Goal: Information Seeking & Learning: Learn about a topic

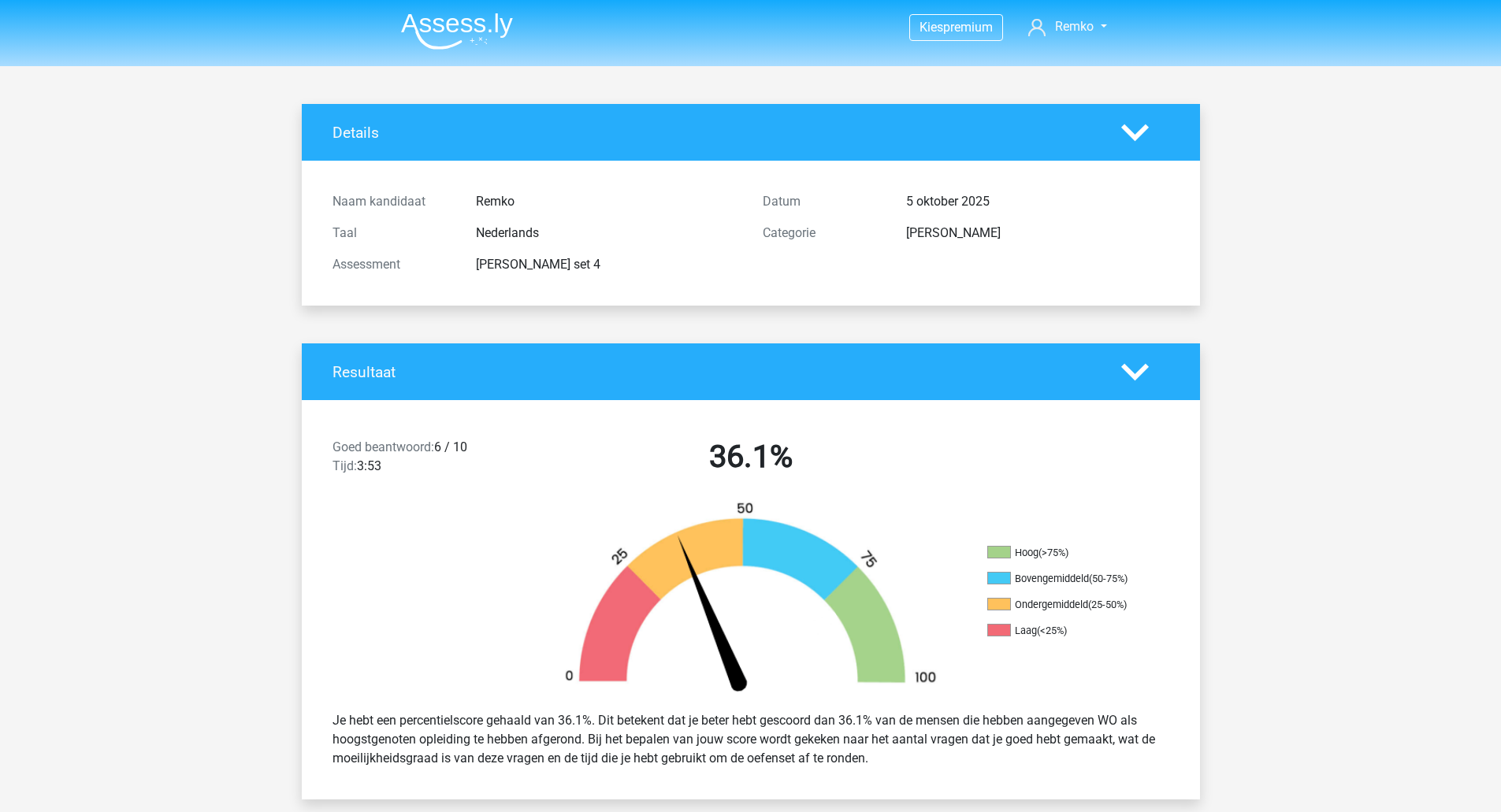
click at [449, 36] on img at bounding box center [457, 31] width 112 height 37
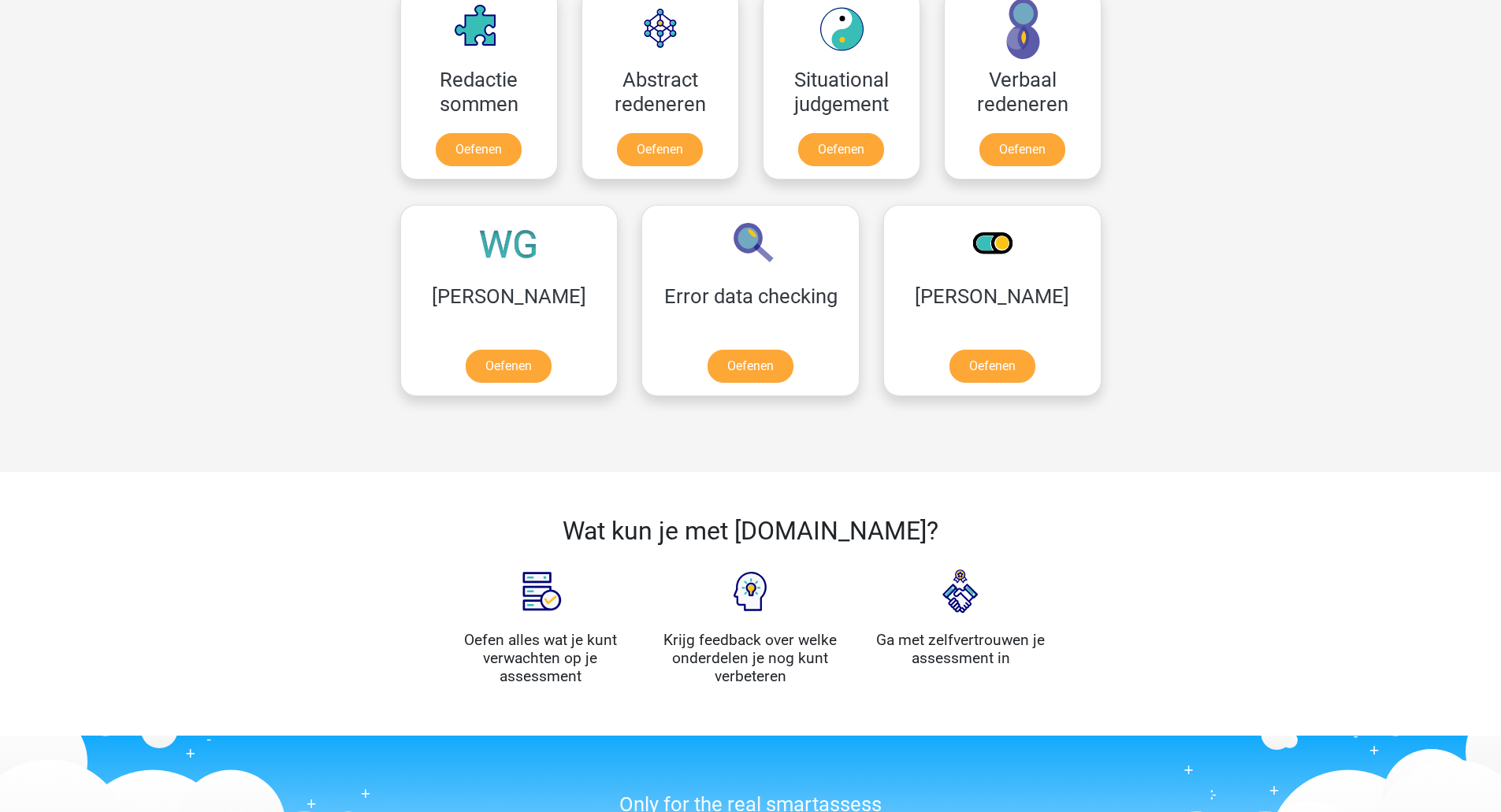
scroll to position [1183, 0]
click at [480, 387] on link "Oefenen" at bounding box center [508, 370] width 90 height 35
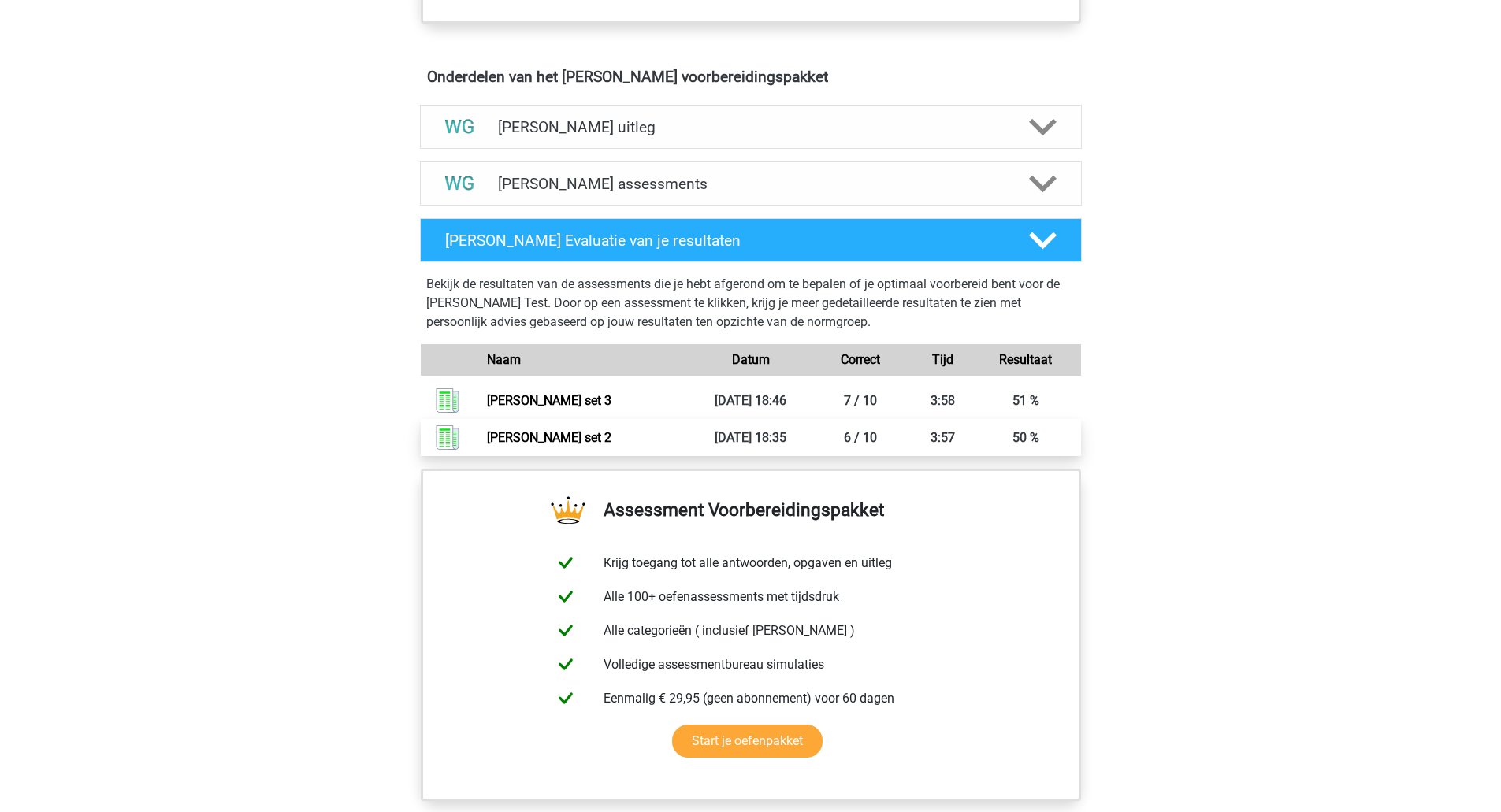
scroll to position [839, 0]
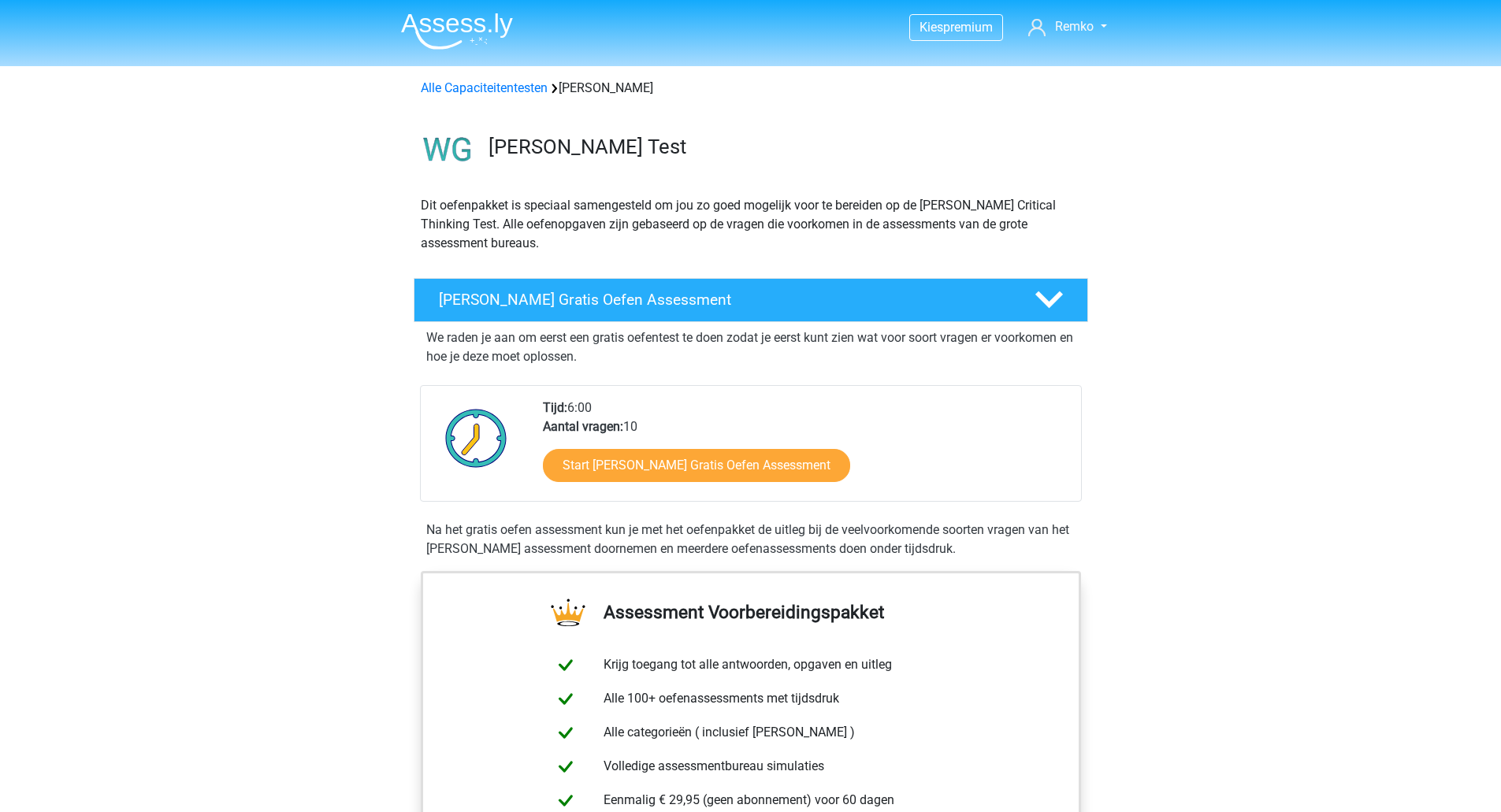
scroll to position [829, 0]
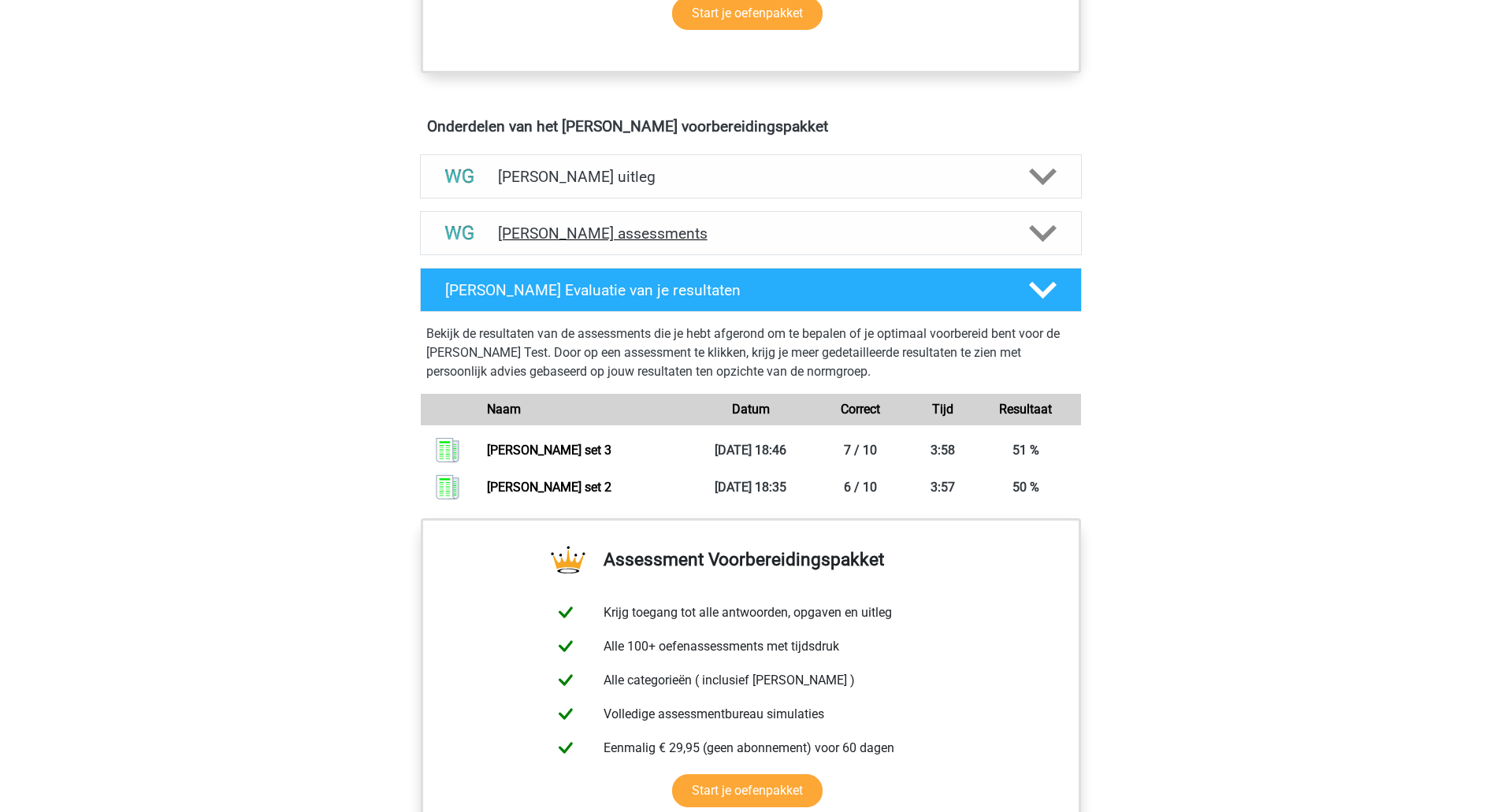
click at [560, 236] on h4 "Watson Glaser assessments" at bounding box center [750, 233] width 506 height 18
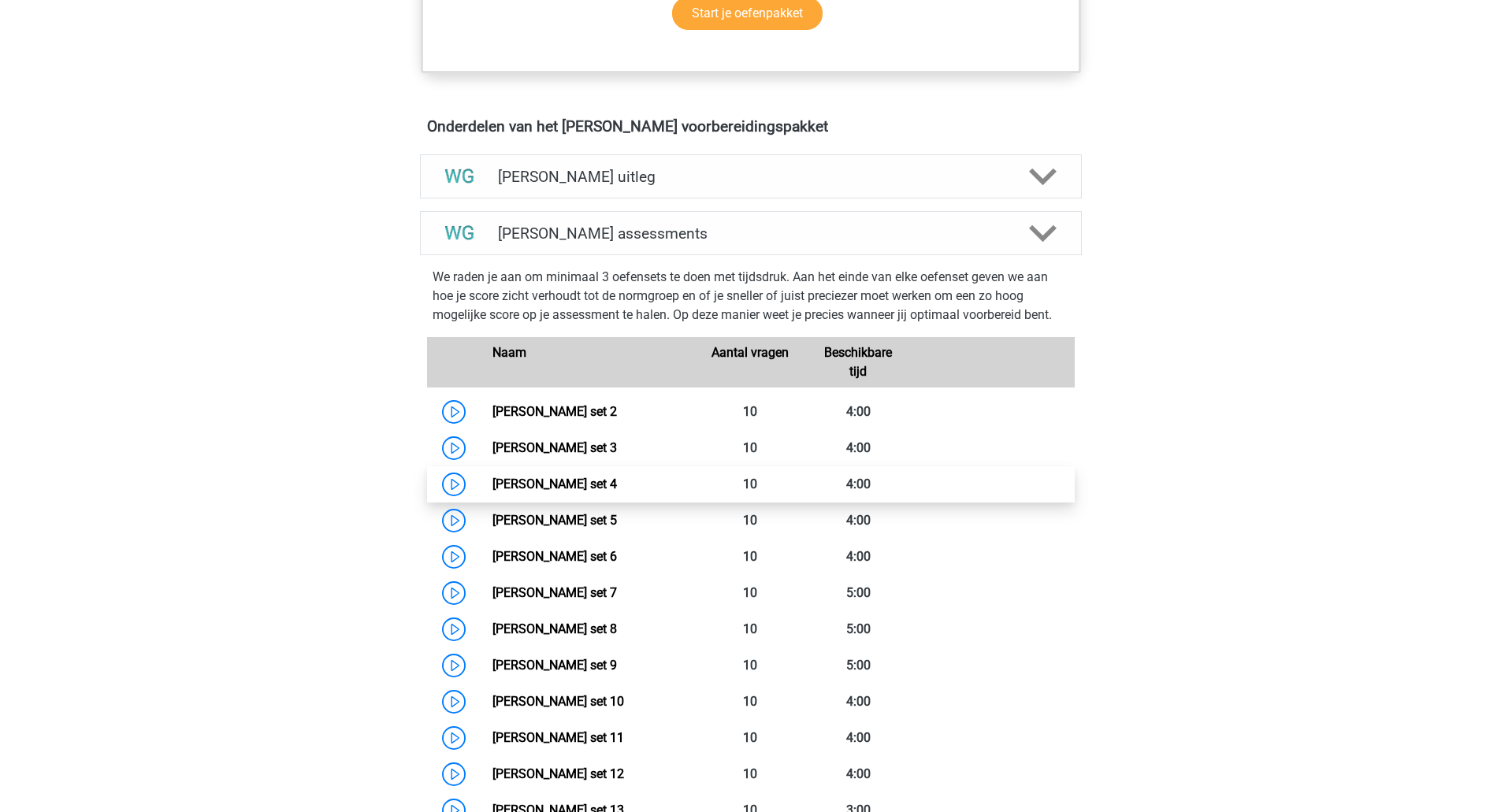
click at [617, 481] on link "Watson Glaser set 4" at bounding box center [554, 483] width 125 height 15
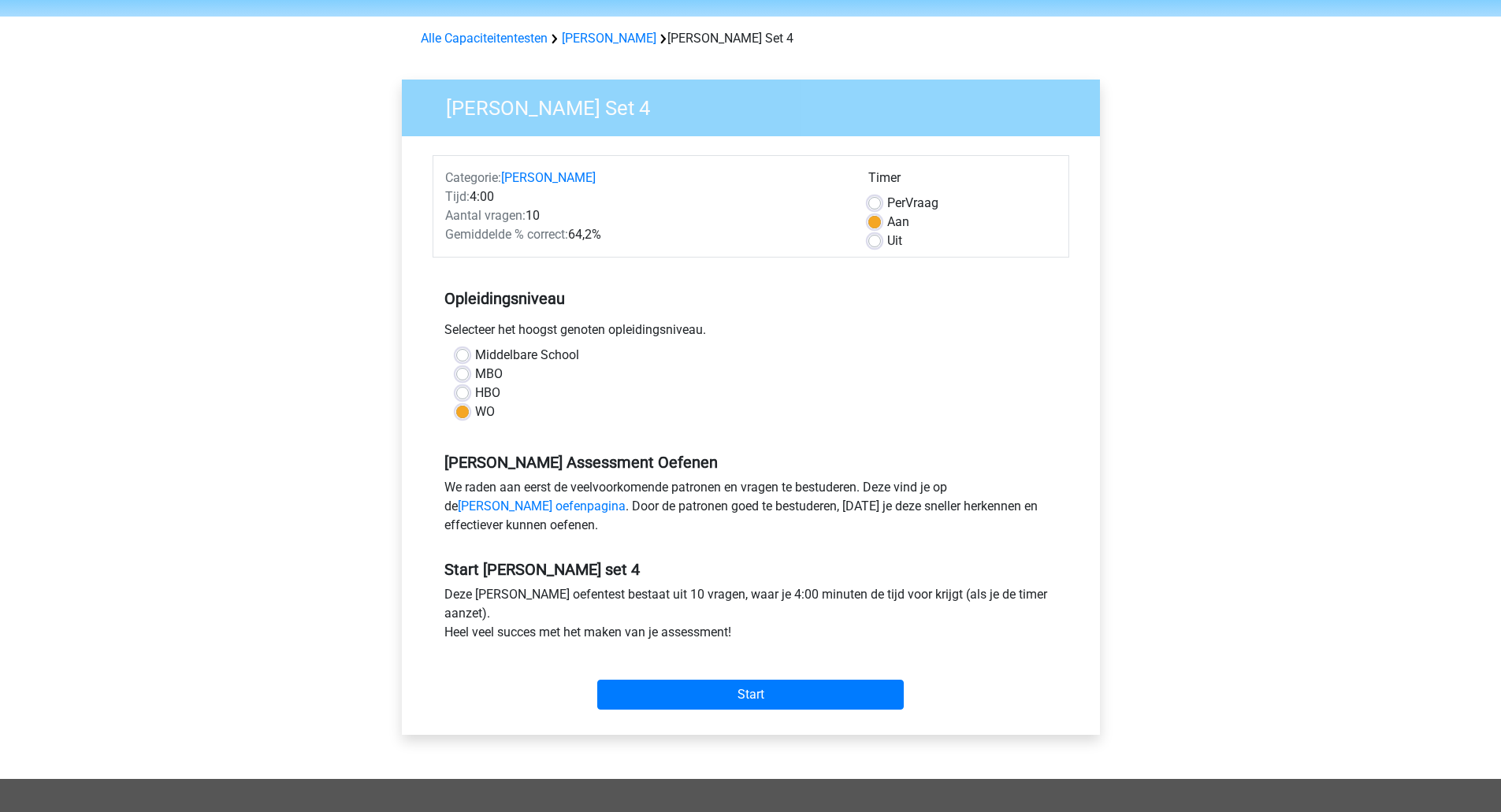
scroll to position [65, 0]
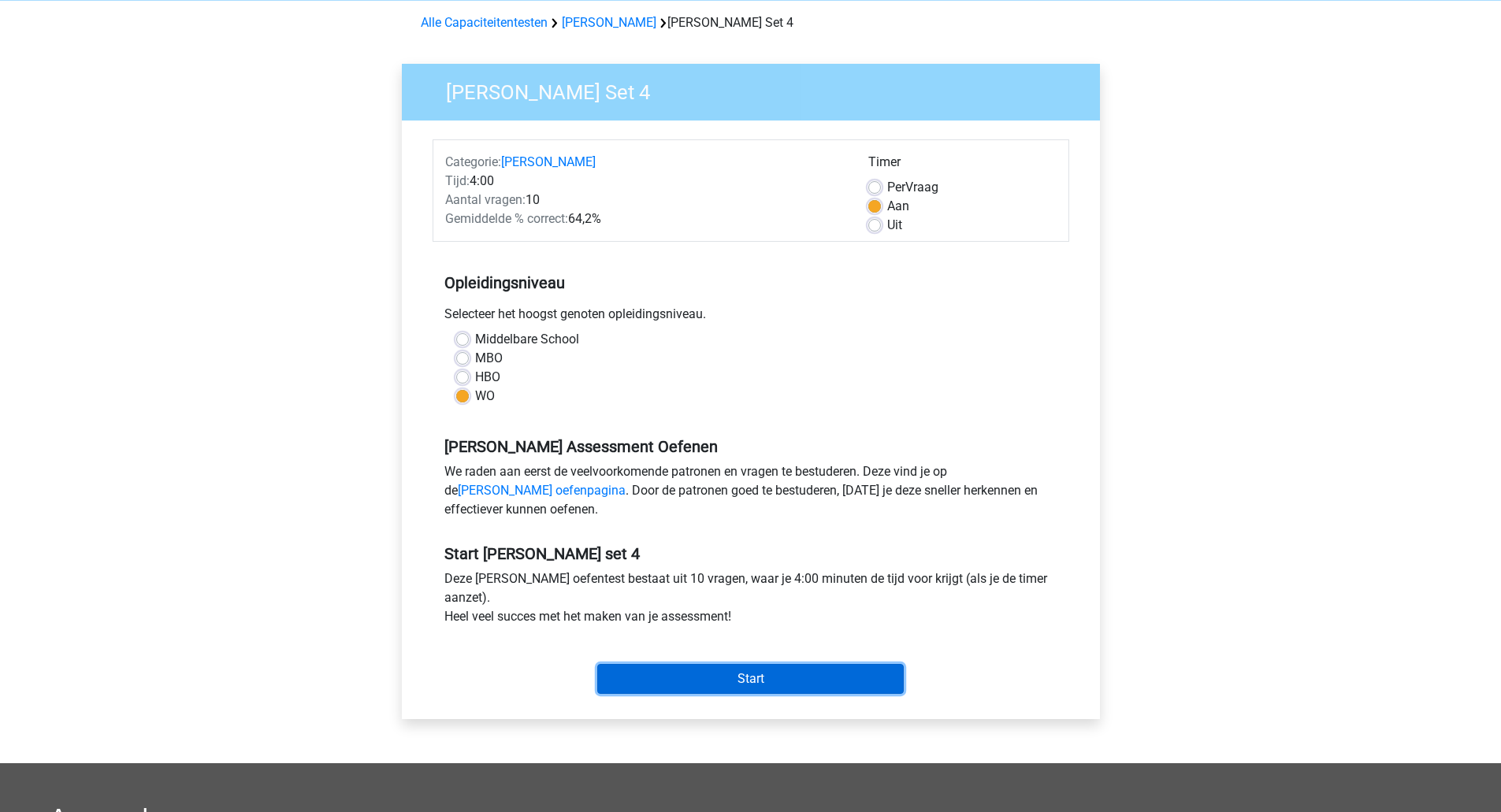
click at [750, 679] on input "Start" at bounding box center [750, 679] width 307 height 30
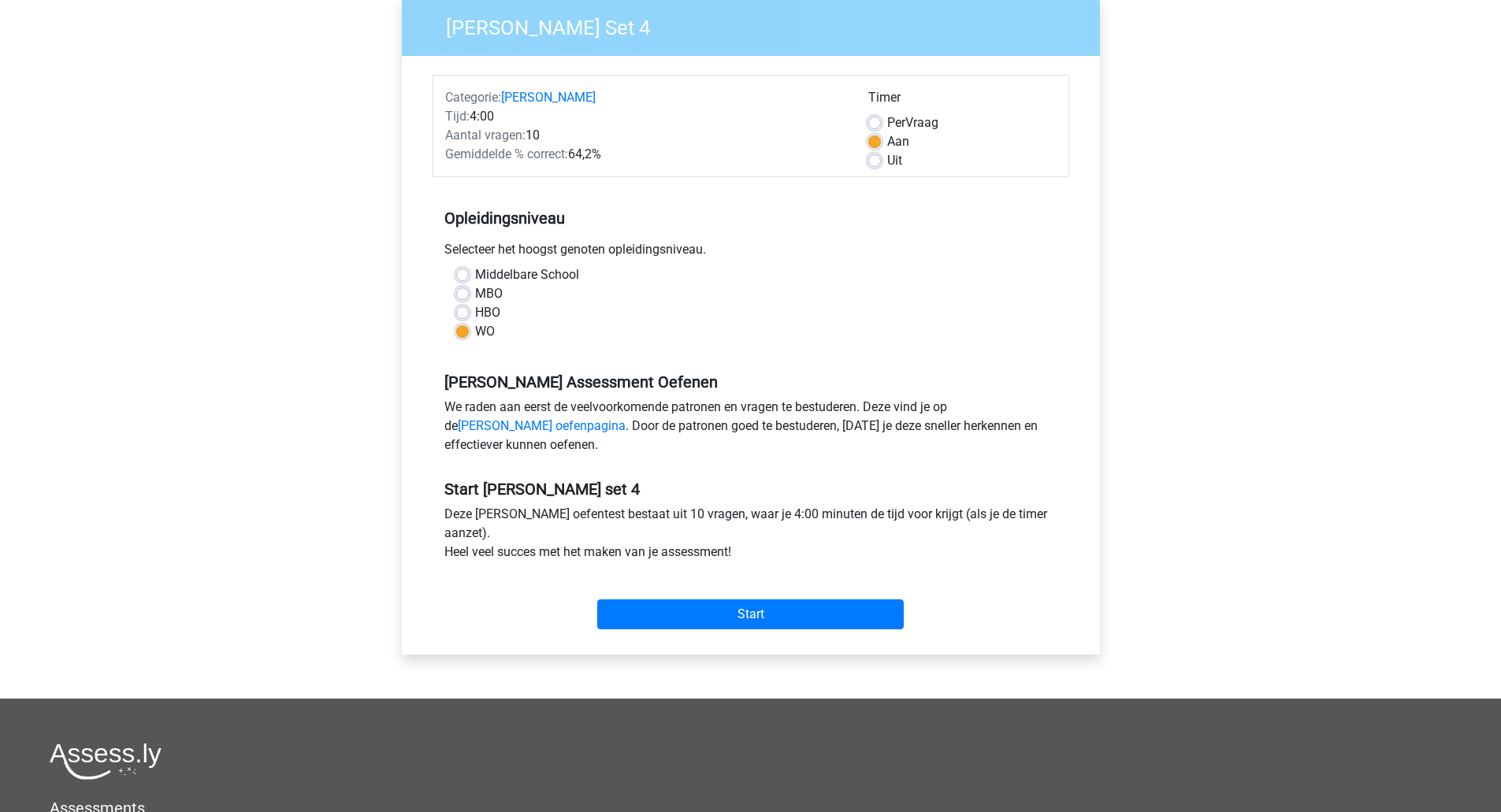
scroll to position [132, 0]
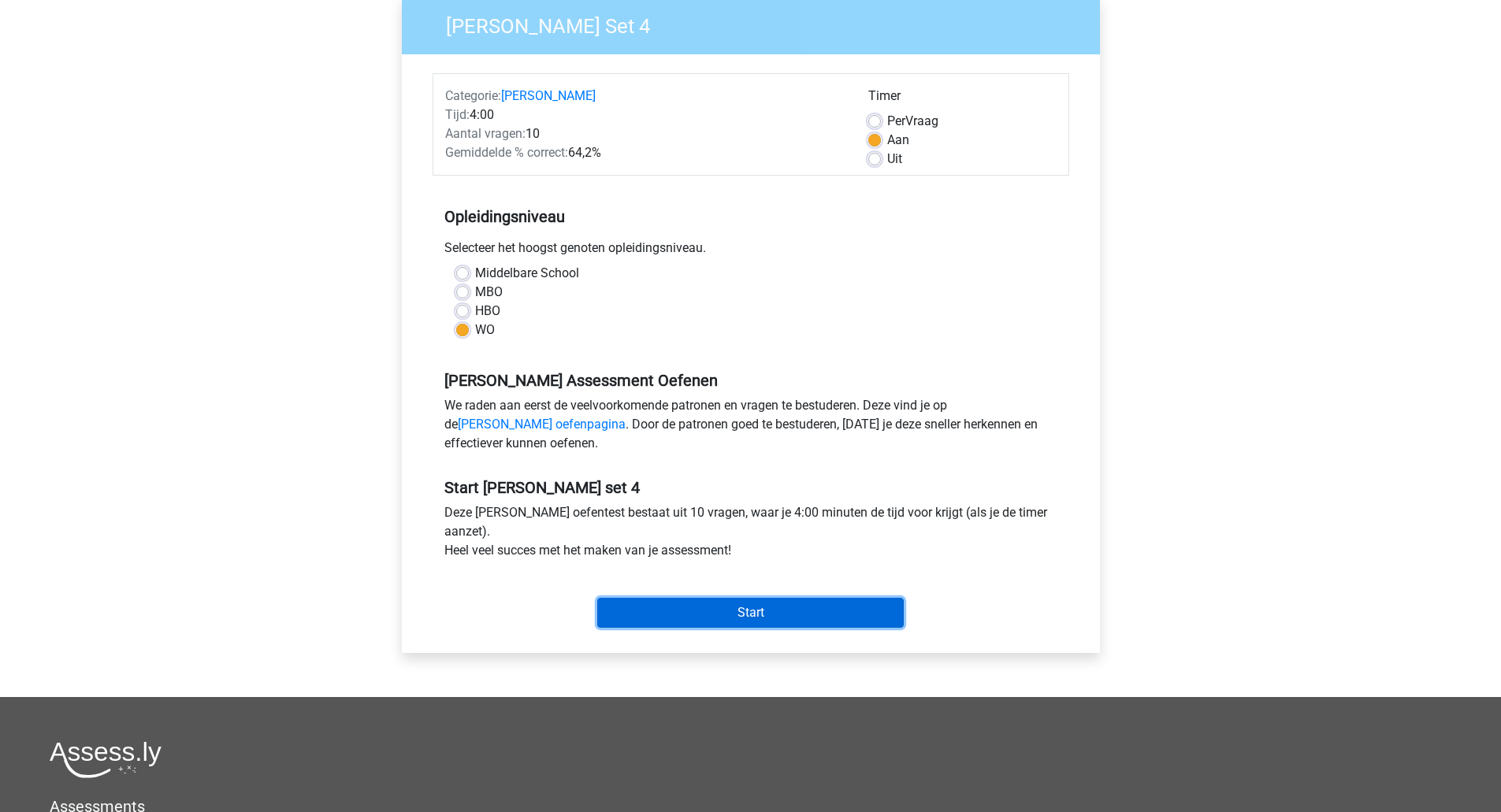
click at [767, 610] on input "Start" at bounding box center [750, 613] width 307 height 30
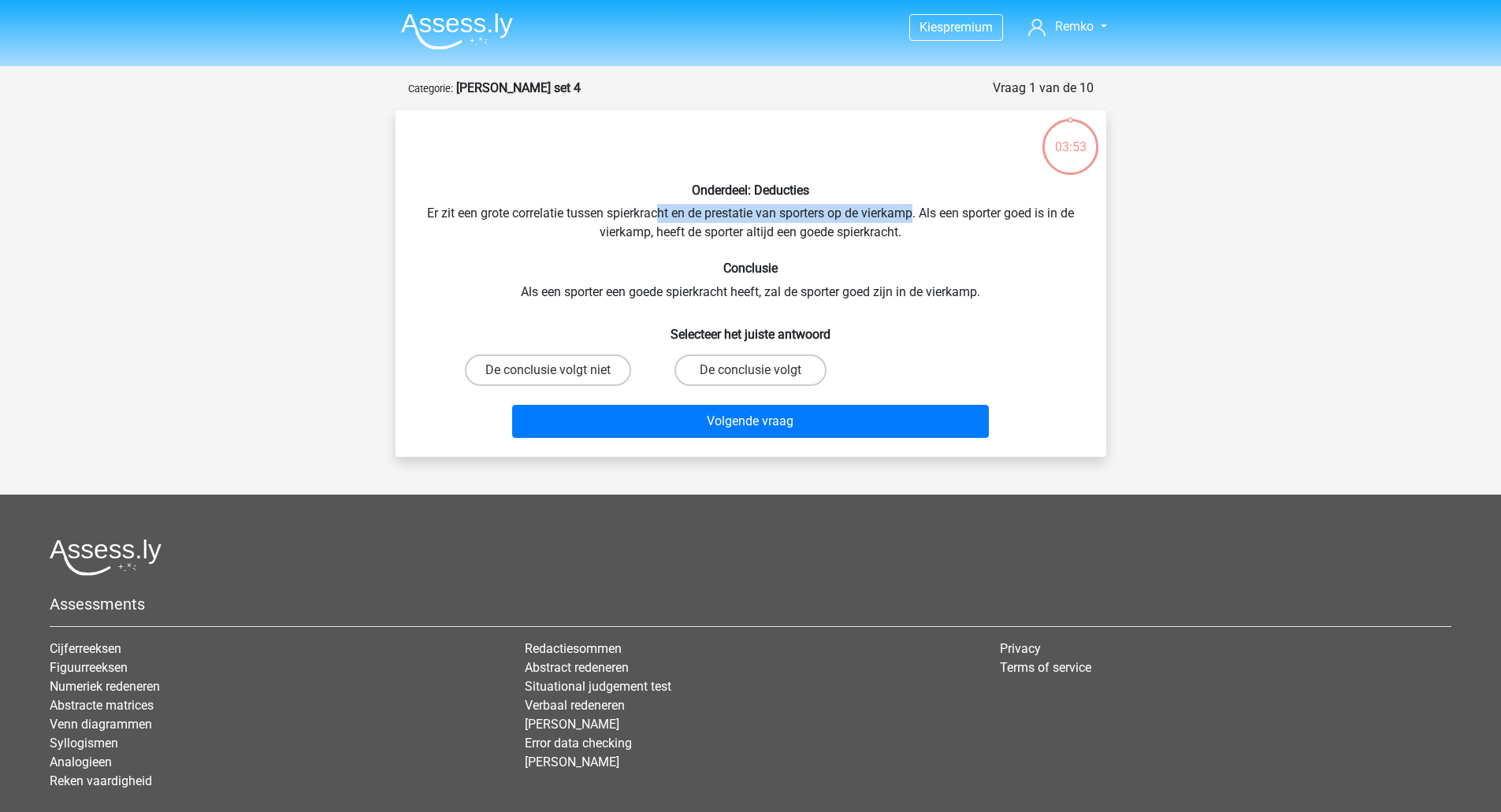
drag, startPoint x: 653, startPoint y: 210, endPoint x: 914, endPoint y: 219, distance: 261.2
click at [914, 219] on div "Onderdeel: Deducties Er zit een grote correlatie tussen spierkracht en de prest…" at bounding box center [750, 283] width 698 height 321
drag, startPoint x: 421, startPoint y: 210, endPoint x: 915, endPoint y: 214, distance: 494.0
click at [915, 214] on div "Onderdeel: Deducties Er zit een grote correlatie tussen spierkracht en de prest…" at bounding box center [750, 283] width 698 height 321
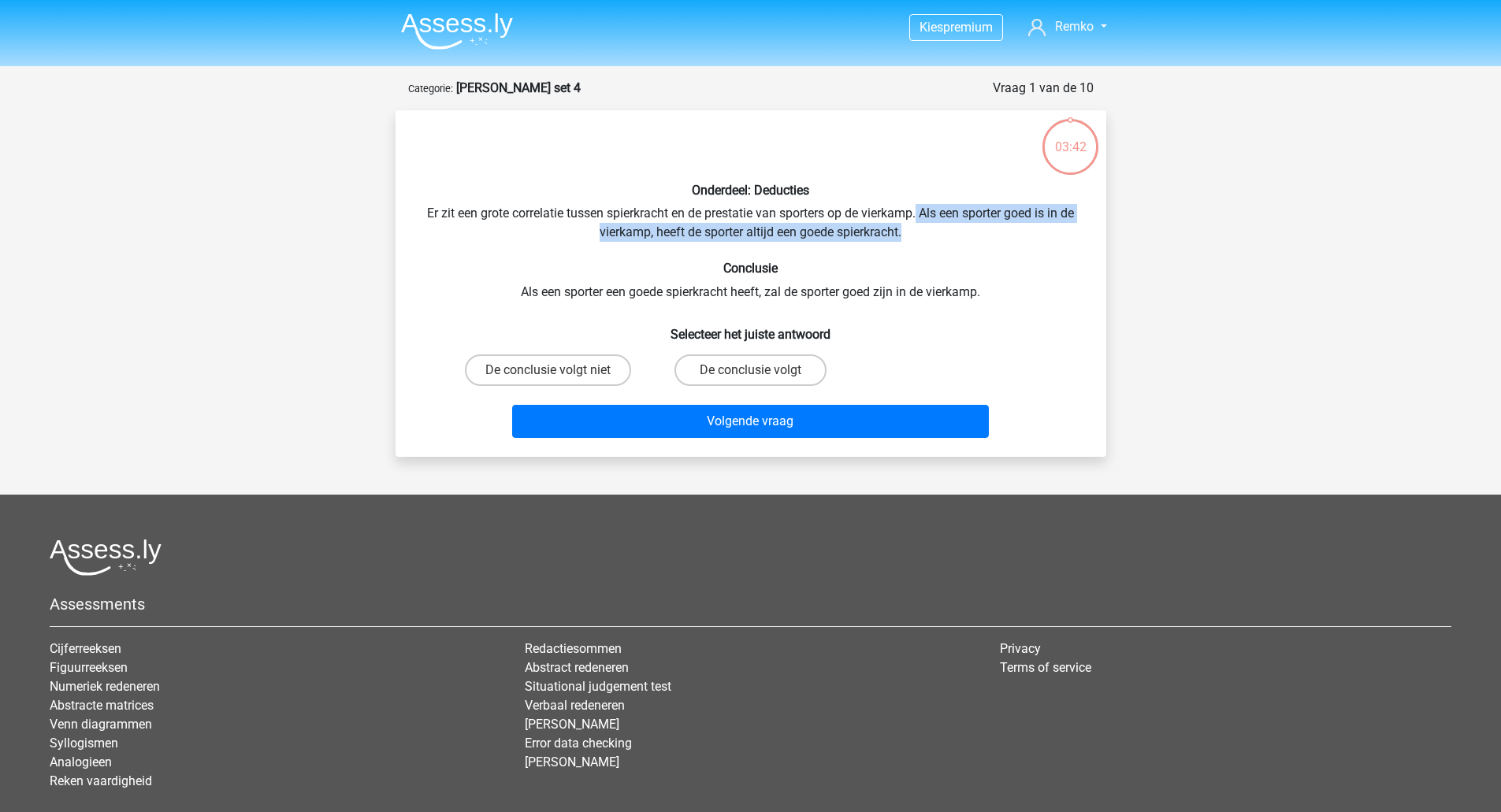
drag, startPoint x: 918, startPoint y: 209, endPoint x: 936, endPoint y: 230, distance: 27.7
click at [936, 230] on div "Onderdeel: Deducties Er zit een grote correlatie tussen spierkracht en de prest…" at bounding box center [750, 283] width 698 height 321
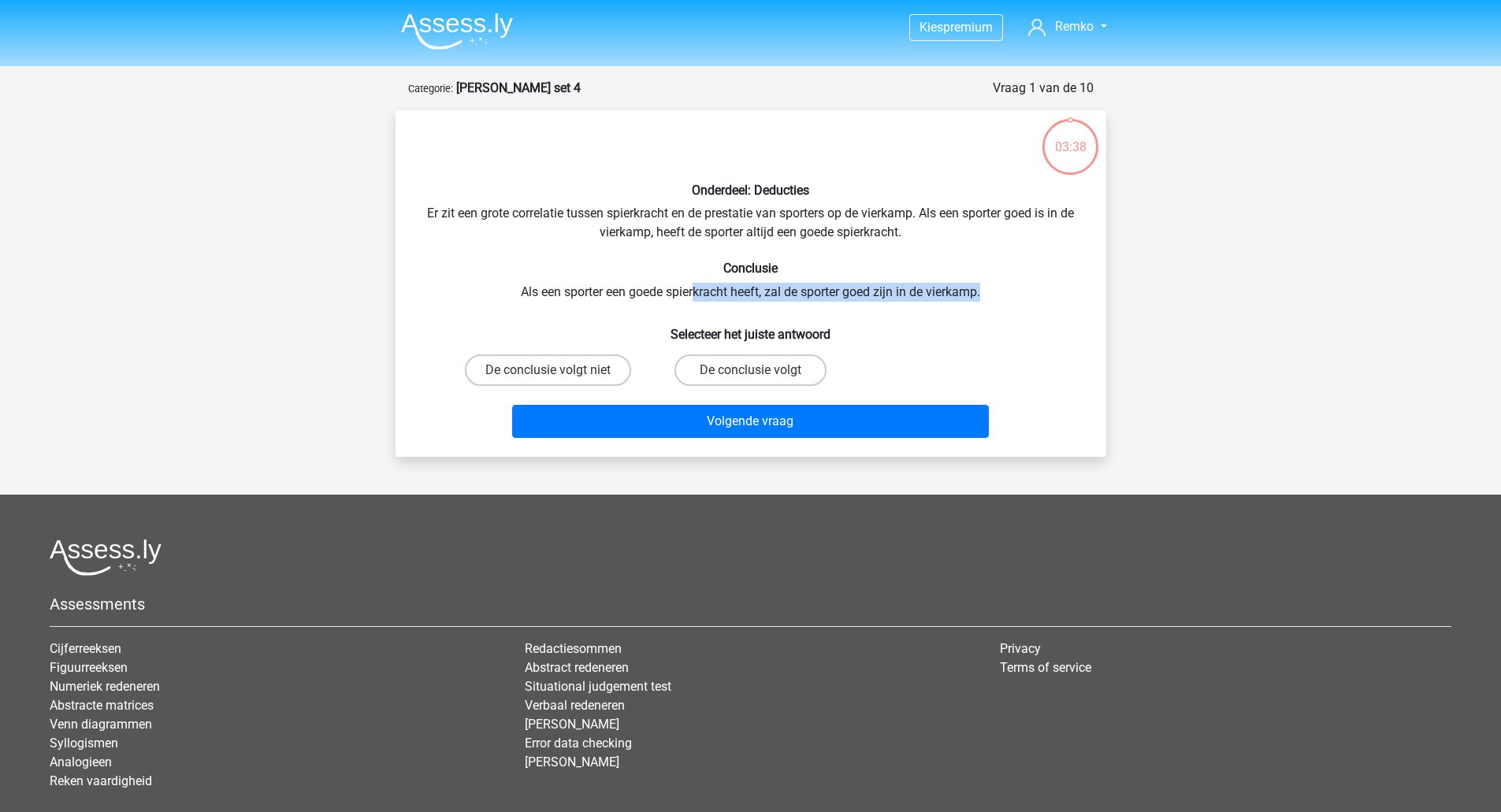
drag, startPoint x: 695, startPoint y: 294, endPoint x: 995, endPoint y: 289, distance: 300.0
click at [995, 289] on div "Onderdeel: Deducties Er zit een grote correlatie tussen spierkracht en de prest…" at bounding box center [750, 283] width 698 height 321
click at [565, 370] on label "De conclusie volgt niet" at bounding box center [547, 370] width 166 height 32
click at [558, 370] on input "De conclusie volgt niet" at bounding box center [552, 375] width 10 height 10
radio input "true"
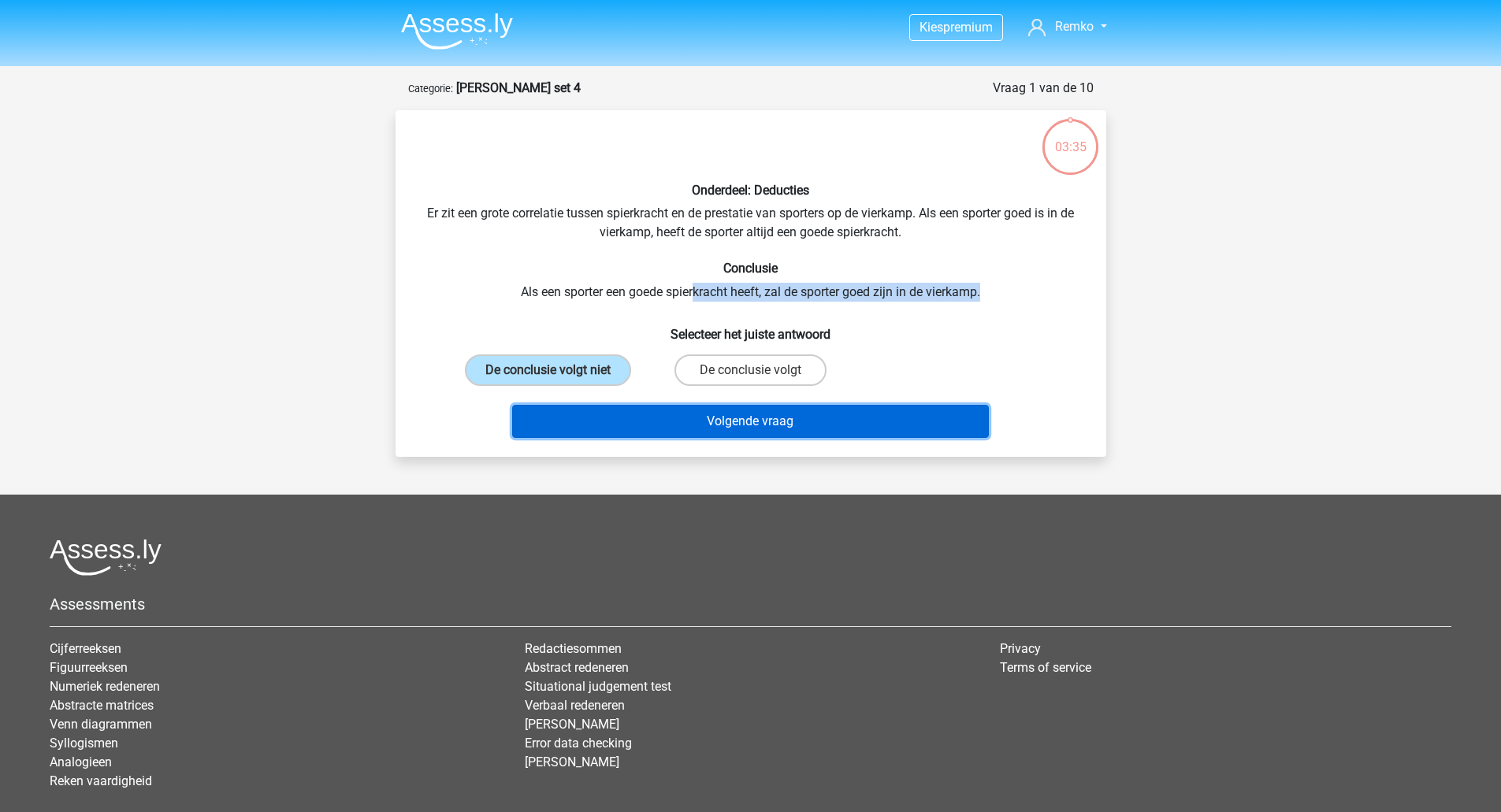
click at [615, 423] on button "Volgende vraag" at bounding box center [750, 421] width 477 height 33
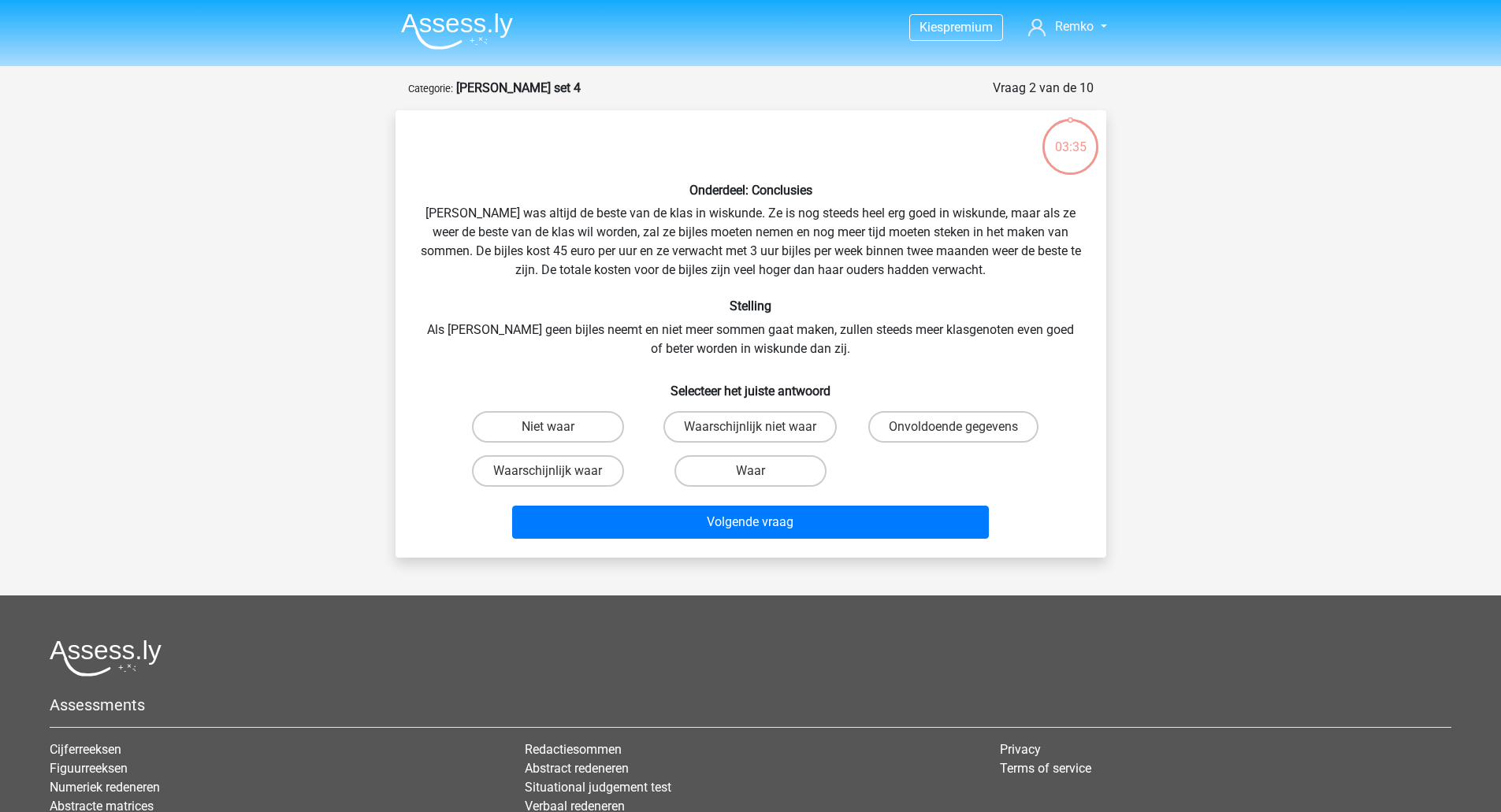
scroll to position [79, 0]
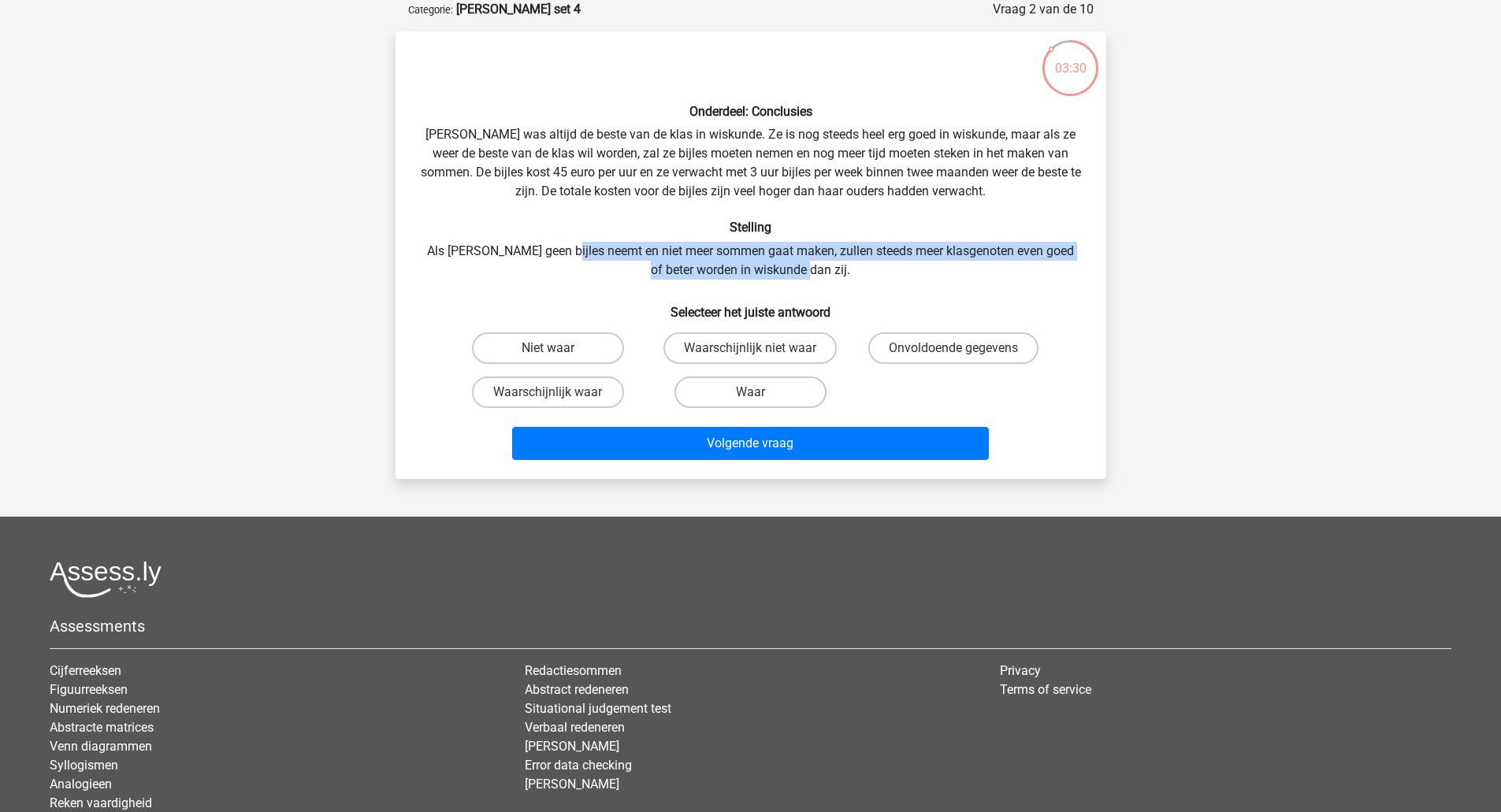
drag, startPoint x: 563, startPoint y: 252, endPoint x: 903, endPoint y: 271, distance: 340.5
click at [903, 271] on div "Onderdeel: Conclusies Maria was altijd de beste van de klas in wiskunde. Ze is …" at bounding box center [750, 256] width 698 height 422
click at [894, 352] on label "Onvoldoende gegevens" at bounding box center [953, 348] width 170 height 32
click at [953, 352] on input "Onvoldoende gegevens" at bounding box center [958, 352] width 10 height 10
radio input "true"
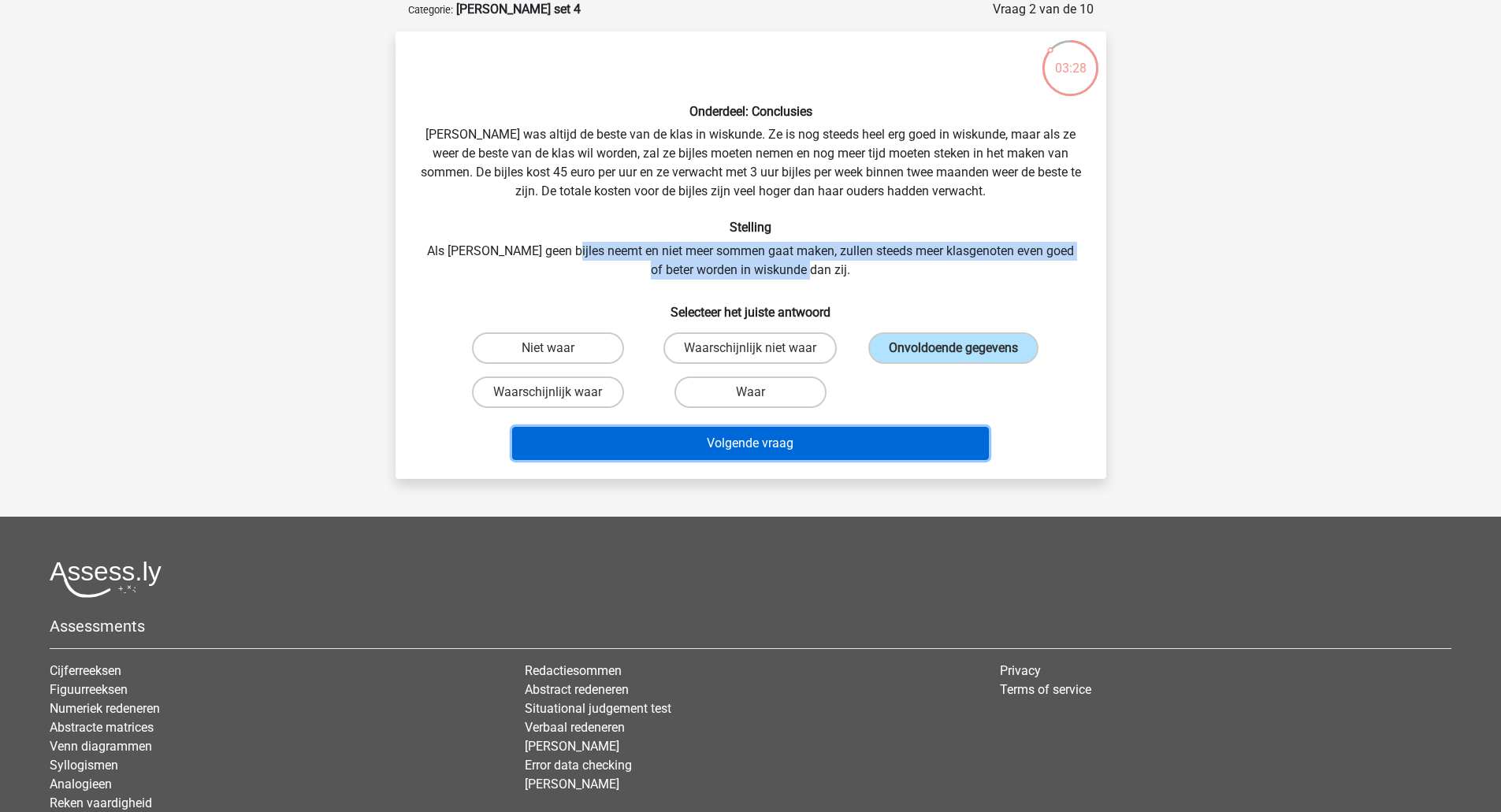
click at [870, 437] on button "Volgende vraag" at bounding box center [750, 444] width 477 height 33
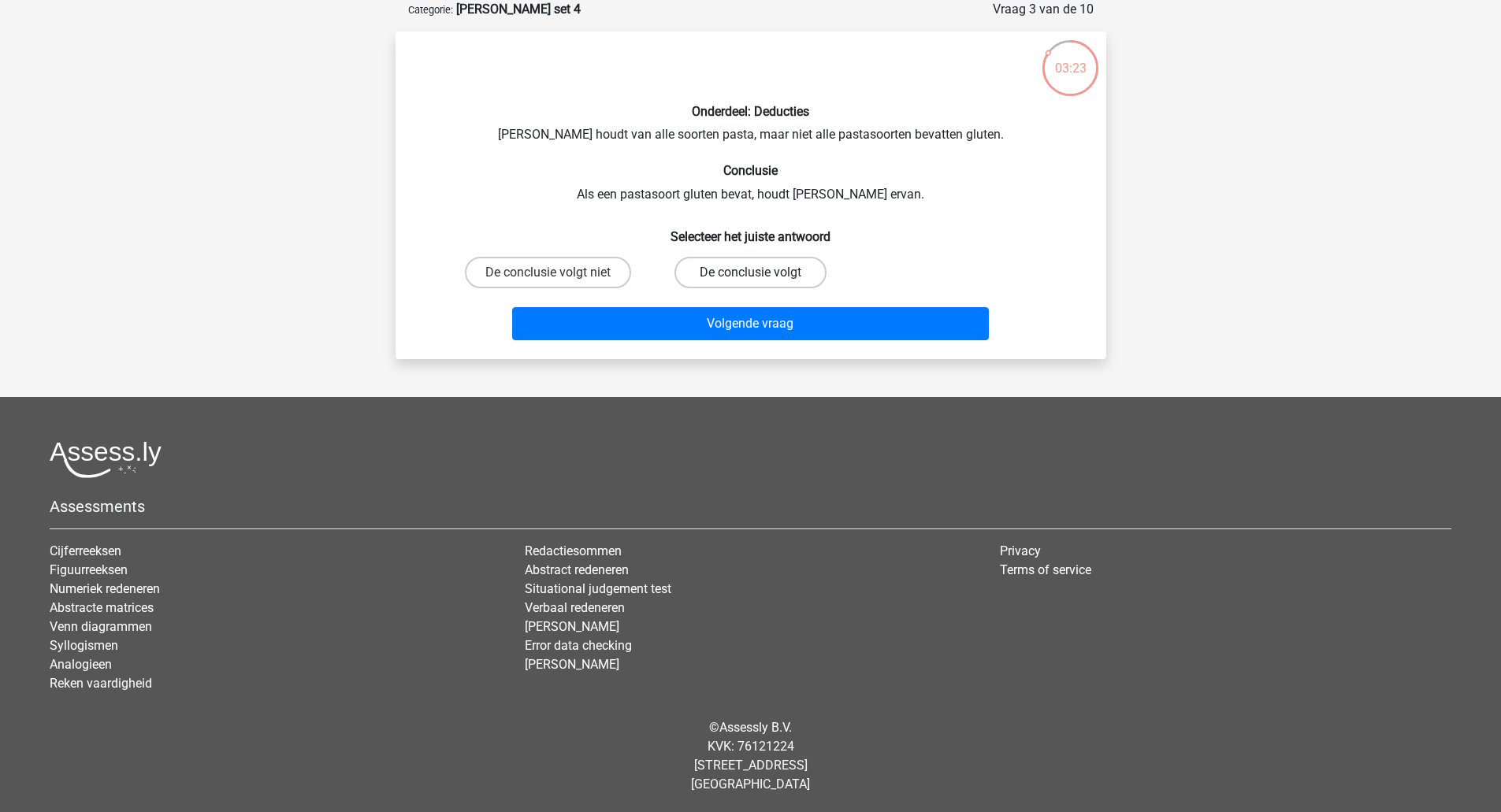
click at [714, 283] on label "De conclusie volgt" at bounding box center [750, 272] width 152 height 32
click at [750, 283] on input "De conclusie volgt" at bounding box center [754, 277] width 10 height 10
radio input "true"
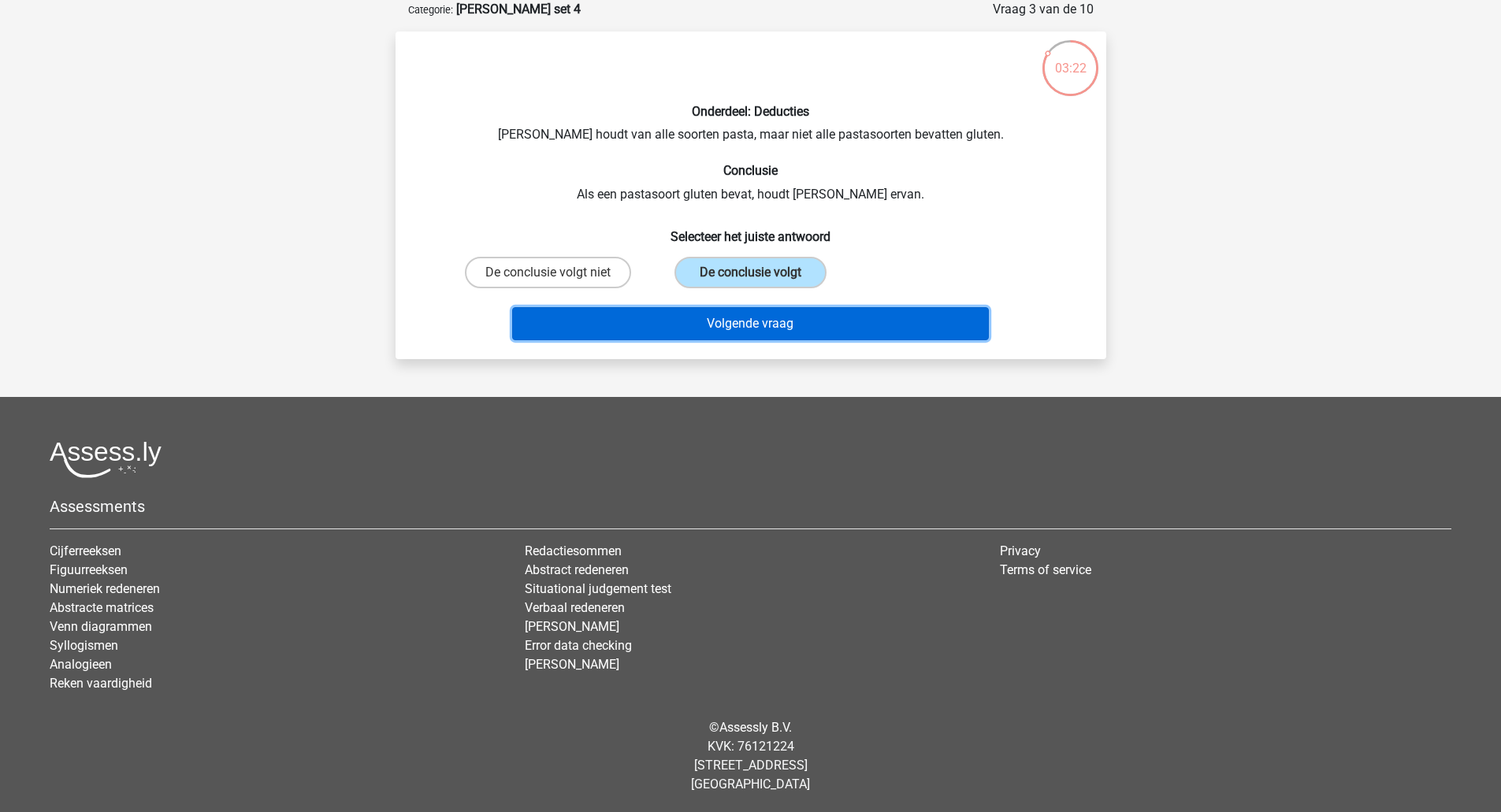
click at [712, 329] on button "Volgende vraag" at bounding box center [750, 324] width 477 height 33
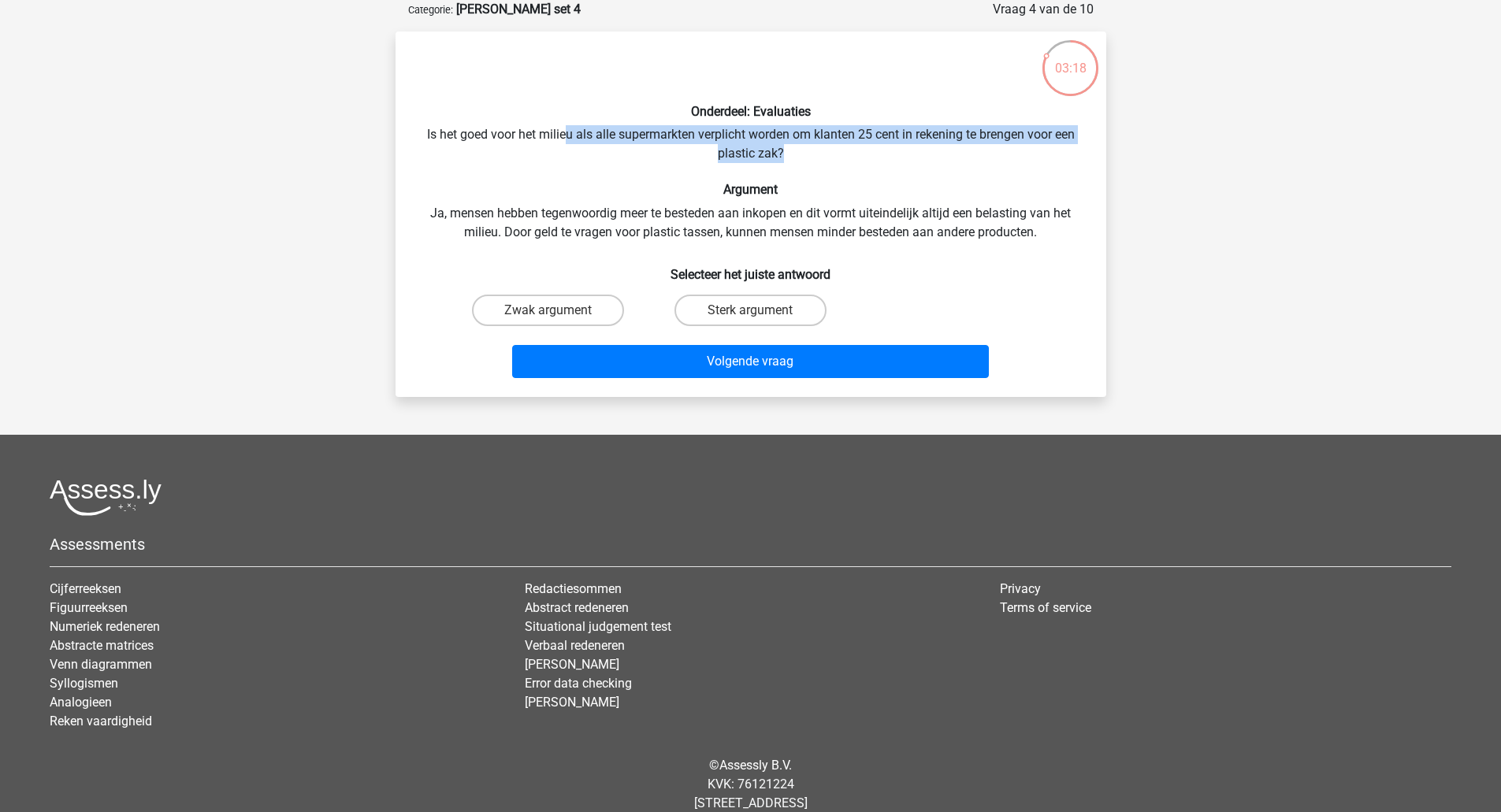
drag, startPoint x: 566, startPoint y: 134, endPoint x: 806, endPoint y: 156, distance: 241.0
click at [806, 156] on div "Onderdeel: Evaluaties Is het goed voor het milieu als alle supermarkten verplic…" at bounding box center [750, 214] width 698 height 340
drag, startPoint x: 806, startPoint y: 156, endPoint x: 427, endPoint y: 139, distance: 379.4
click at [427, 139] on div "Onderdeel: Evaluaties Is het goed voor het milieu als alle supermarkten verplic…" at bounding box center [750, 214] width 698 height 340
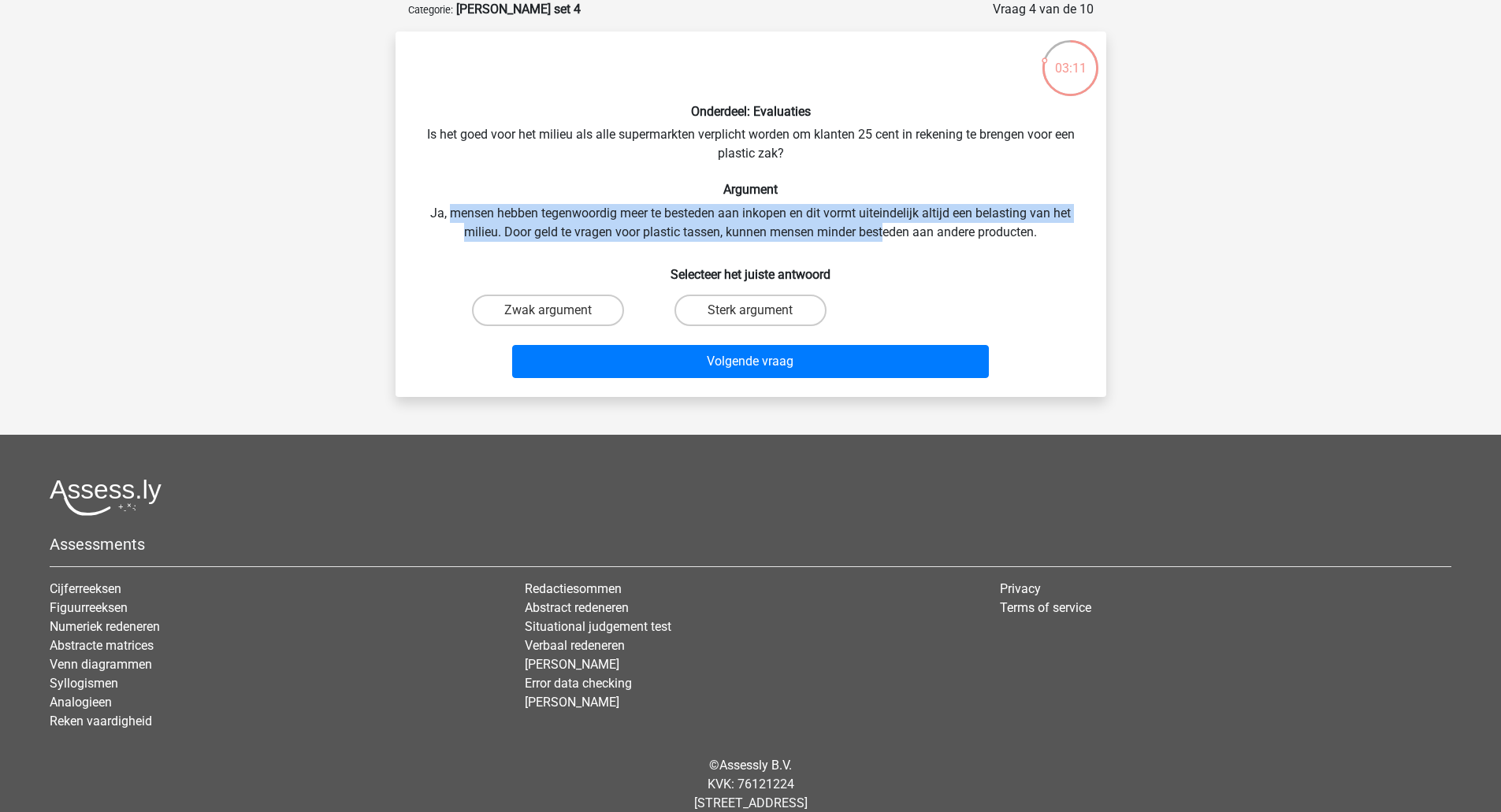
drag, startPoint x: 446, startPoint y: 209, endPoint x: 882, endPoint y: 233, distance: 436.7
click at [882, 233] on div "Onderdeel: Evaluaties Is het goed voor het milieu als alle supermarkten verplic…" at bounding box center [750, 214] width 698 height 340
click at [577, 306] on label "Zwak argument" at bounding box center [547, 310] width 152 height 32
click at [558, 310] on input "Zwak argument" at bounding box center [552, 315] width 10 height 10
radio input "true"
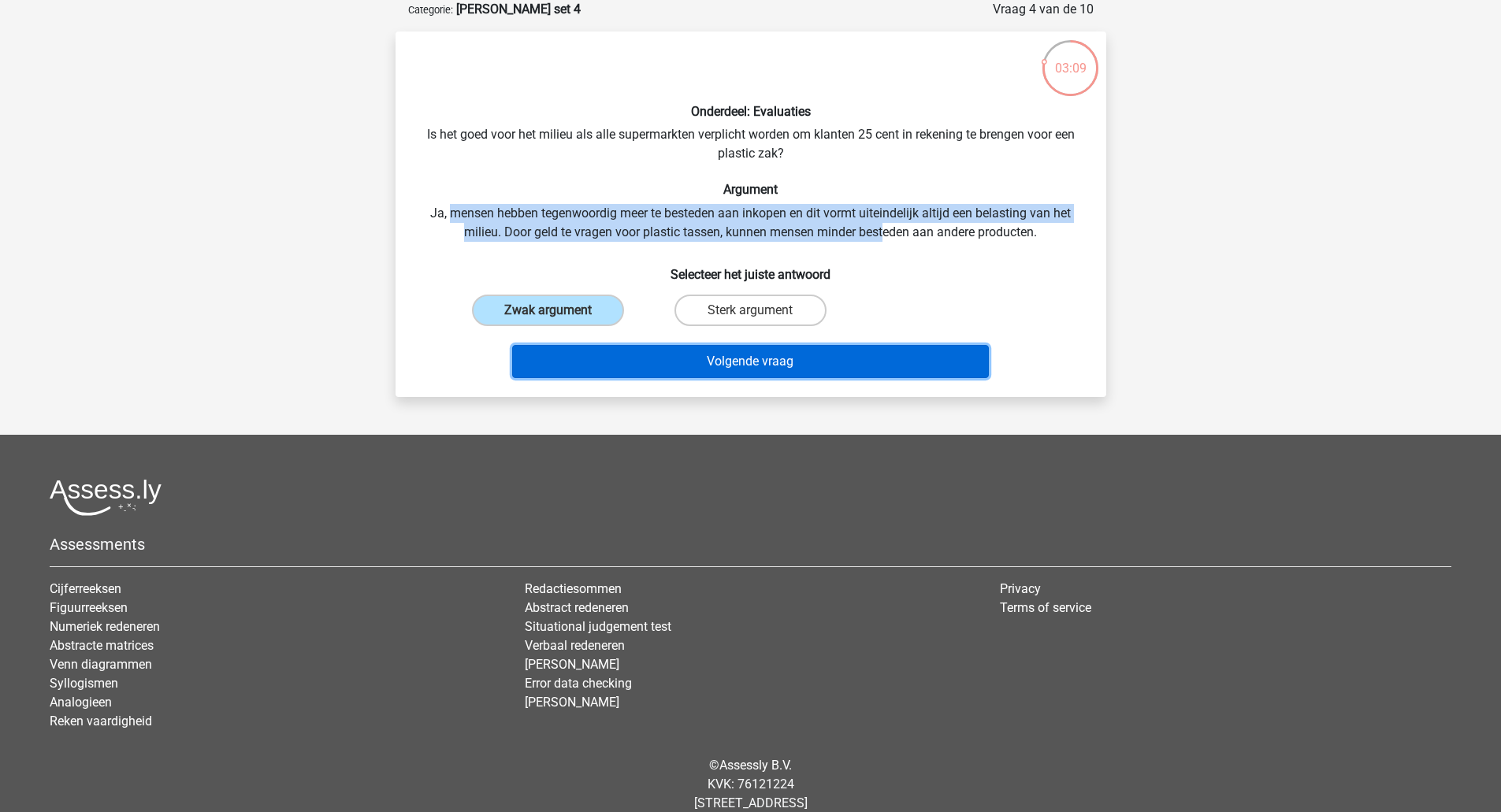
click at [643, 368] on button "Volgende vraag" at bounding box center [750, 361] width 477 height 33
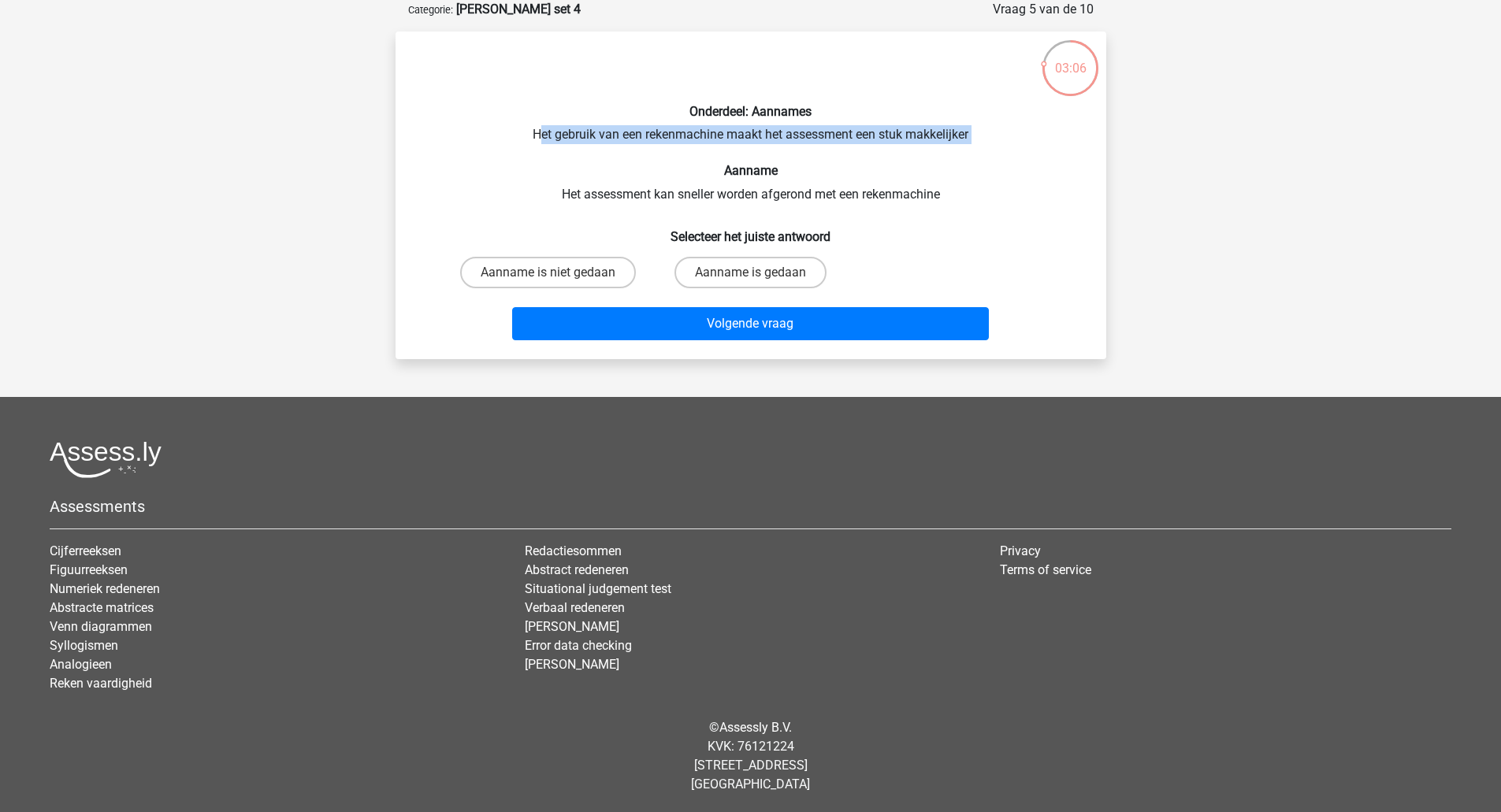
drag, startPoint x: 538, startPoint y: 137, endPoint x: 963, endPoint y: 146, distance: 425.1
click at [963, 146] on div "Onderdeel: Aannames Het gebruik van een rekenmachine maakt het assessment een s…" at bounding box center [750, 195] width 698 height 302
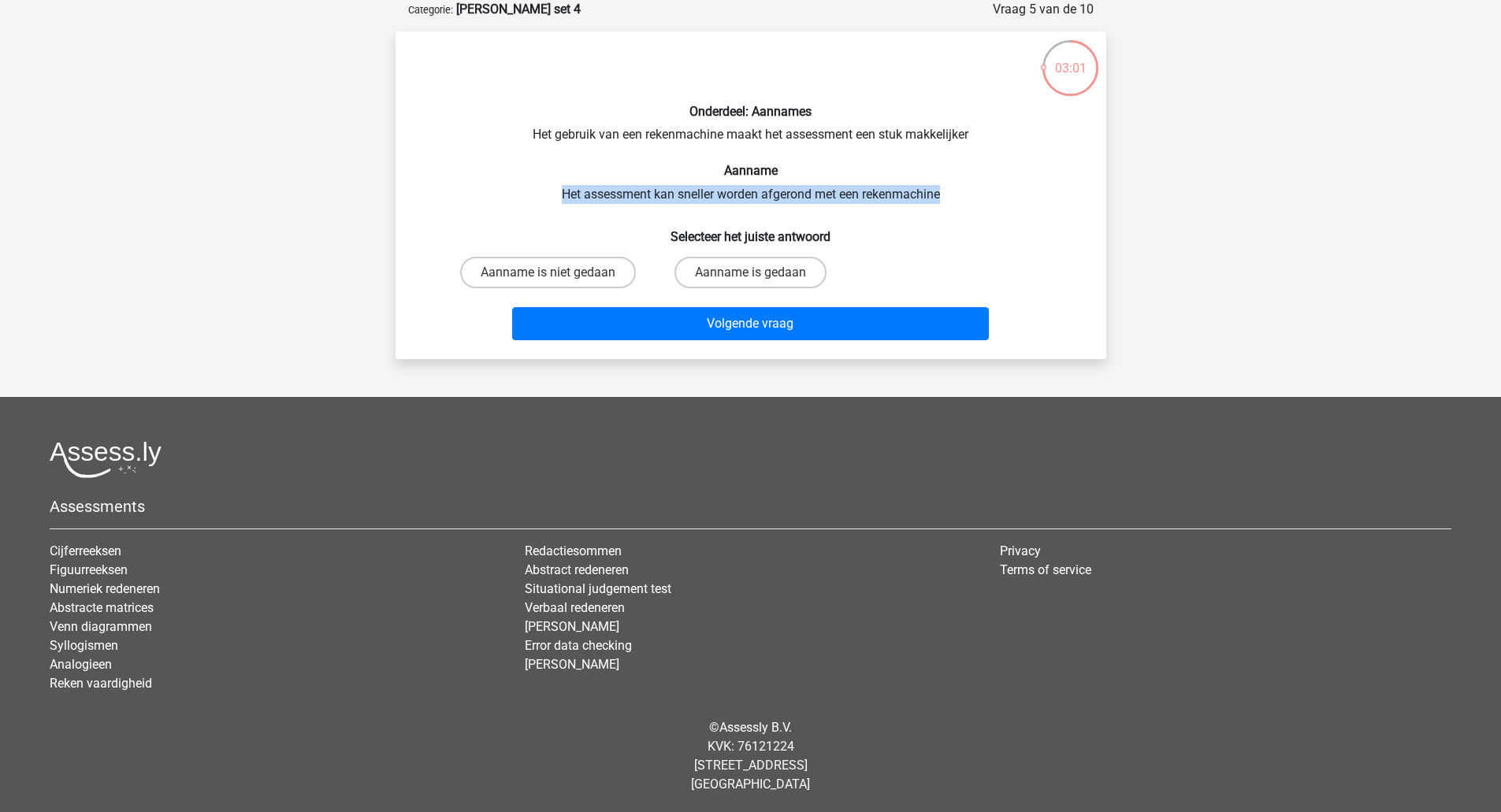
drag, startPoint x: 561, startPoint y: 191, endPoint x: 952, endPoint y: 190, distance: 391.0
click at [952, 190] on div "Onderdeel: Aannames Het gebruik van een rekenmachine maakt het assessment een s…" at bounding box center [750, 195] width 698 height 302
click at [585, 270] on label "Aanname is niet gedaan" at bounding box center [547, 272] width 176 height 32
click at [558, 272] on input "Aanname is niet gedaan" at bounding box center [552, 277] width 10 height 10
radio input "true"
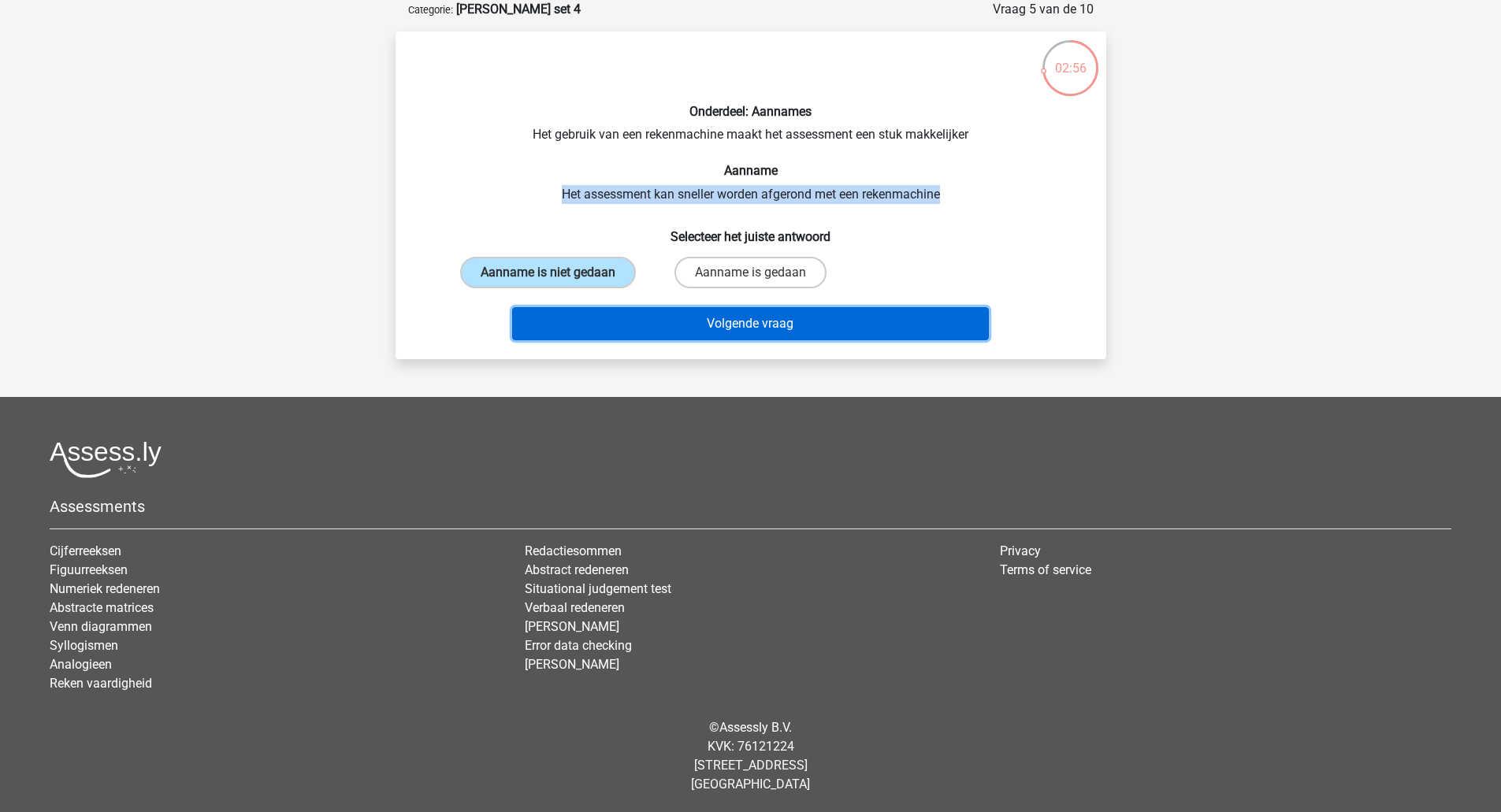
click at [650, 317] on button "Volgende vraag" at bounding box center [750, 324] width 477 height 33
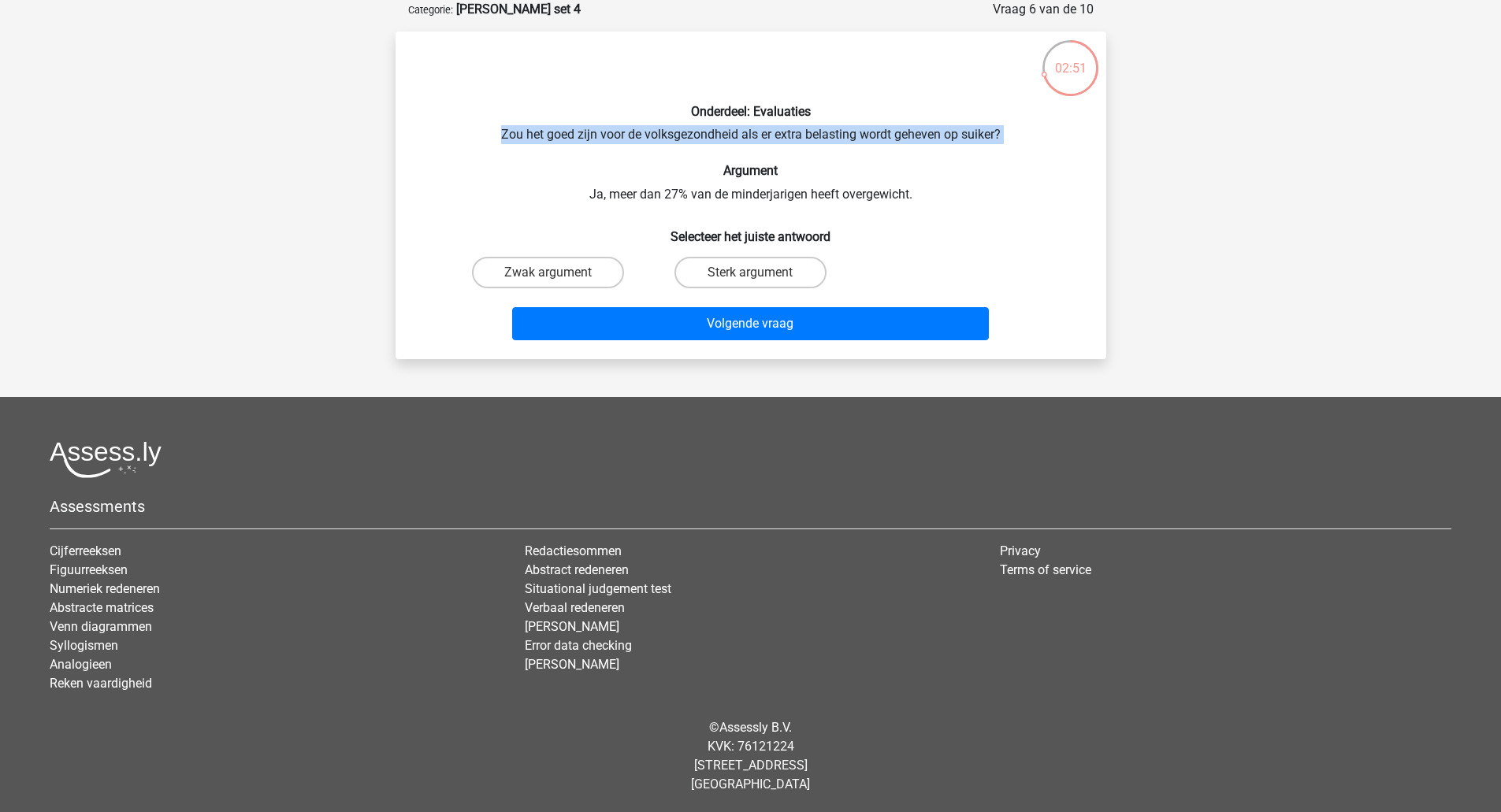
drag, startPoint x: 499, startPoint y: 138, endPoint x: 1013, endPoint y: 145, distance: 514.0
click at [1013, 145] on div "Onderdeel: Evaluaties Zou het goed zijn voor de volksgezondheid als er extra be…" at bounding box center [750, 195] width 698 height 302
click at [551, 273] on input "Zwak argument" at bounding box center [552, 277] width 10 height 10
radio input "true"
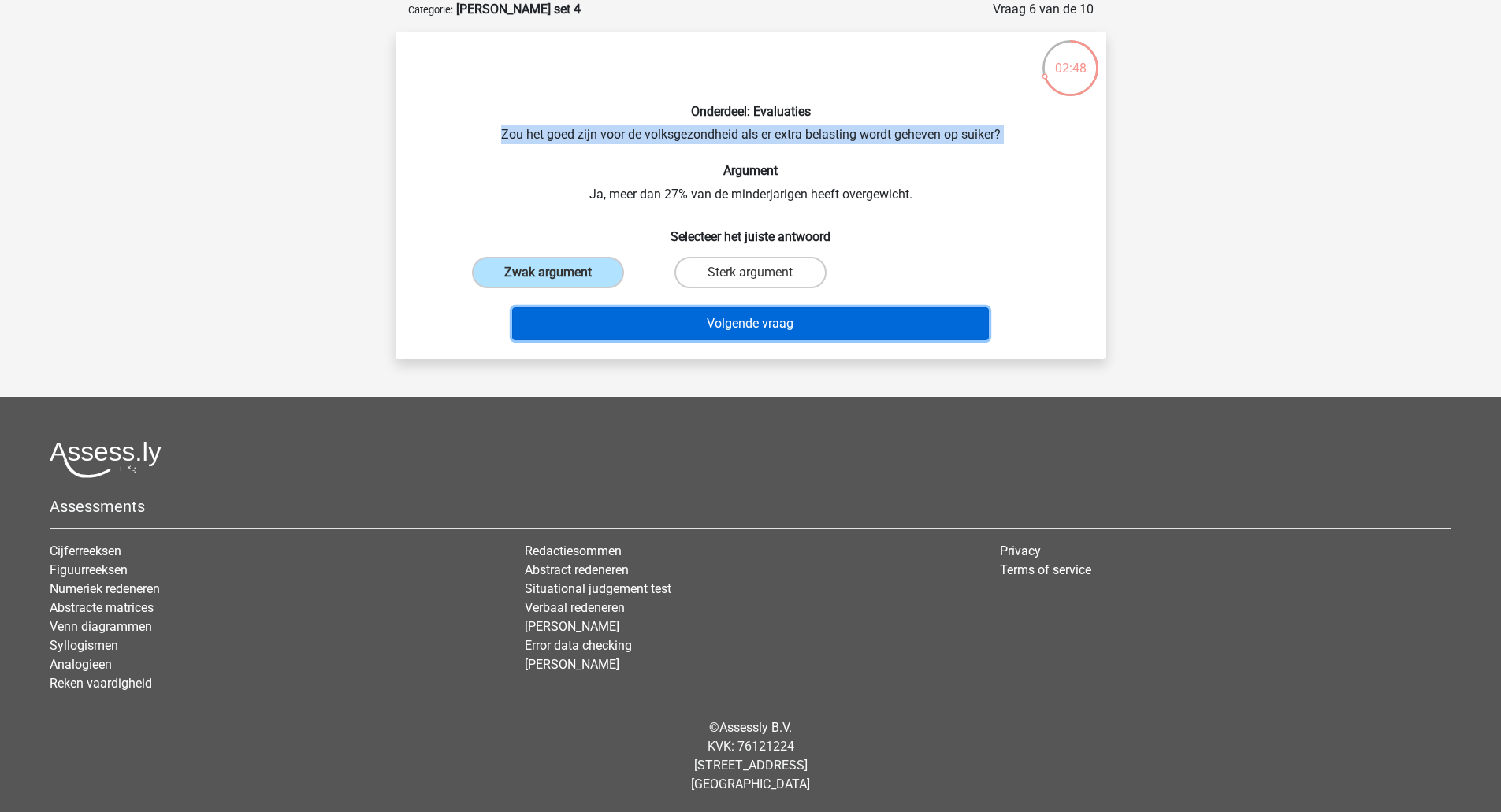
click at [611, 329] on button "Volgende vraag" at bounding box center [750, 324] width 477 height 33
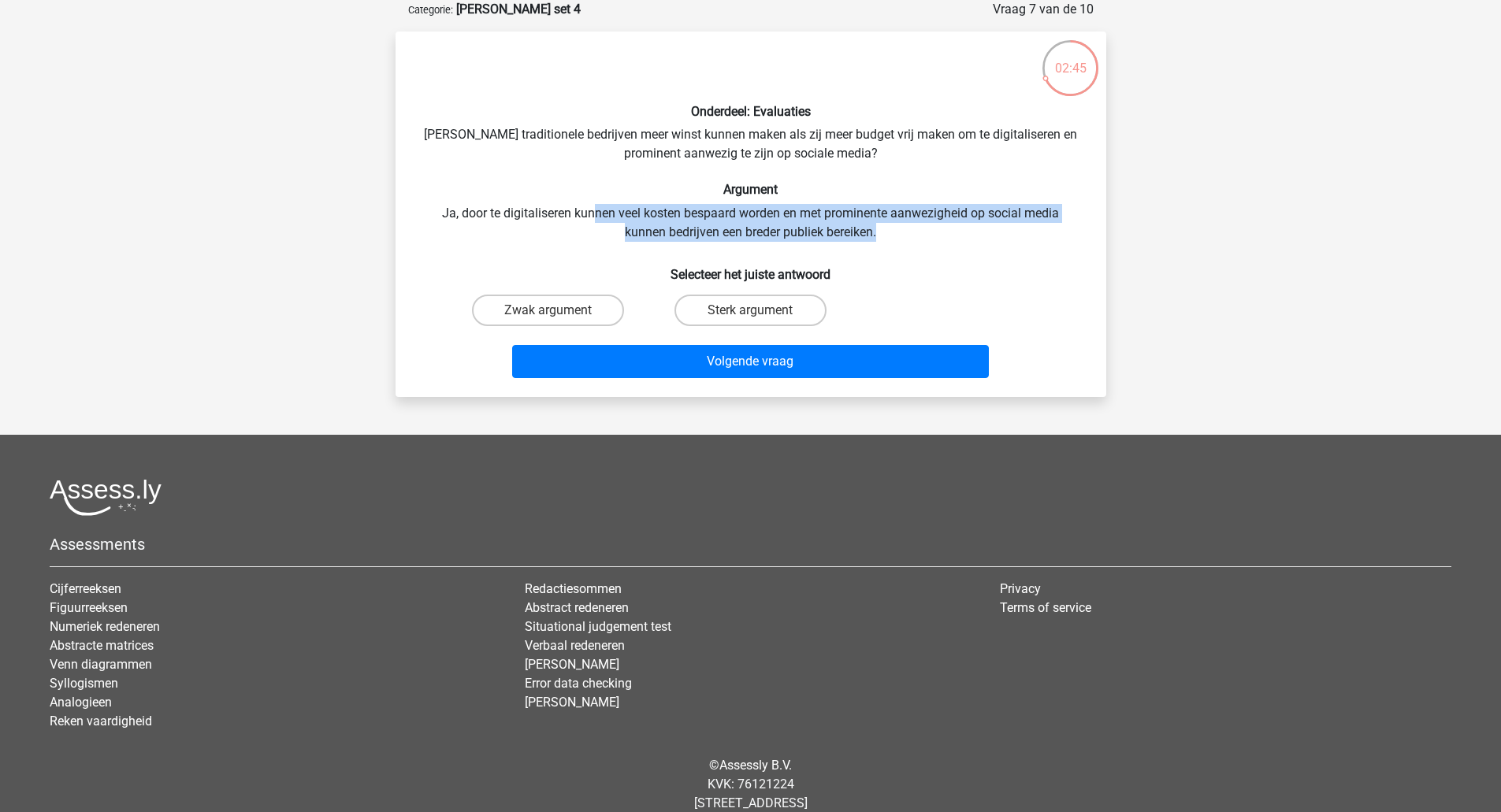
drag, startPoint x: 592, startPoint y: 214, endPoint x: 943, endPoint y: 228, distance: 351.3
click at [943, 228] on div "Onderdeel: Evaluaties Zouden traditionele bedrijven meer winst kunnen maken als…" at bounding box center [750, 214] width 698 height 340
click at [924, 225] on div "Onderdeel: Evaluaties Zouden traditionele bedrijven meer winst kunnen maken als…" at bounding box center [750, 214] width 698 height 340
drag, startPoint x: 832, startPoint y: 217, endPoint x: 901, endPoint y: 229, distance: 70.0
click at [901, 229] on div "Onderdeel: Evaluaties Zouden traditionele bedrijven meer winst kunnen maken als…" at bounding box center [750, 214] width 698 height 340
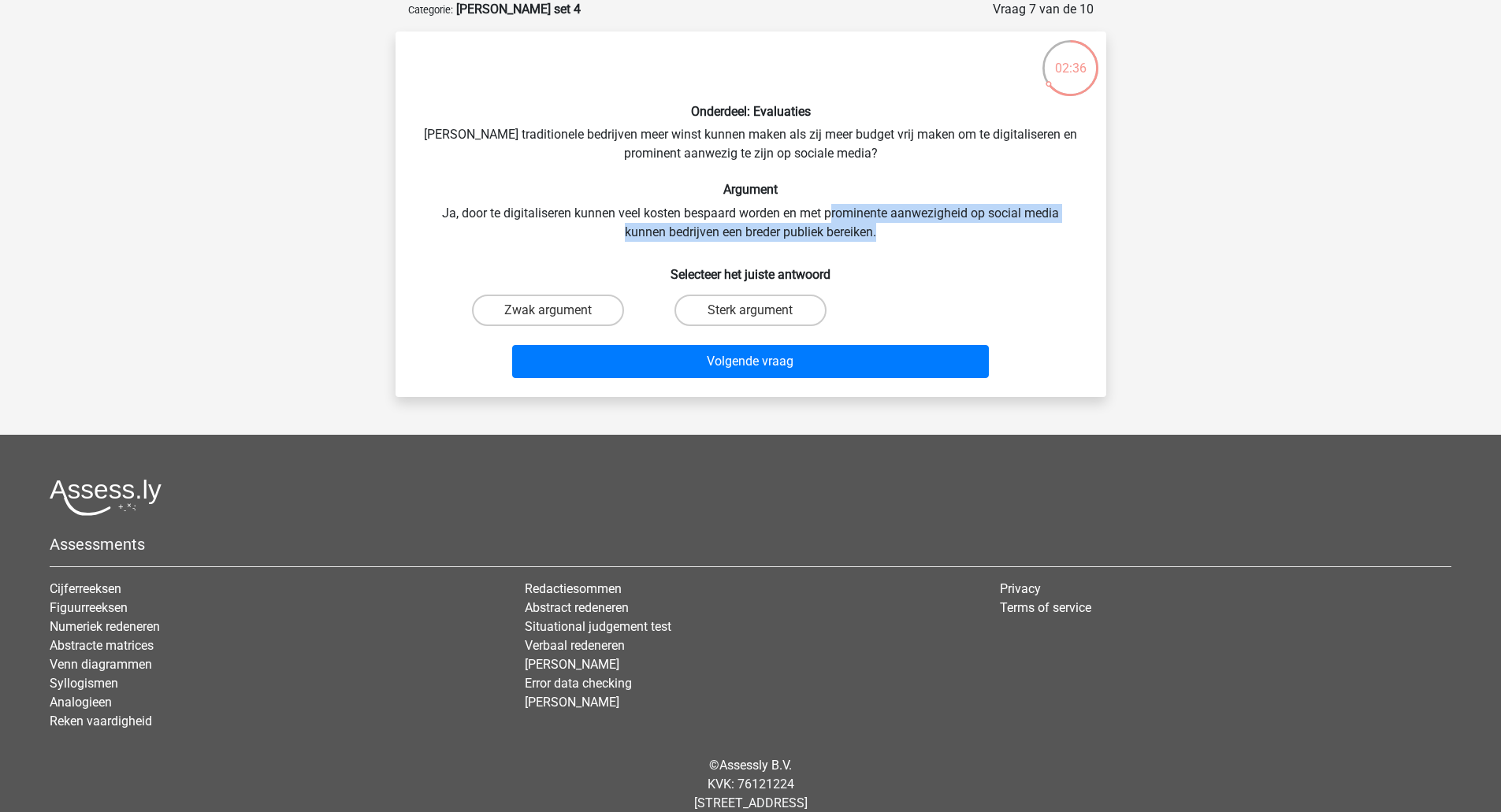
click at [901, 229] on div "Onderdeel: Evaluaties Zouden traditionele bedrijven meer winst kunnen maken als…" at bounding box center [750, 214] width 698 height 340
click at [722, 321] on label "Sterk argument" at bounding box center [750, 310] width 152 height 32
click at [750, 321] on input "Sterk argument" at bounding box center [754, 315] width 10 height 10
radio input "true"
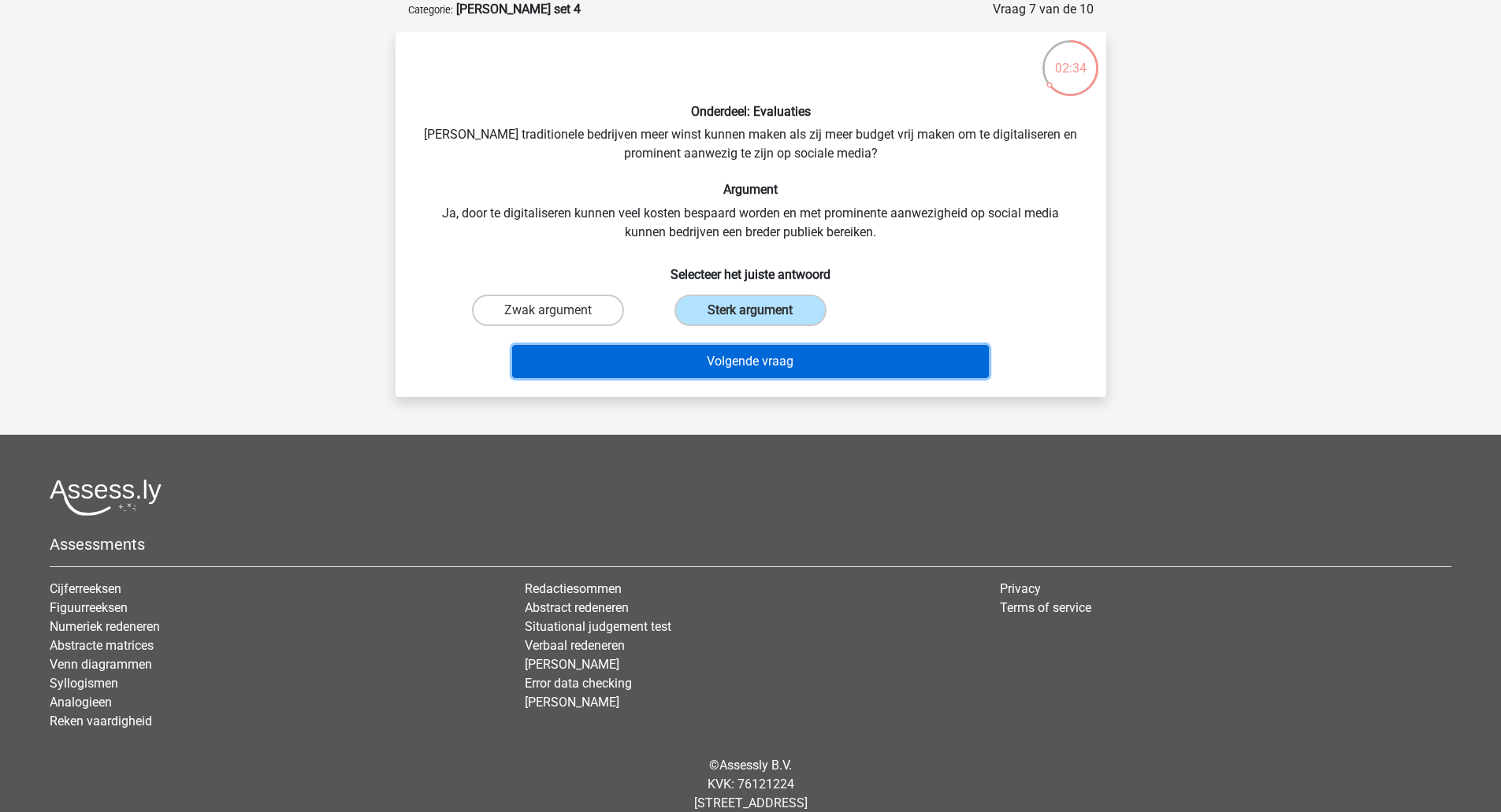
click at [727, 357] on button "Volgende vraag" at bounding box center [750, 361] width 477 height 33
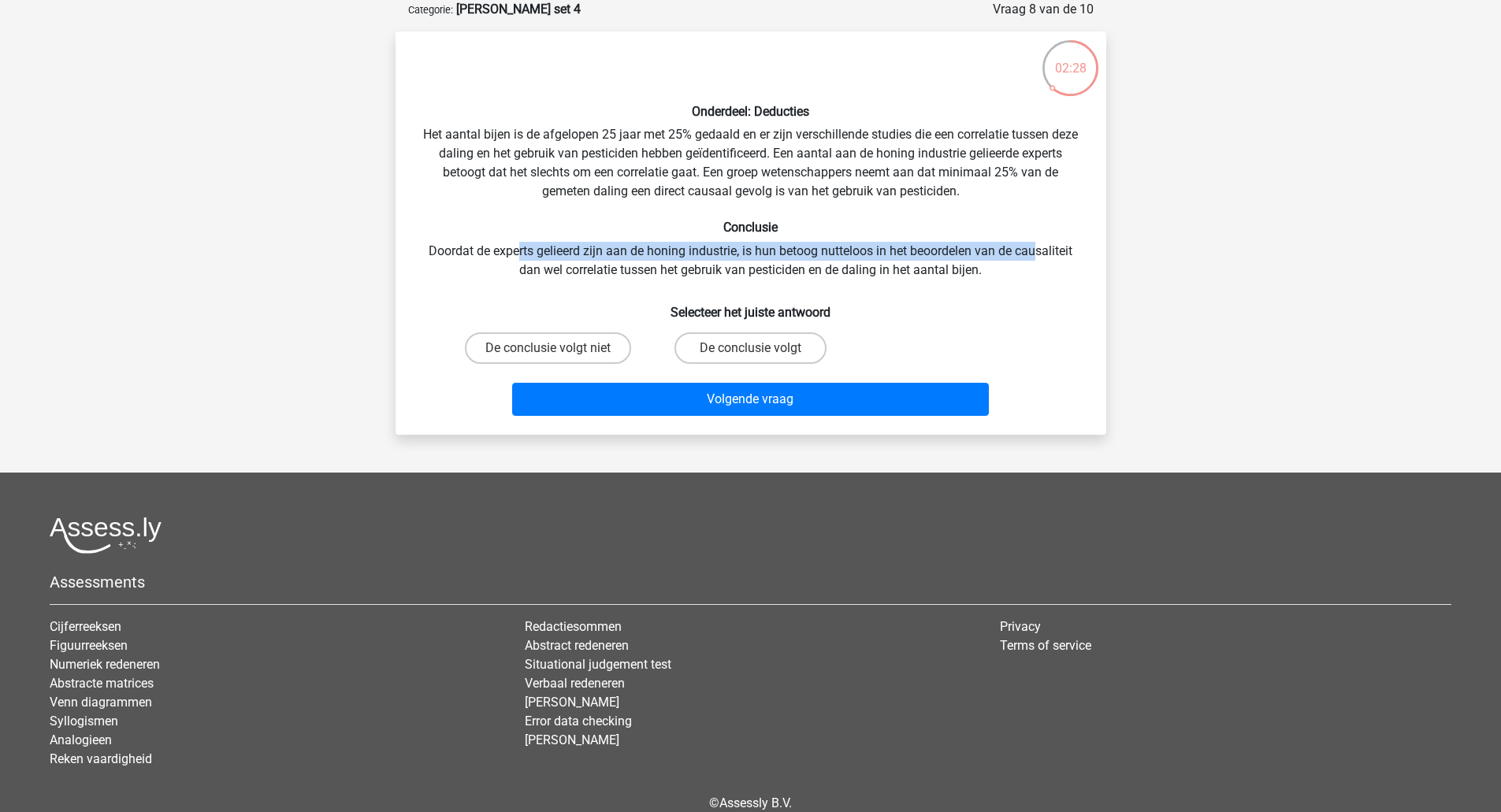
drag, startPoint x: 515, startPoint y: 249, endPoint x: 1037, endPoint y: 256, distance: 522.0
click at [1037, 256] on div "Onderdeel: Deducties Het aantal bijen is de afgelopen 25 jaar met 25% gedaald e…" at bounding box center [750, 233] width 698 height 378
click at [713, 239] on div "Onderdeel: Deducties Het aantal bijen is de afgelopen 25 jaar met 25% gedaald e…" at bounding box center [750, 233] width 698 height 378
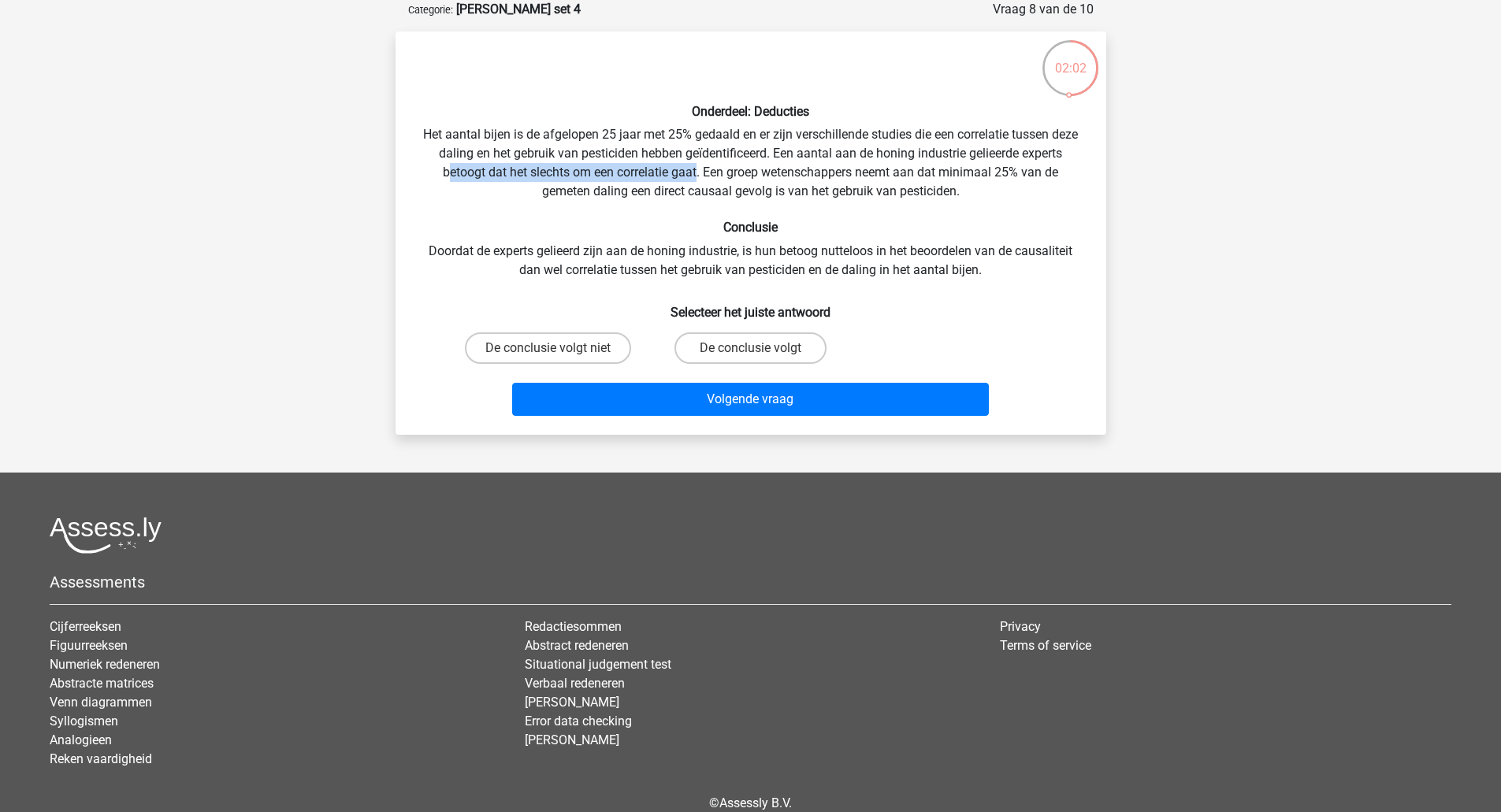
drag, startPoint x: 445, startPoint y: 167, endPoint x: 697, endPoint y: 182, distance: 252.4
click at [697, 182] on div "Onderdeel: Deducties Het aantal bijen is de afgelopen 25 jaar met 25% gedaald e…" at bounding box center [750, 233] width 698 height 378
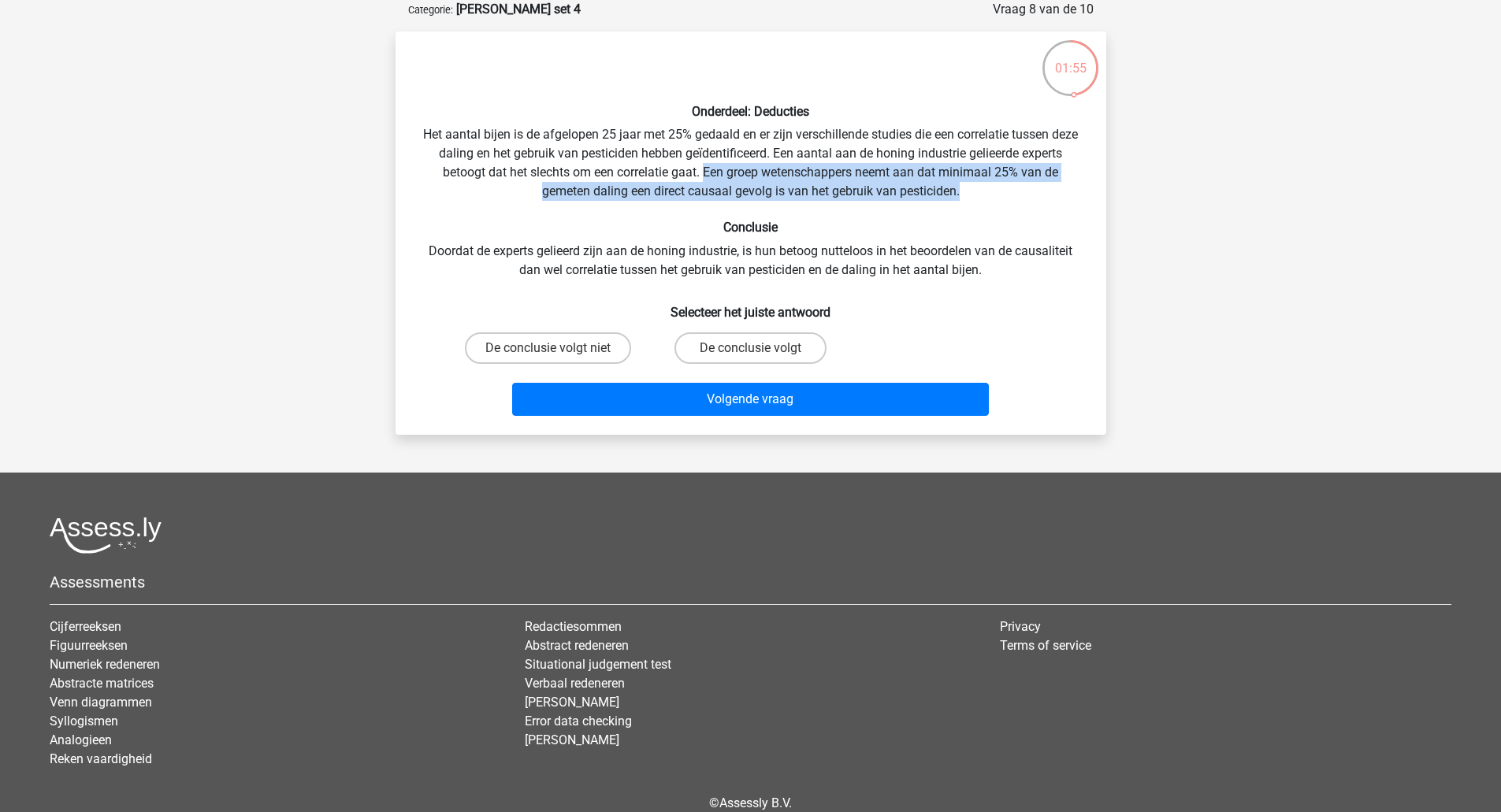
drag, startPoint x: 704, startPoint y: 172, endPoint x: 978, endPoint y: 198, distance: 275.2
click at [978, 198] on div "Onderdeel: Deducties Het aantal bijen is de afgelopen 25 jaar met 25% gedaald e…" at bounding box center [750, 233] width 698 height 378
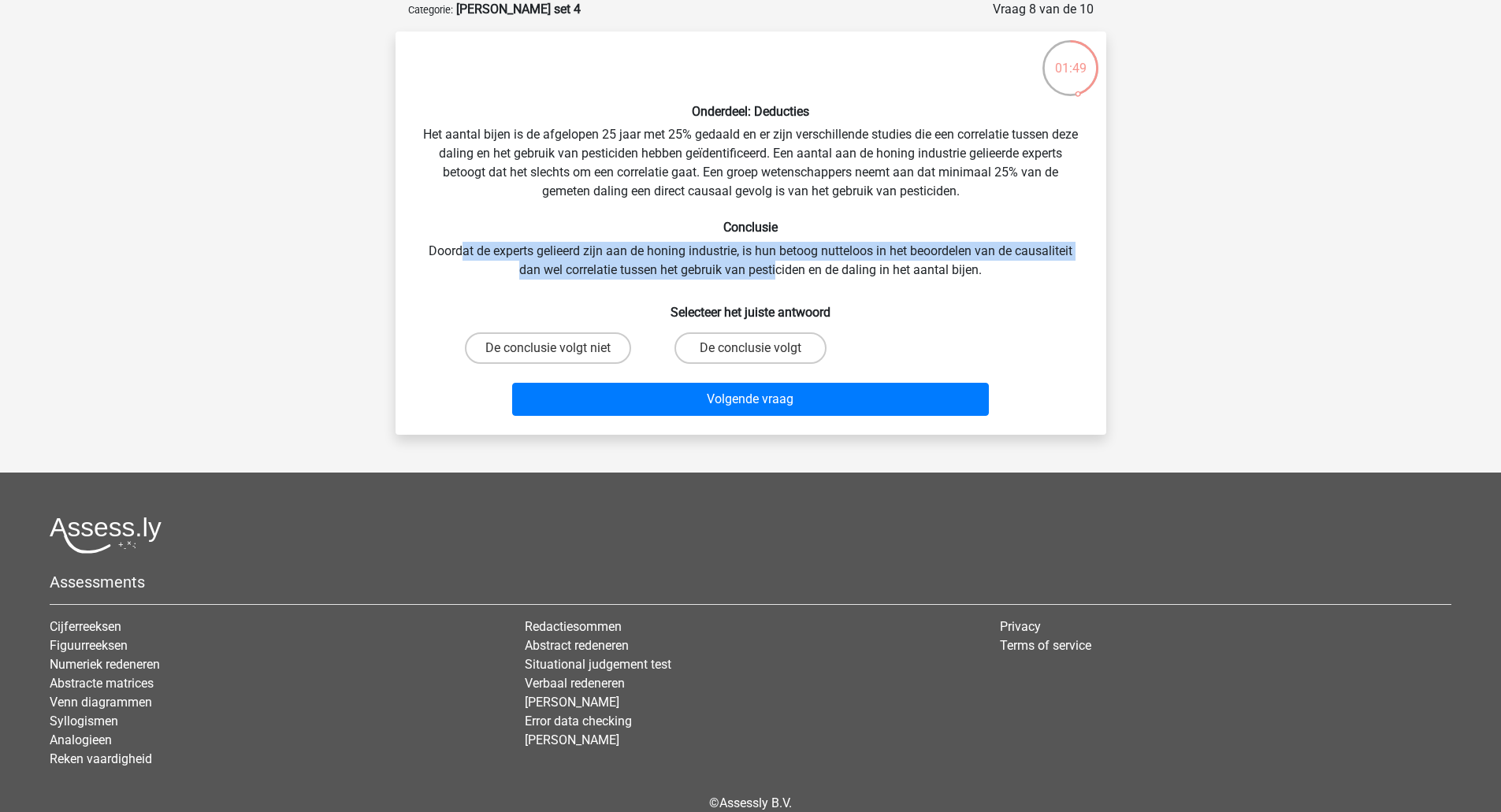
drag, startPoint x: 460, startPoint y: 244, endPoint x: 778, endPoint y: 269, distance: 319.0
click at [778, 269] on div "Onderdeel: Deducties Het aantal bijen is de afgelopen 25 jaar met 25% gedaald e…" at bounding box center [750, 233] width 698 height 378
click at [601, 348] on label "De conclusie volgt niet" at bounding box center [547, 348] width 166 height 32
click at [558, 348] on input "De conclusie volgt niet" at bounding box center [552, 352] width 10 height 10
radio input "true"
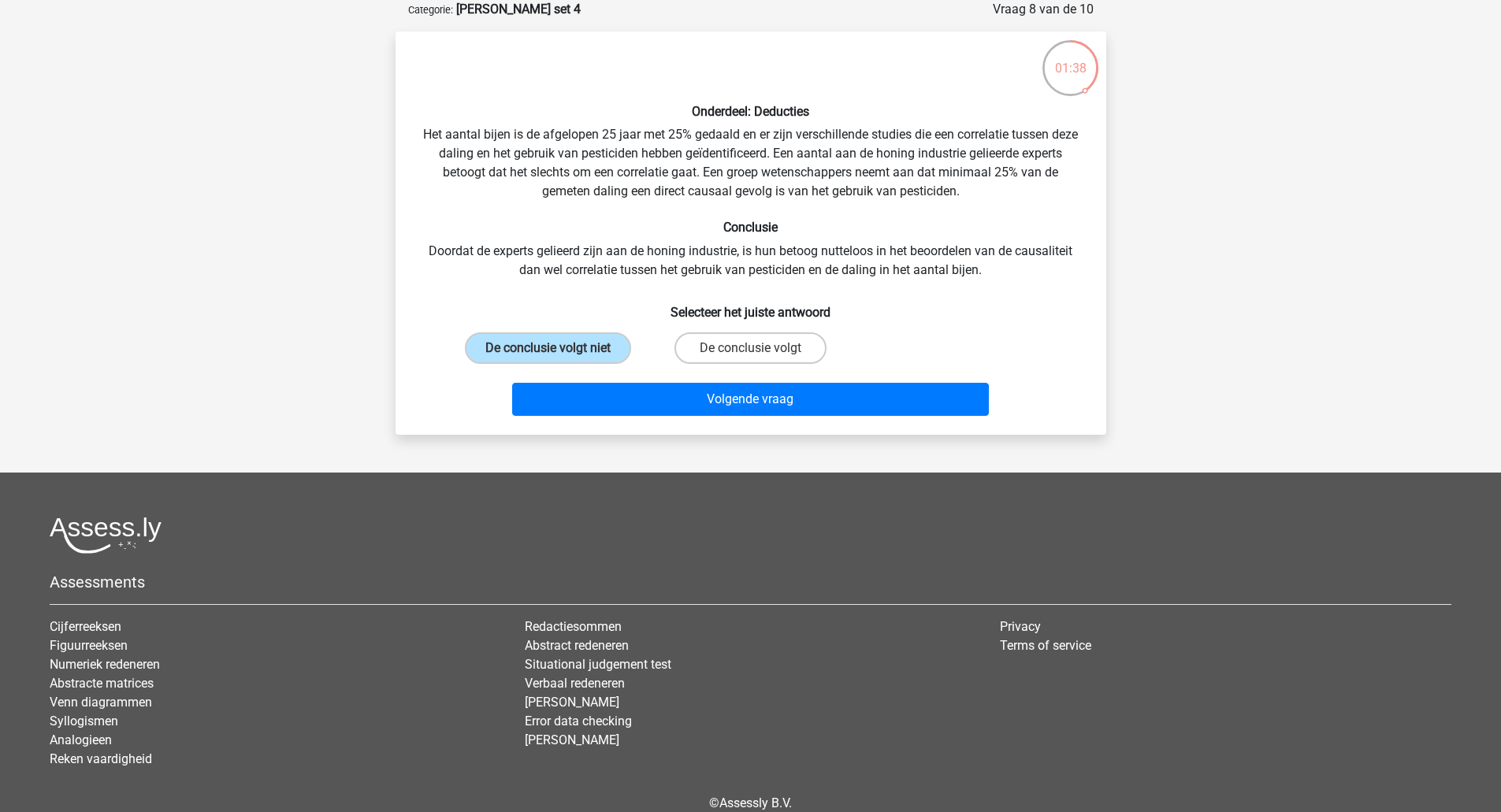
click at [675, 430] on div "Onderdeel: Deducties Het aantal bijen is de afgelopen 25 jaar met 25% gedaald e…" at bounding box center [750, 233] width 711 height 403
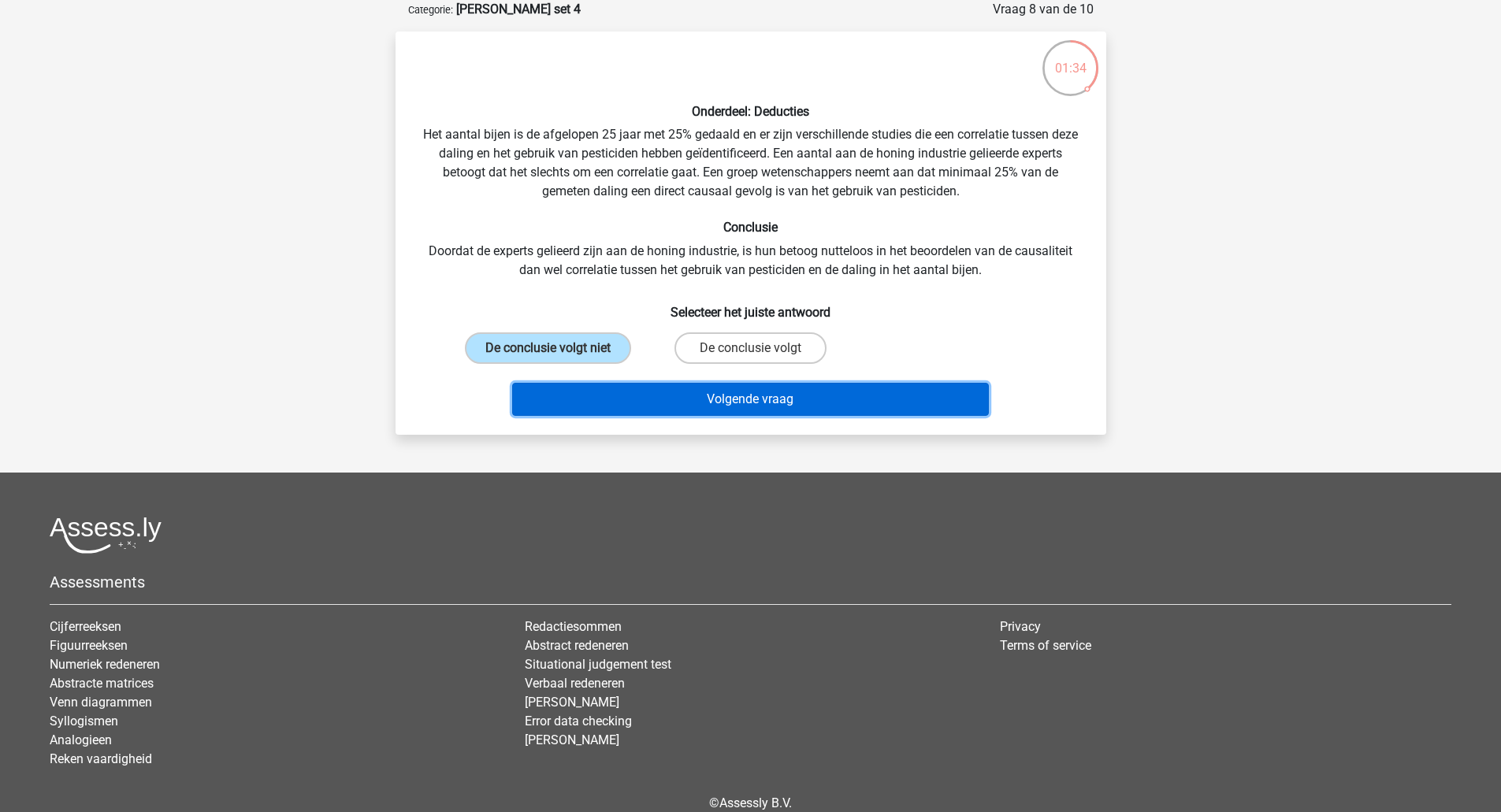
click at [686, 391] on button "Volgende vraag" at bounding box center [750, 399] width 477 height 33
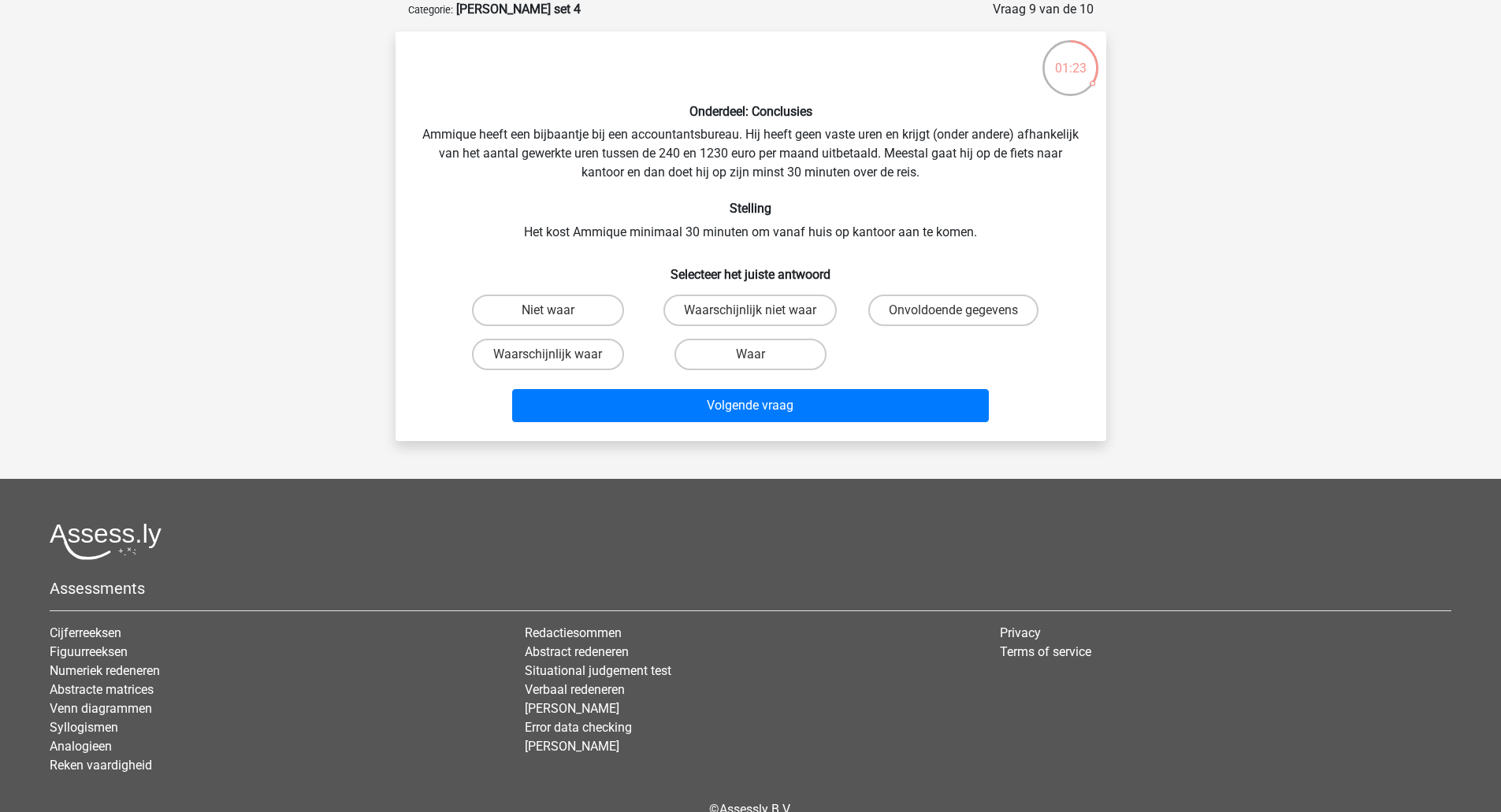
click at [959, 313] on input "Onvoldoende gegevens" at bounding box center [958, 315] width 10 height 10
radio input "true"
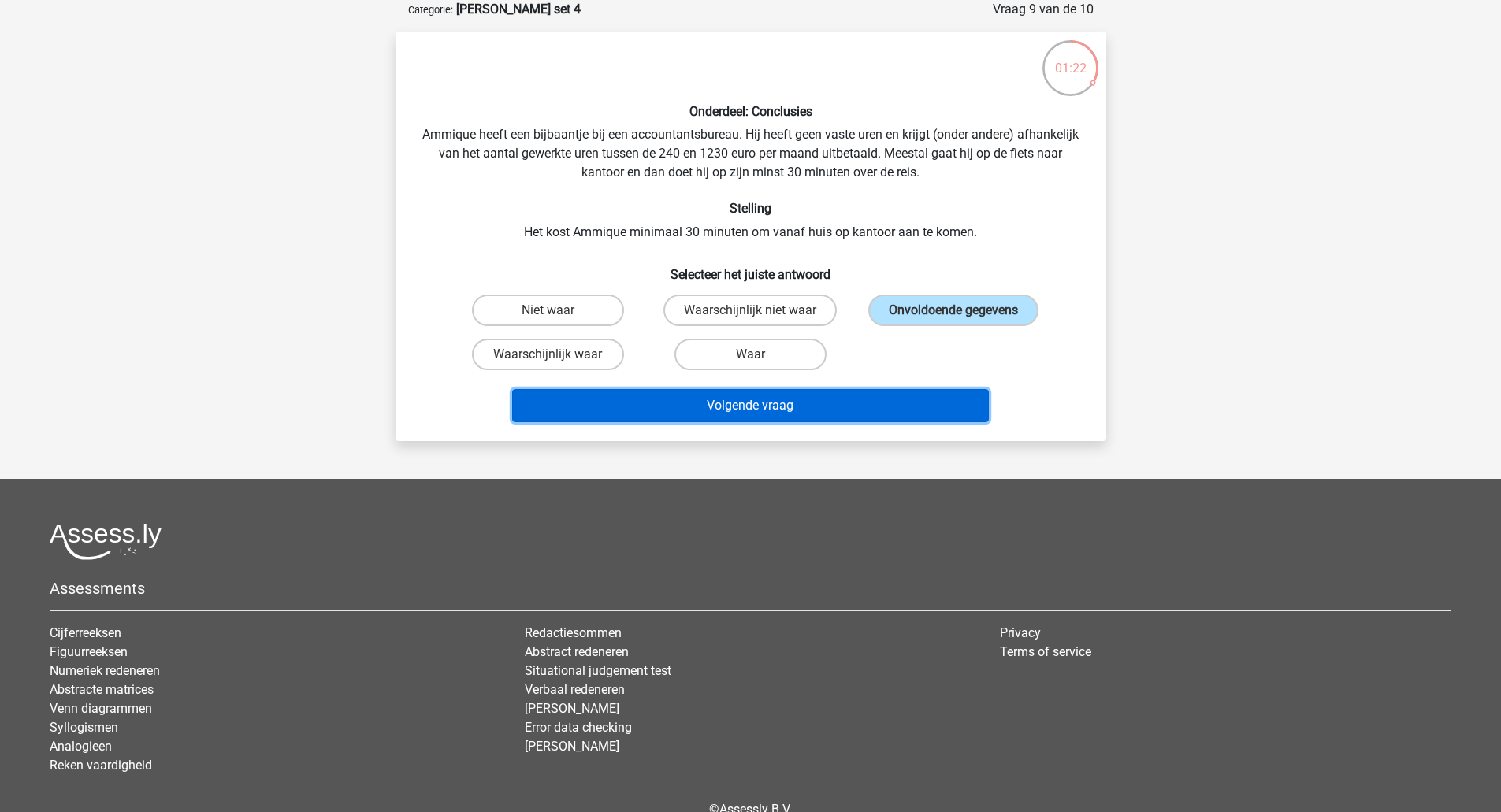
click at [847, 412] on button "Volgende vraag" at bounding box center [750, 406] width 477 height 33
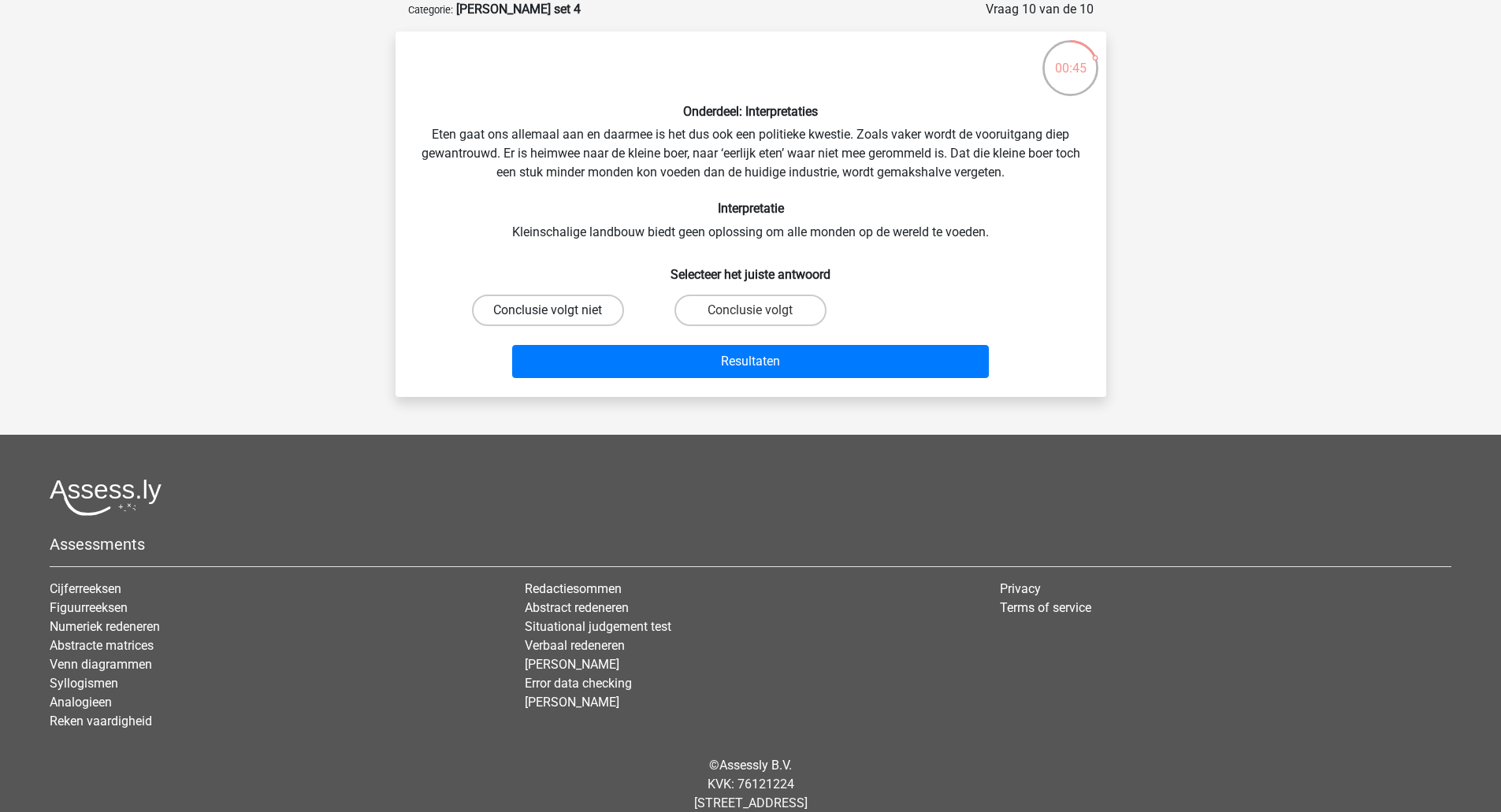
click at [586, 317] on label "Conclusie volgt niet" at bounding box center [547, 310] width 152 height 32
click at [558, 317] on input "Conclusie volgt niet" at bounding box center [552, 315] width 10 height 10
radio input "true"
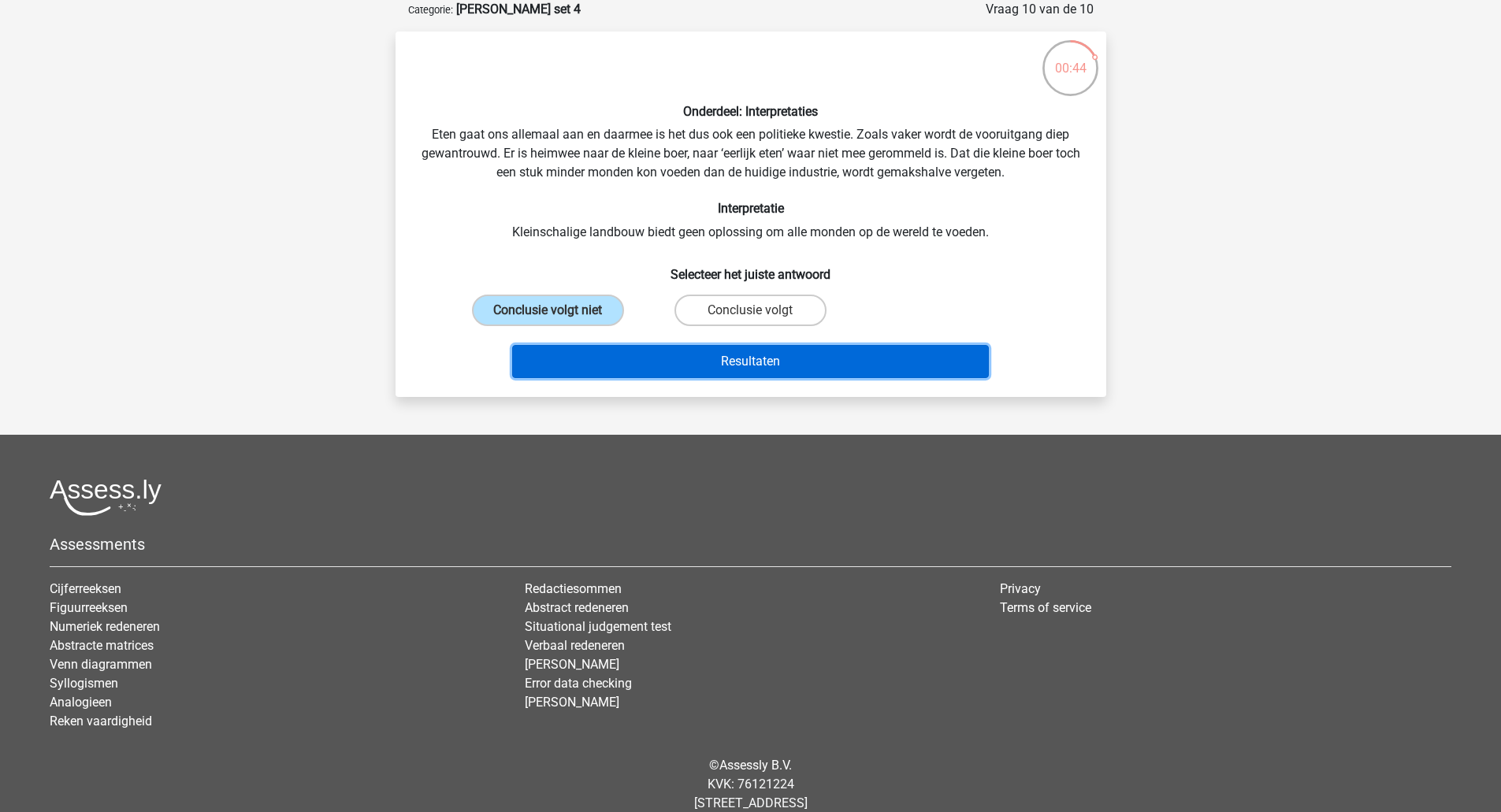
click at [659, 360] on button "Resultaten" at bounding box center [750, 361] width 477 height 33
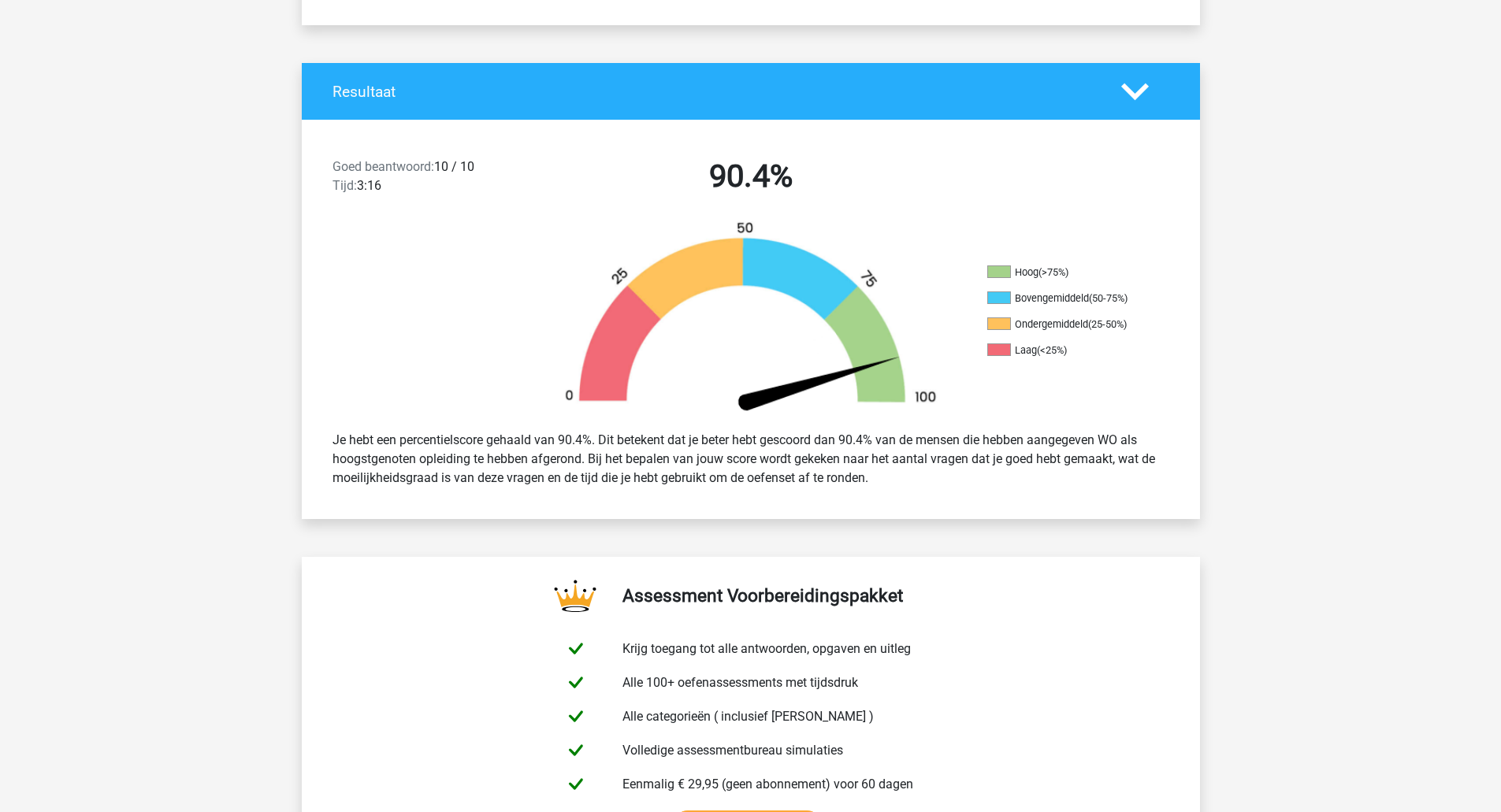
scroll to position [281, 0]
drag, startPoint x: 438, startPoint y: 166, endPoint x: 477, endPoint y: 167, distance: 39.0
click at [477, 167] on div "Goed beantwoord: 10 / 10 Tijd: 3:16" at bounding box center [428, 179] width 215 height 44
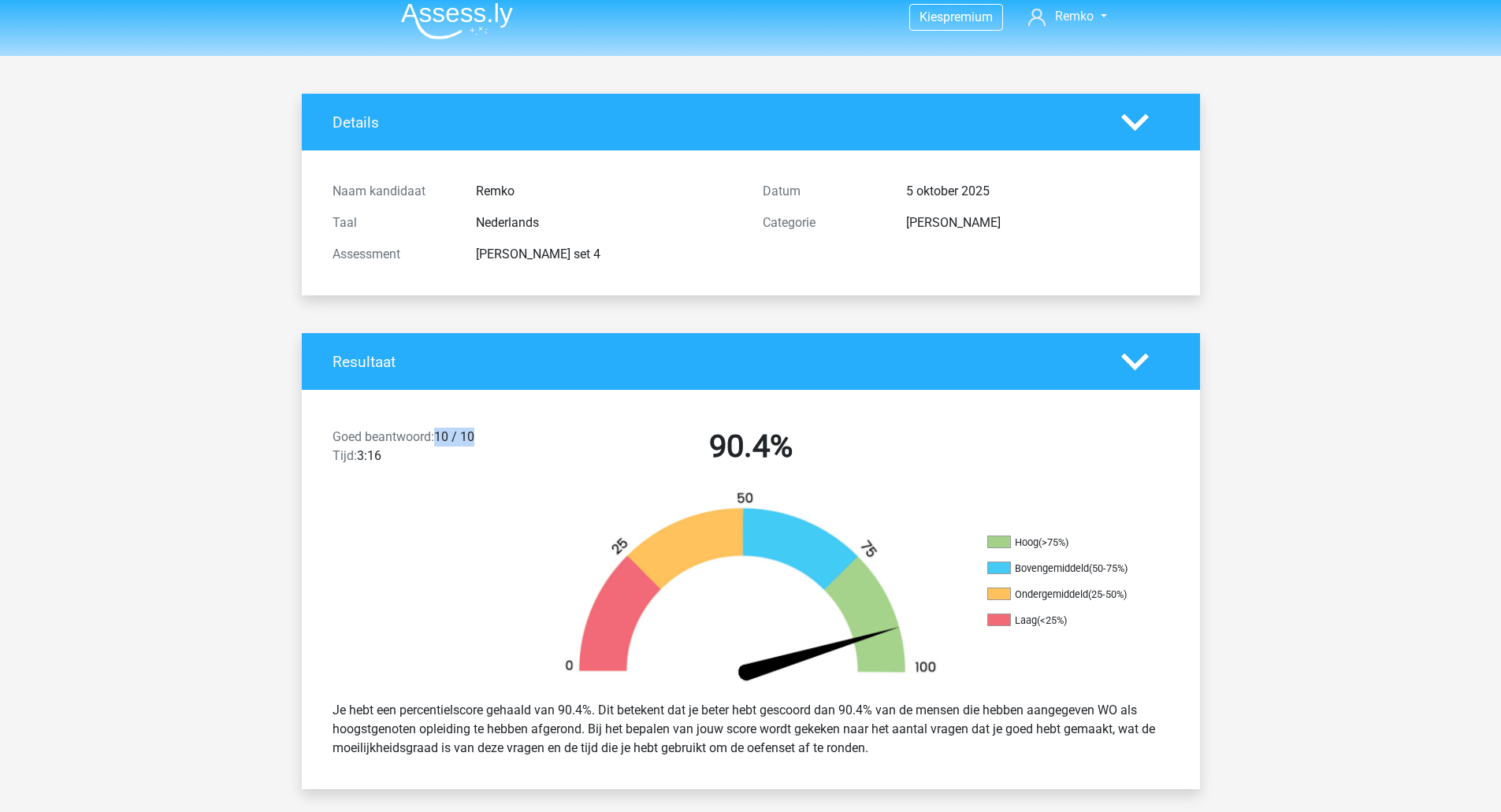
scroll to position [0, 0]
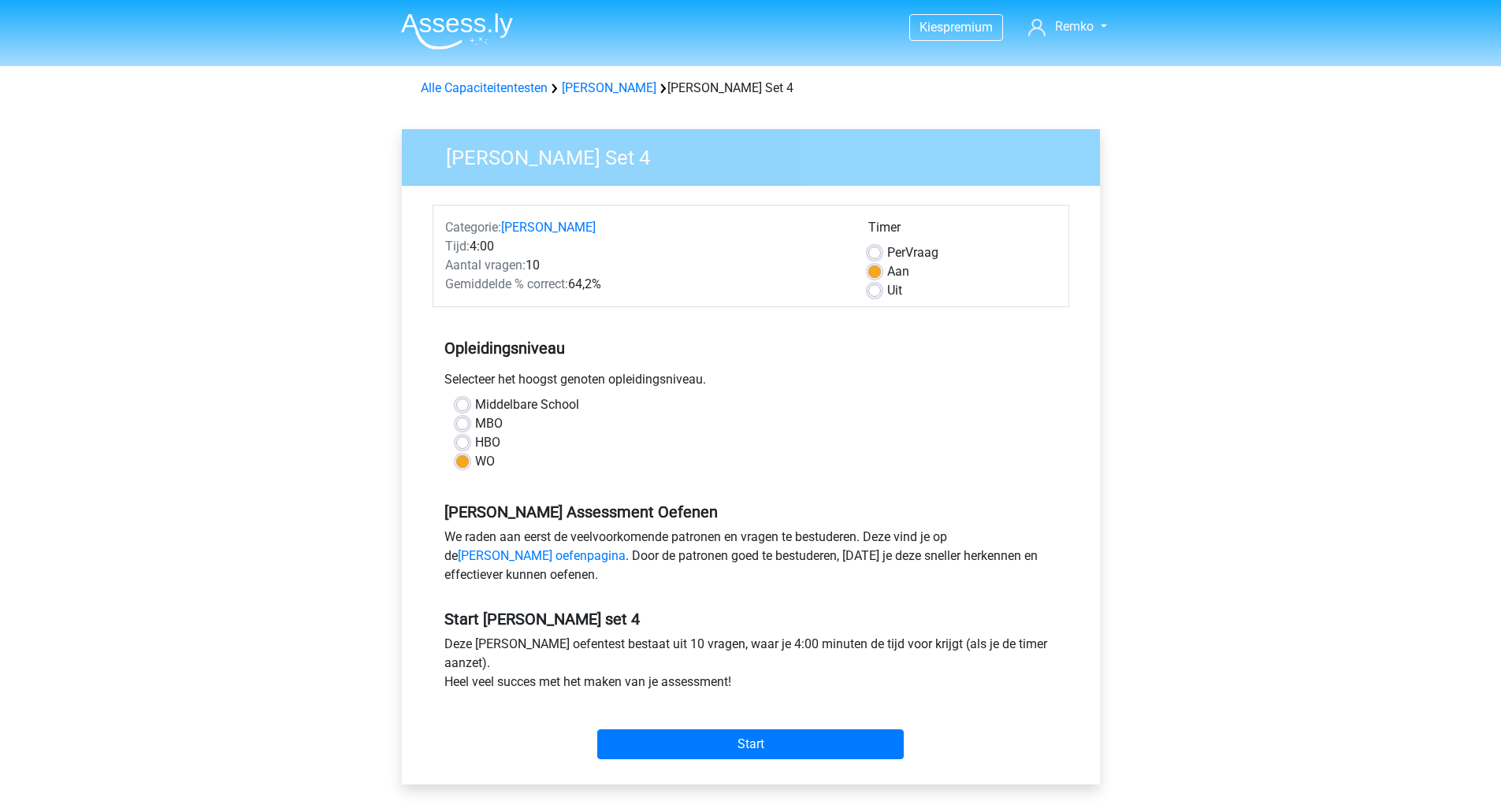
scroll to position [132, 0]
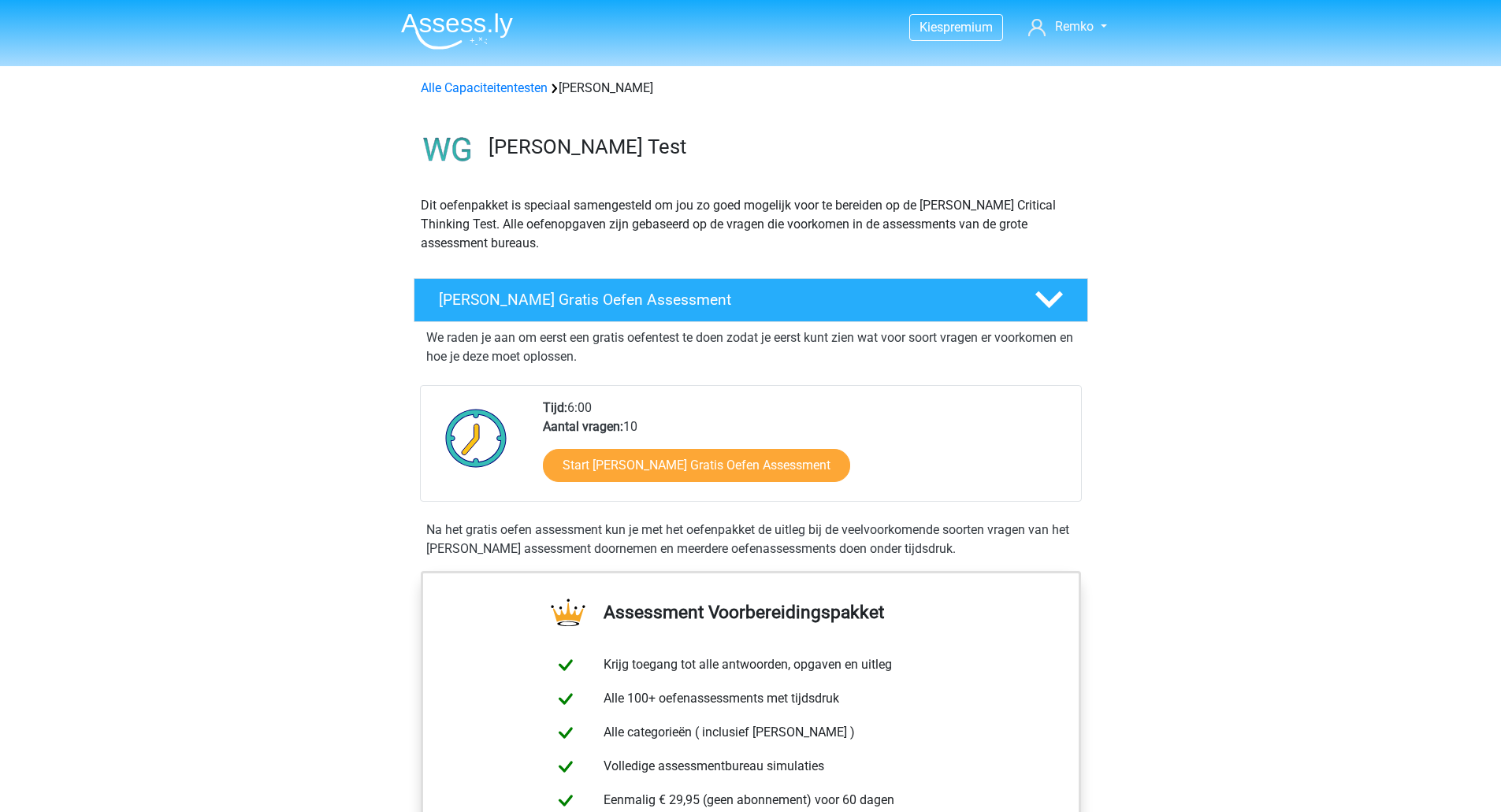
scroll to position [822, 0]
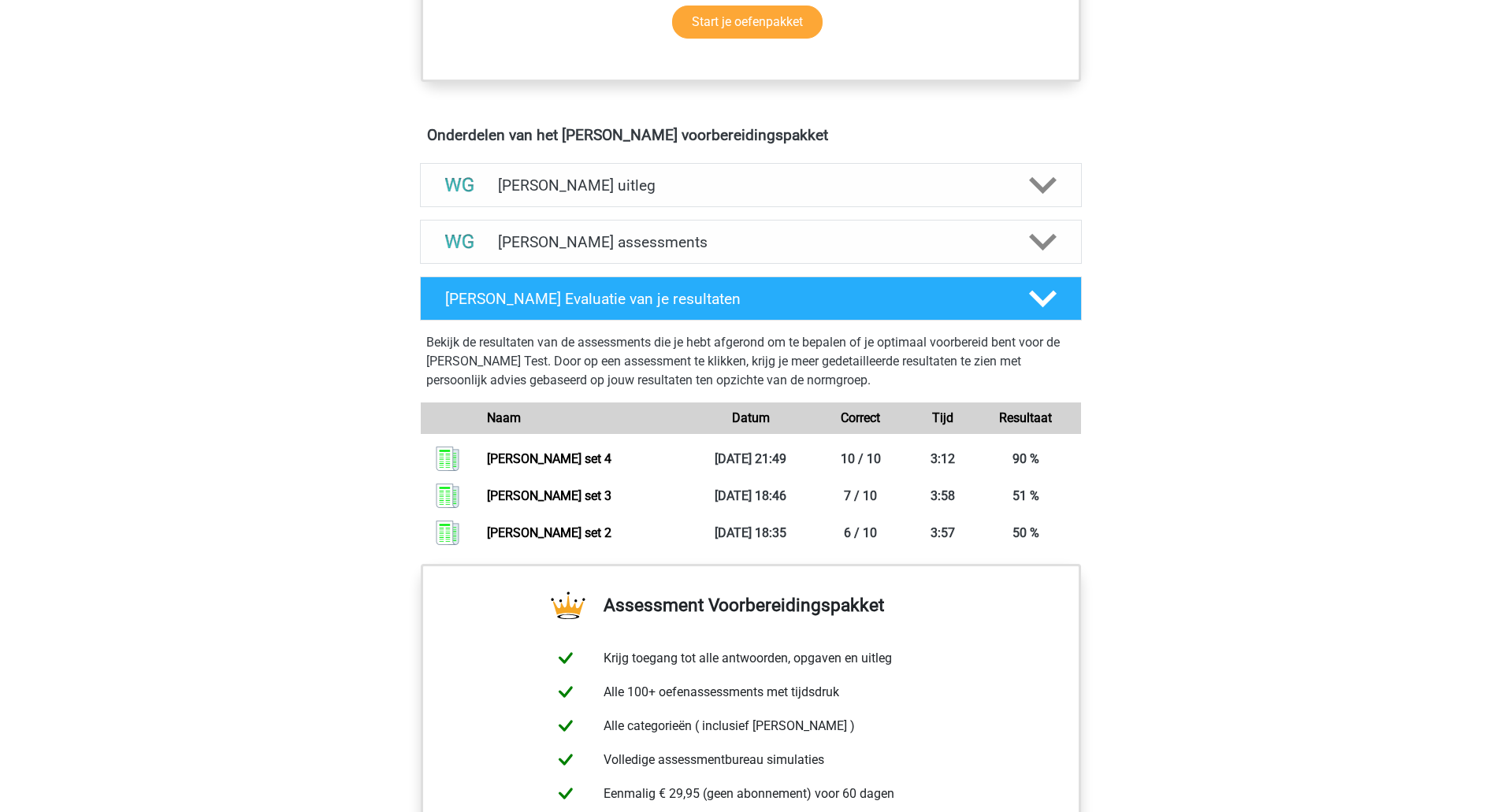
click at [629, 219] on div "Watson Glaser assessments We raden je aan om minimaal 3 oefensets te doen met t…" at bounding box center [750, 241] width 723 height 56
click at [631, 241] on h4 "Watson Glaser assessments" at bounding box center [750, 242] width 506 height 18
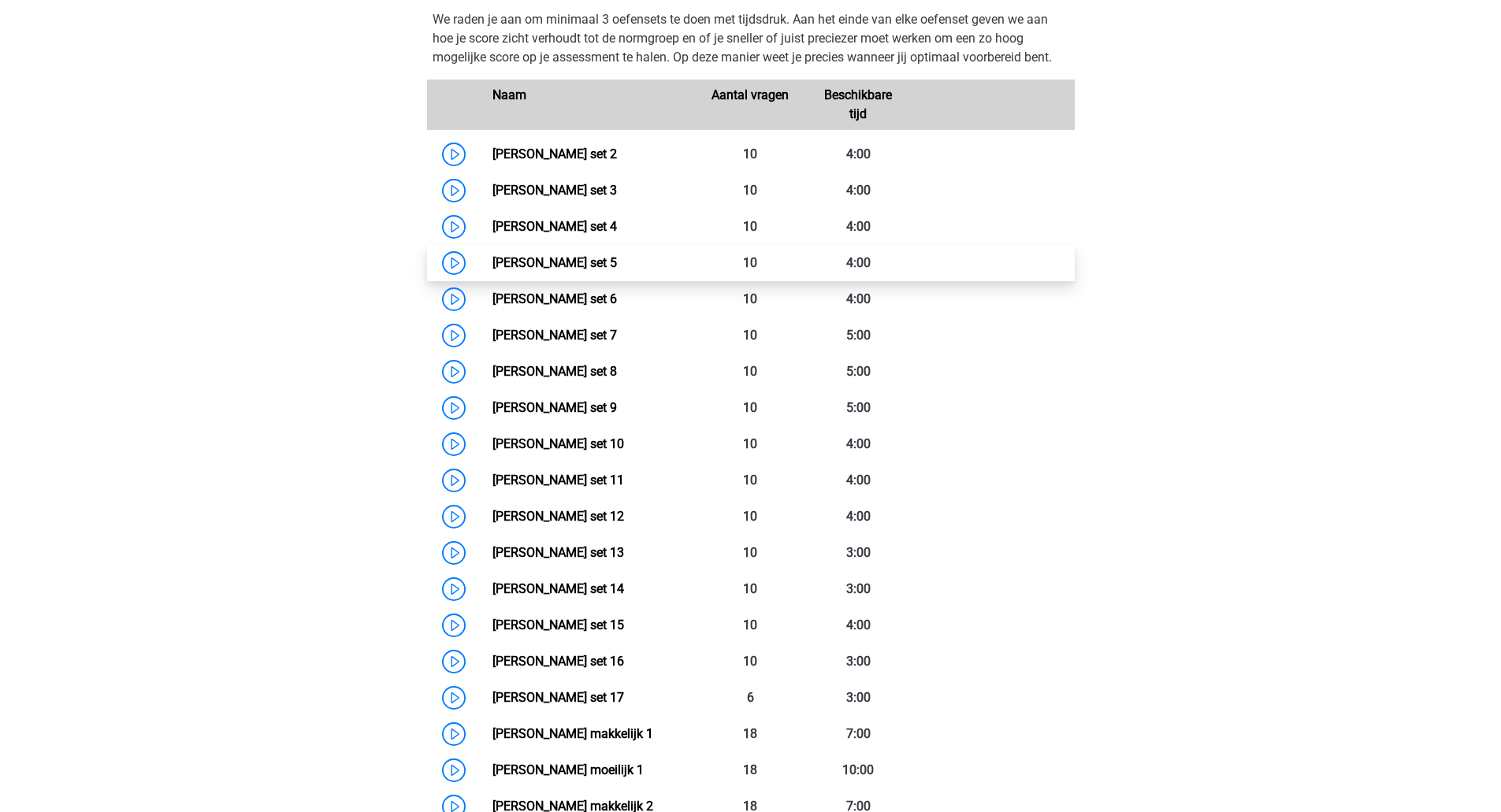
scroll to position [1090, 0]
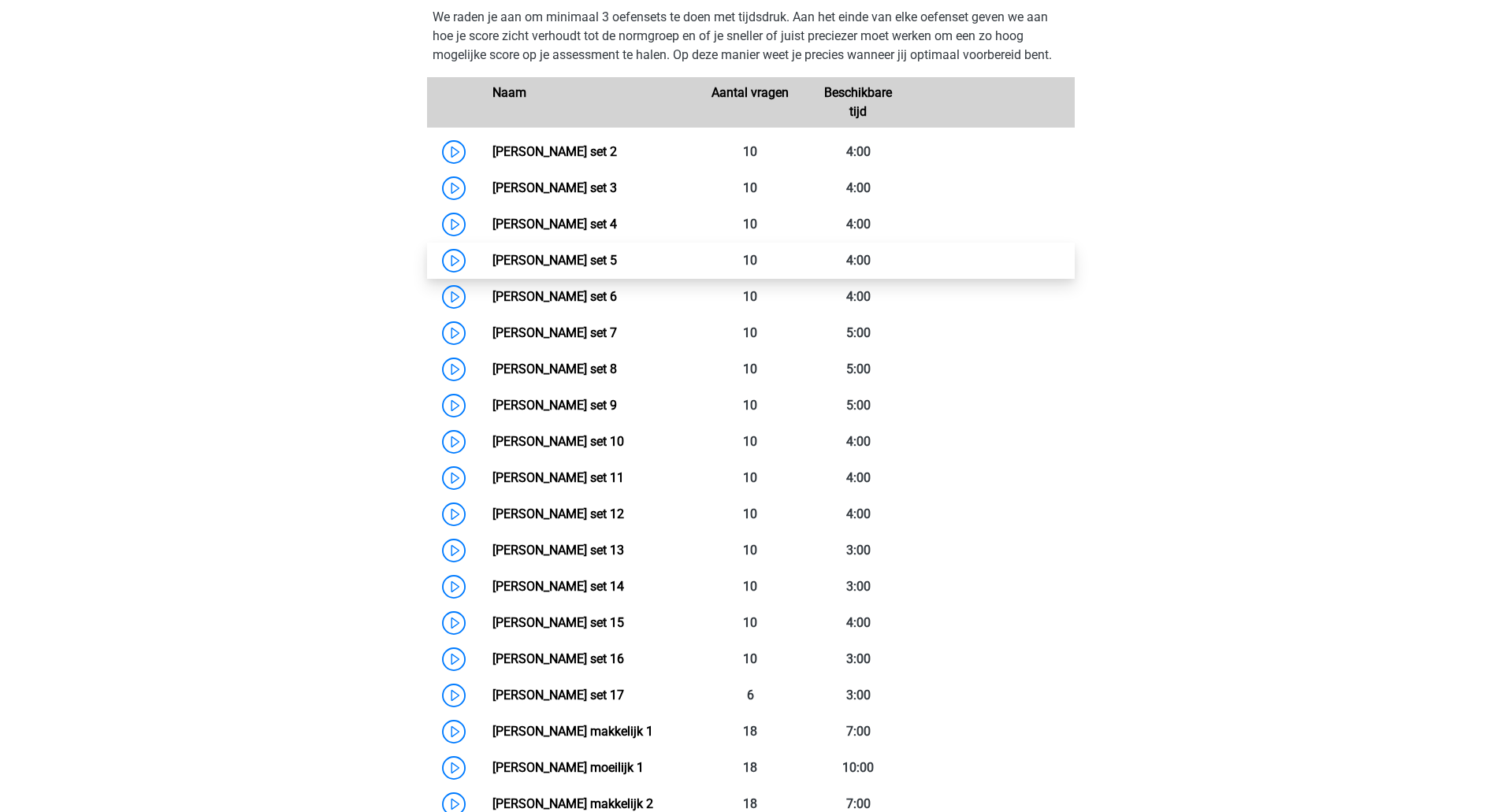
click at [604, 257] on link "Watson Glaser set 5" at bounding box center [554, 260] width 125 height 15
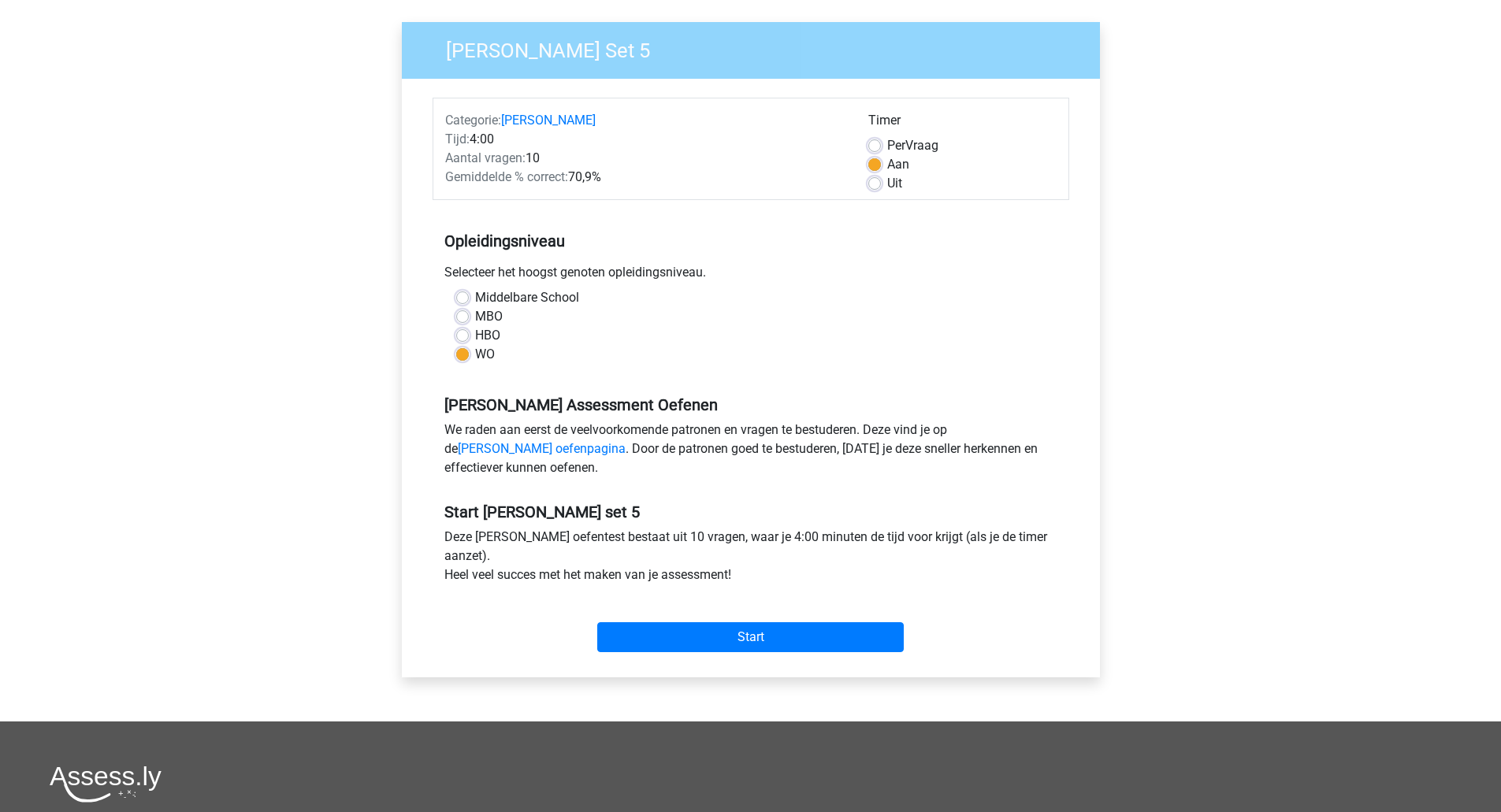
scroll to position [110, 0]
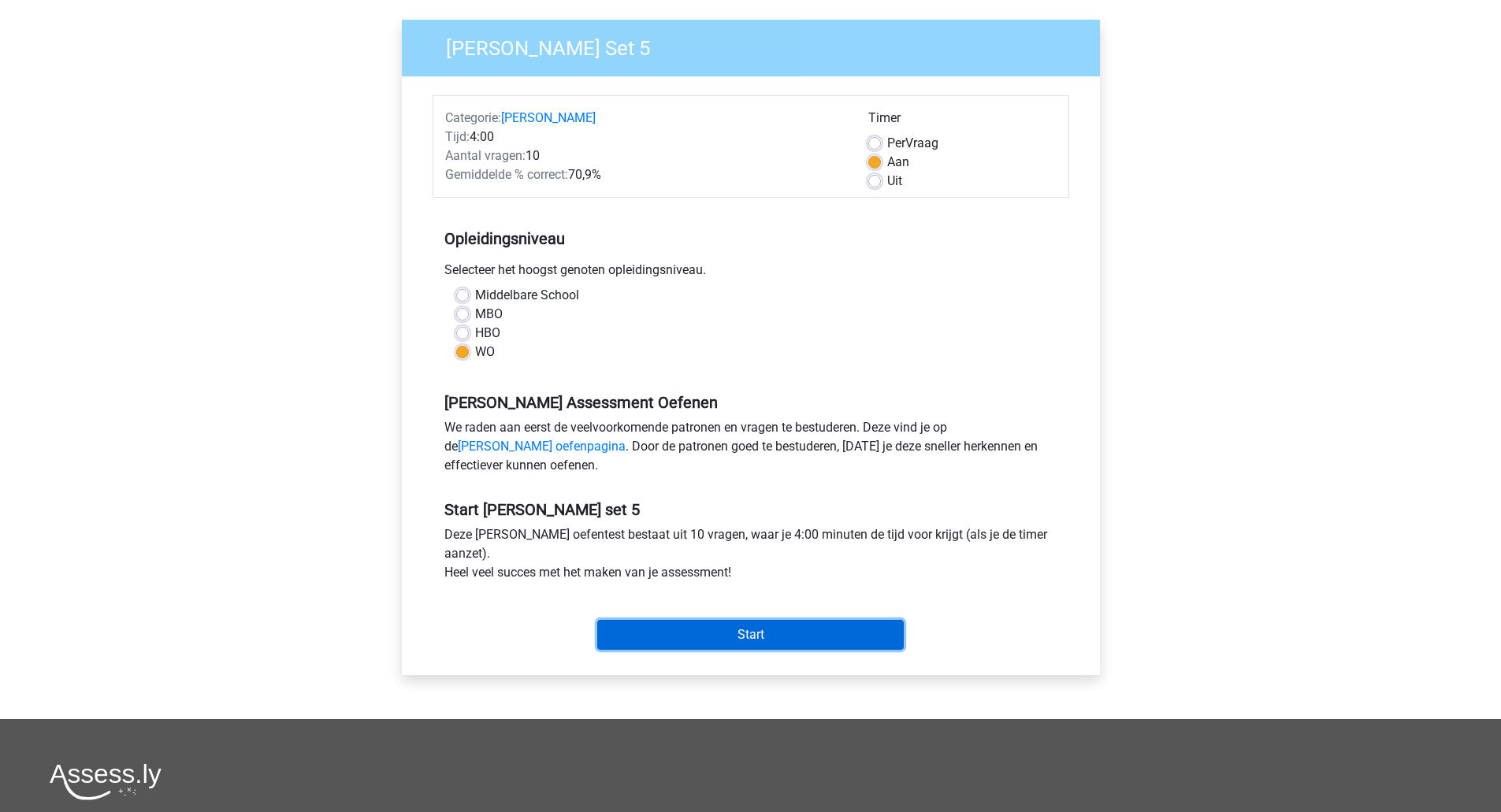
click at [706, 633] on input "Start" at bounding box center [750, 635] width 307 height 30
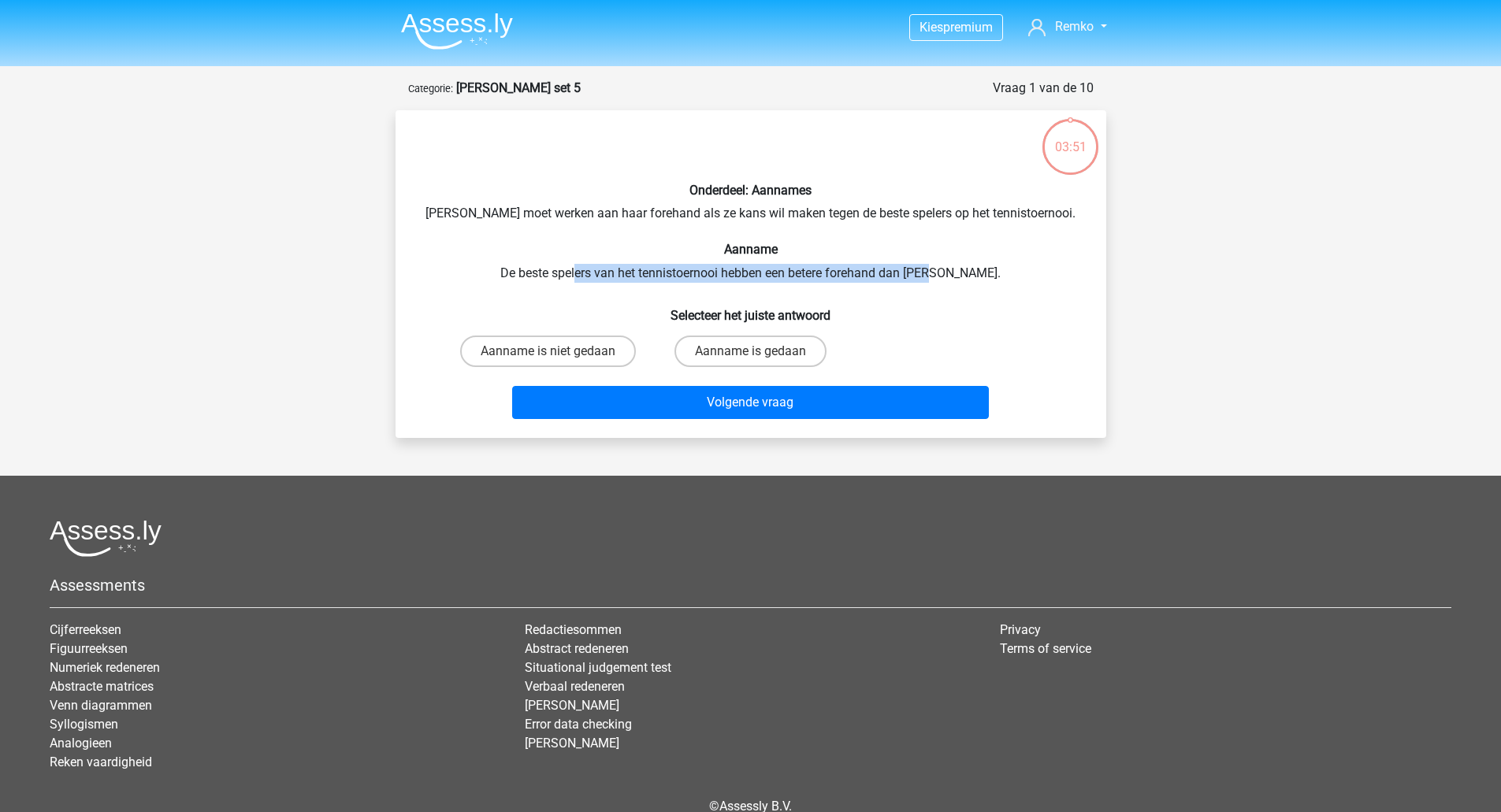
drag, startPoint x: 602, startPoint y: 271, endPoint x: 963, endPoint y: 271, distance: 361.0
click at [963, 271] on div "Onderdeel: Aannames Suzan moet werken aan haar forehand als ze kans wil maken t…" at bounding box center [750, 274] width 698 height 302
click at [523, 348] on label "Aanname is niet gedaan" at bounding box center [547, 352] width 176 height 32
click at [547, 351] on input "Aanname is niet gedaan" at bounding box center [552, 356] width 10 height 10
radio input "true"
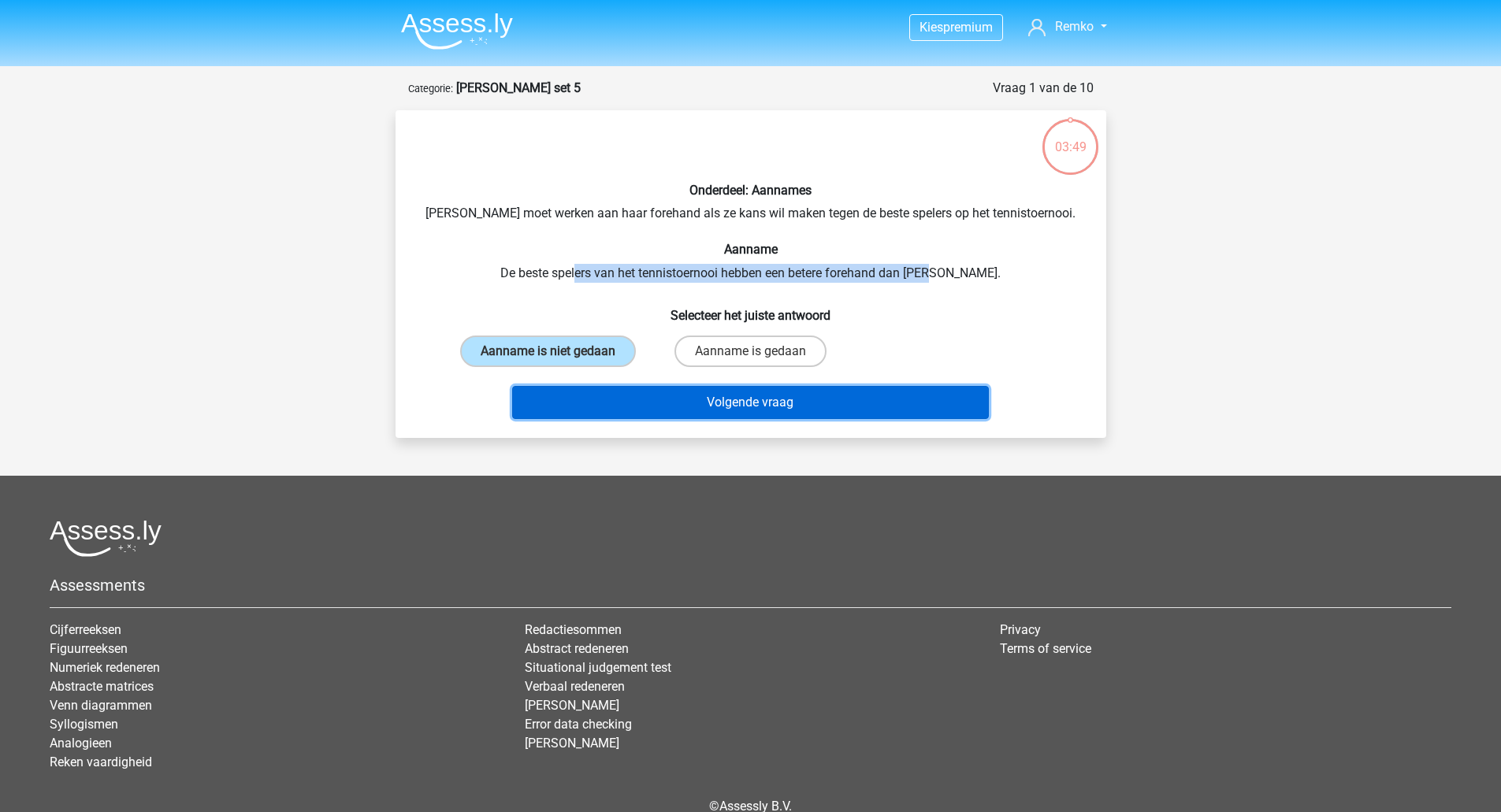
click at [604, 398] on button "Volgende vraag" at bounding box center [750, 402] width 477 height 33
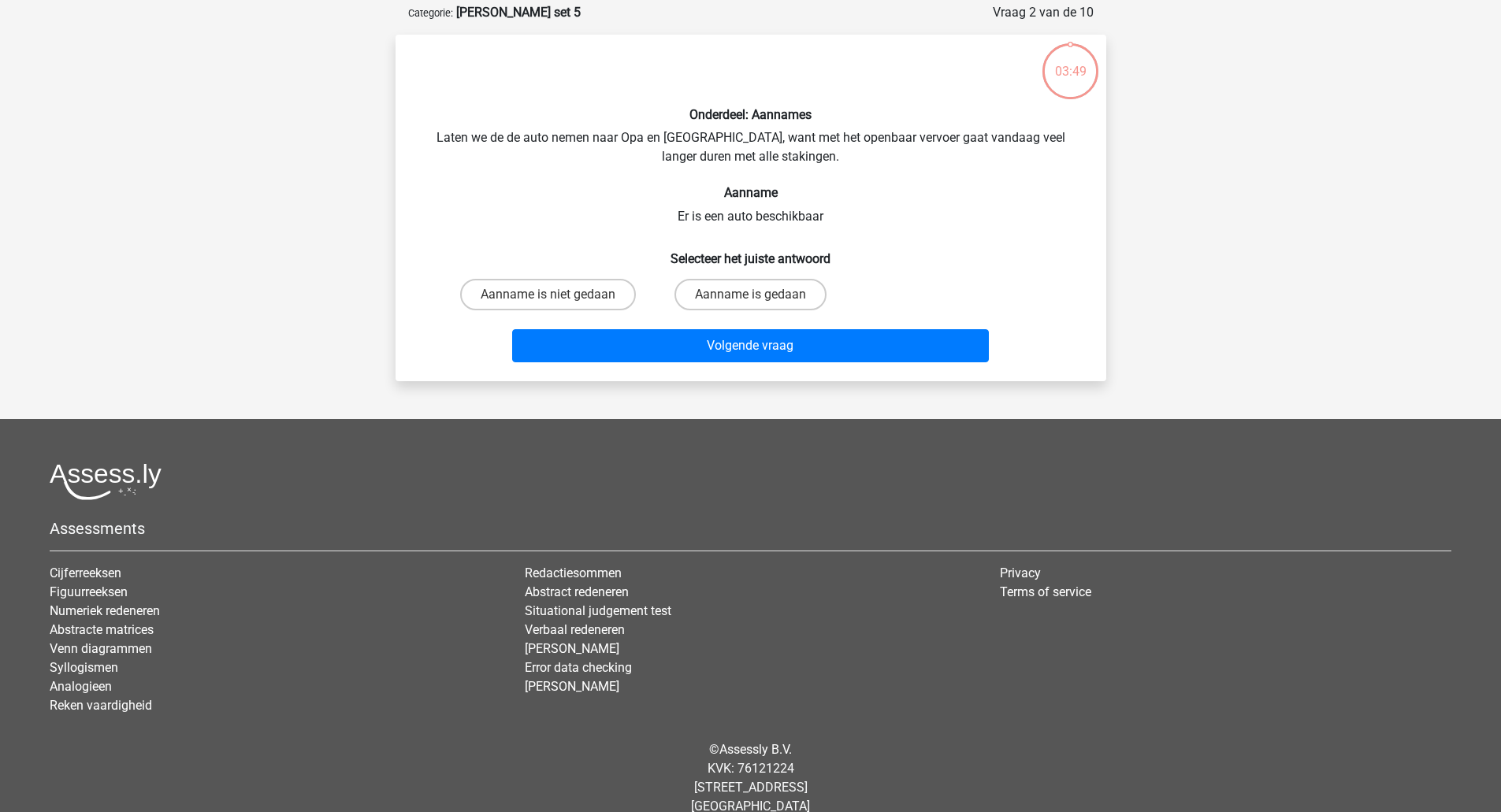
scroll to position [79, 0]
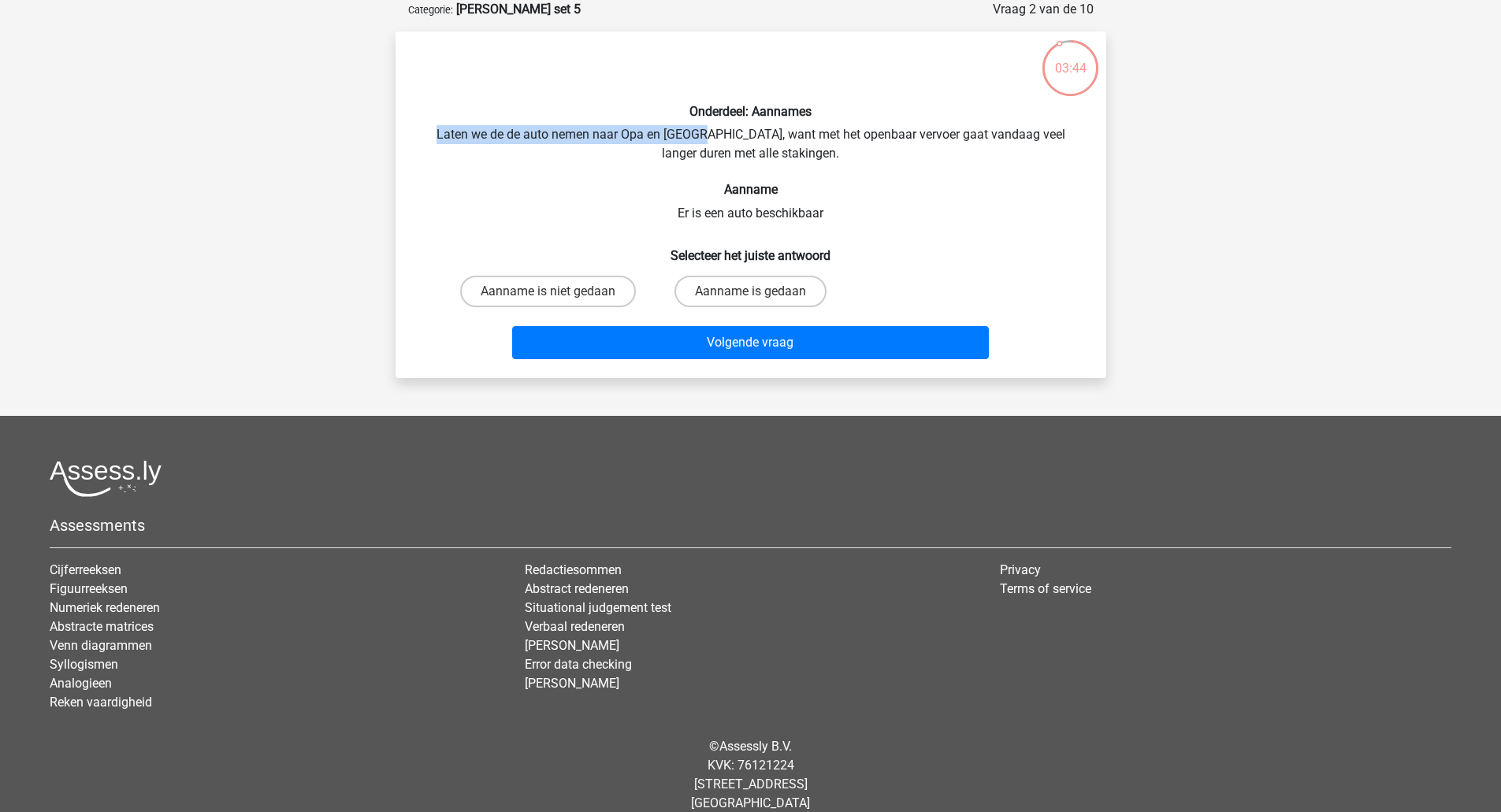
drag, startPoint x: 420, startPoint y: 136, endPoint x: 696, endPoint y: 140, distance: 276.0
click at [696, 140] on div "Onderdeel: Aannames Laten we de de auto nemen naar Opa en Oma, want met het ope…" at bounding box center [750, 205] width 698 height 321
click at [781, 292] on label "Aanname is gedaan" at bounding box center [750, 291] width 152 height 32
click at [760, 292] on input "Aanname is gedaan" at bounding box center [754, 296] width 10 height 10
radio input "true"
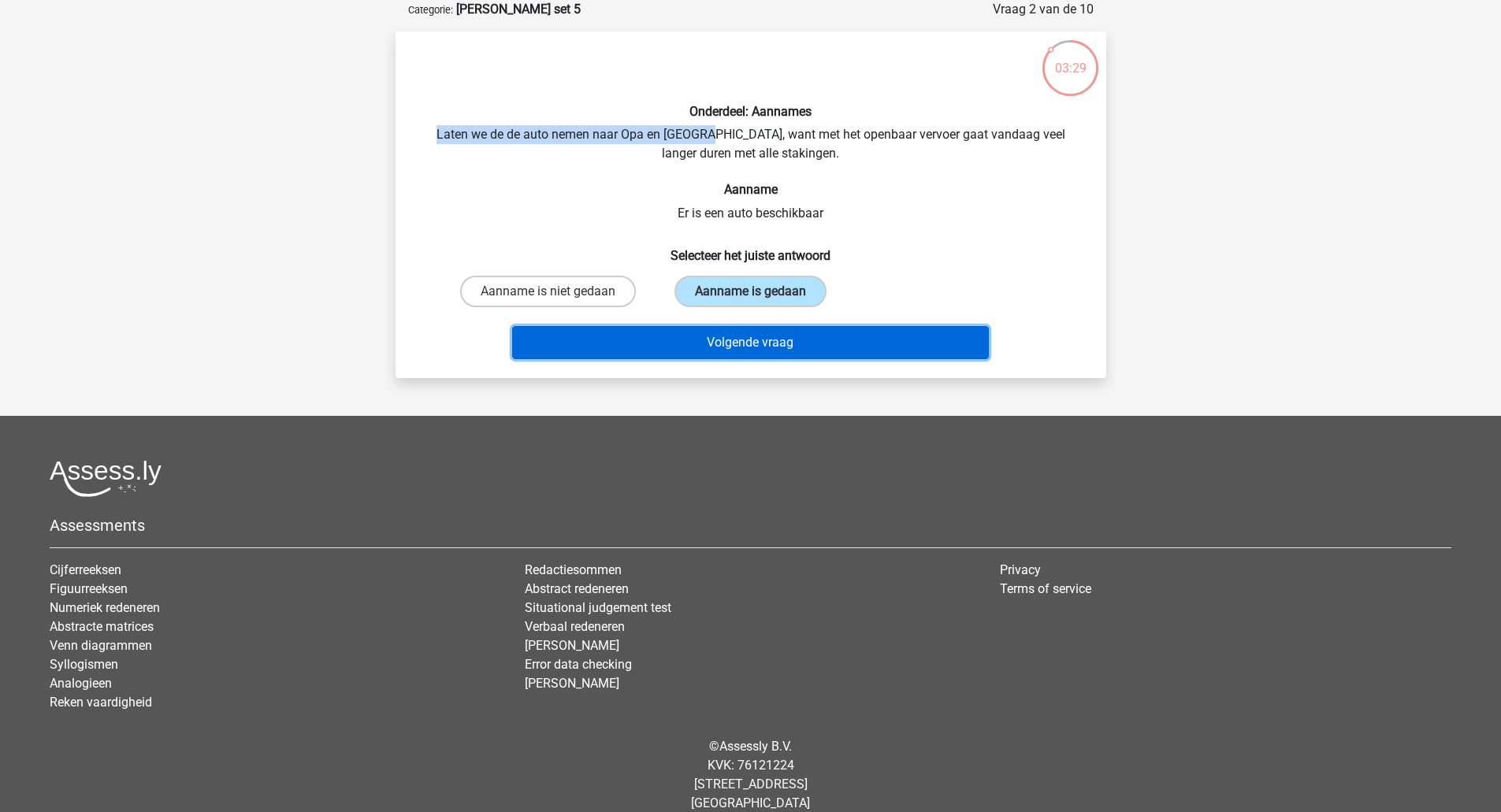
click at [762, 337] on button "Volgende vraag" at bounding box center [750, 343] width 477 height 33
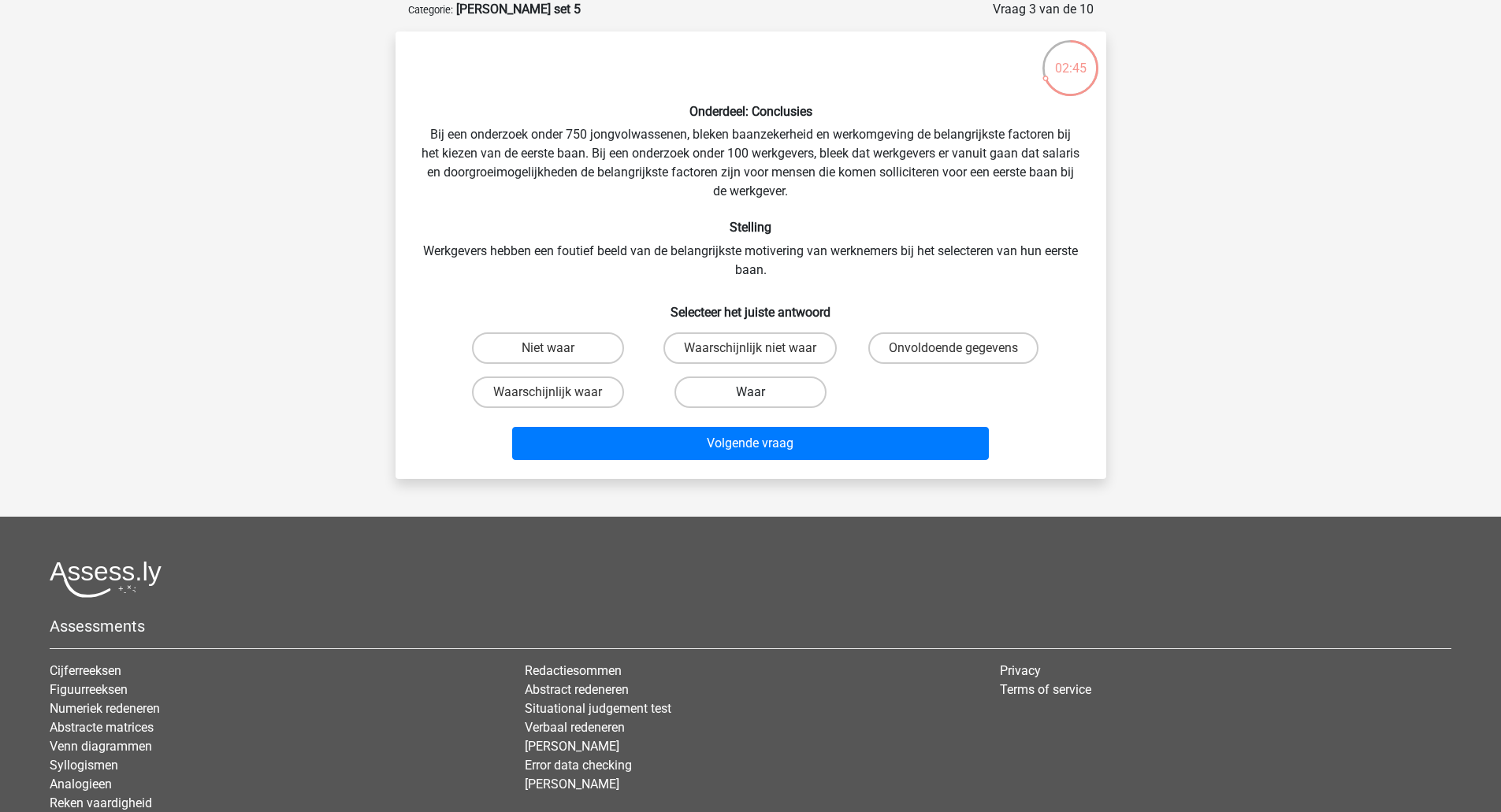
click at [729, 399] on label "Waar" at bounding box center [750, 392] width 152 height 32
click at [750, 399] on input "Waar" at bounding box center [754, 397] width 10 height 10
radio input "true"
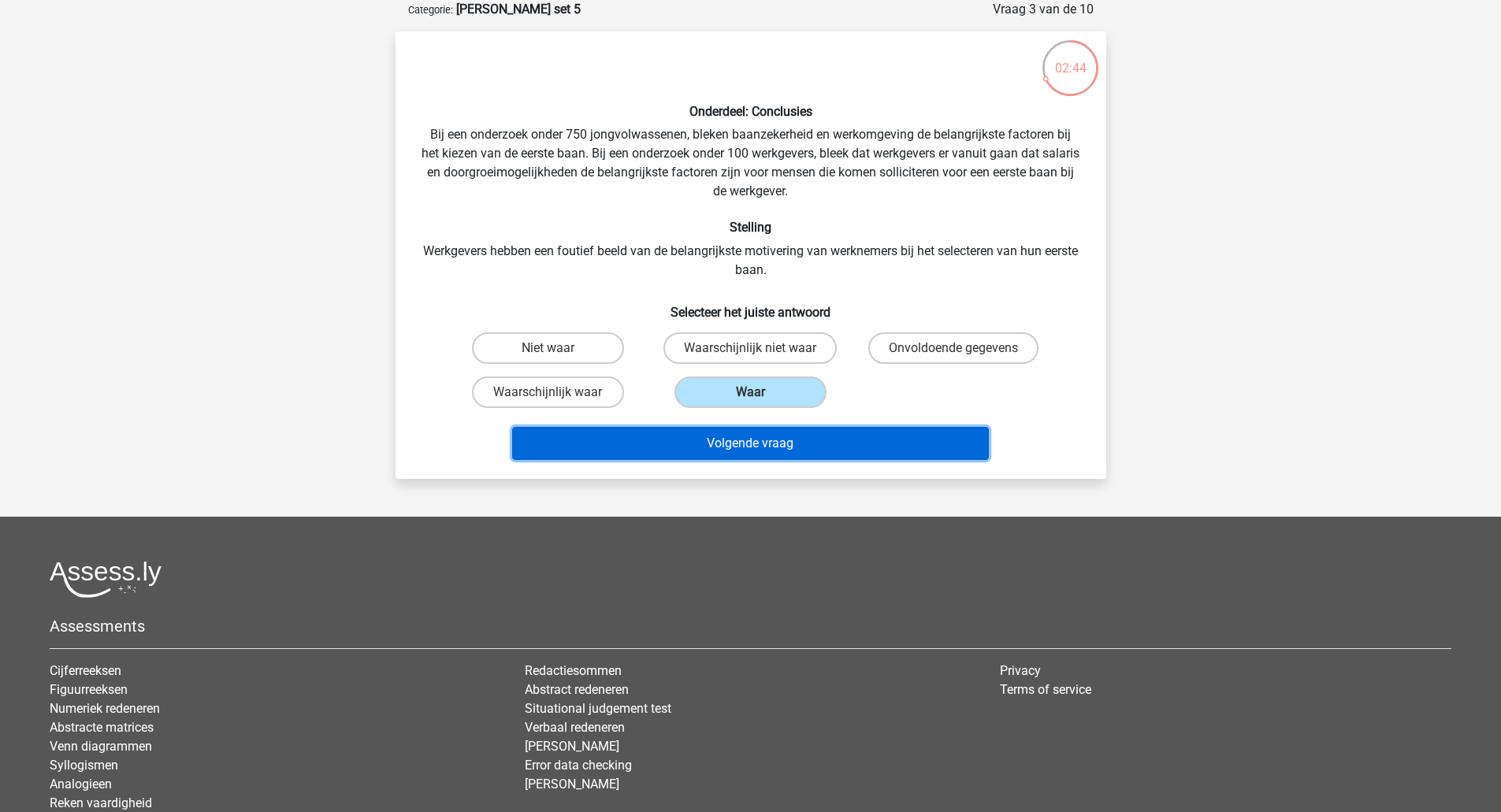
click at [746, 444] on button "Volgende vraag" at bounding box center [750, 444] width 477 height 33
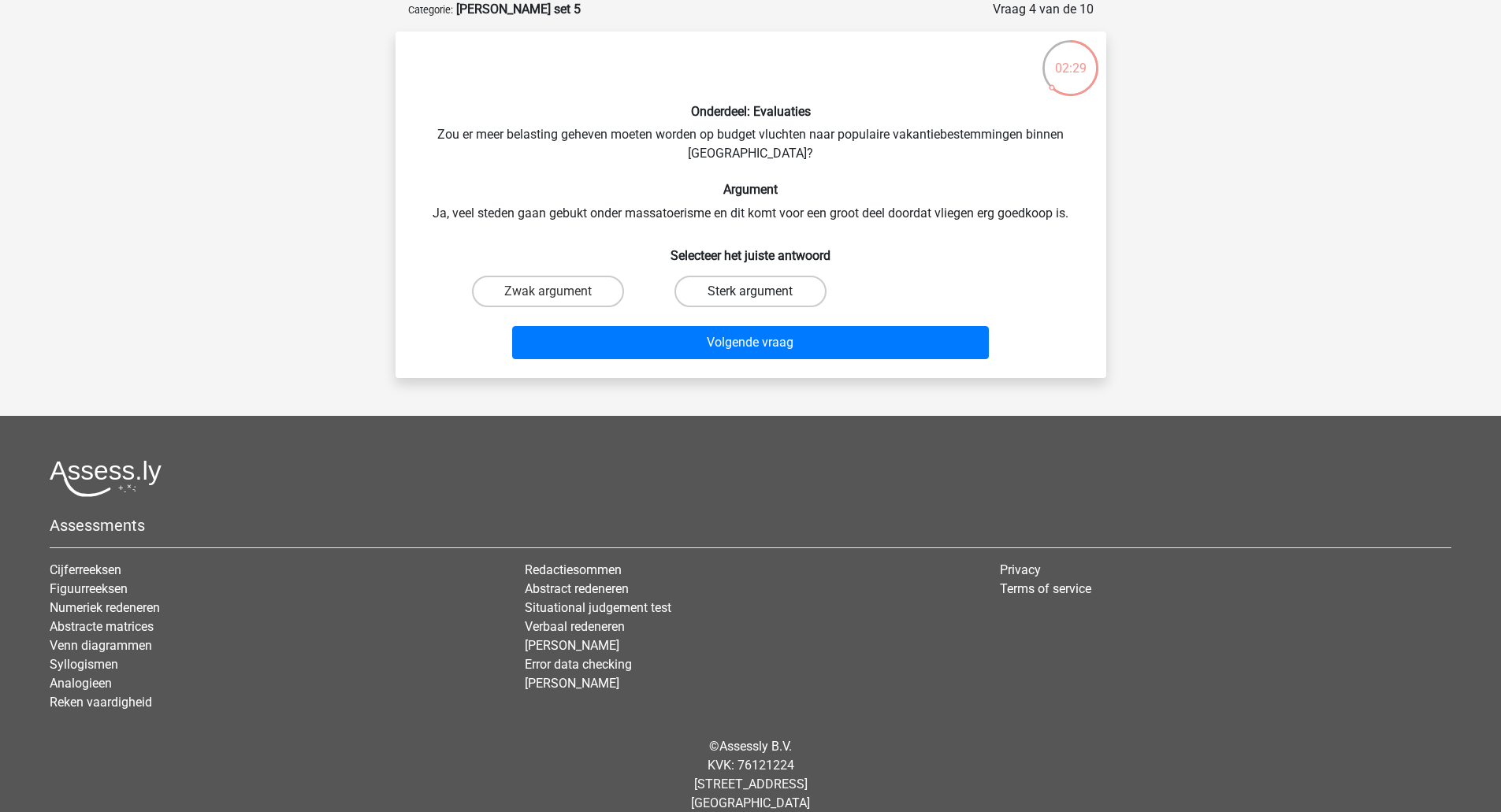
click at [734, 297] on label "Sterk argument" at bounding box center [750, 291] width 152 height 32
click at [750, 297] on input "Sterk argument" at bounding box center [754, 296] width 10 height 10
radio input "true"
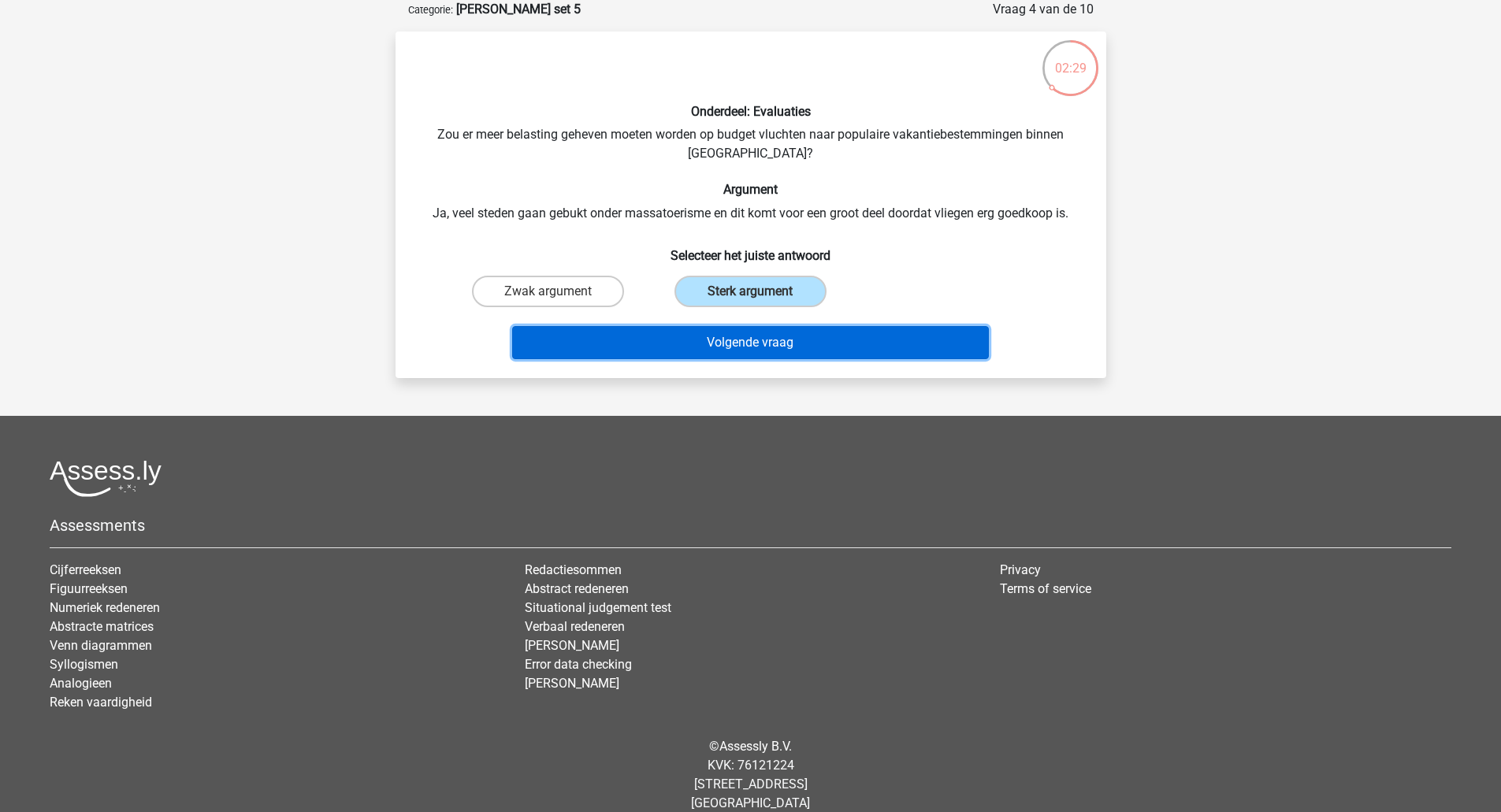
click at [736, 342] on button "Volgende vraag" at bounding box center [750, 343] width 477 height 33
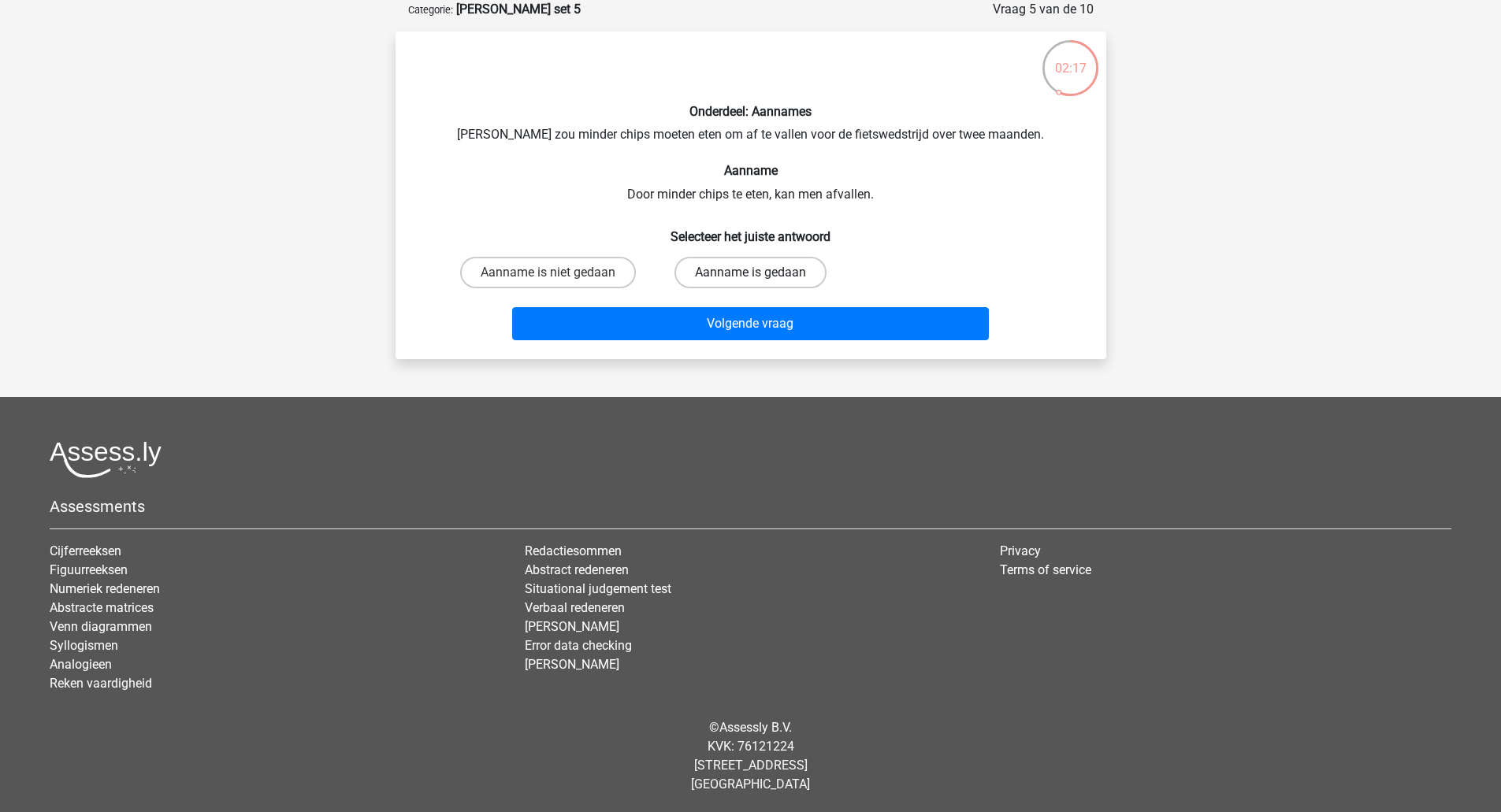
click at [782, 271] on label "Aanname is gedaan" at bounding box center [750, 272] width 152 height 32
click at [760, 272] on input "Aanname is gedaan" at bounding box center [754, 277] width 10 height 10
radio input "true"
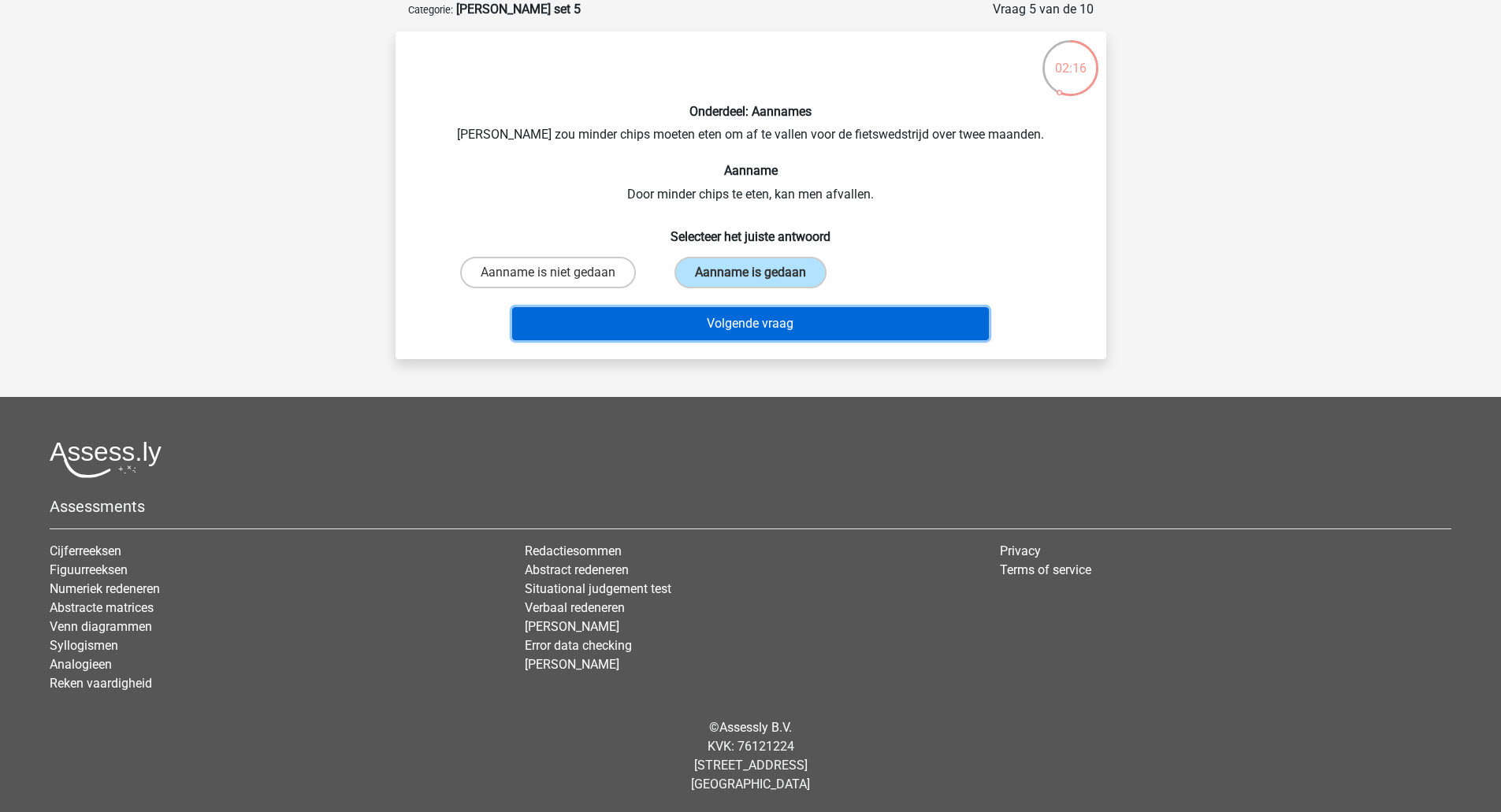
click at [785, 321] on button "Volgende vraag" at bounding box center [750, 324] width 477 height 33
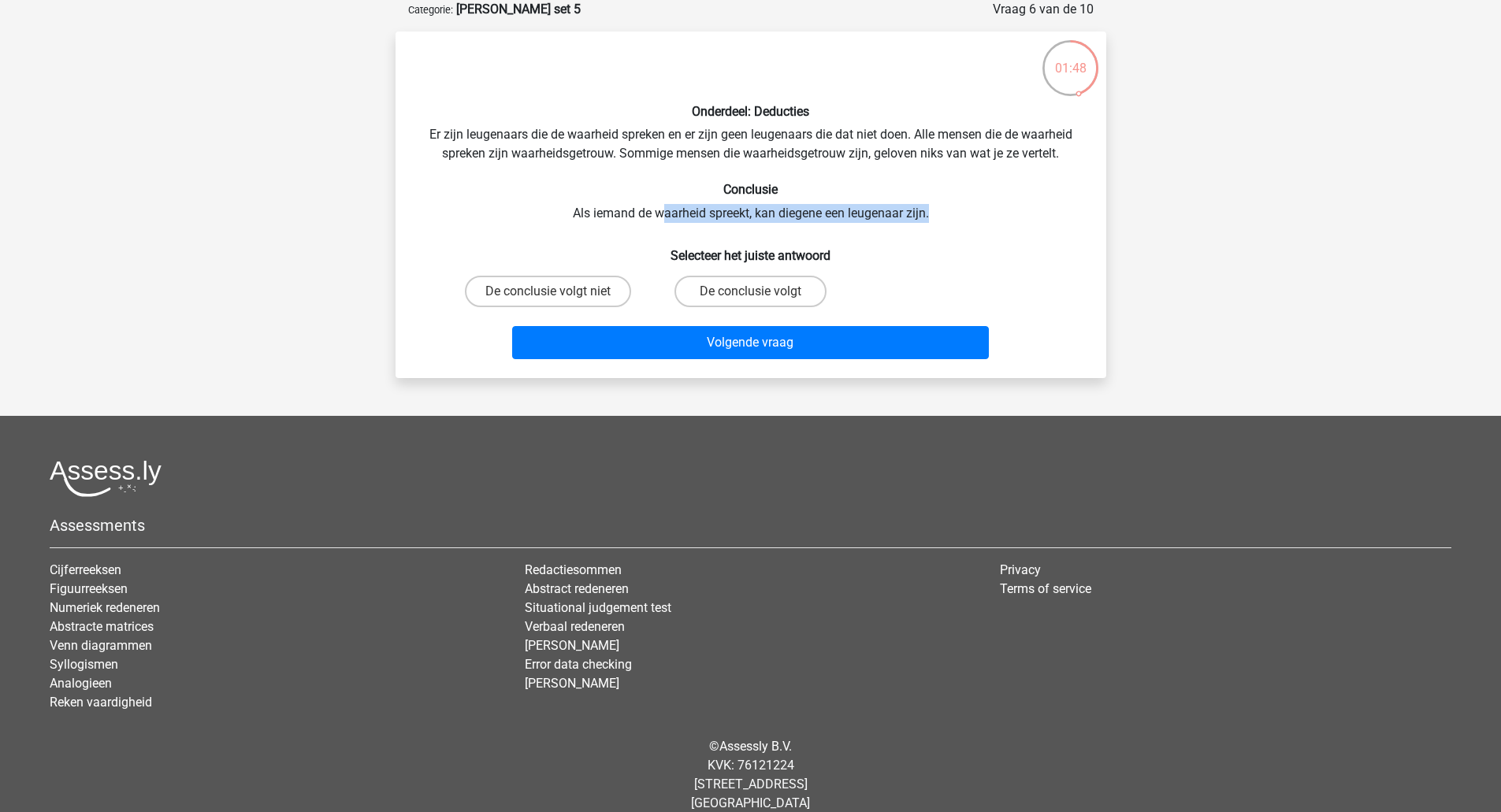
drag, startPoint x: 658, startPoint y: 214, endPoint x: 940, endPoint y: 210, distance: 282.0
click at [940, 210] on div "Onderdeel: Deducties Er zijn leugenaars die de waarheid spreken en er zijn geen…" at bounding box center [750, 205] width 698 height 321
click at [727, 294] on label "De conclusie volgt" at bounding box center [750, 291] width 152 height 32
click at [750, 294] on input "De conclusie volgt" at bounding box center [754, 296] width 10 height 10
radio input "true"
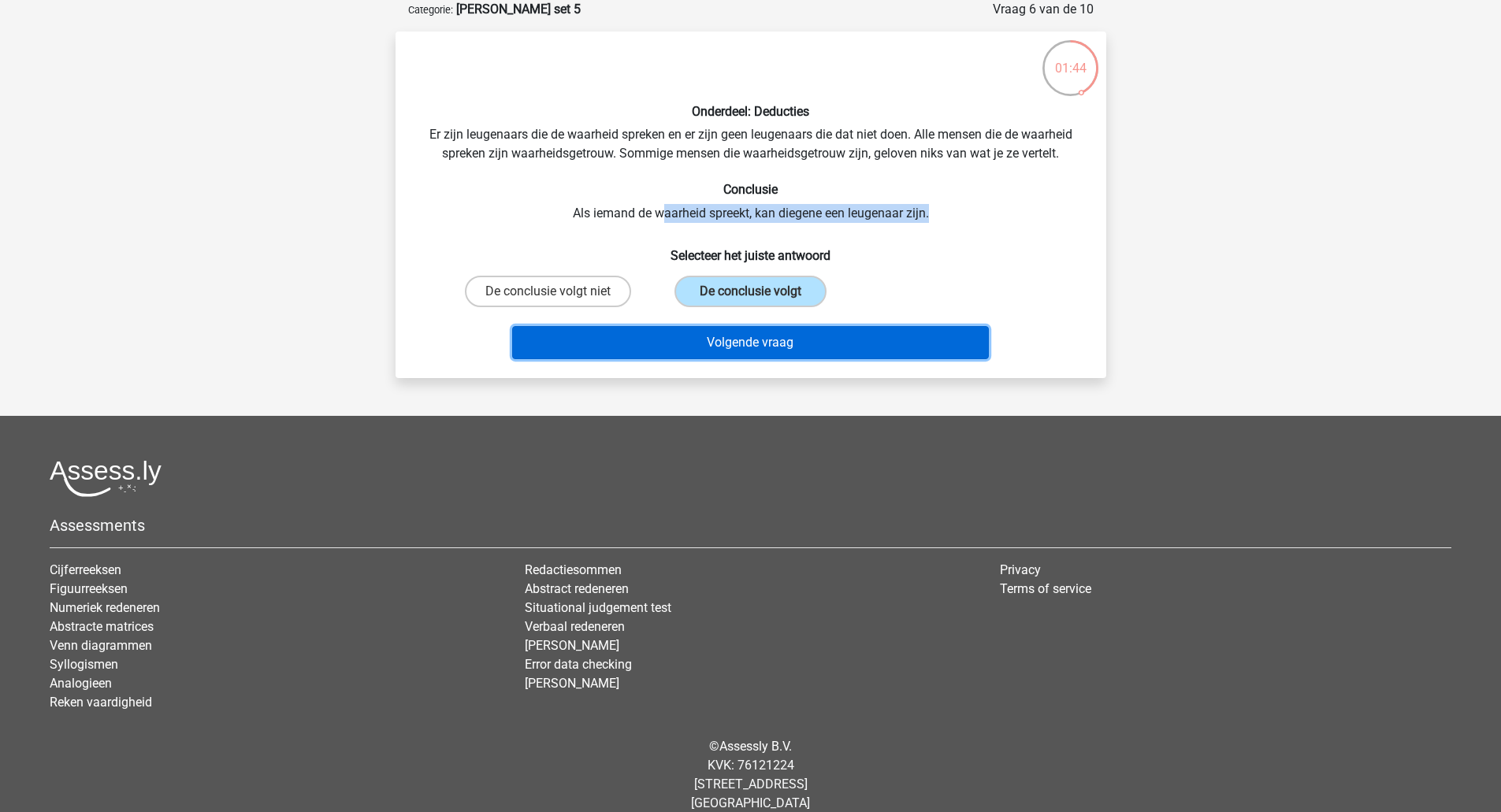
click at [743, 344] on button "Volgende vraag" at bounding box center [750, 343] width 477 height 33
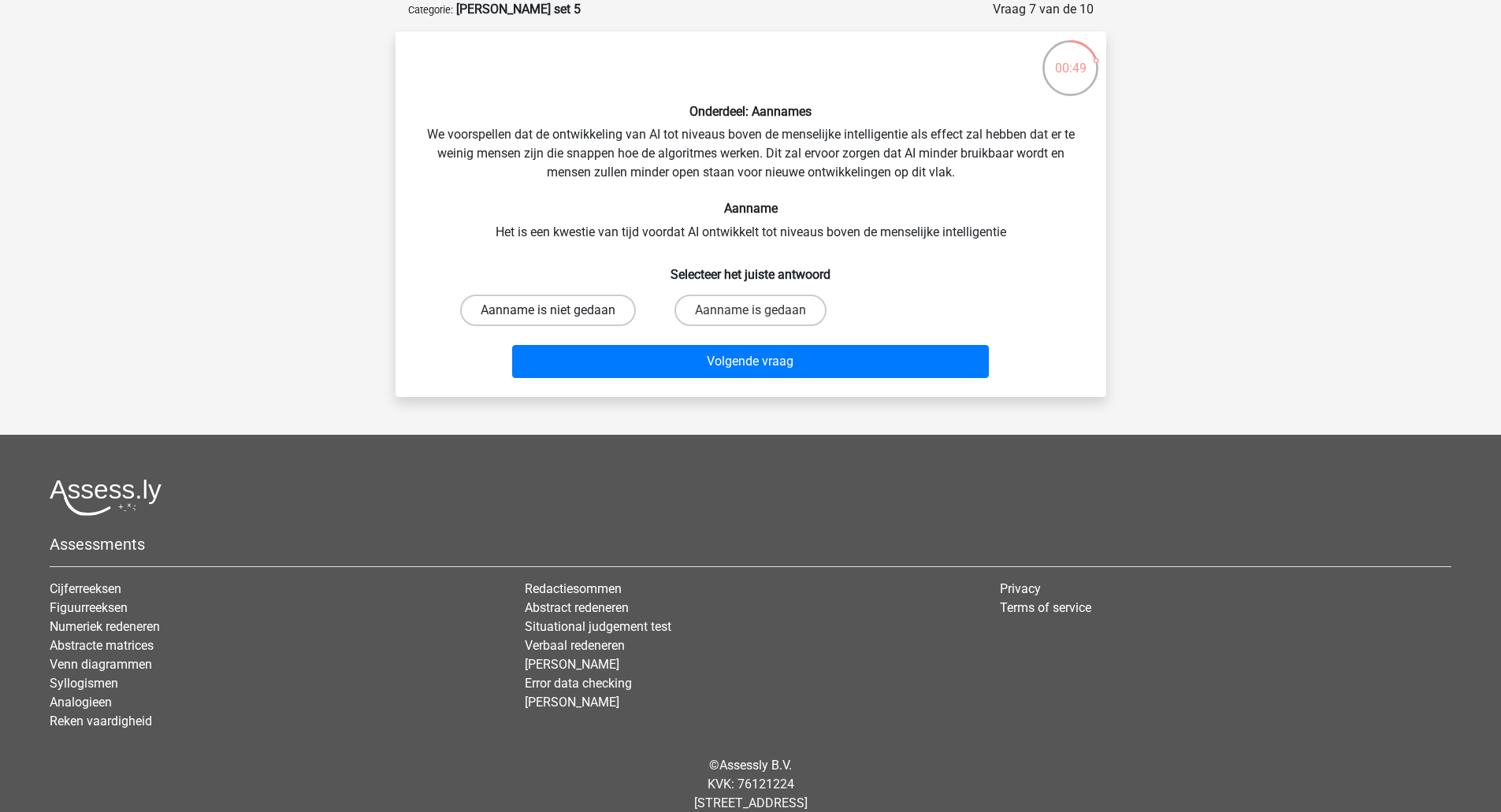
click at [612, 312] on label "Aanname is niet gedaan" at bounding box center [547, 310] width 176 height 32
click at [558, 312] on input "Aanname is niet gedaan" at bounding box center [552, 315] width 10 height 10
radio input "true"
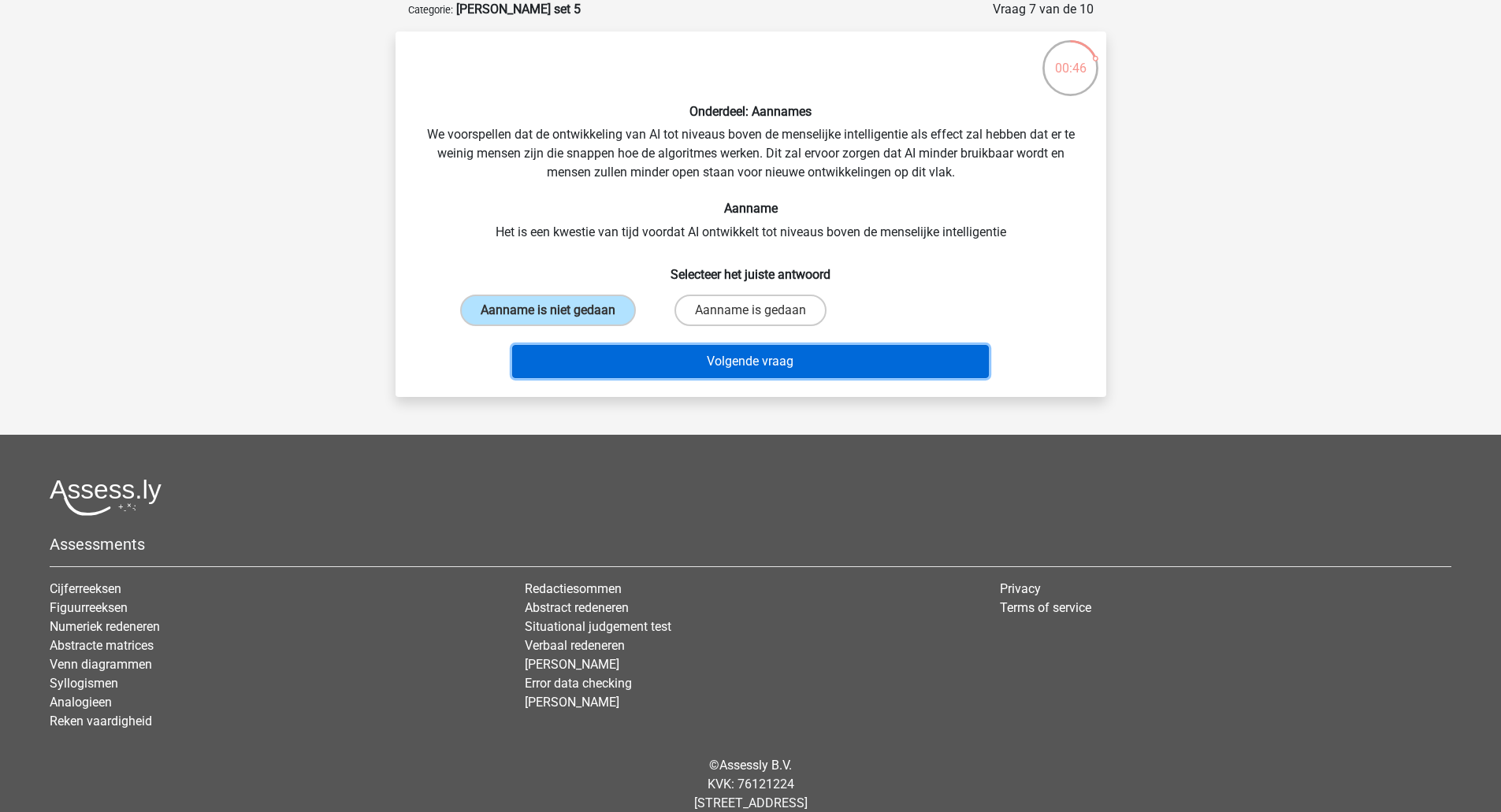
click at [695, 361] on button "Volgende vraag" at bounding box center [750, 361] width 477 height 33
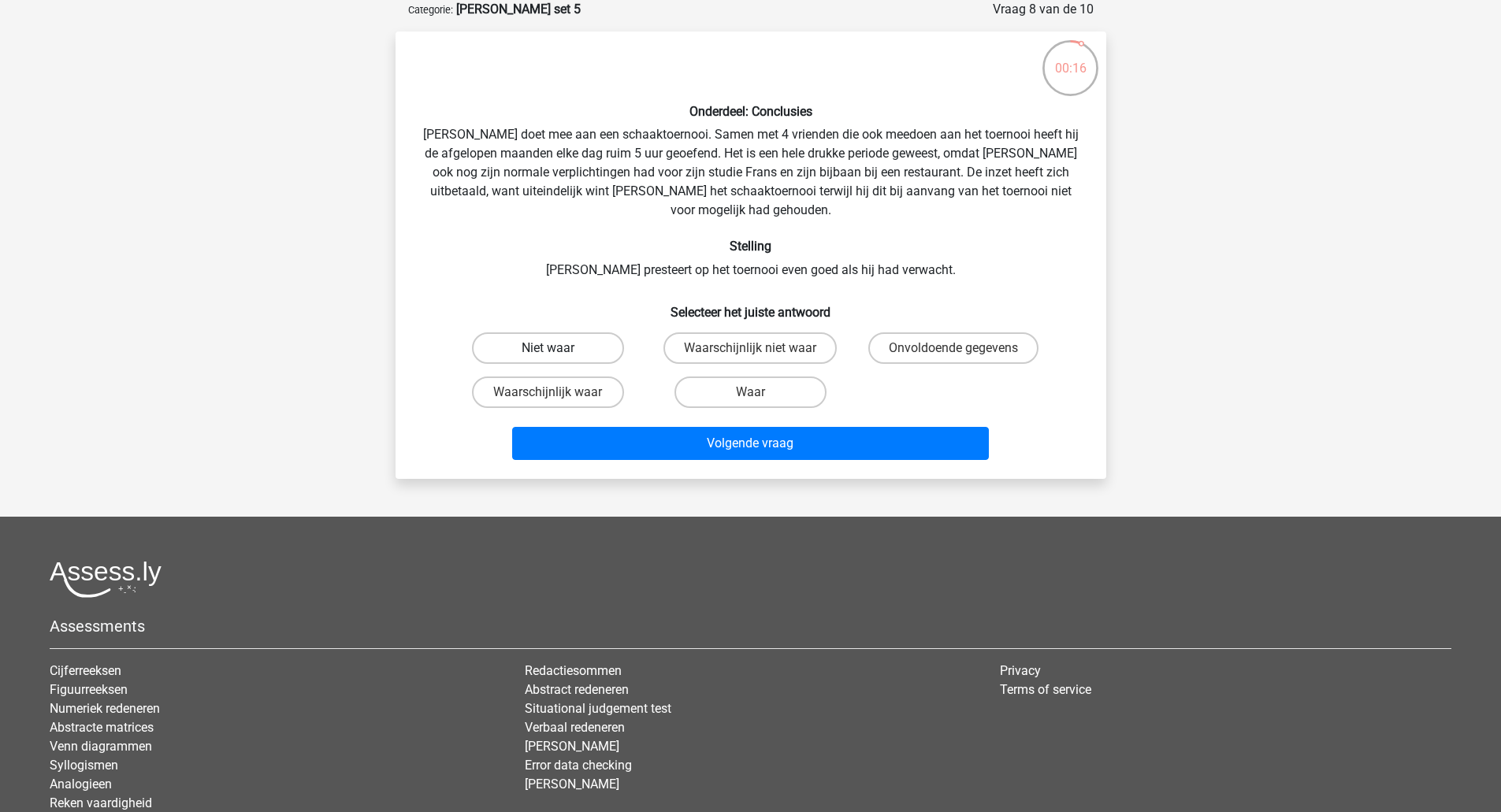
click at [566, 333] on label "Niet waar" at bounding box center [547, 348] width 152 height 32
click at [558, 348] on input "Niet waar" at bounding box center [552, 352] width 10 height 10
radio input "true"
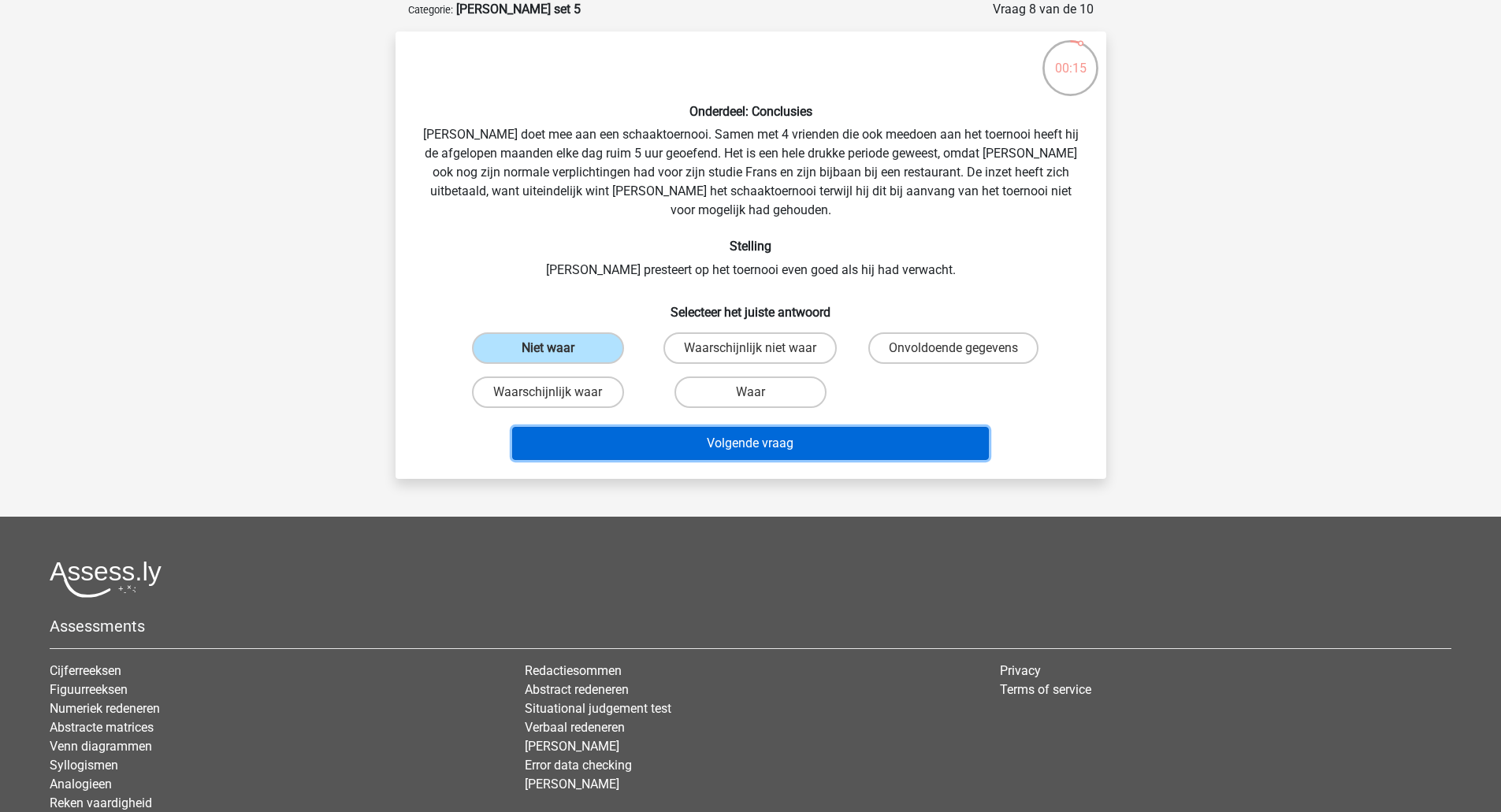
click at [697, 427] on button "Volgende vraag" at bounding box center [750, 444] width 477 height 33
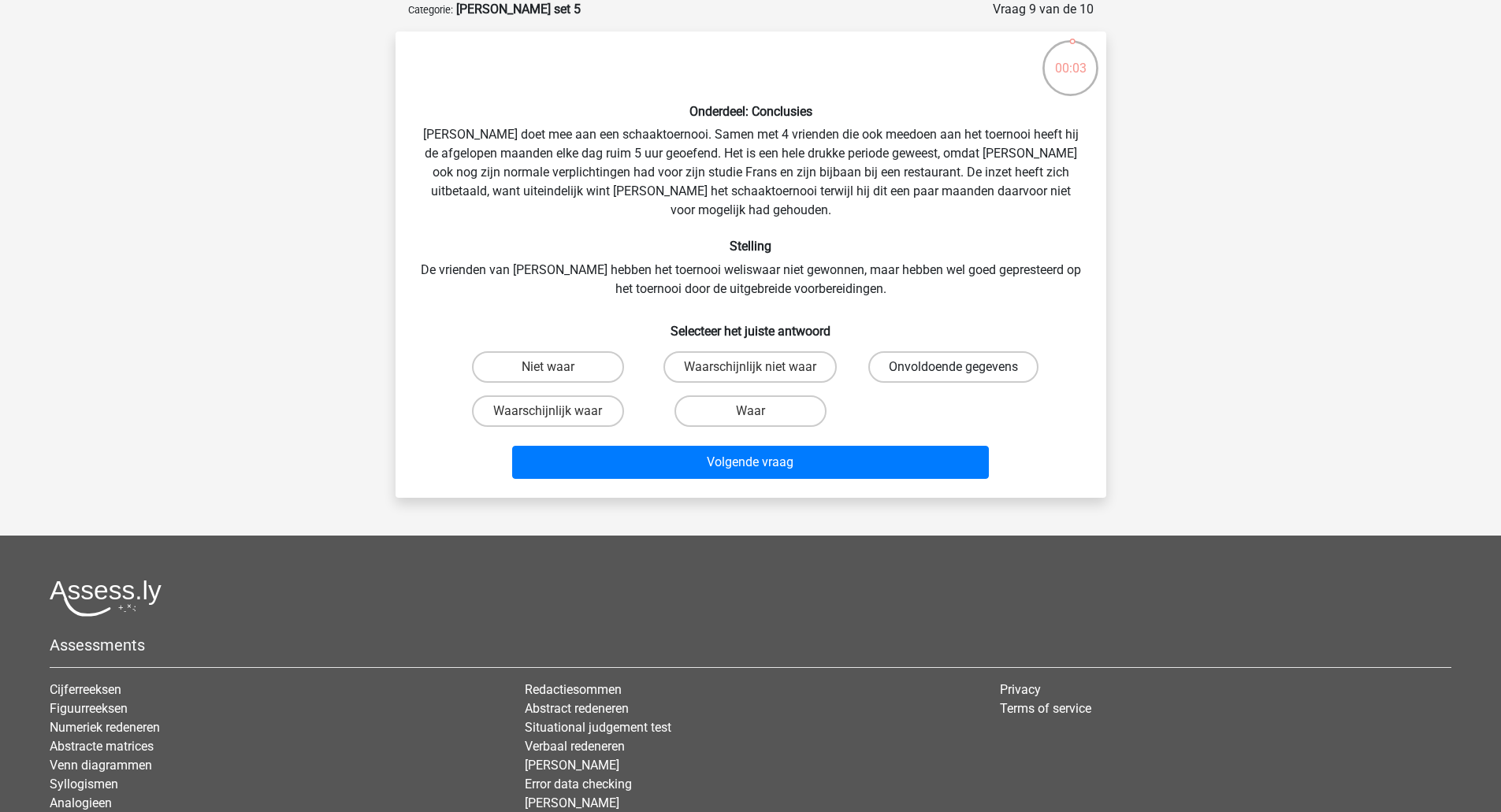
click at [899, 351] on label "Onvoldoende gegevens" at bounding box center [953, 367] width 170 height 32
click at [953, 367] on input "Onvoldoende gegevens" at bounding box center [958, 371] width 10 height 10
radio input "true"
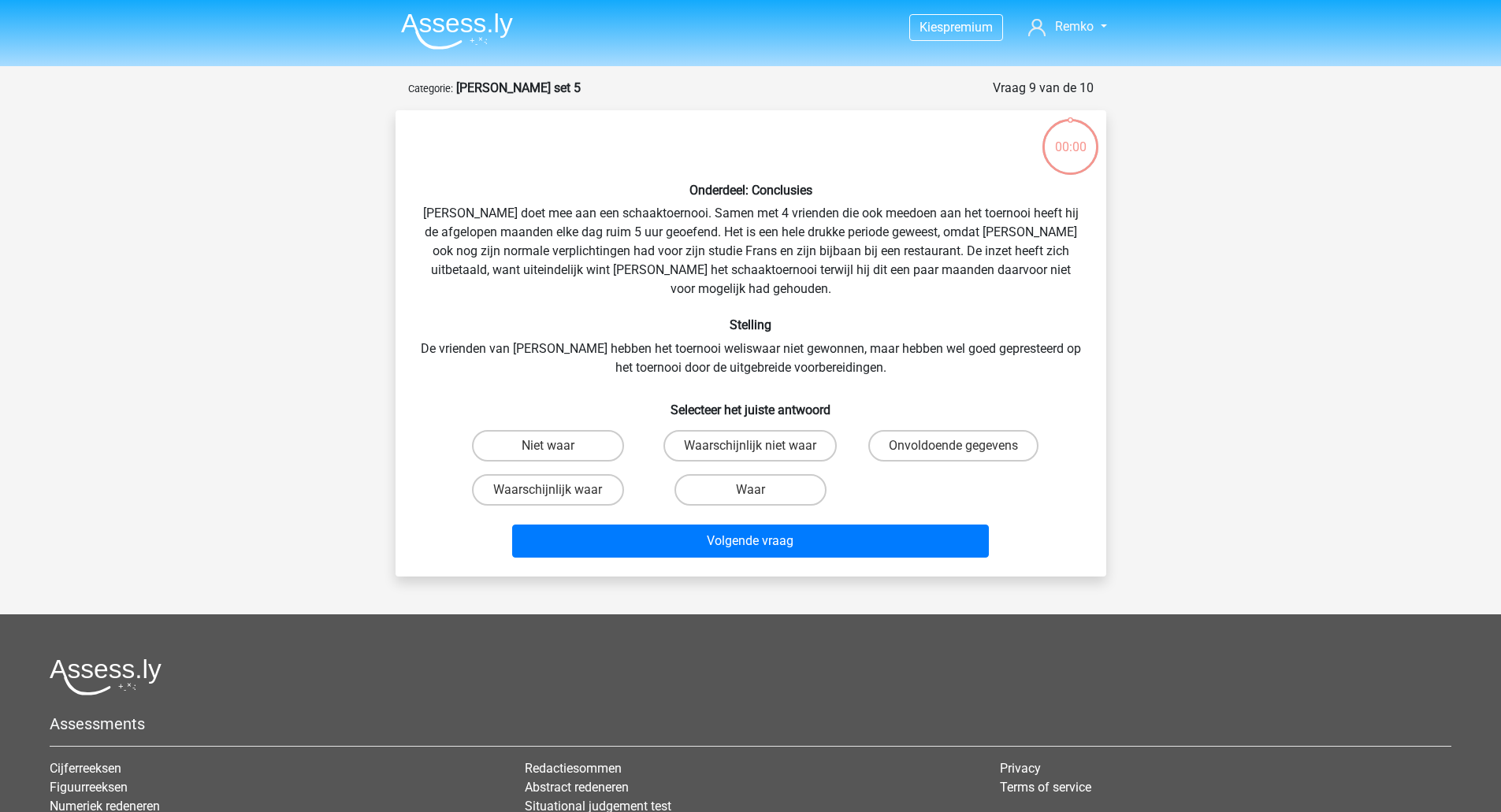
scroll to position [79, 0]
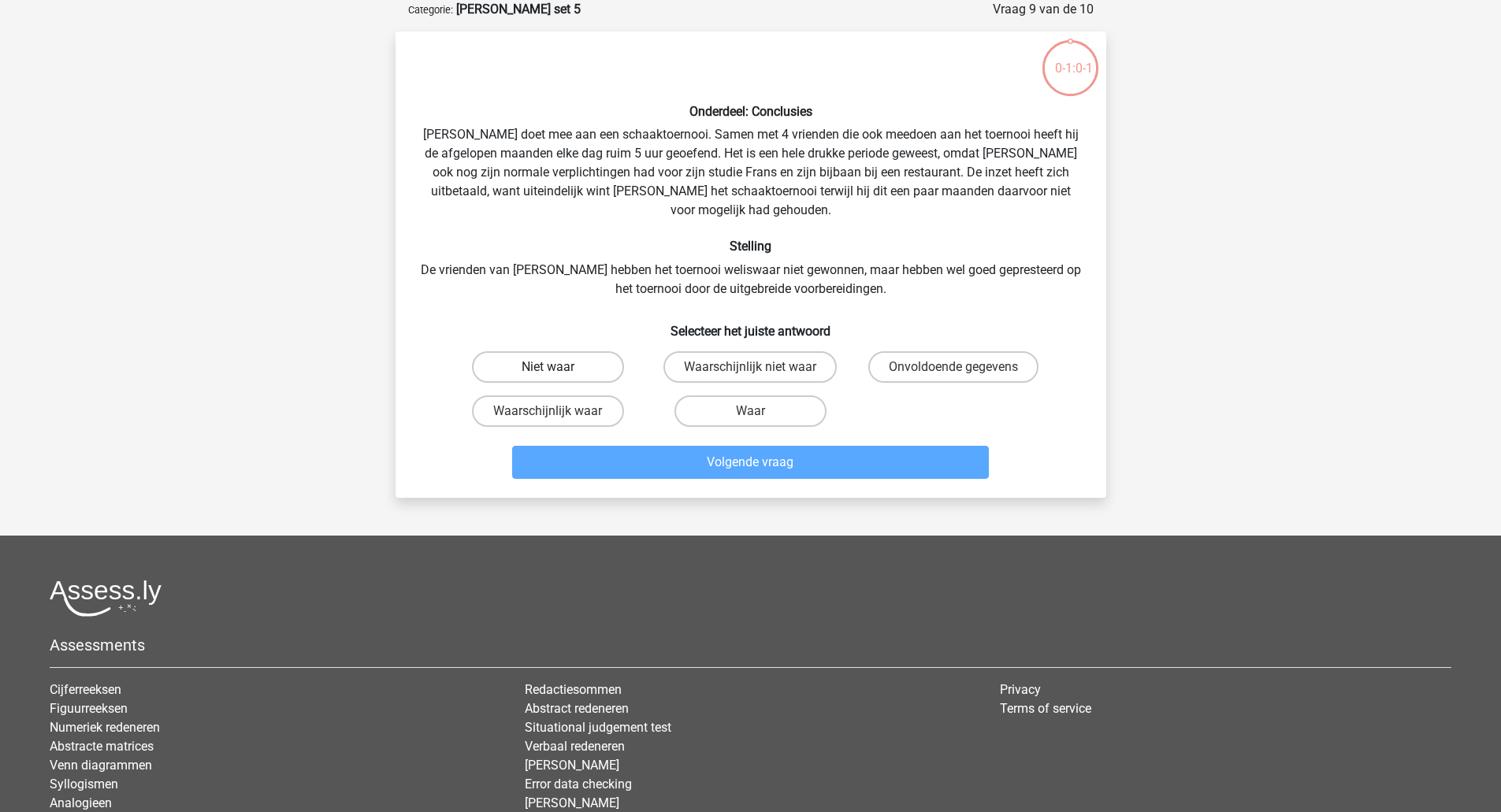
click at [601, 351] on label "Niet waar" at bounding box center [547, 367] width 152 height 32
click at [558, 367] on input "Niet waar" at bounding box center [552, 371] width 10 height 10
radio input "true"
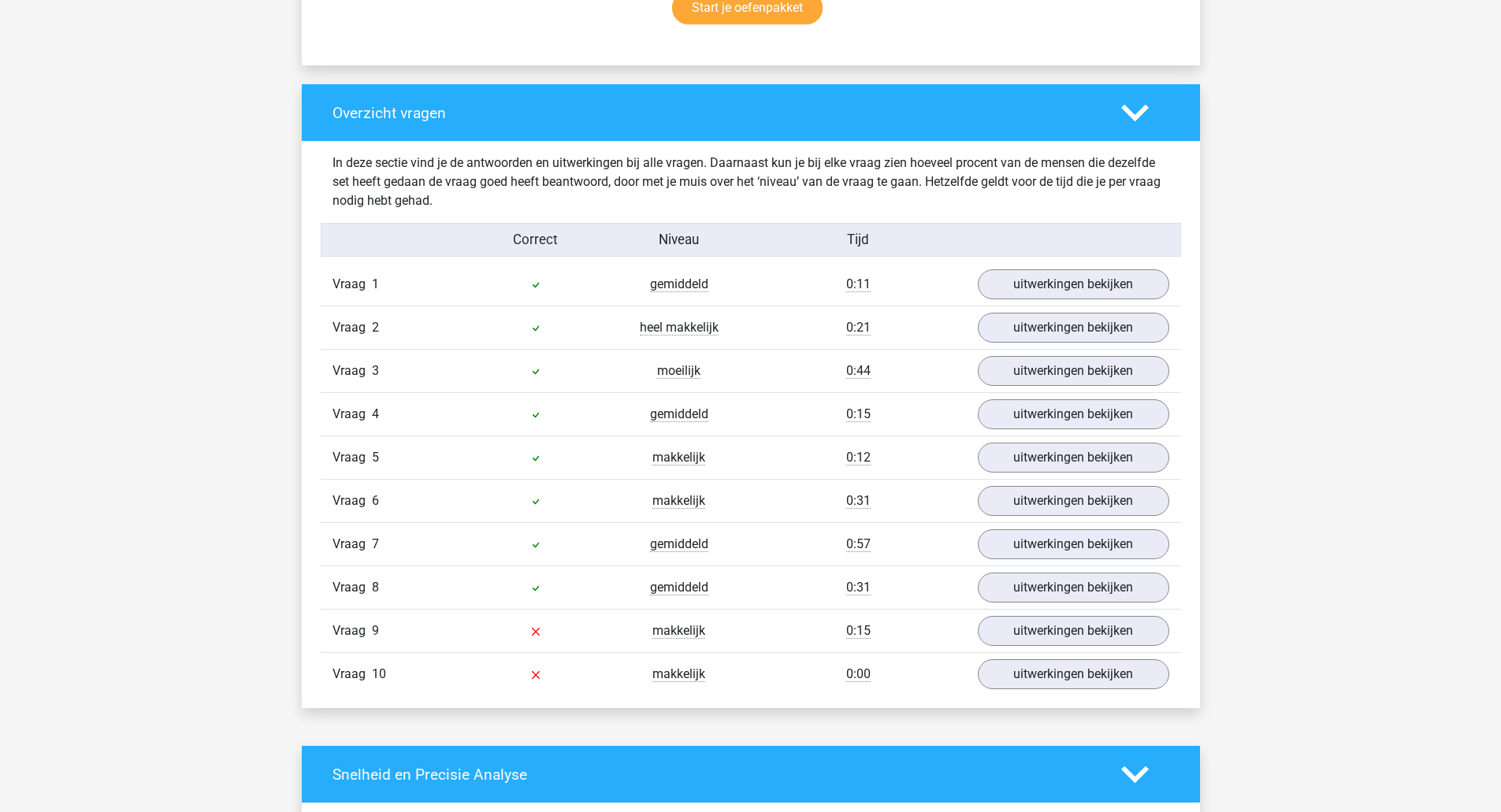
scroll to position [1102, 0]
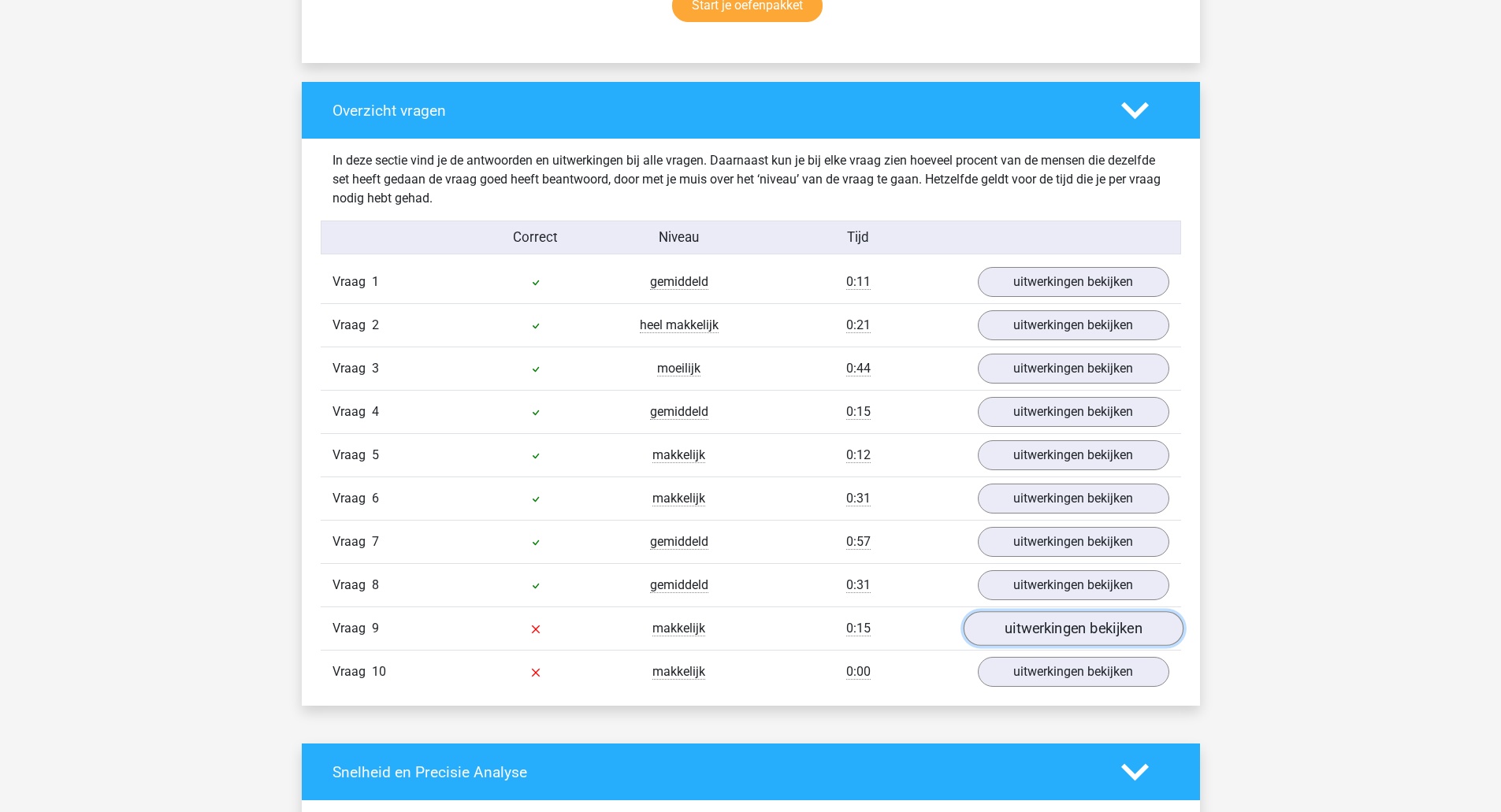
click at [1005, 629] on link "uitwerkingen bekijken" at bounding box center [1072, 629] width 220 height 35
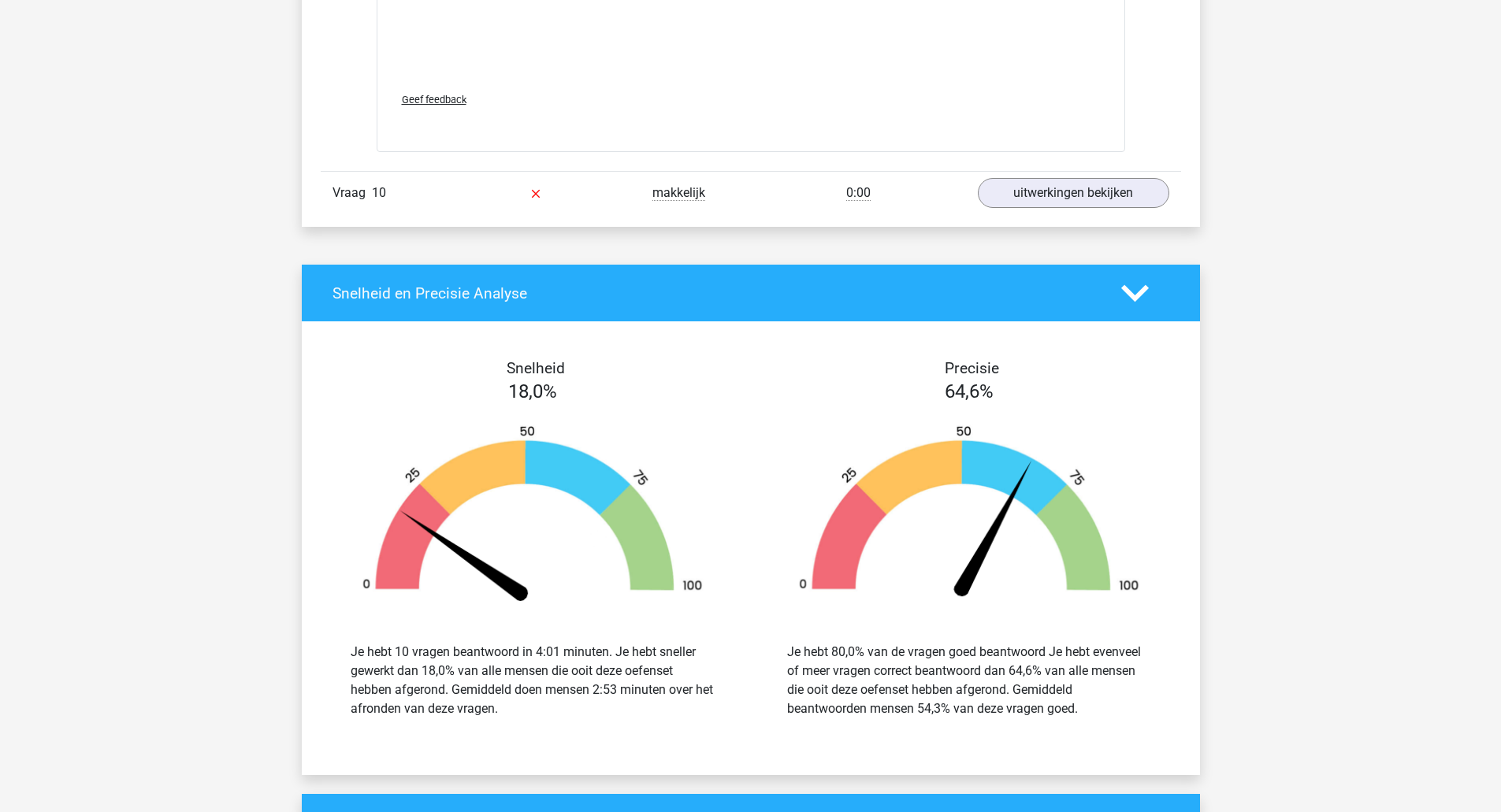
scroll to position [2515, 0]
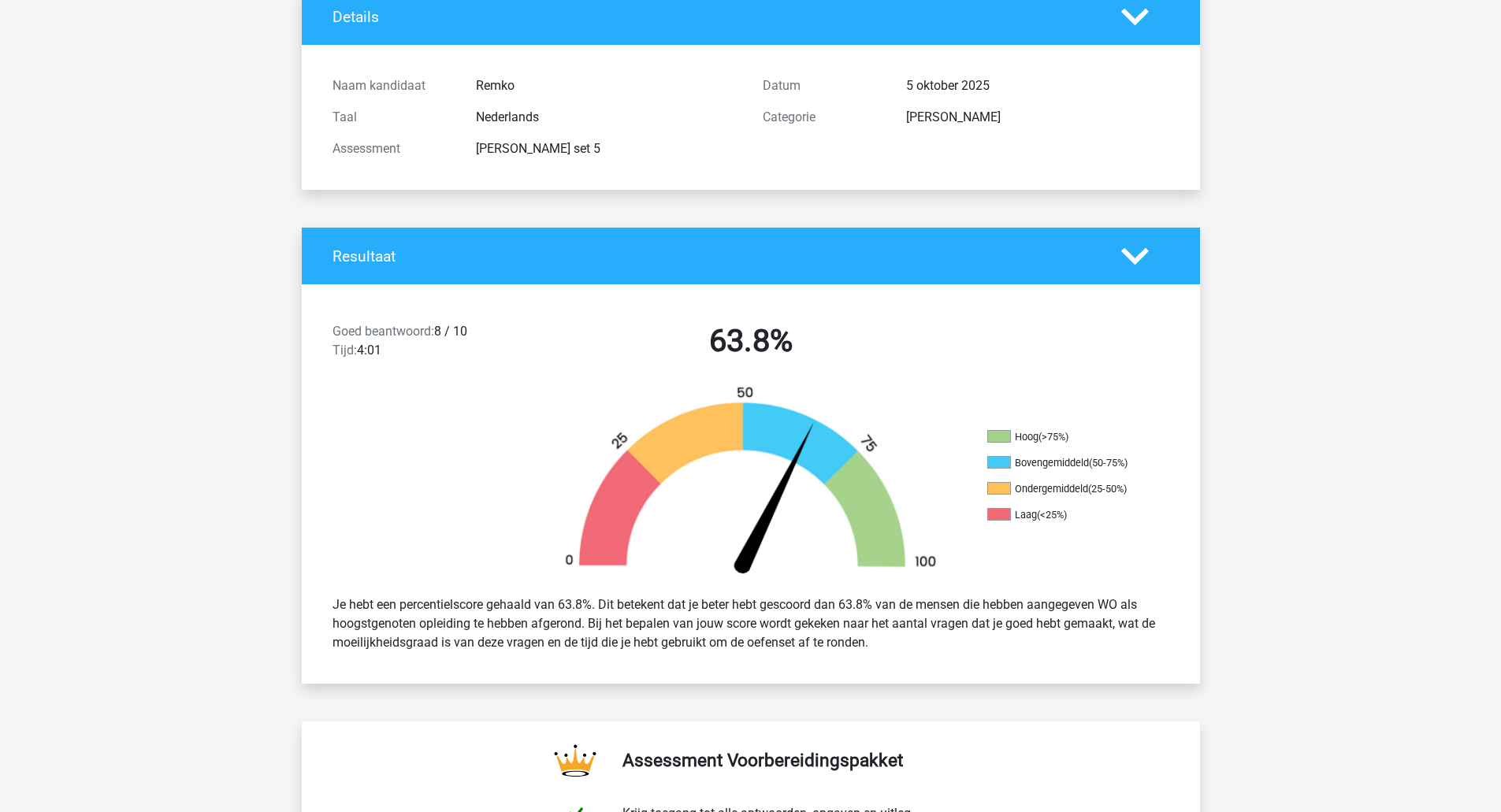
scroll to position [0, 0]
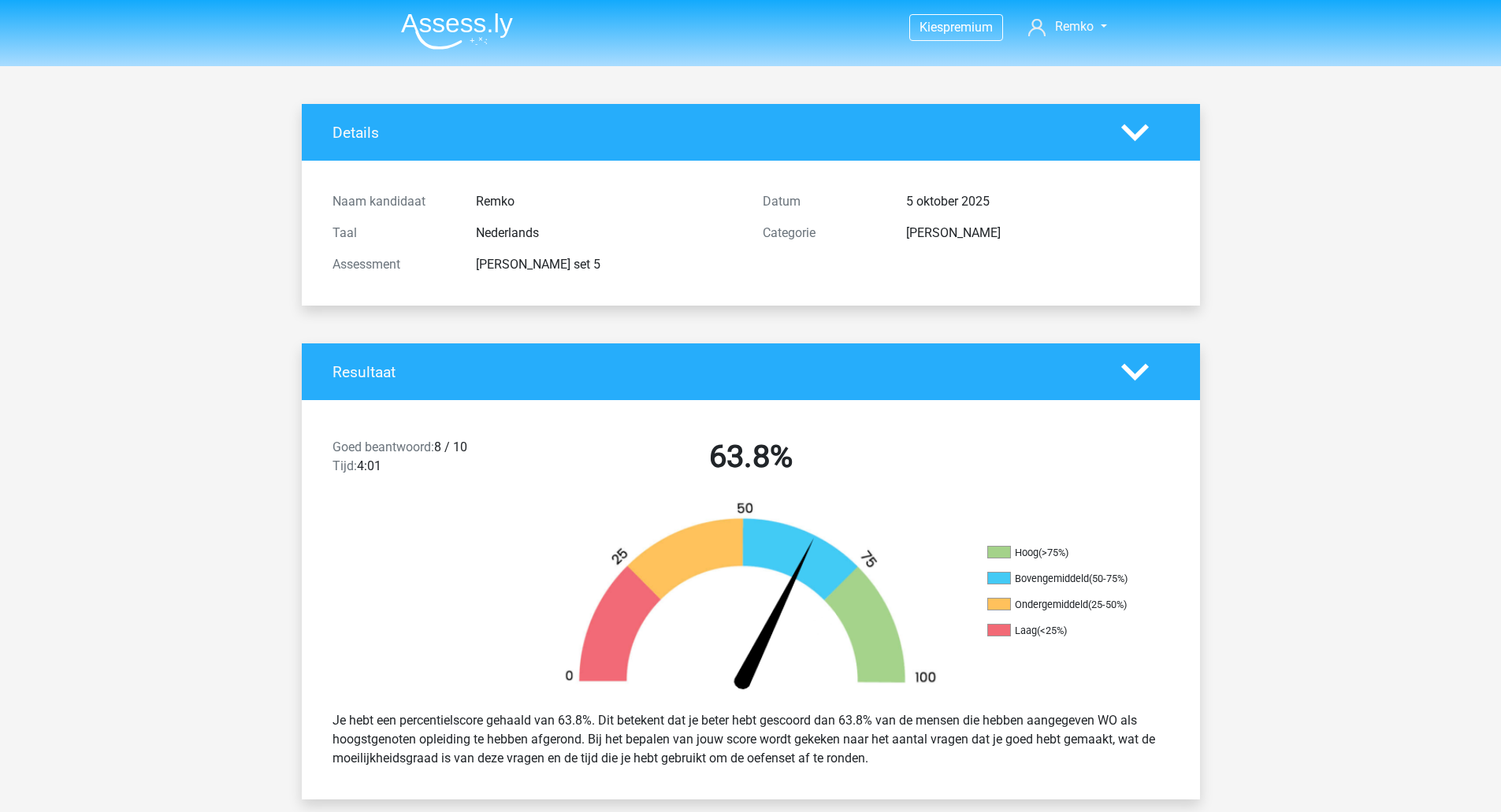
click at [455, 33] on img at bounding box center [457, 31] width 112 height 37
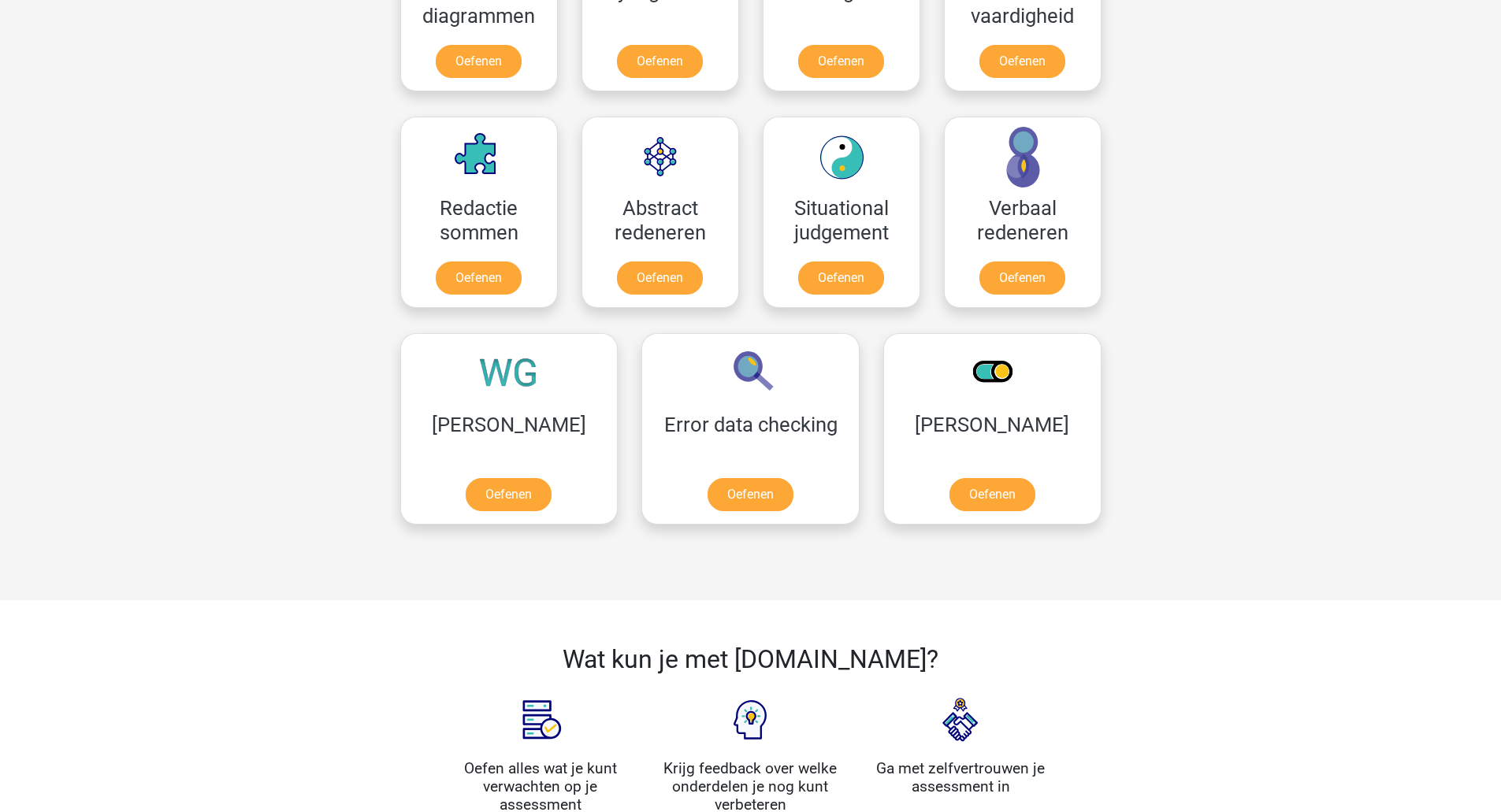
scroll to position [1051, 0]
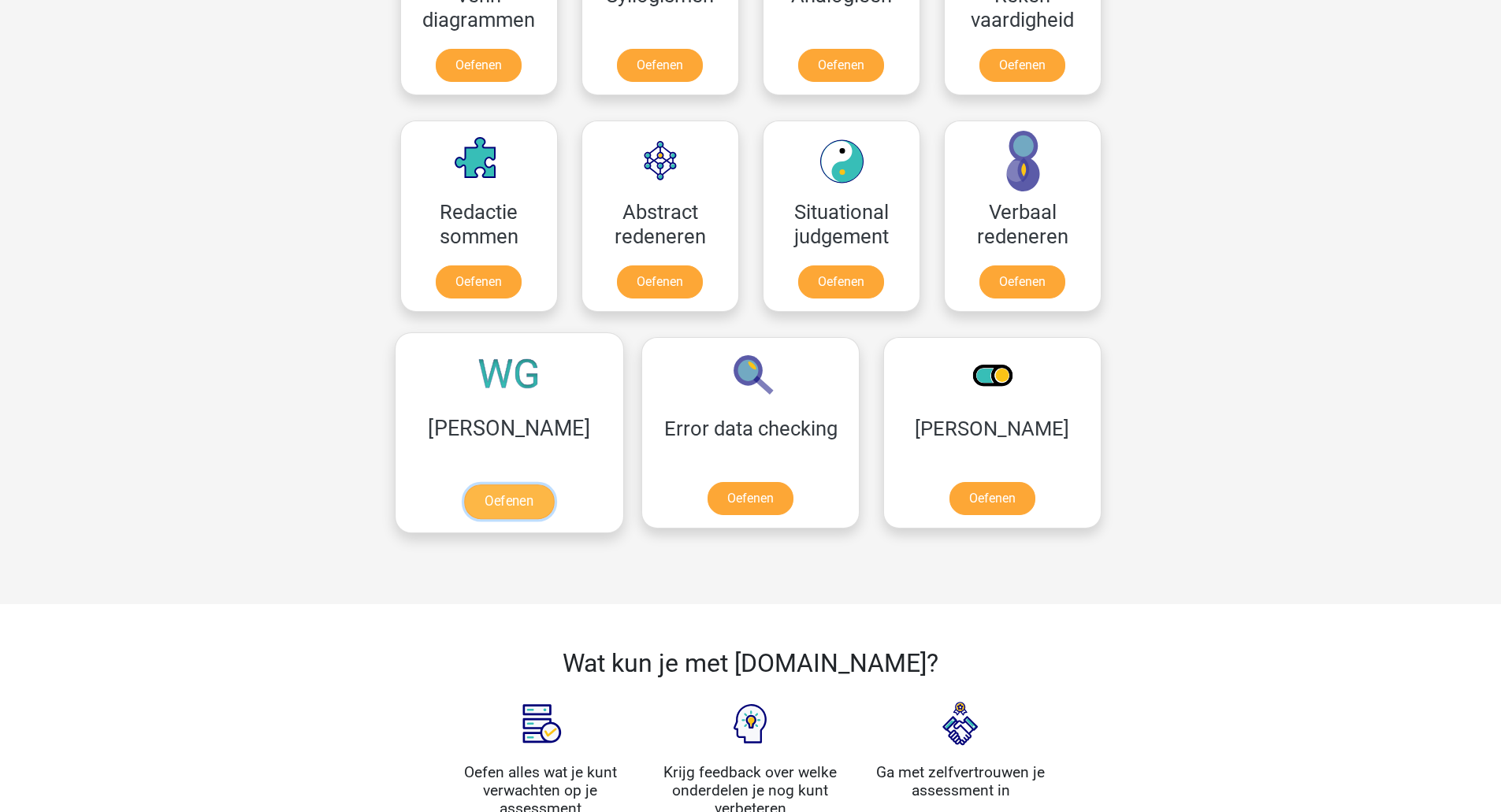
click at [487, 484] on link "Oefenen" at bounding box center [508, 502] width 90 height 35
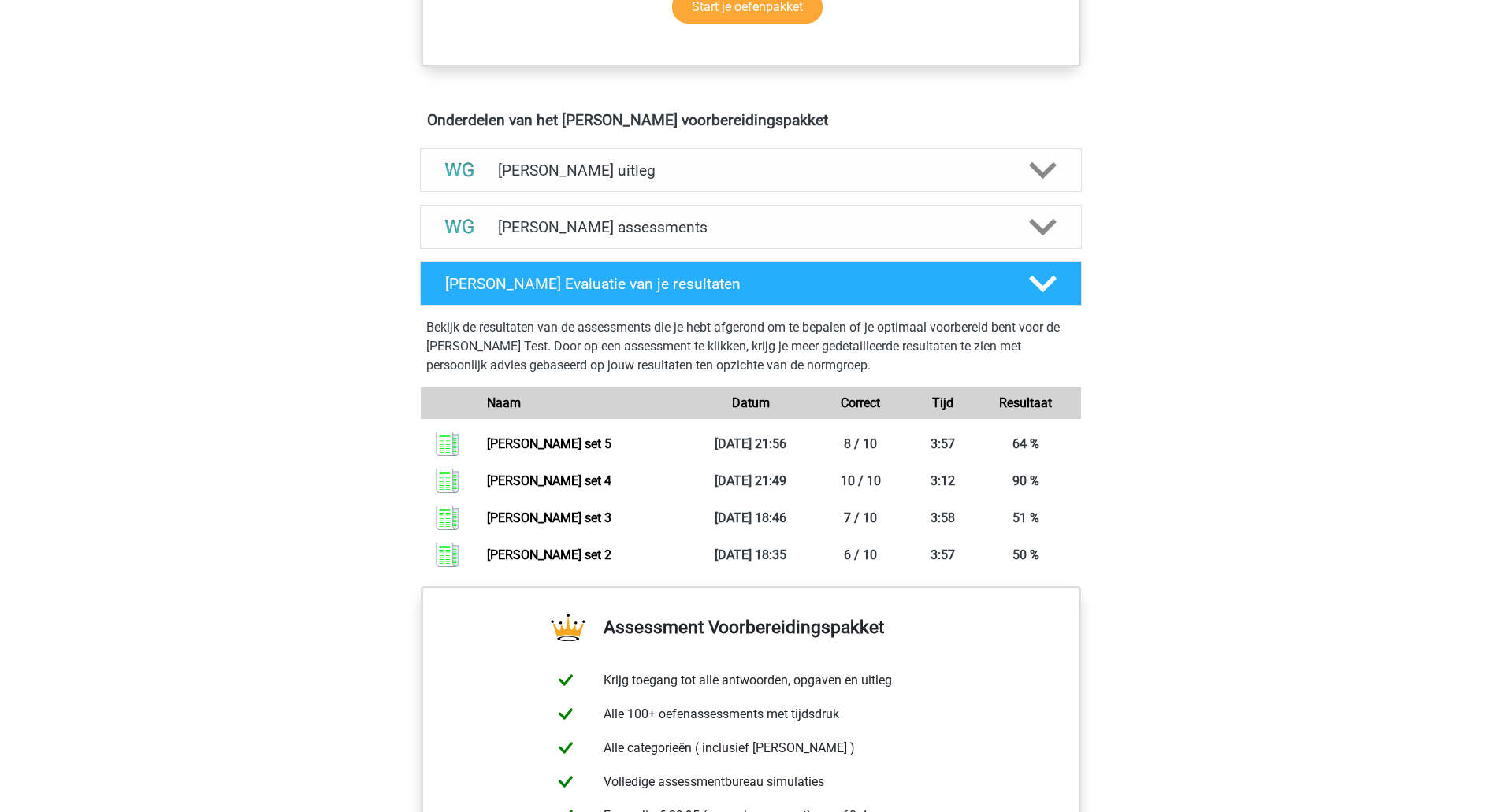
scroll to position [828, 0]
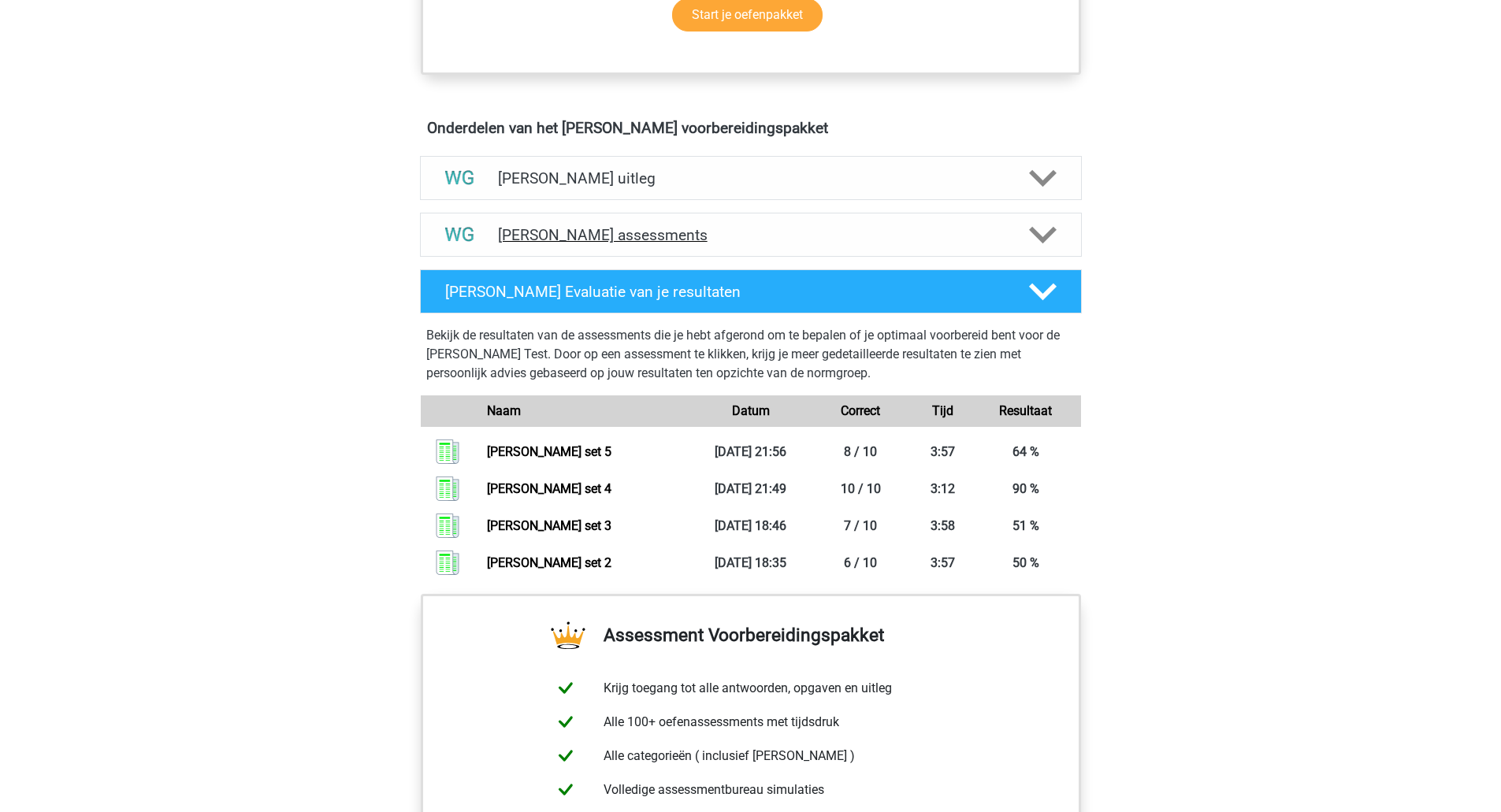
click at [651, 238] on h4 "Watson Glaser assessments" at bounding box center [750, 235] width 506 height 18
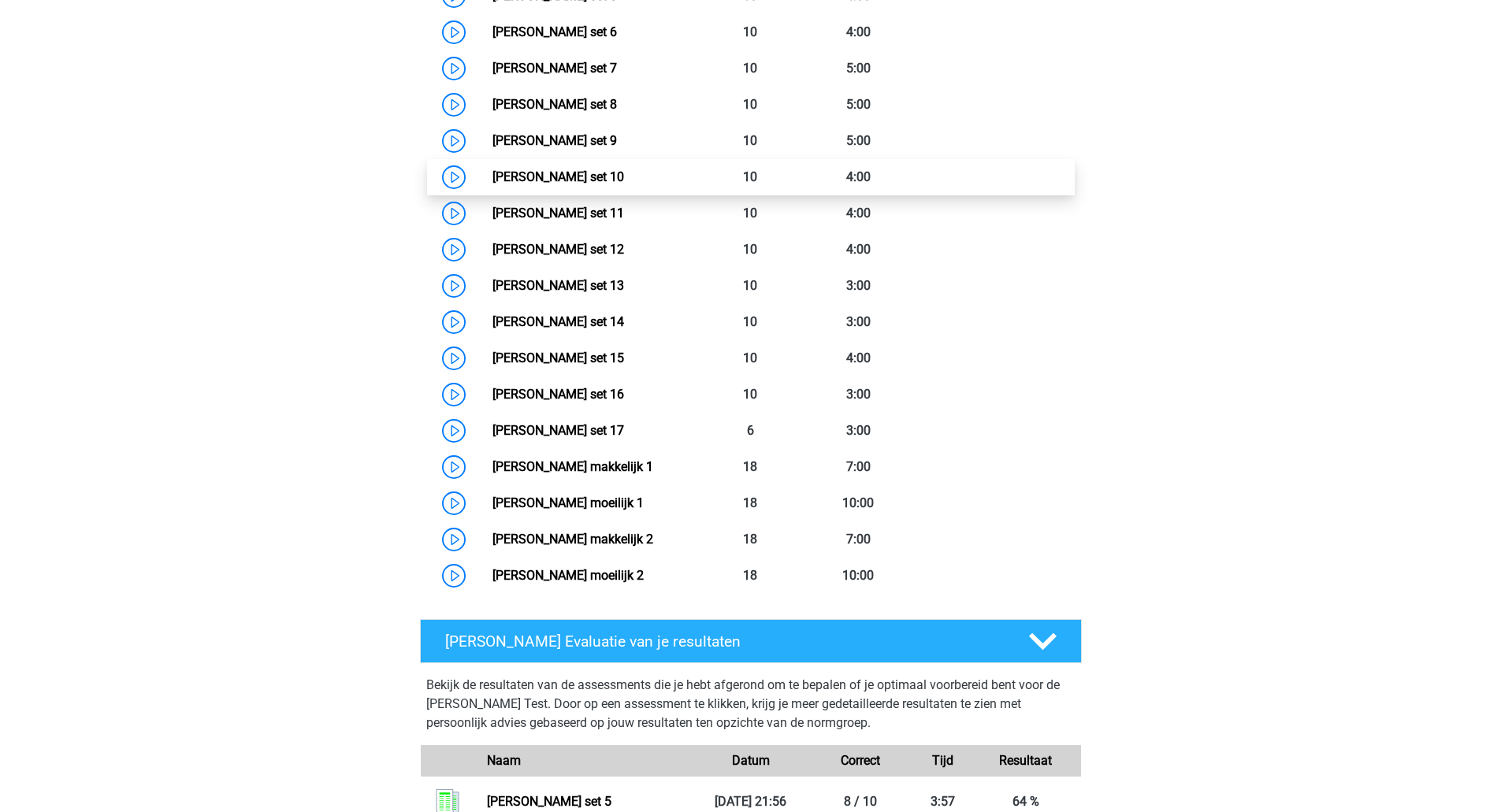
scroll to position [1291, 0]
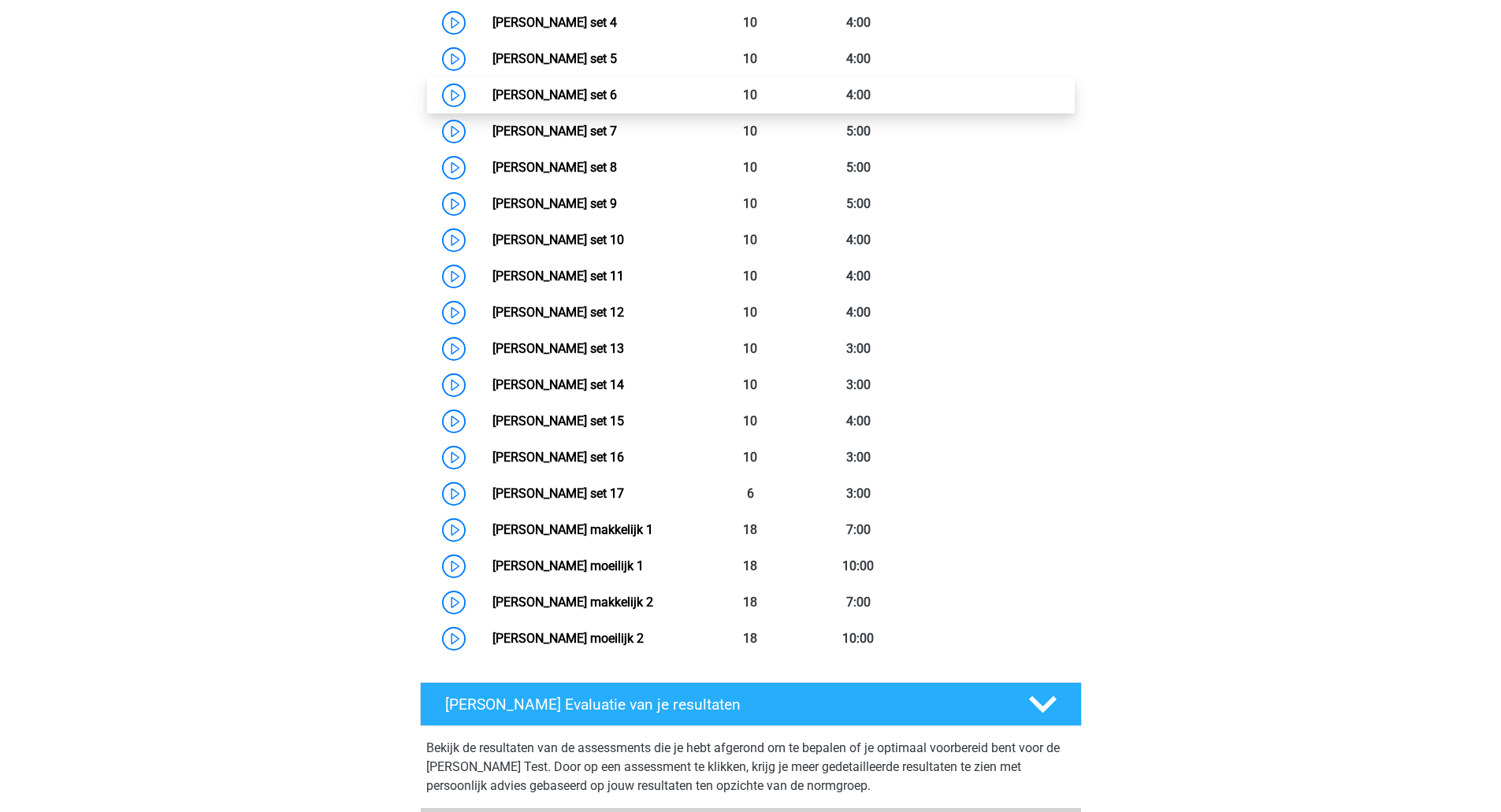
click at [603, 96] on link "Watson Glaser set 6" at bounding box center [554, 94] width 125 height 15
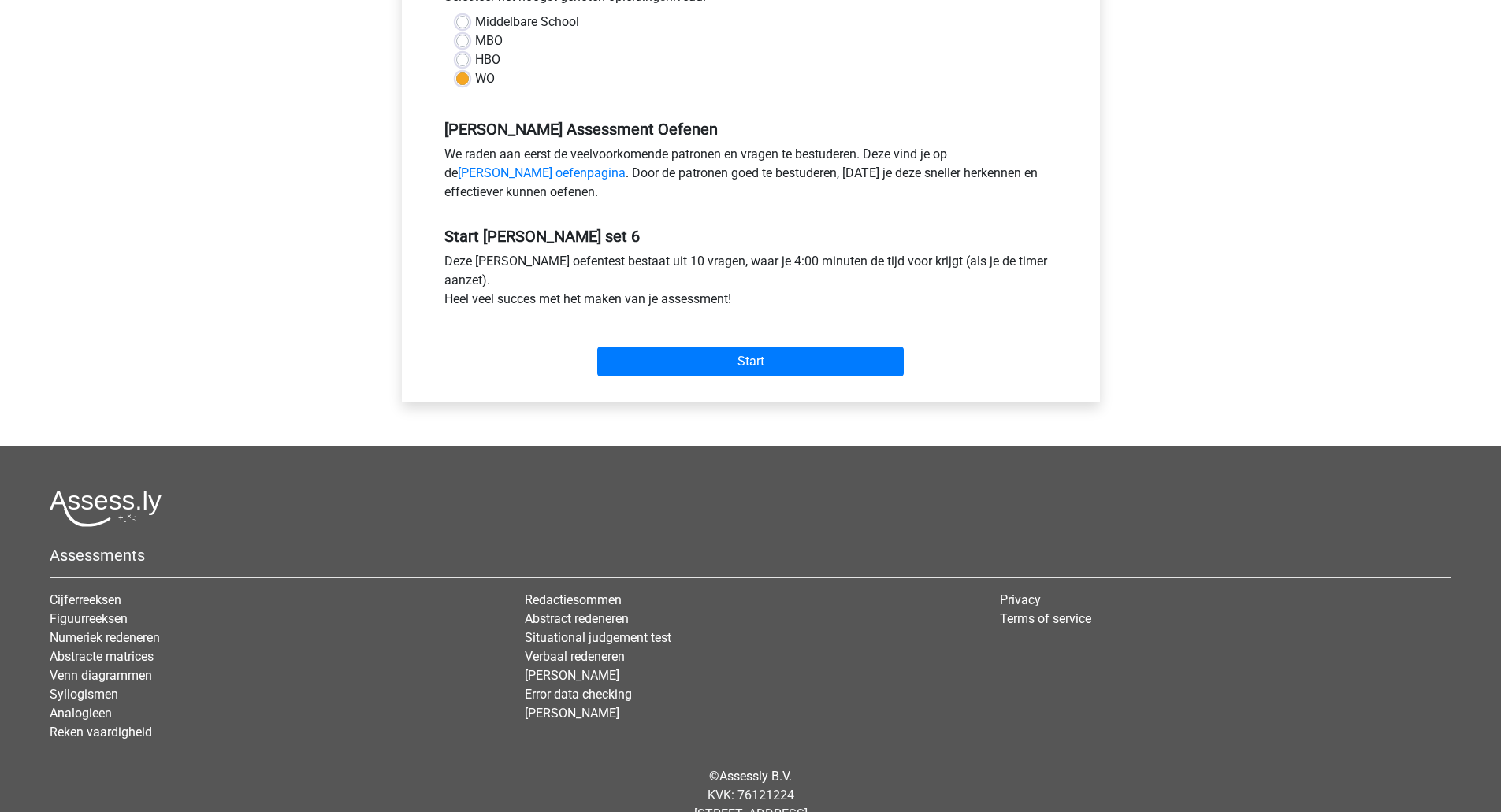
scroll to position [391, 0]
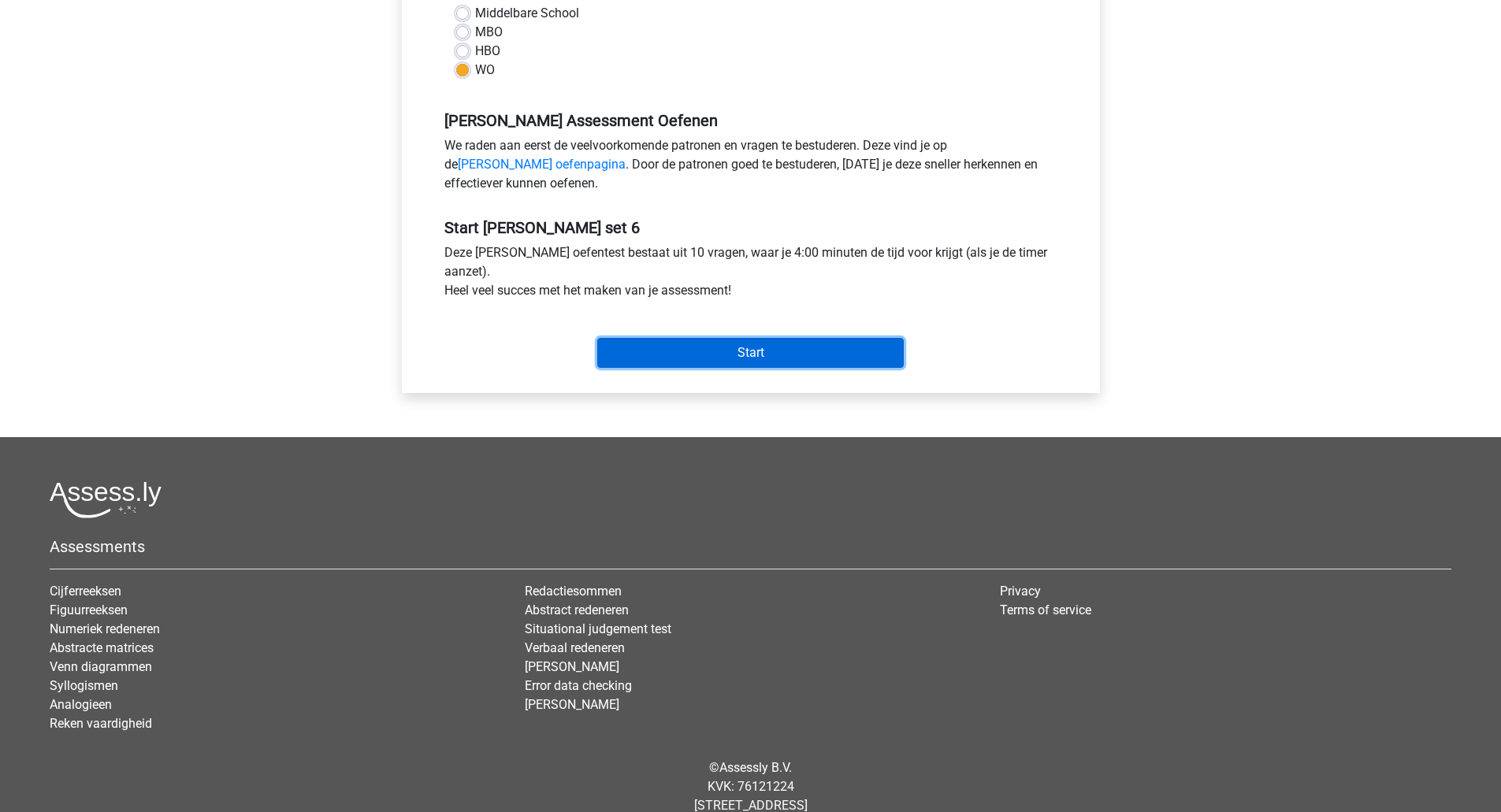
click at [670, 350] on input "Start" at bounding box center [750, 353] width 307 height 30
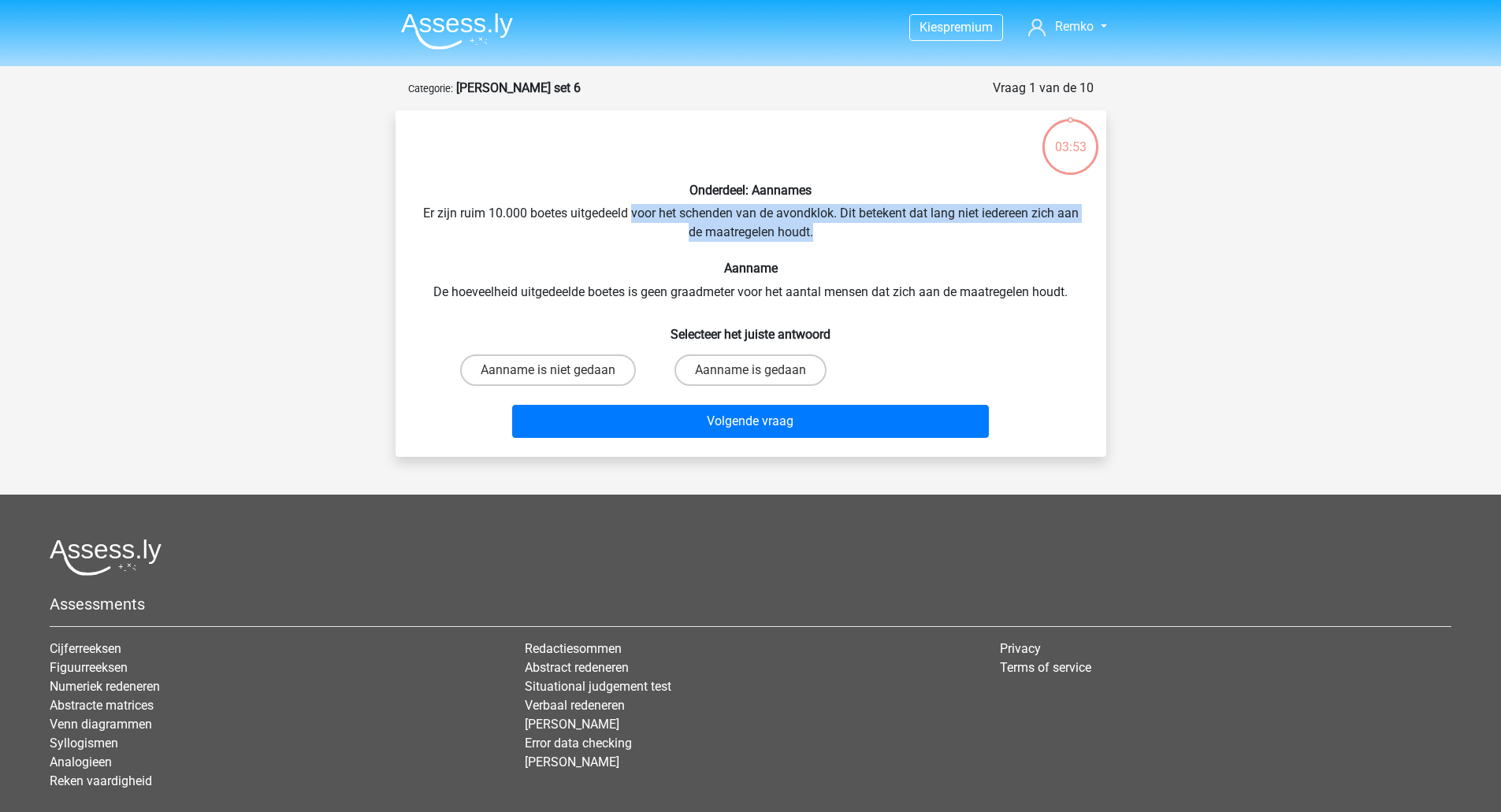
drag, startPoint x: 645, startPoint y: 208, endPoint x: 850, endPoint y: 236, distance: 206.9
click at [850, 236] on div "Onderdeel: Aannames Er zijn ruim 10.000 boetes uitgedeeld voor het schenden van…" at bounding box center [750, 283] width 698 height 321
drag, startPoint x: 857, startPoint y: 232, endPoint x: 721, endPoint y: 210, distance: 137.8
click at [721, 210] on div "Onderdeel: Aannames Er zijn ruim 10.000 boetes uitgedeeld voor het schenden van…" at bounding box center [750, 283] width 698 height 321
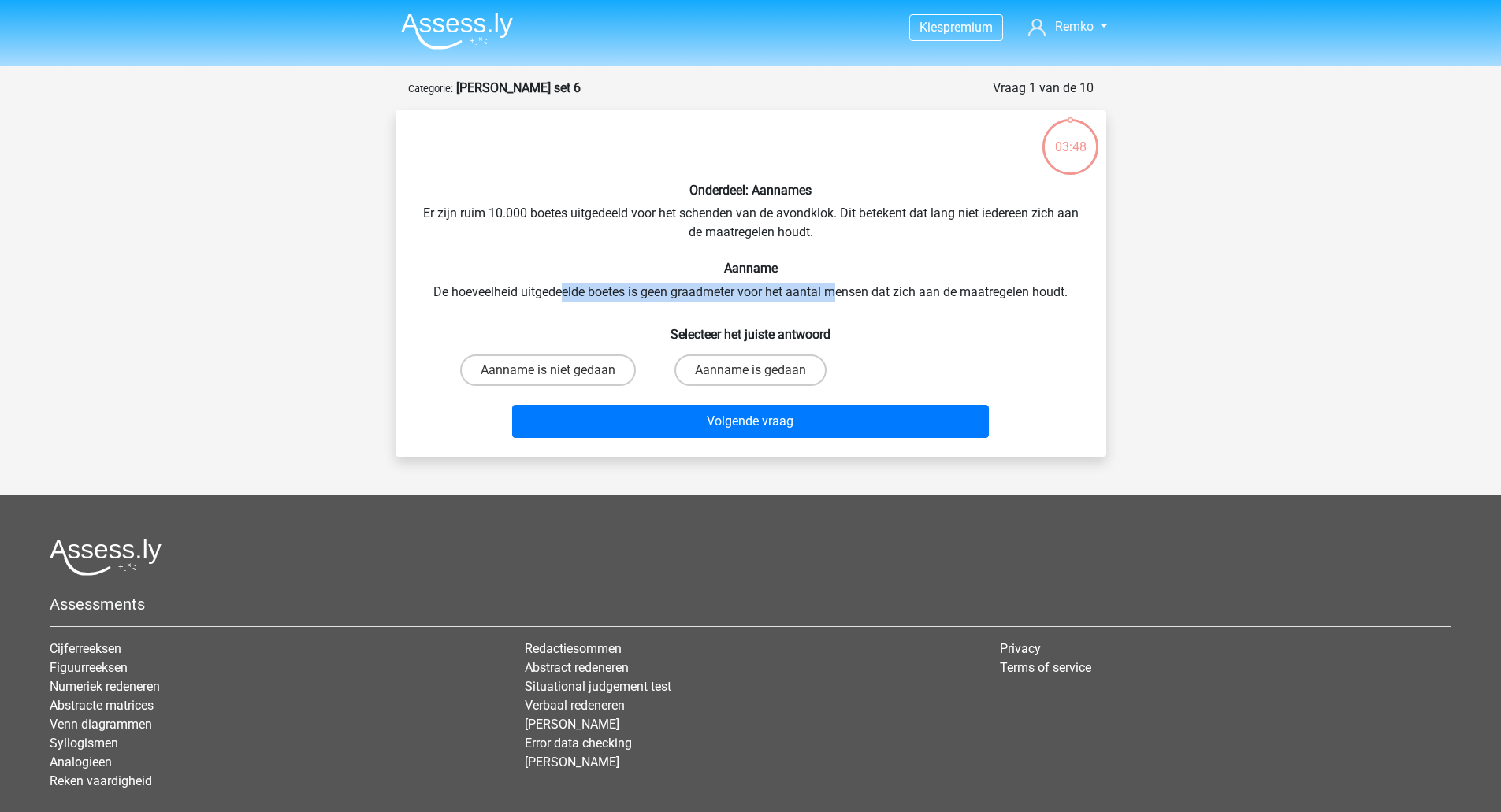
drag, startPoint x: 560, startPoint y: 289, endPoint x: 832, endPoint y: 289, distance: 272.0
click at [832, 289] on div "Onderdeel: Aannames Er zijn ruim 10.000 boetes uitgedeeld voor het schenden van…" at bounding box center [750, 283] width 698 height 321
click at [839, 291] on div "Onderdeel: Aannames Er zijn ruim 10.000 boetes uitgedeeld voor het schenden van…" at bounding box center [750, 283] width 698 height 321
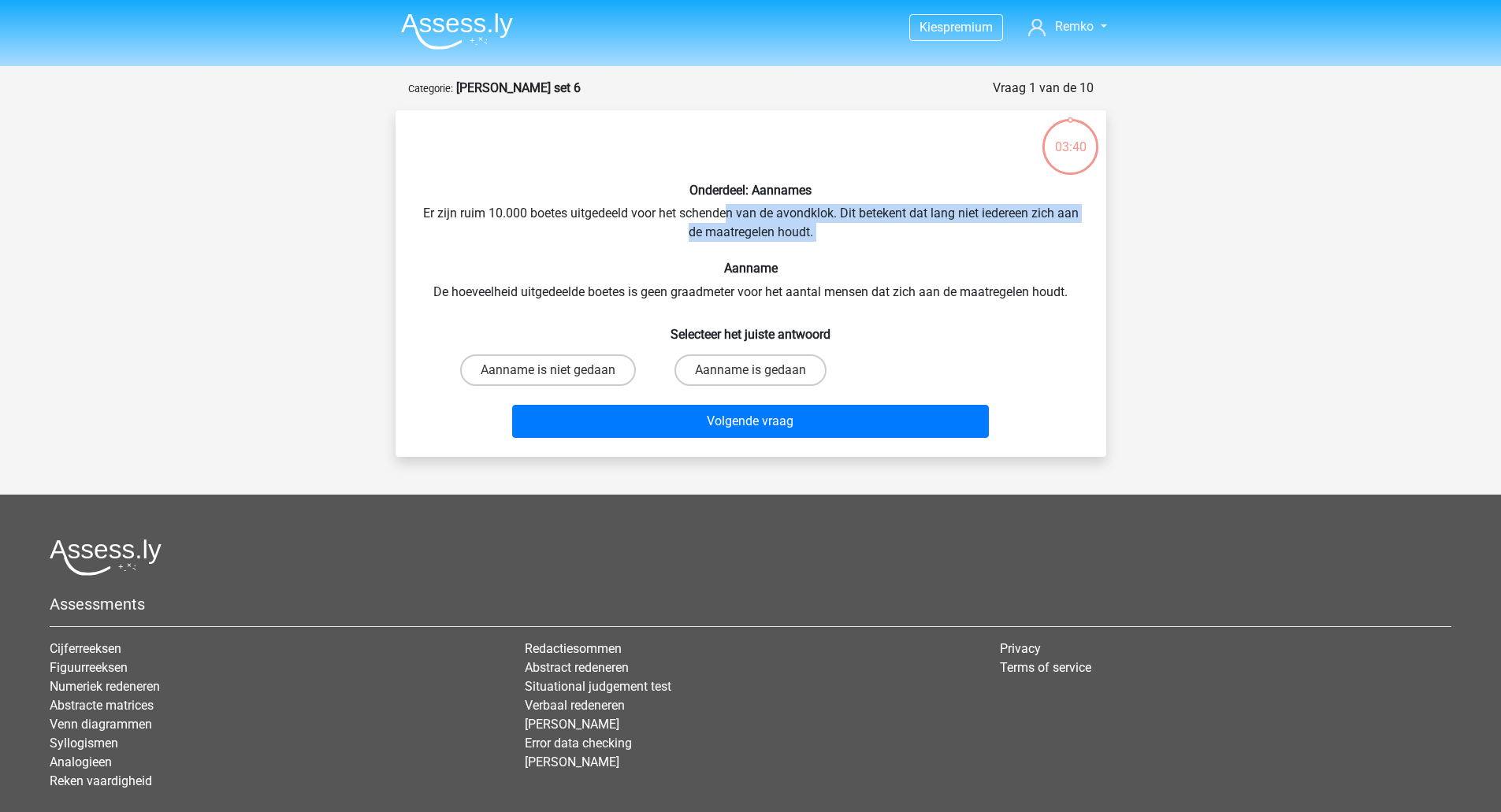
drag, startPoint x: 741, startPoint y: 208, endPoint x: 834, endPoint y: 242, distance: 99.0
click at [834, 242] on div "Onderdeel: Aannames Er zijn ruim 10.000 boetes uitgedeeld voor het schenden van…" at bounding box center [750, 283] width 698 height 321
click at [594, 364] on label "Aanname is niet gedaan" at bounding box center [547, 370] width 176 height 32
click at [558, 370] on input "Aanname is niet gedaan" at bounding box center [552, 375] width 10 height 10
radio input "true"
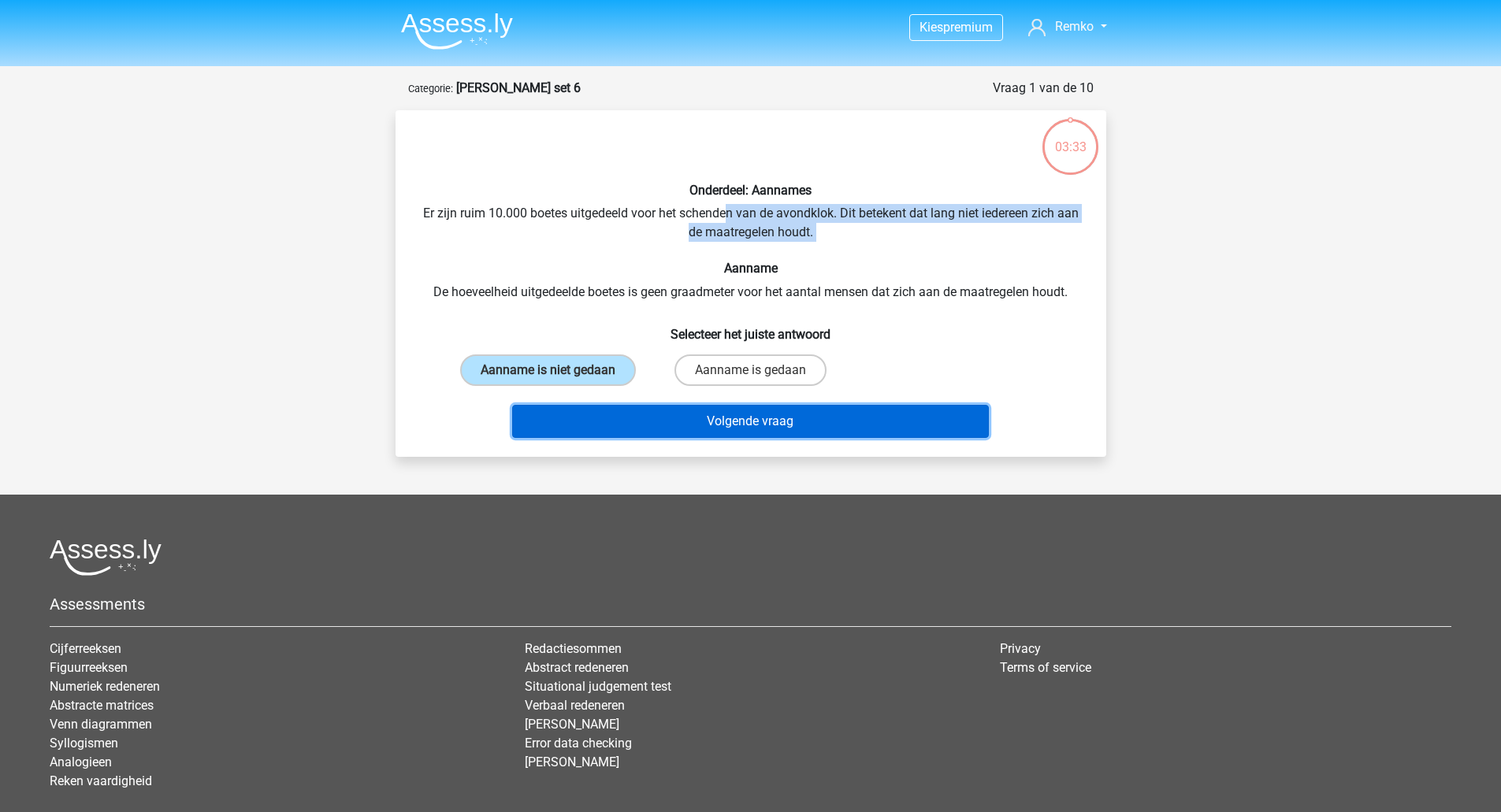
click at [659, 420] on button "Volgende vraag" at bounding box center [750, 421] width 477 height 33
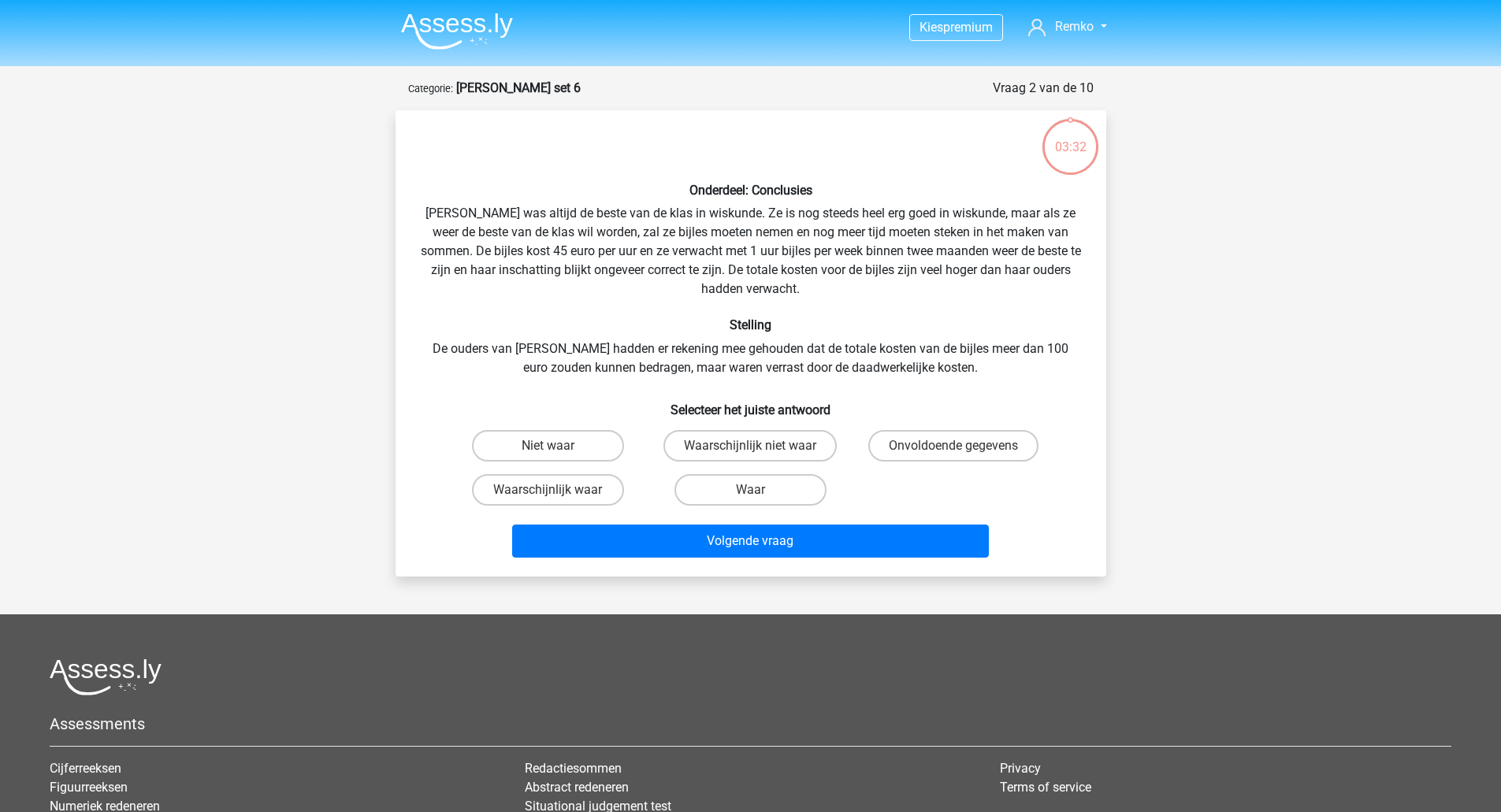
scroll to position [79, 0]
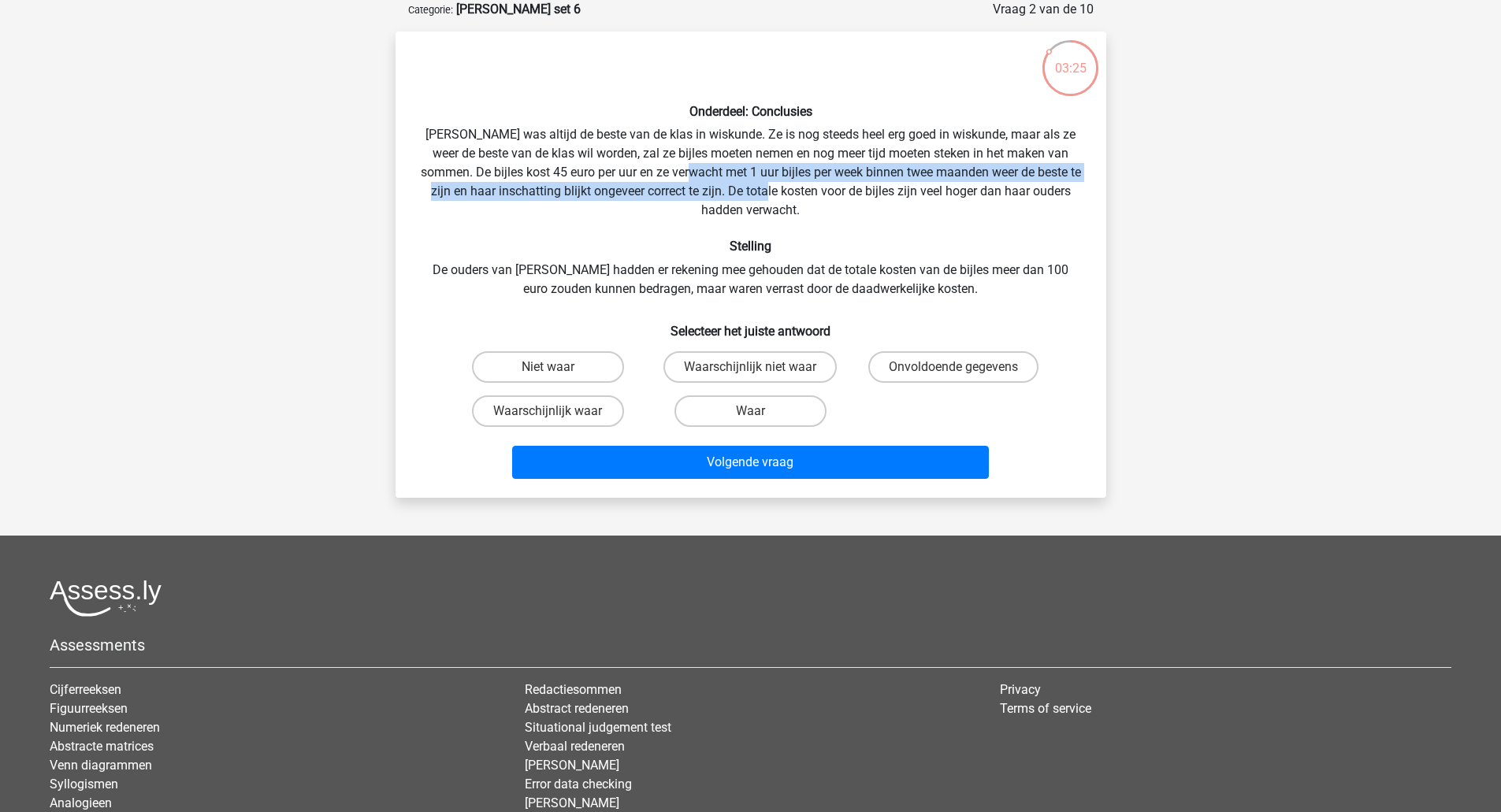
drag, startPoint x: 694, startPoint y: 168, endPoint x: 769, endPoint y: 191, distance: 78.4
click at [769, 191] on div "Onderdeel: Conclusies Maria was altijd de beste van de klas in wiskunde. Ze is …" at bounding box center [750, 264] width 698 height 441
click at [768, 174] on div "Onderdeel: Conclusies Maria was altijd de beste van de klas in wiskunde. Ze is …" at bounding box center [750, 264] width 698 height 441
drag, startPoint x: 749, startPoint y: 172, endPoint x: 835, endPoint y: 208, distance: 93.2
click at [835, 208] on div "Onderdeel: Conclusies Maria was altijd de beste van de klas in wiskunde. Ze is …" at bounding box center [750, 264] width 698 height 441
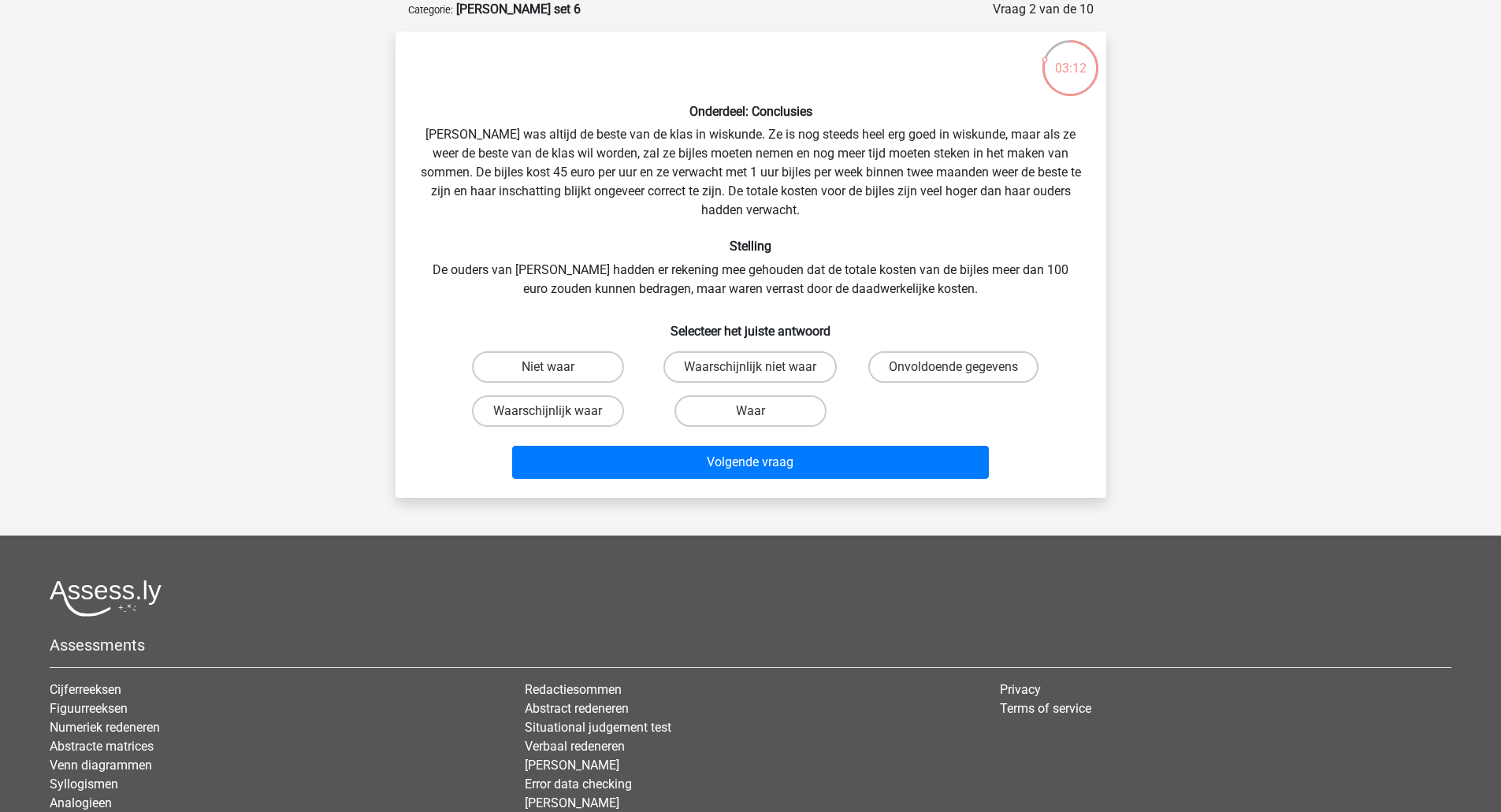
click at [596, 287] on div "Onderdeel: Conclusies Maria was altijd de beste van de klas in wiskunde. Ze is …" at bounding box center [750, 264] width 698 height 441
drag, startPoint x: 565, startPoint y: 267, endPoint x: 924, endPoint y: 275, distance: 359.1
click at [924, 275] on div "Onderdeel: Conclusies Maria was altijd de beste van de klas in wiskunde. Ze is …" at bounding box center [750, 264] width 698 height 441
click at [933, 273] on div "Onderdeel: Conclusies Maria was altijd de beste van de klas in wiskunde. Ze is …" at bounding box center [750, 264] width 698 height 441
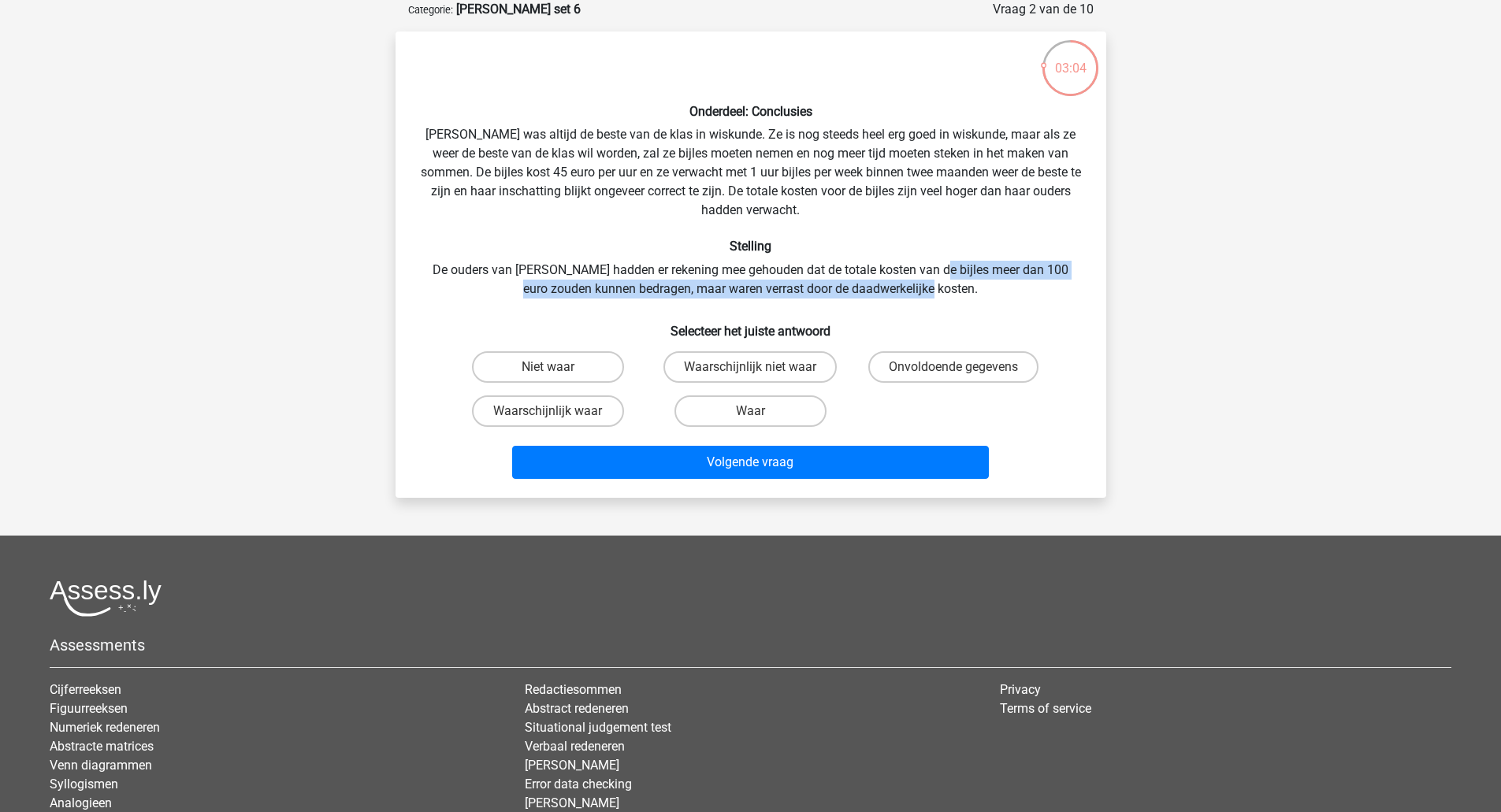
drag, startPoint x: 924, startPoint y: 270, endPoint x: 971, endPoint y: 283, distance: 48.8
click at [971, 283] on div "Onderdeel: Conclusies Maria was altijd de beste van de klas in wiskunde. Ze is …" at bounding box center [750, 264] width 698 height 441
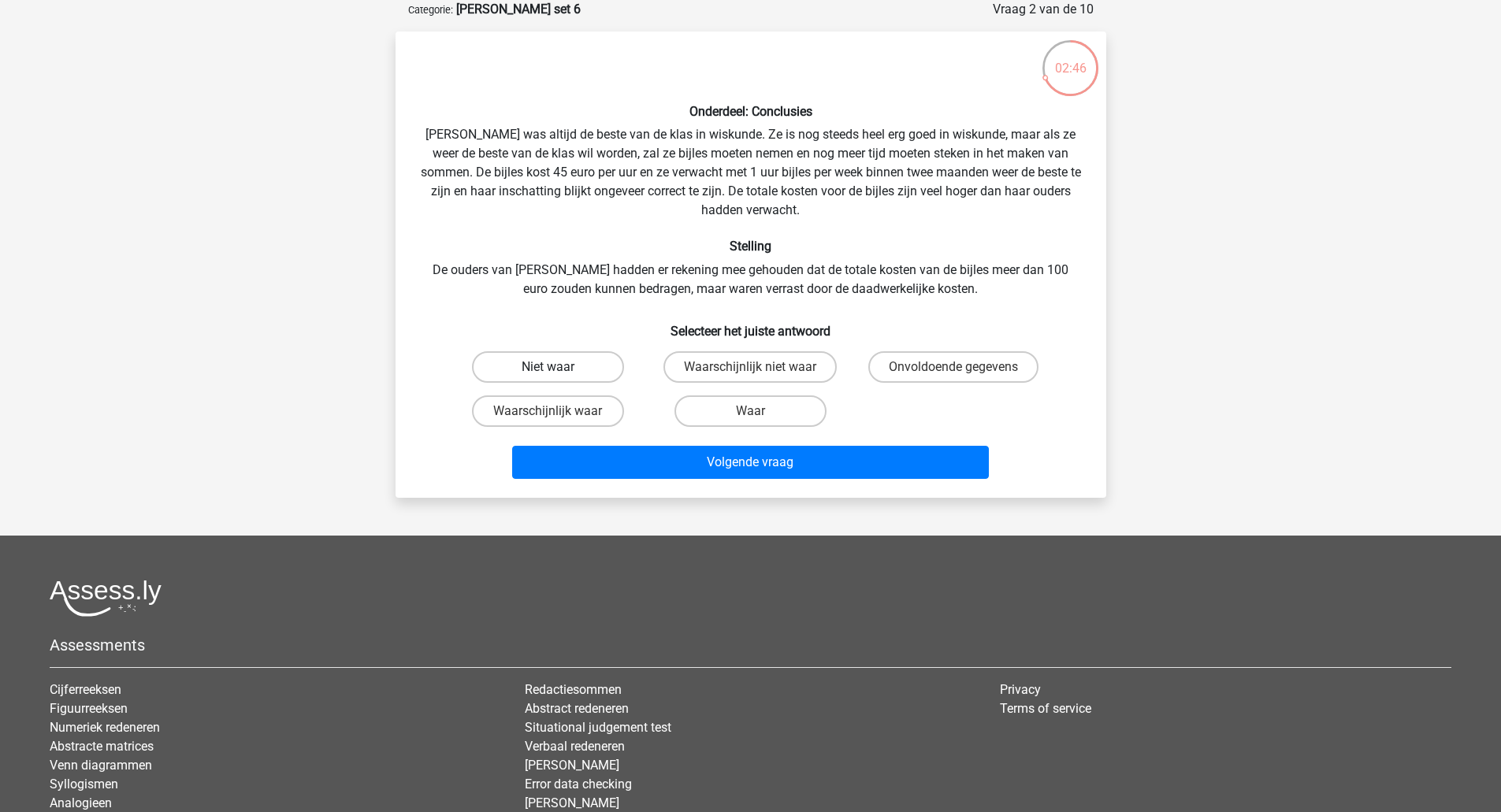
click at [606, 363] on label "Niet waar" at bounding box center [547, 367] width 152 height 32
click at [558, 367] on input "Niet waar" at bounding box center [552, 371] width 10 height 10
radio input "true"
click at [914, 364] on label "Onvoldoende gegevens" at bounding box center [953, 367] width 170 height 32
click at [953, 367] on input "Onvoldoende gegevens" at bounding box center [958, 371] width 10 height 10
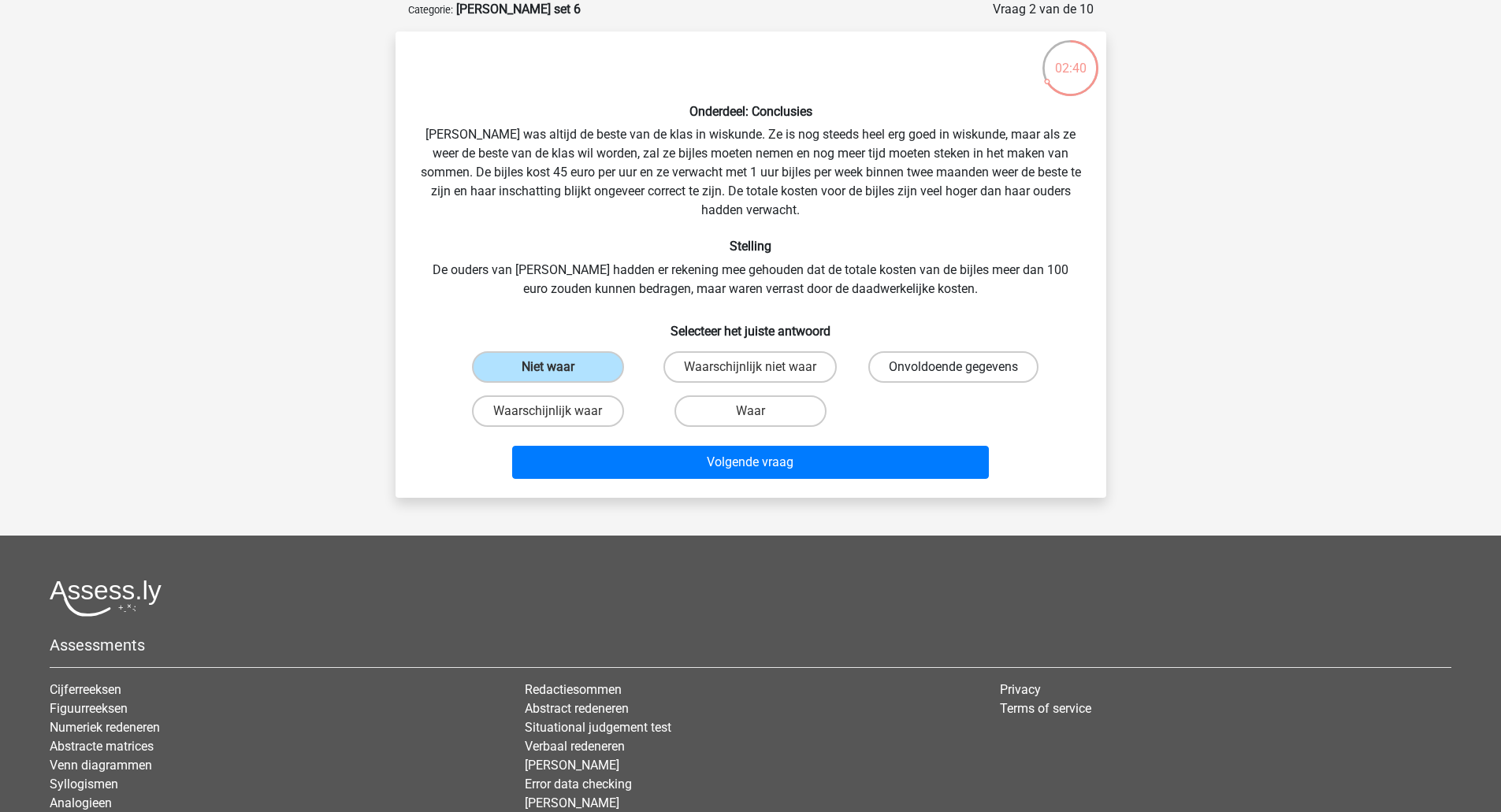
radio input "true"
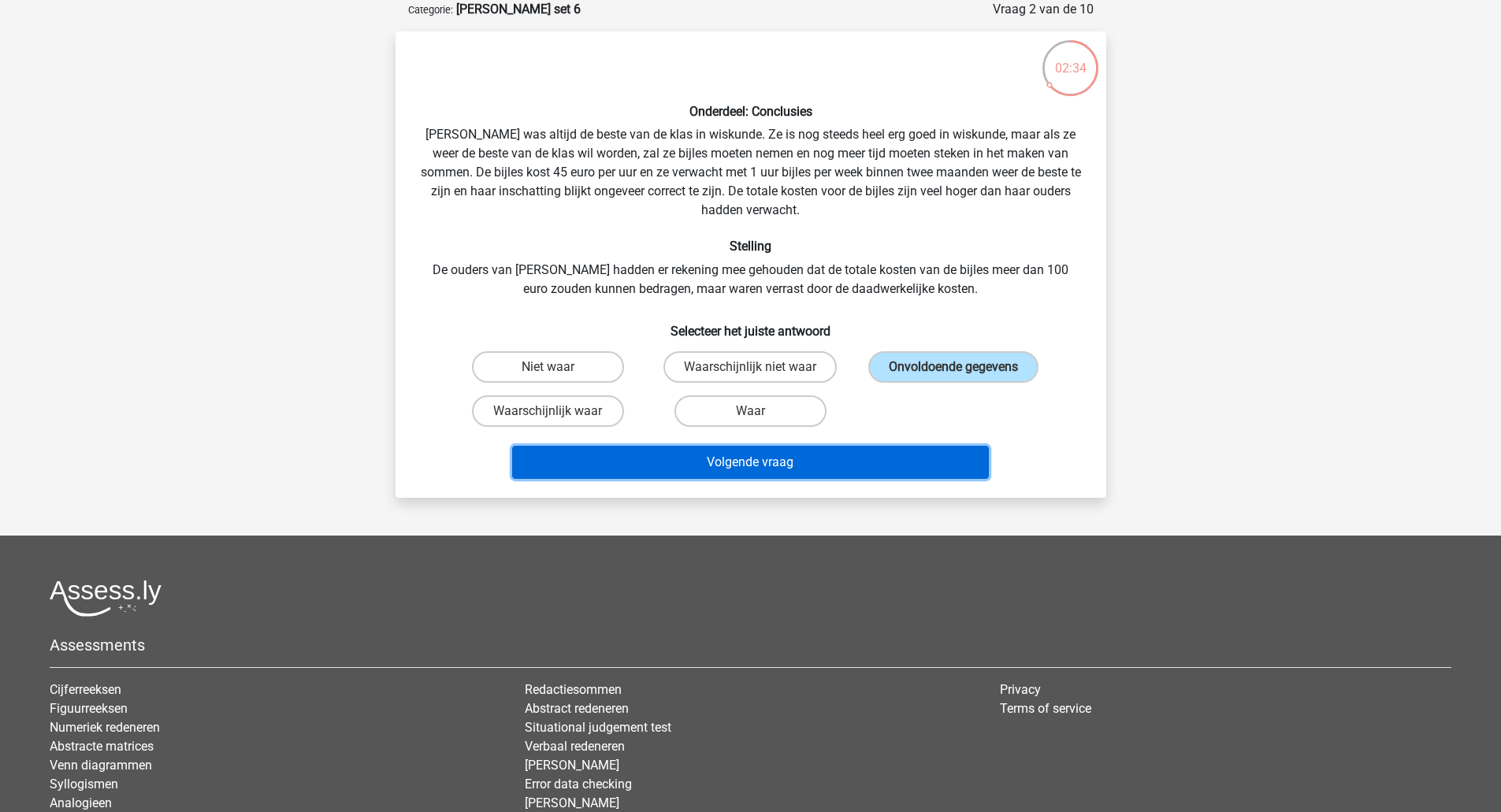
click at [842, 458] on button "Volgende vraag" at bounding box center [750, 462] width 477 height 33
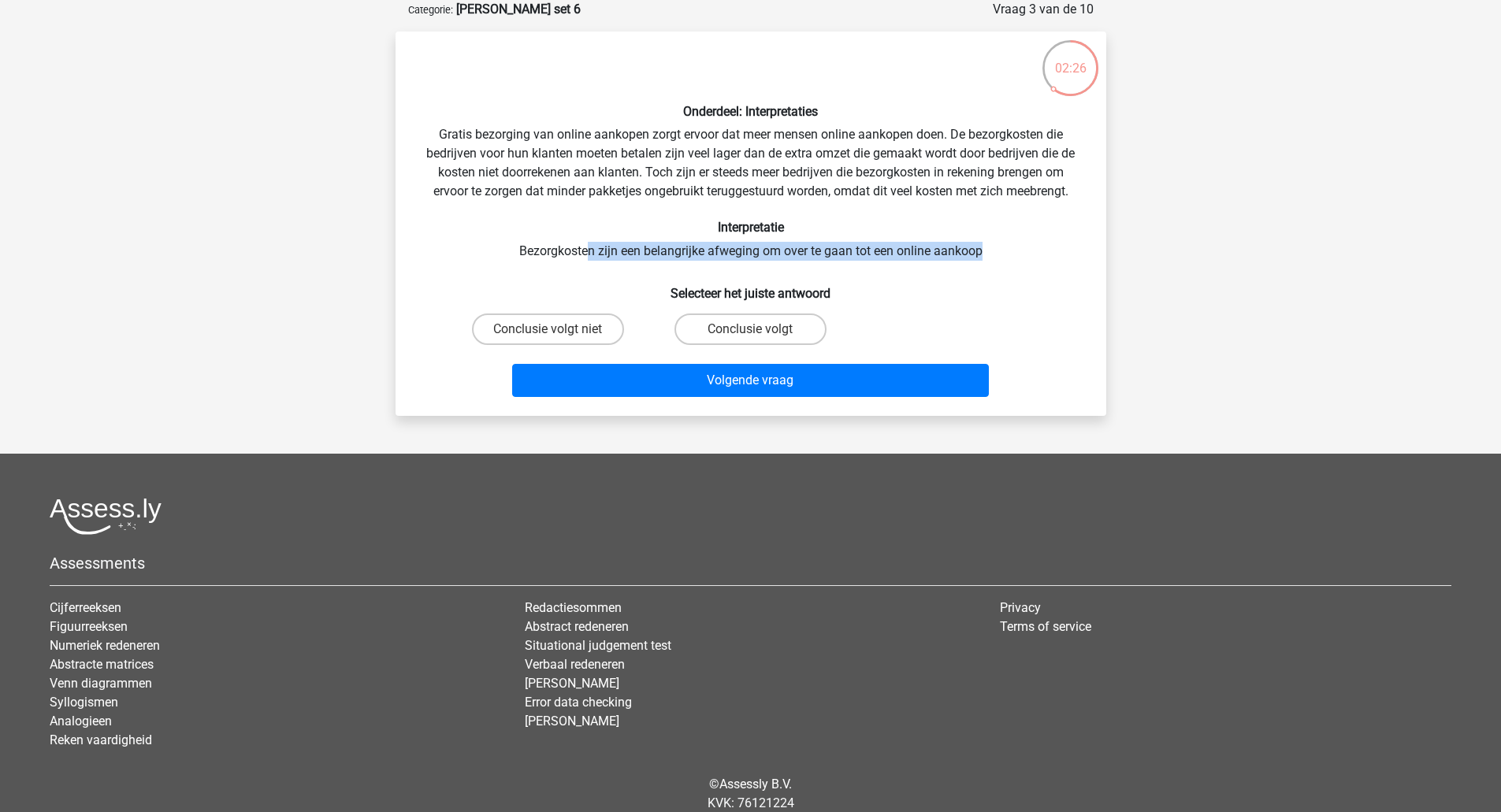
drag, startPoint x: 587, startPoint y: 257, endPoint x: 986, endPoint y: 255, distance: 399.0
click at [986, 255] on div "Onderdeel: Interpretaties Gratis bezorging van online aankopen zorgt ervoor dat…" at bounding box center [750, 224] width 698 height 359
click at [731, 325] on label "Conclusie volgt" at bounding box center [750, 329] width 152 height 32
click at [750, 329] on input "Conclusie volgt" at bounding box center [754, 334] width 10 height 10
radio input "true"
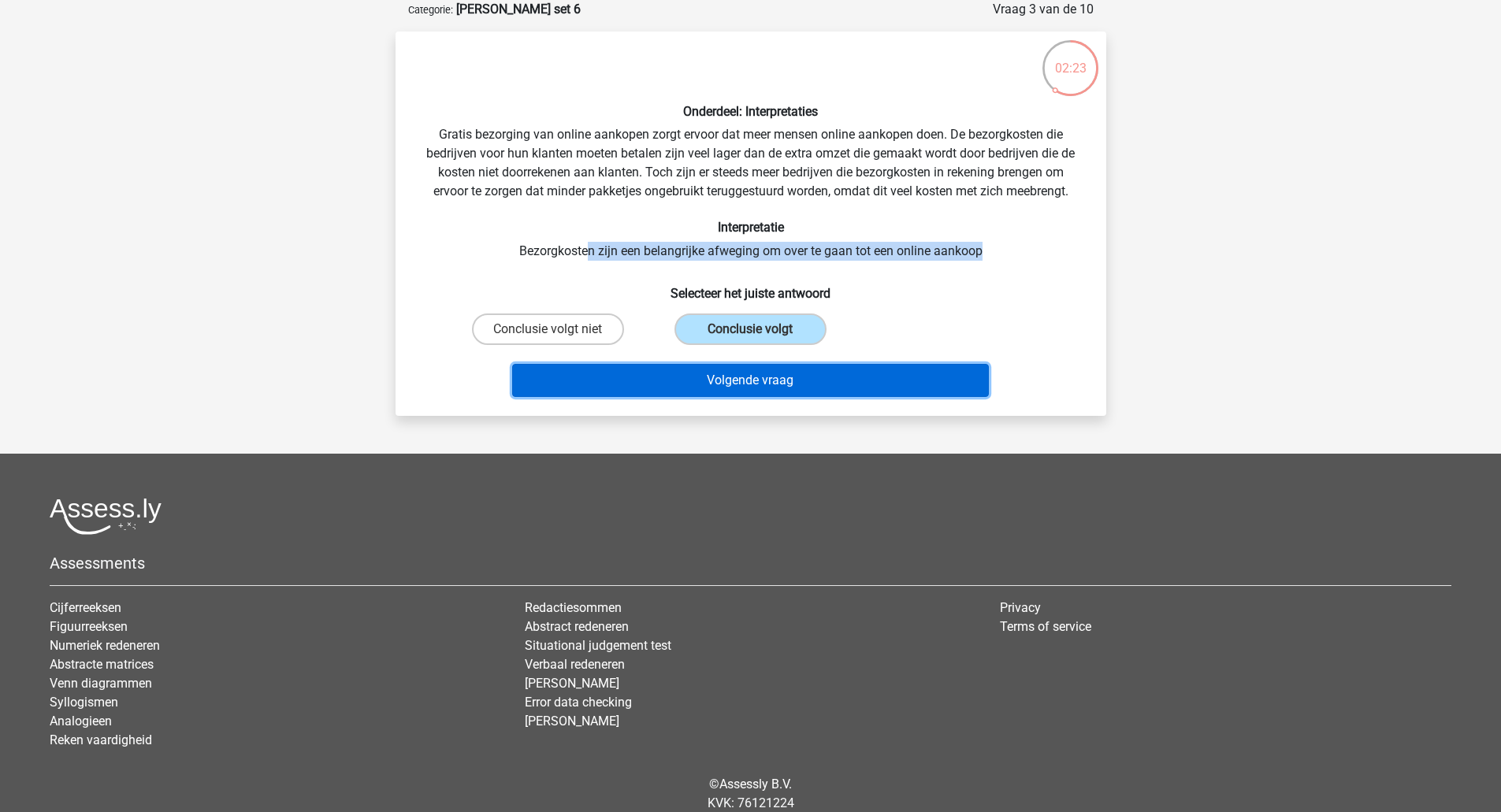
click at [739, 375] on button "Volgende vraag" at bounding box center [750, 380] width 477 height 33
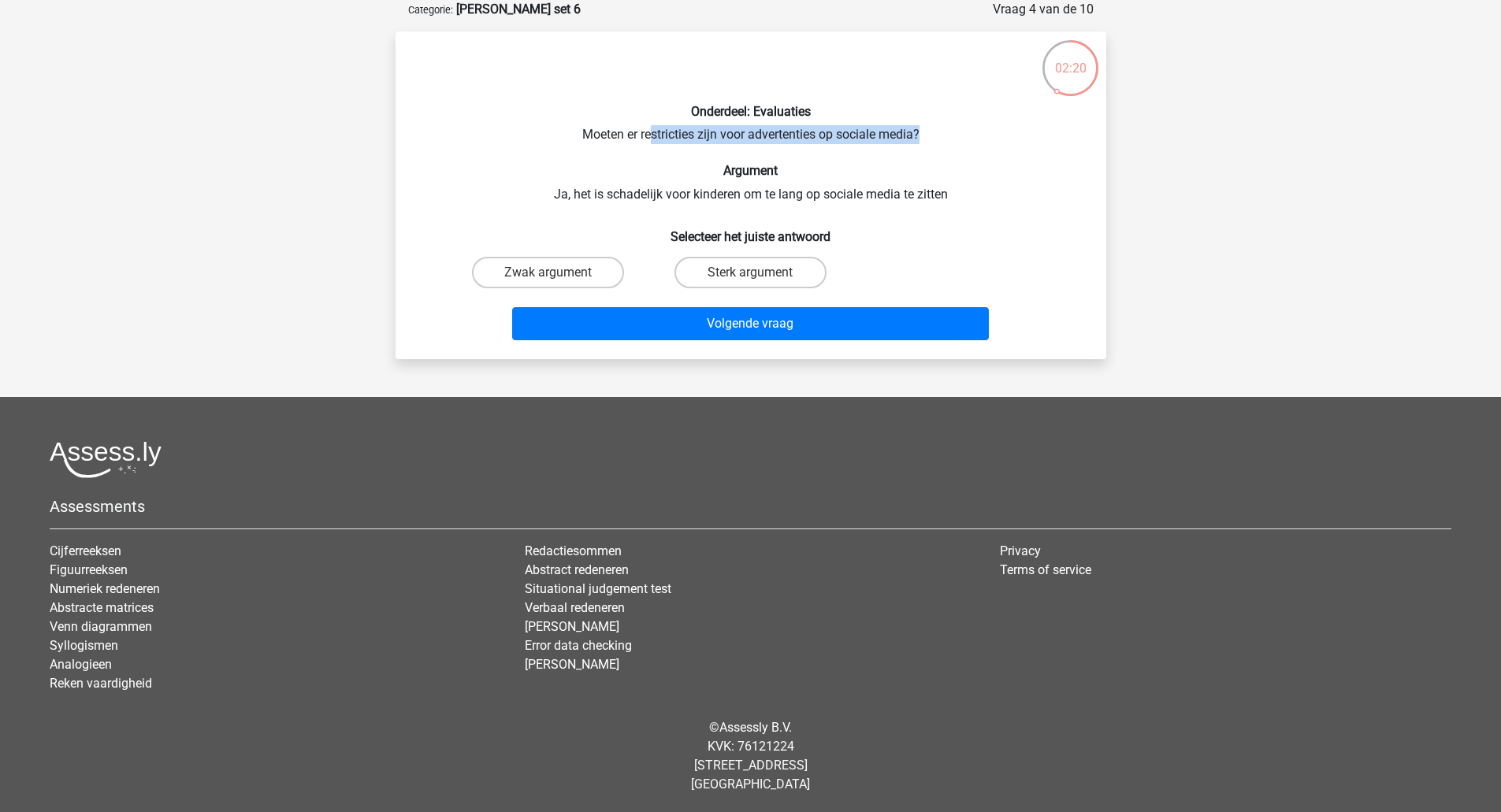
drag, startPoint x: 651, startPoint y: 129, endPoint x: 929, endPoint y: 138, distance: 278.1
click at [929, 138] on div "Onderdeel: Evaluaties Moeten er restricties zijn voor advertenties op sociale m…" at bounding box center [750, 195] width 698 height 302
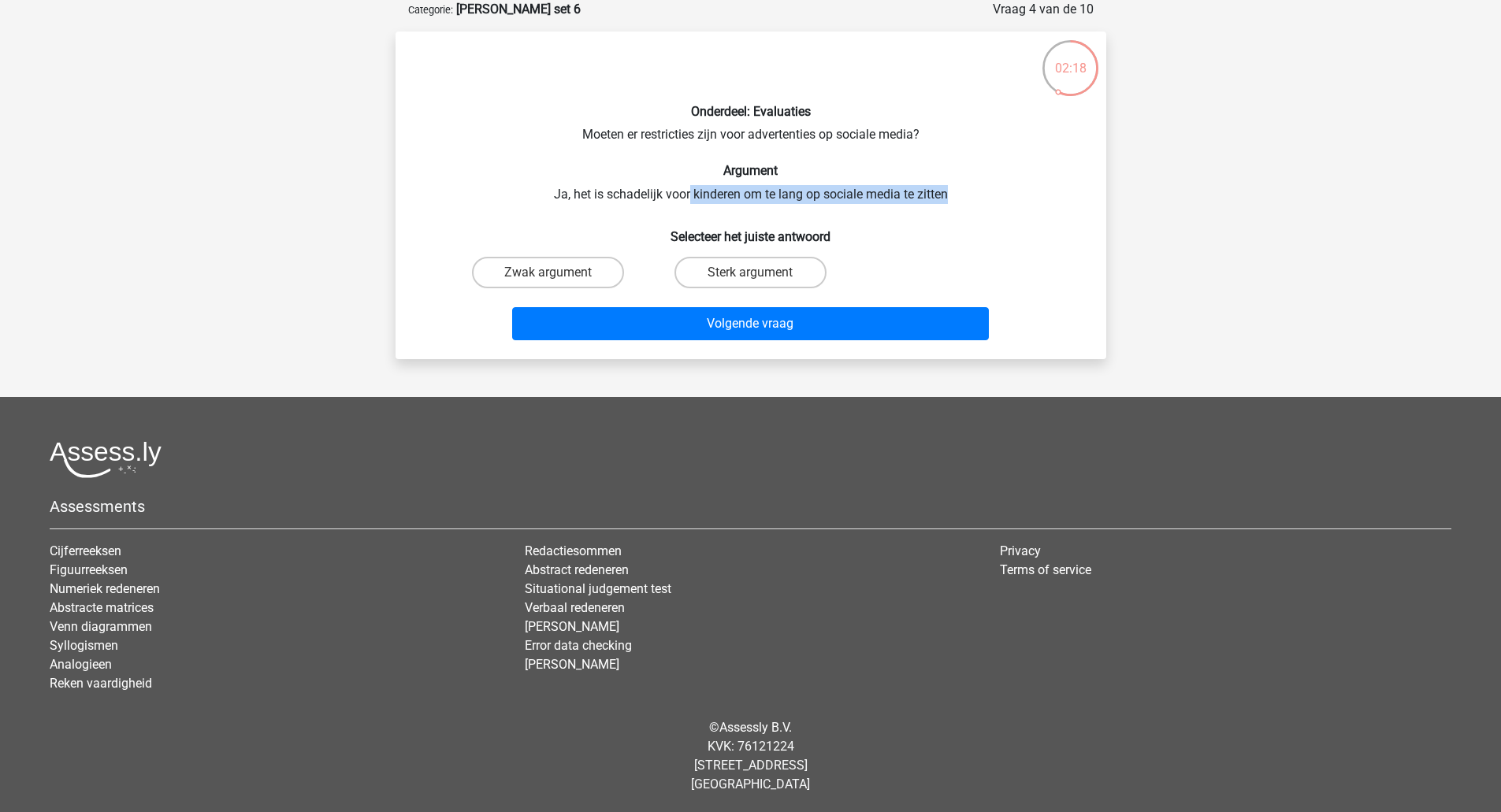
drag, startPoint x: 687, startPoint y: 193, endPoint x: 961, endPoint y: 188, distance: 274.0
click at [961, 188] on div "Onderdeel: Evaluaties Moeten er restricties zijn voor advertenties op sociale m…" at bounding box center [750, 195] width 698 height 302
click at [573, 267] on label "Zwak argument" at bounding box center [547, 272] width 152 height 32
click at [558, 272] on input "Zwak argument" at bounding box center [552, 277] width 10 height 10
radio input "true"
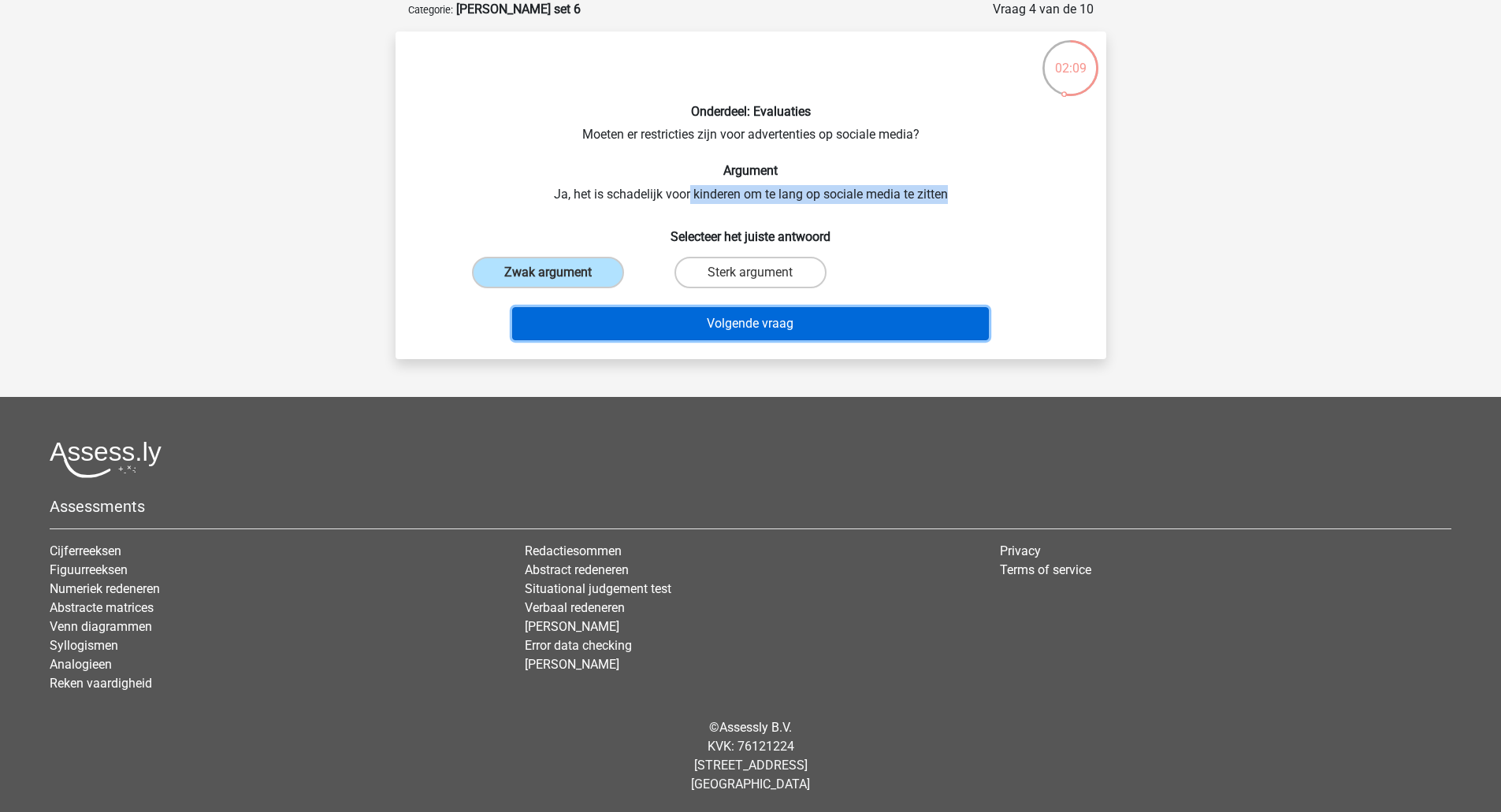
click at [728, 316] on button "Volgende vraag" at bounding box center [750, 324] width 477 height 33
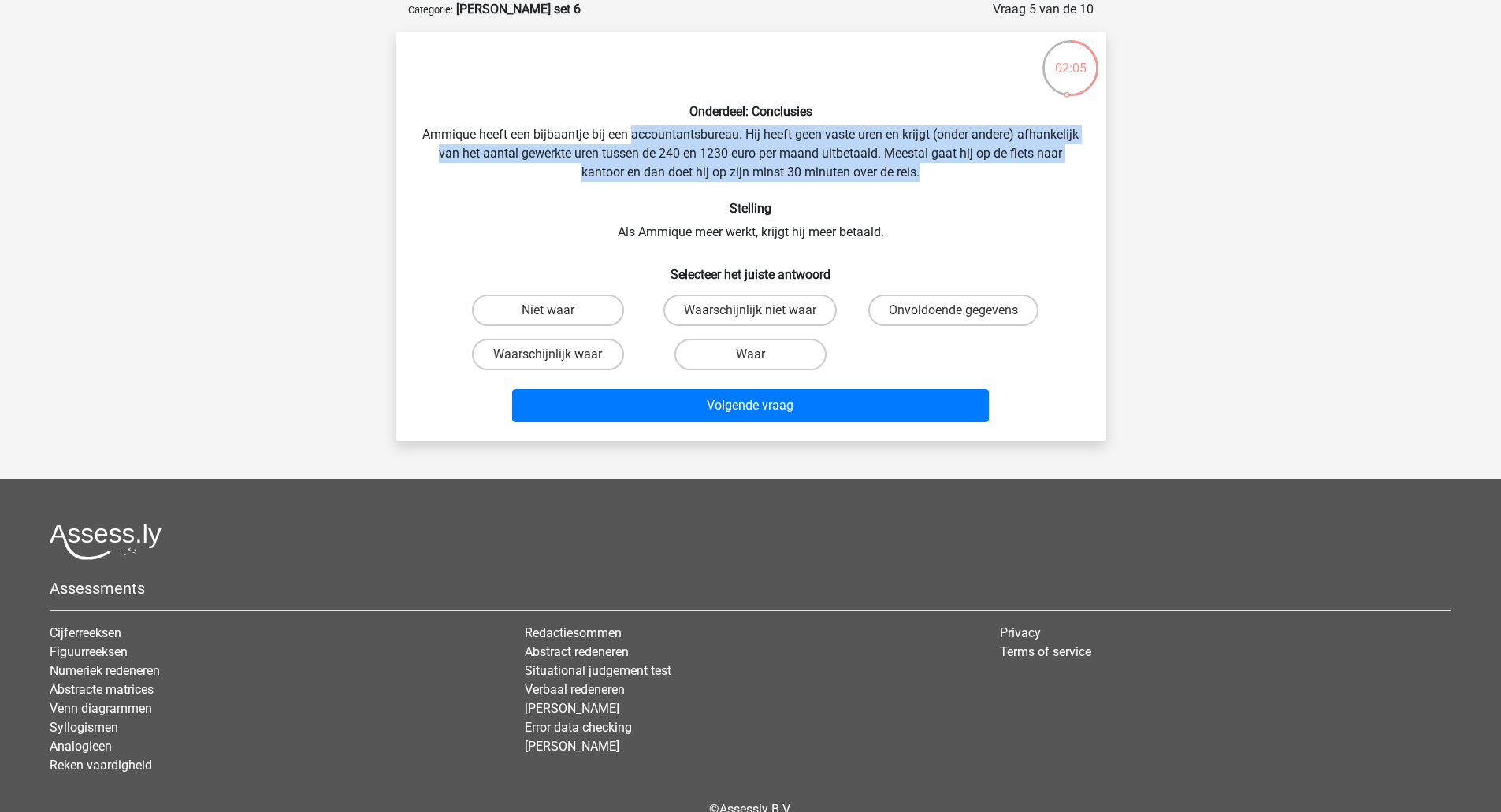
drag, startPoint x: 661, startPoint y: 127, endPoint x: 1007, endPoint y: 172, distance: 348.9
click at [1007, 172] on div "Onderdeel: Conclusies Ammique heeft een bijbaantje bij een accountantsbureau. H…" at bounding box center [750, 237] width 698 height 384
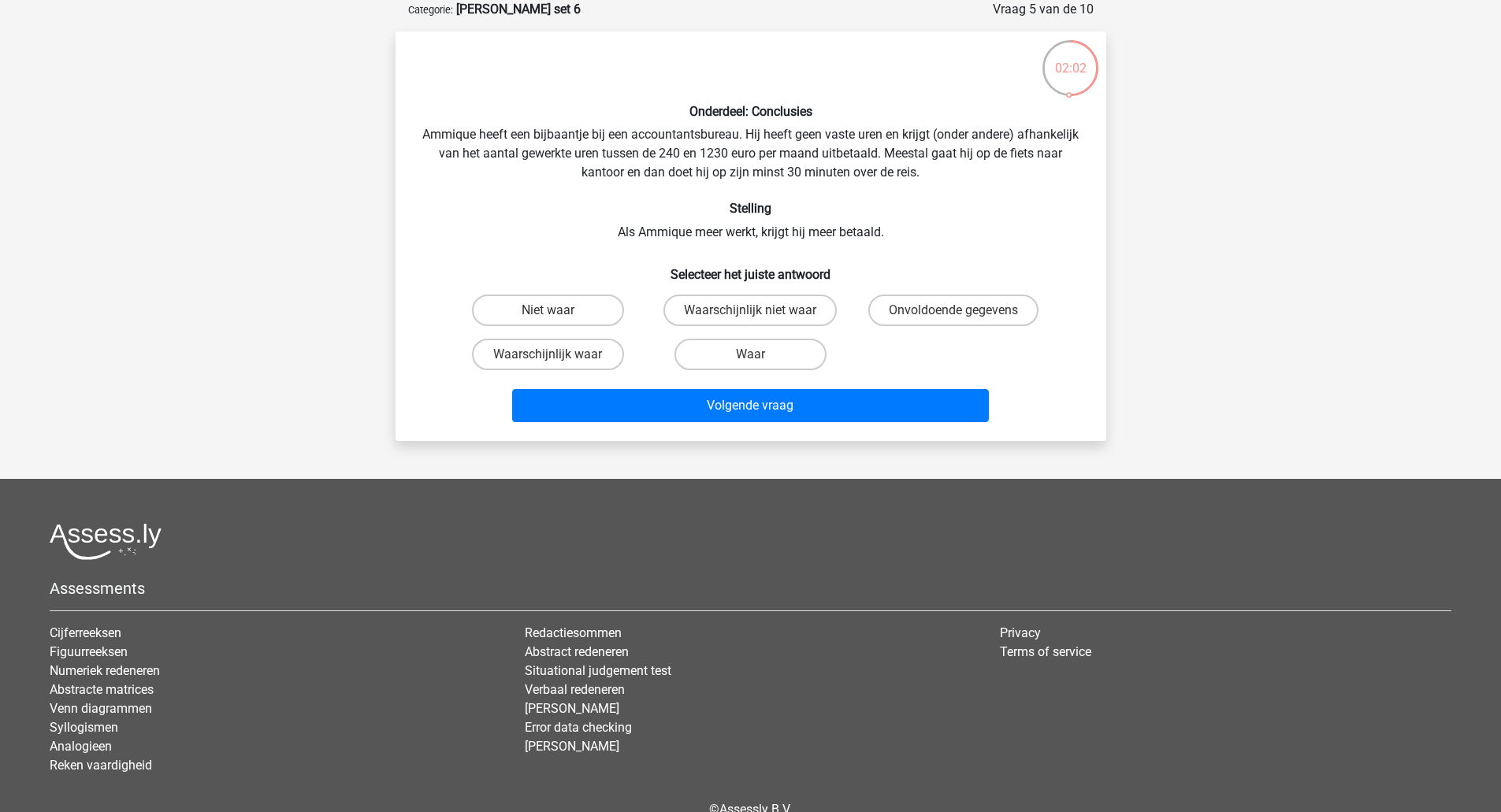
click at [902, 164] on div "Onderdeel: Conclusies Ammique heeft een bijbaantje bij een accountantsbureau. H…" at bounding box center [750, 237] width 698 height 384
click at [592, 356] on label "Waarschijnlijk waar" at bounding box center [547, 355] width 152 height 32
click at [558, 356] on input "Waarschijnlijk waar" at bounding box center [552, 359] width 10 height 10
radio input "true"
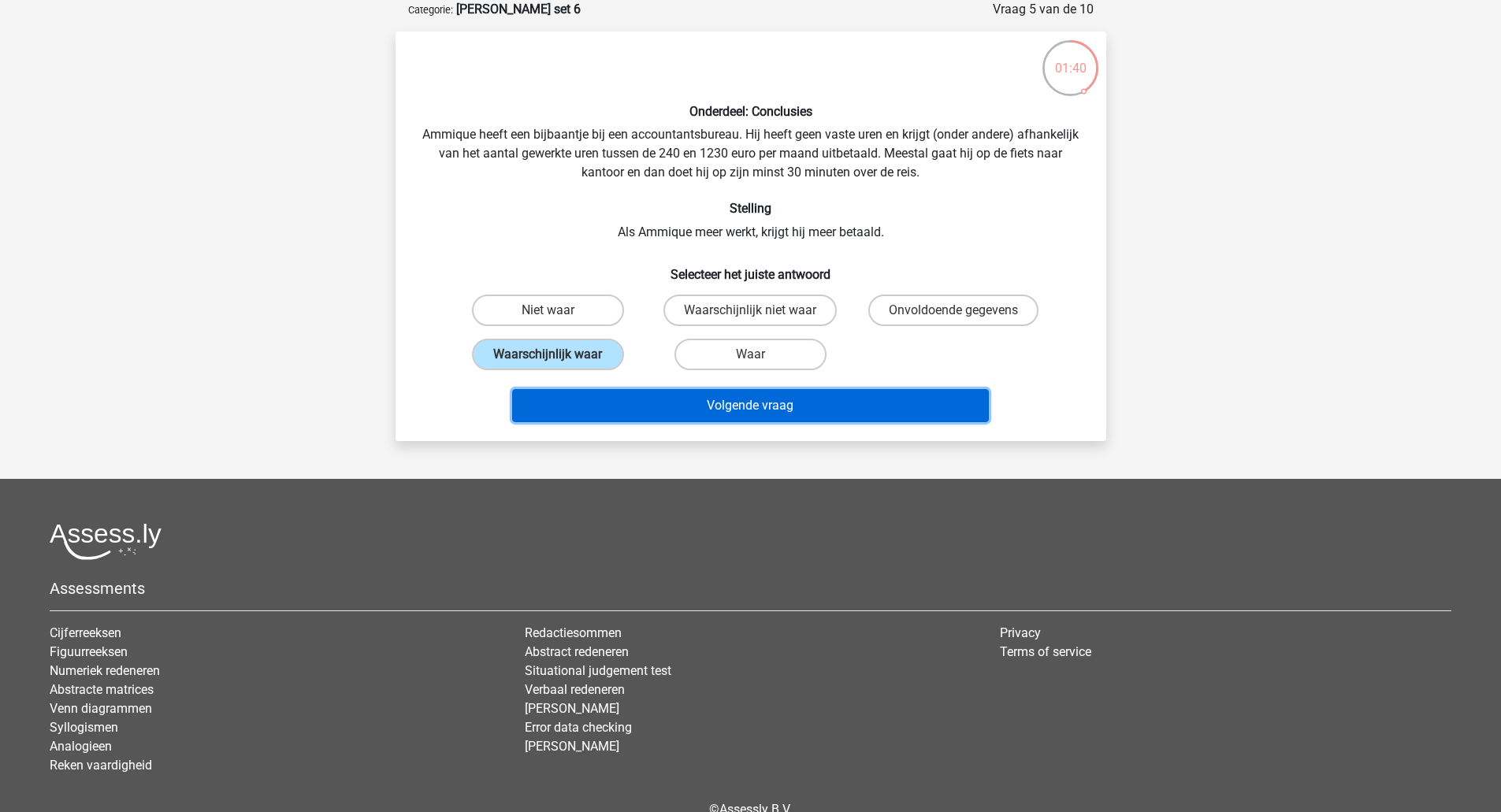
click at [688, 403] on button "Volgende vraag" at bounding box center [750, 406] width 477 height 33
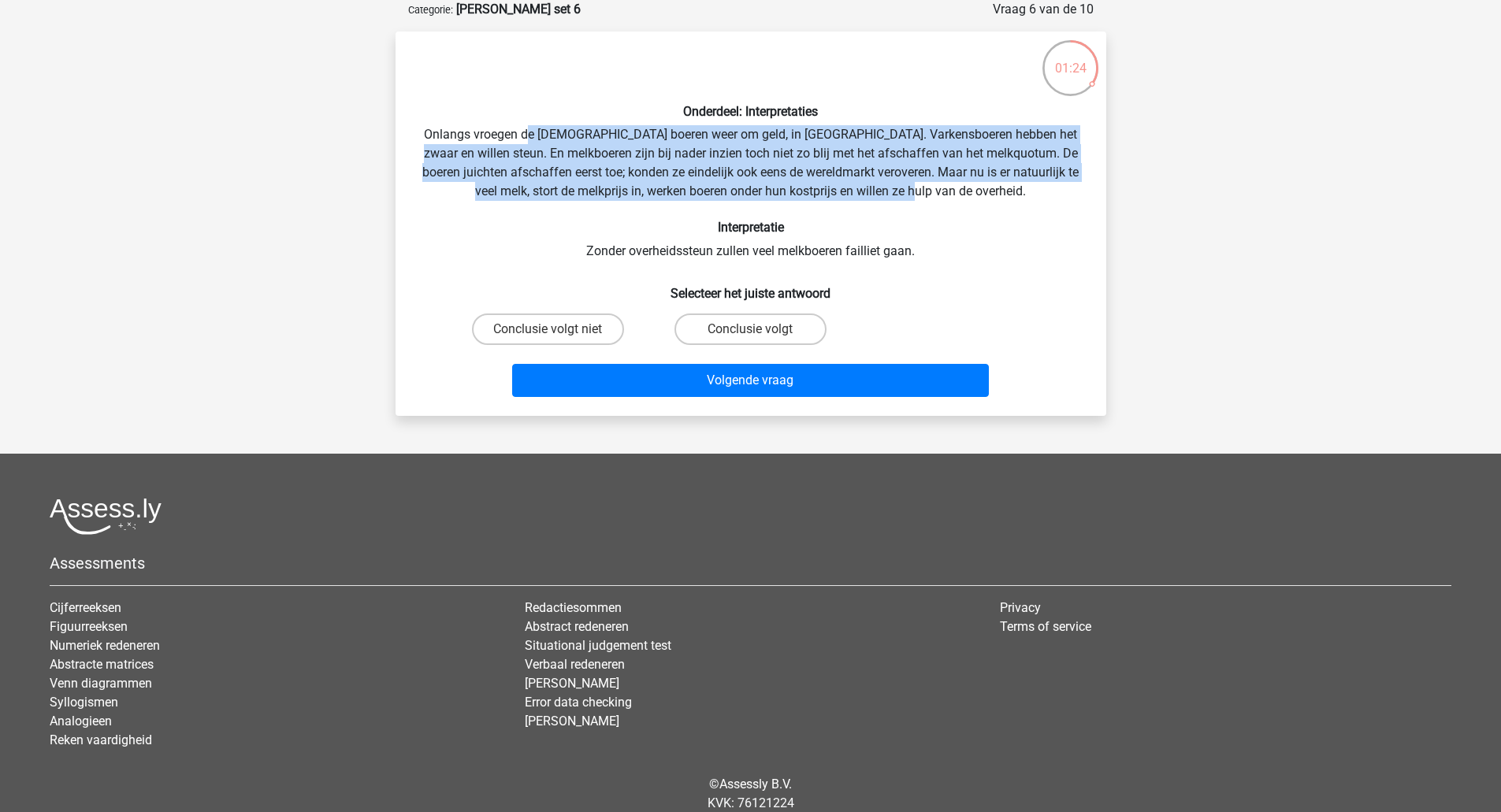
drag, startPoint x: 530, startPoint y: 133, endPoint x: 1007, endPoint y: 193, distance: 480.8
click at [1007, 193] on div "Onderdeel: Interpretaties Onlangs vroegen de Europese boeren weer om geld, in B…" at bounding box center [750, 224] width 698 height 359
click at [808, 188] on div "Onderdeel: Interpretaties Onlangs vroegen de Europese boeren weer om geld, in B…" at bounding box center [750, 224] width 698 height 359
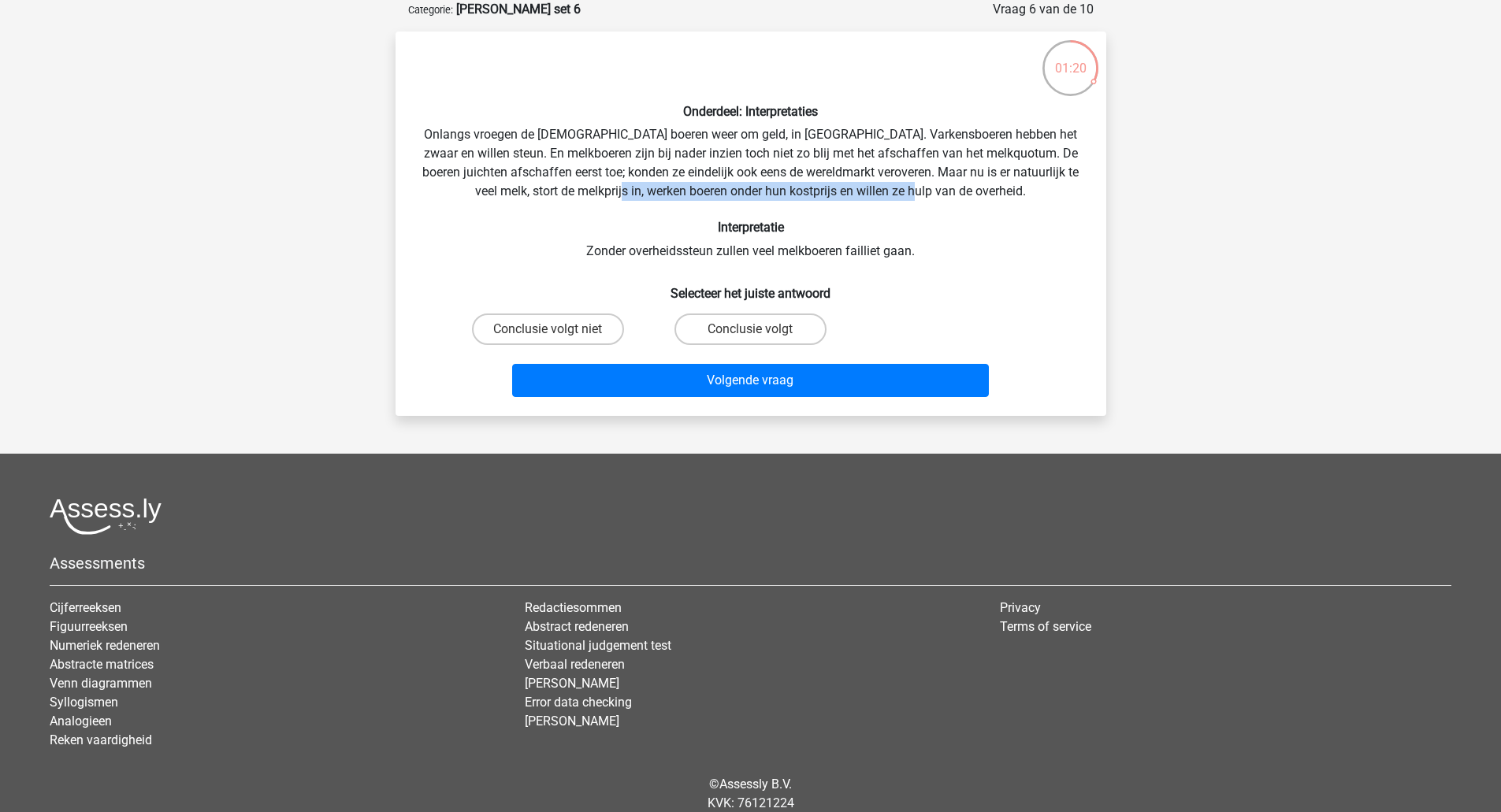
drag, startPoint x: 704, startPoint y: 190, endPoint x: 1008, endPoint y: 194, distance: 304.0
click at [1008, 194] on div "Onderdeel: Interpretaties Onlangs vroegen de Europese boeren weer om geld, in B…" at bounding box center [750, 224] width 698 height 359
click at [750, 249] on div "Onderdeel: Interpretaties Onlangs vroegen de Europese boeren weer om geld, in B…" at bounding box center [750, 224] width 698 height 359
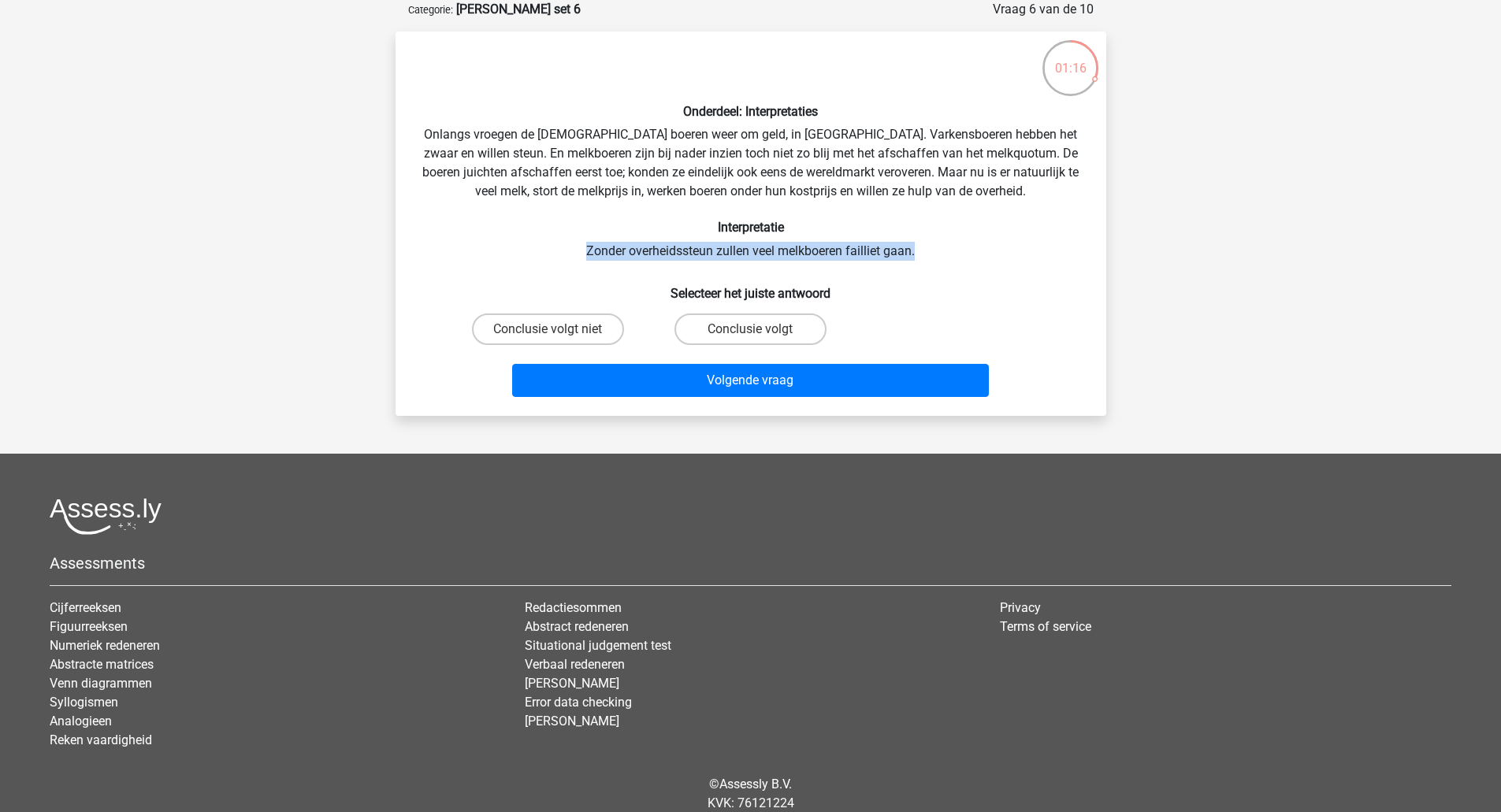
drag, startPoint x: 583, startPoint y: 250, endPoint x: 927, endPoint y: 250, distance: 344.0
click at [927, 250] on div "Onderdeel: Interpretaties Onlangs vroegen de Europese boeren weer om geld, in B…" at bounding box center [750, 224] width 698 height 359
click at [575, 325] on label "Conclusie volgt niet" at bounding box center [547, 329] width 152 height 32
click at [558, 329] on input "Conclusie volgt niet" at bounding box center [552, 334] width 10 height 10
radio input "true"
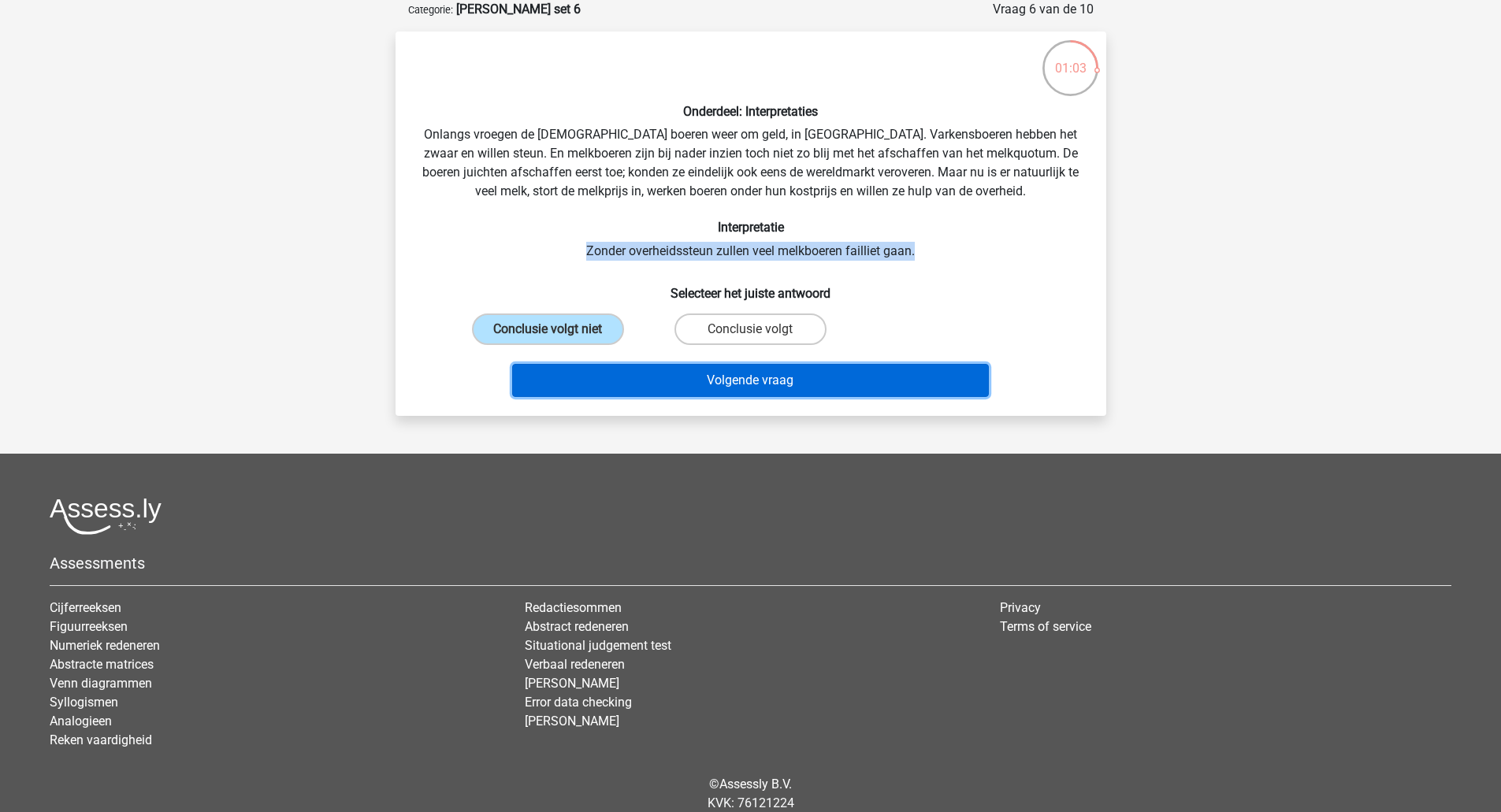
click at [649, 372] on button "Volgende vraag" at bounding box center [750, 380] width 477 height 33
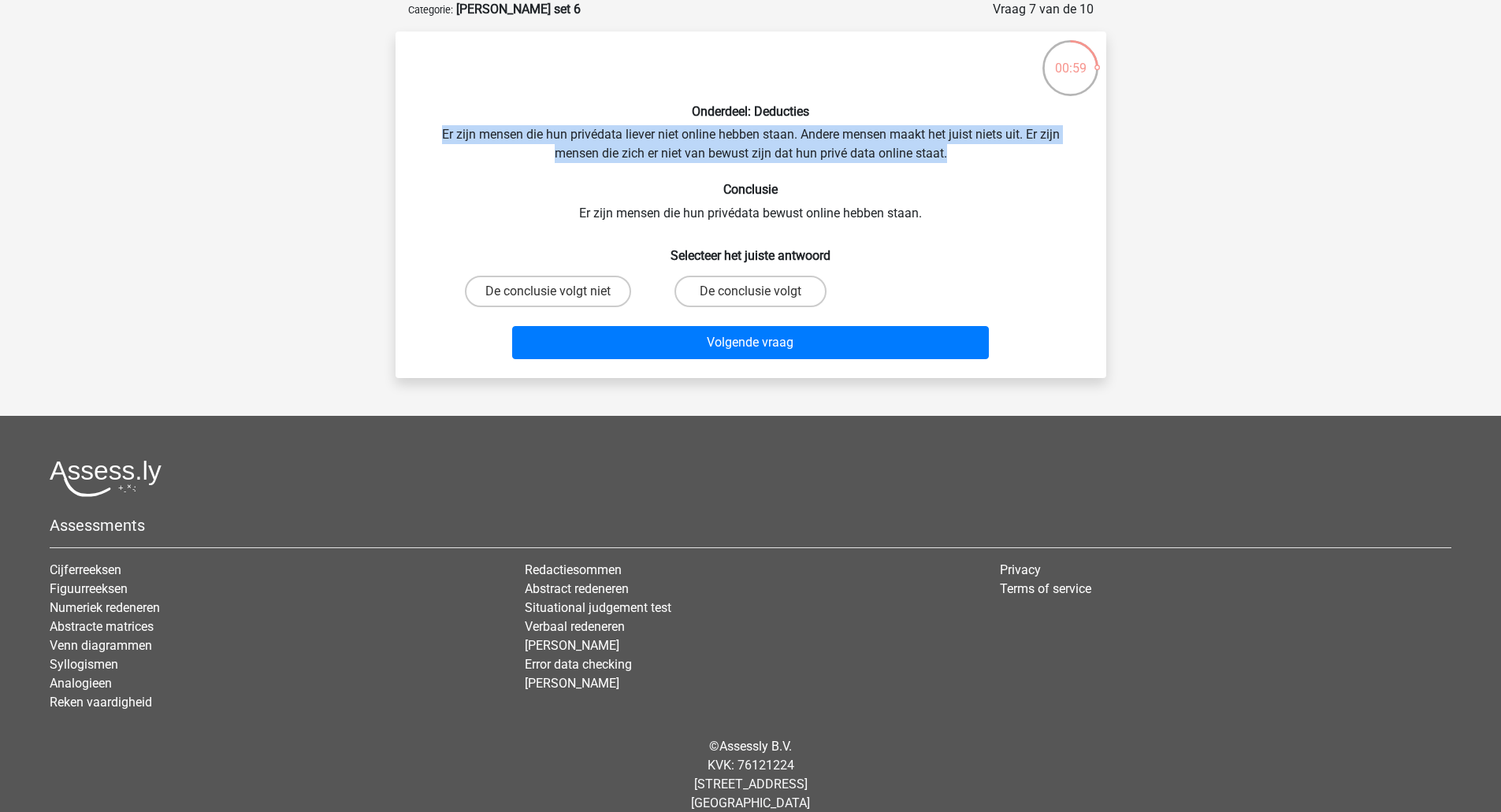
drag, startPoint x: 440, startPoint y: 133, endPoint x: 972, endPoint y: 148, distance: 532.2
click at [972, 148] on div "Onderdeel: Deducties Er zijn mensen die hun privédata liever niet online hebben…" at bounding box center [750, 205] width 698 height 321
drag, startPoint x: 972, startPoint y: 148, endPoint x: 403, endPoint y: 143, distance: 569.0
click at [403, 143] on div "Onderdeel: Deducties Er zijn mensen die hun privédata liever niet online hebben…" at bounding box center [750, 205] width 698 height 321
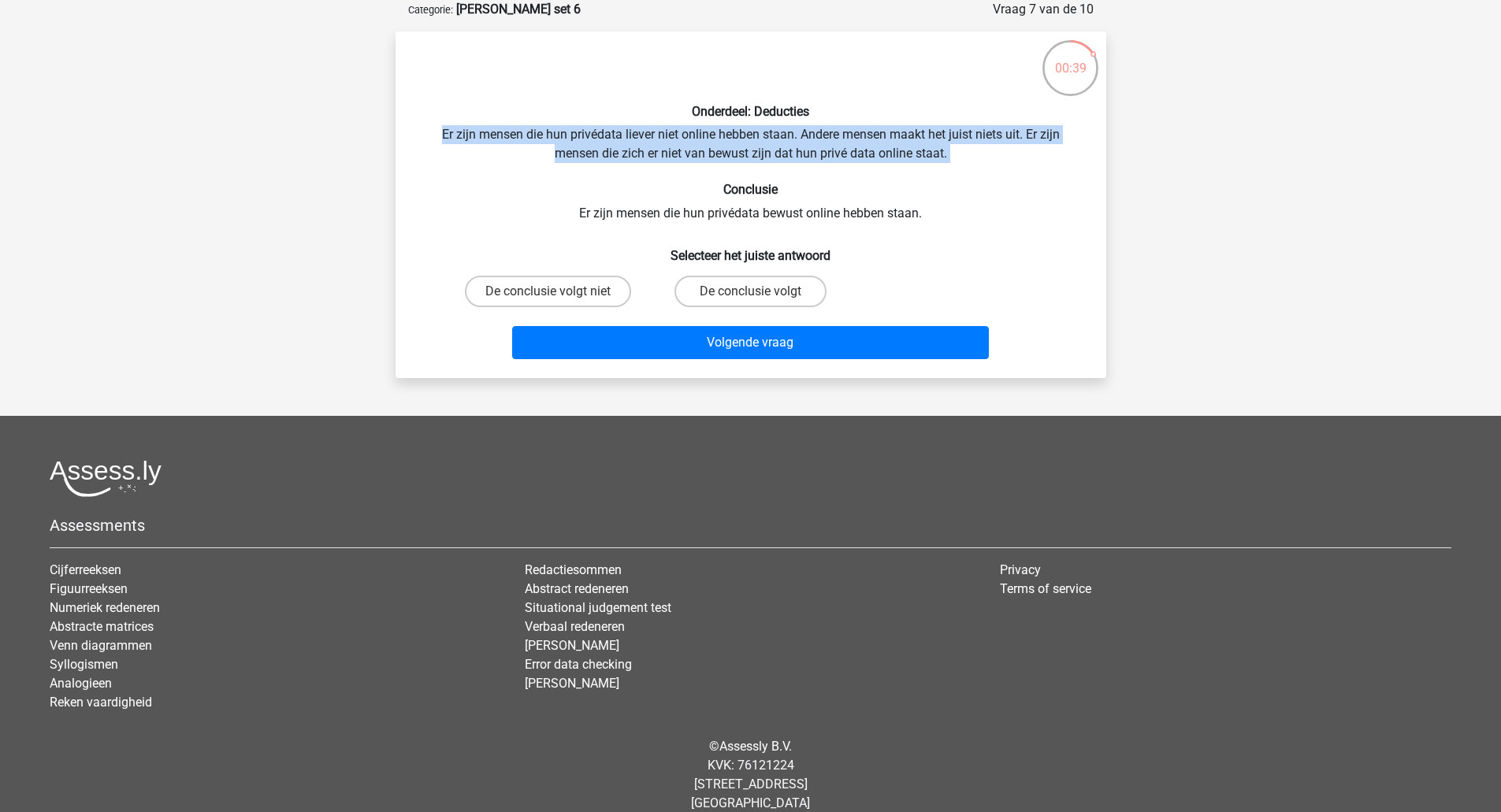
click at [676, 154] on div "Onderdeel: Deducties Er zijn mensen die hun privédata liever niet online hebben…" at bounding box center [750, 205] width 698 height 321
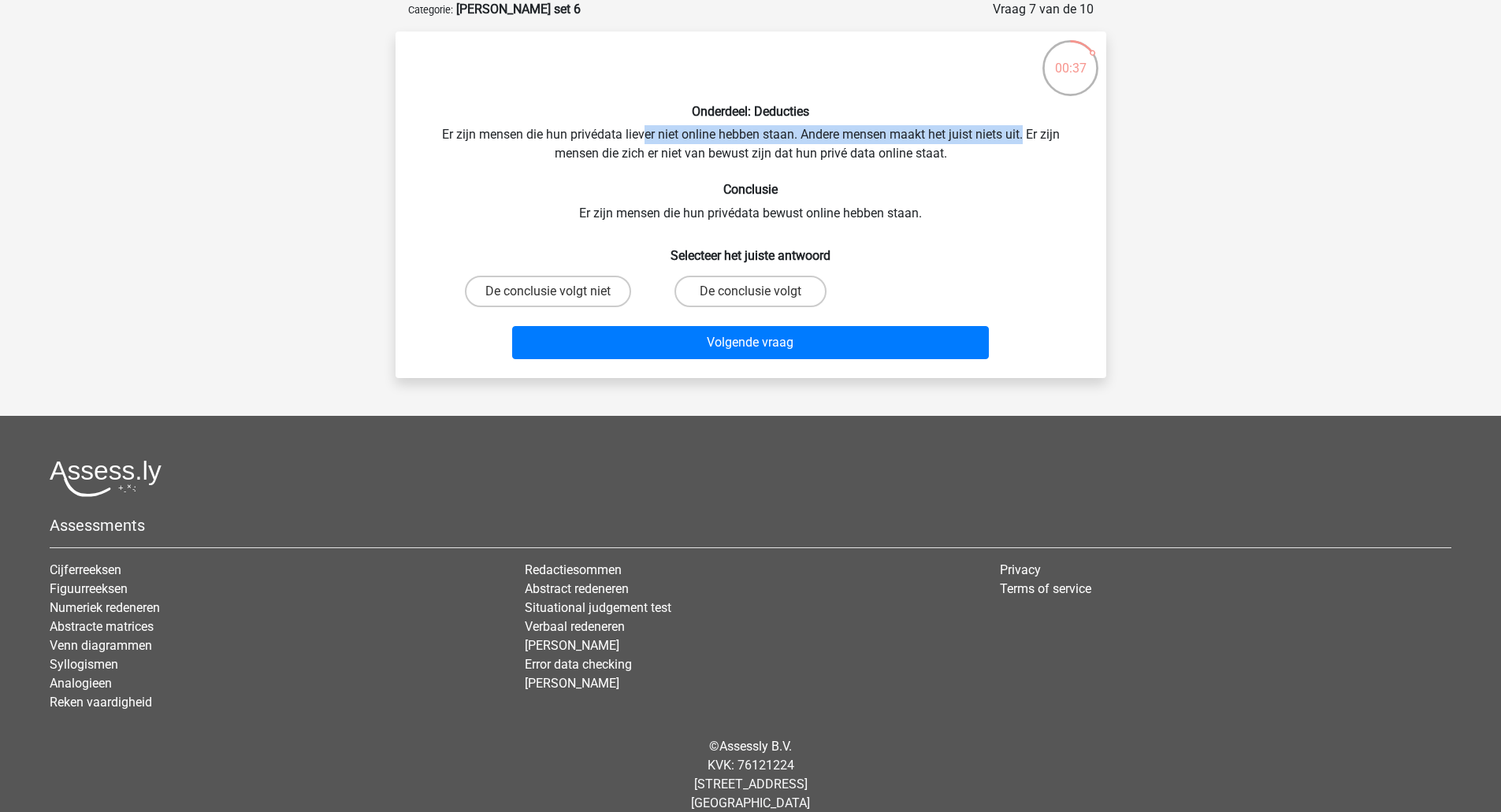
drag, startPoint x: 640, startPoint y: 132, endPoint x: 1025, endPoint y: 129, distance: 385.0
click at [1025, 129] on div "Onderdeel: Deducties Er zijn mensen die hun privédata liever niet online hebben…" at bounding box center [750, 205] width 698 height 321
click at [581, 286] on label "De conclusie volgt niet" at bounding box center [547, 291] width 166 height 32
click at [558, 291] on input "De conclusie volgt niet" at bounding box center [552, 296] width 10 height 10
radio input "true"
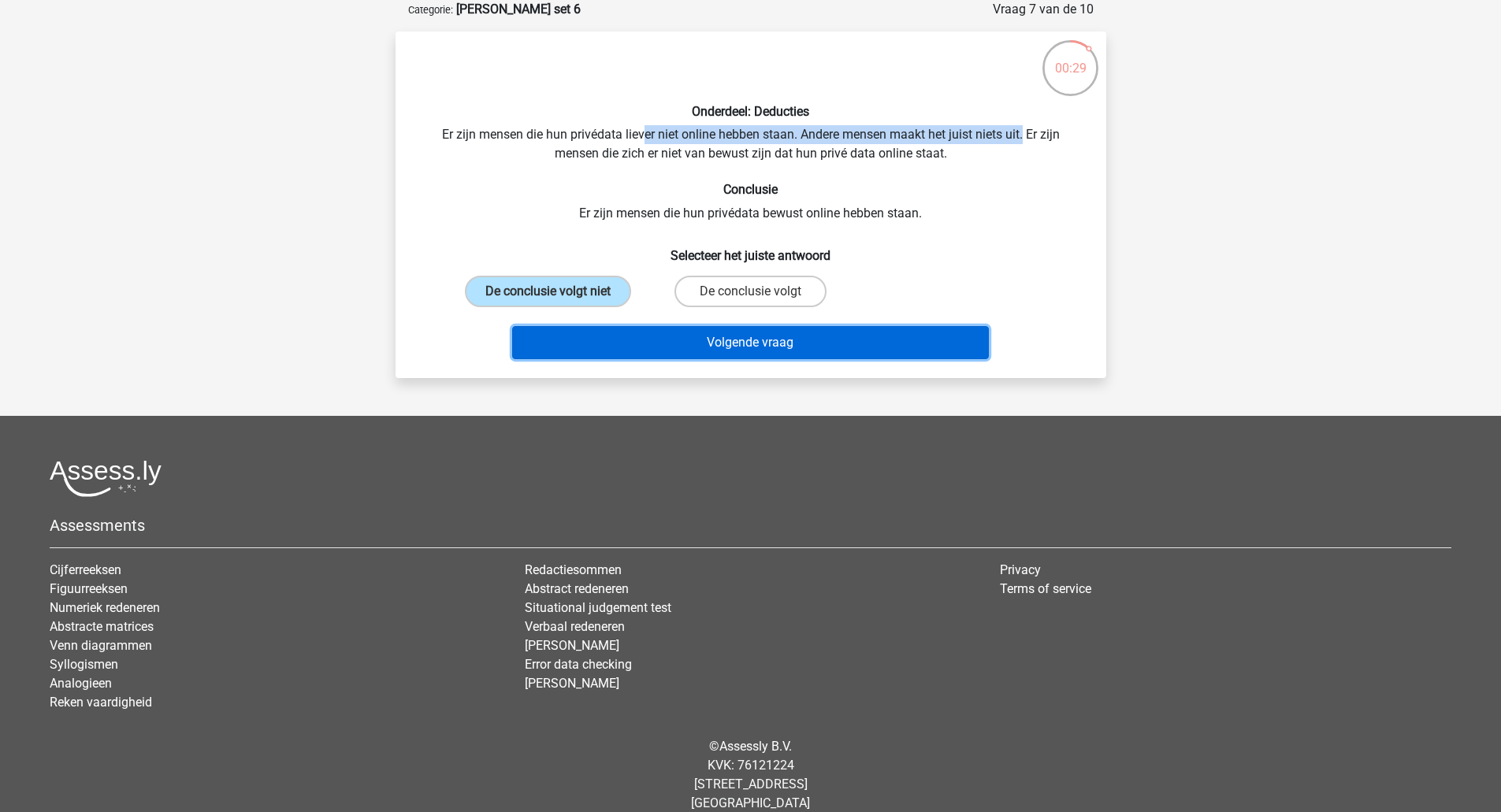
click at [652, 331] on button "Volgende vraag" at bounding box center [750, 343] width 477 height 33
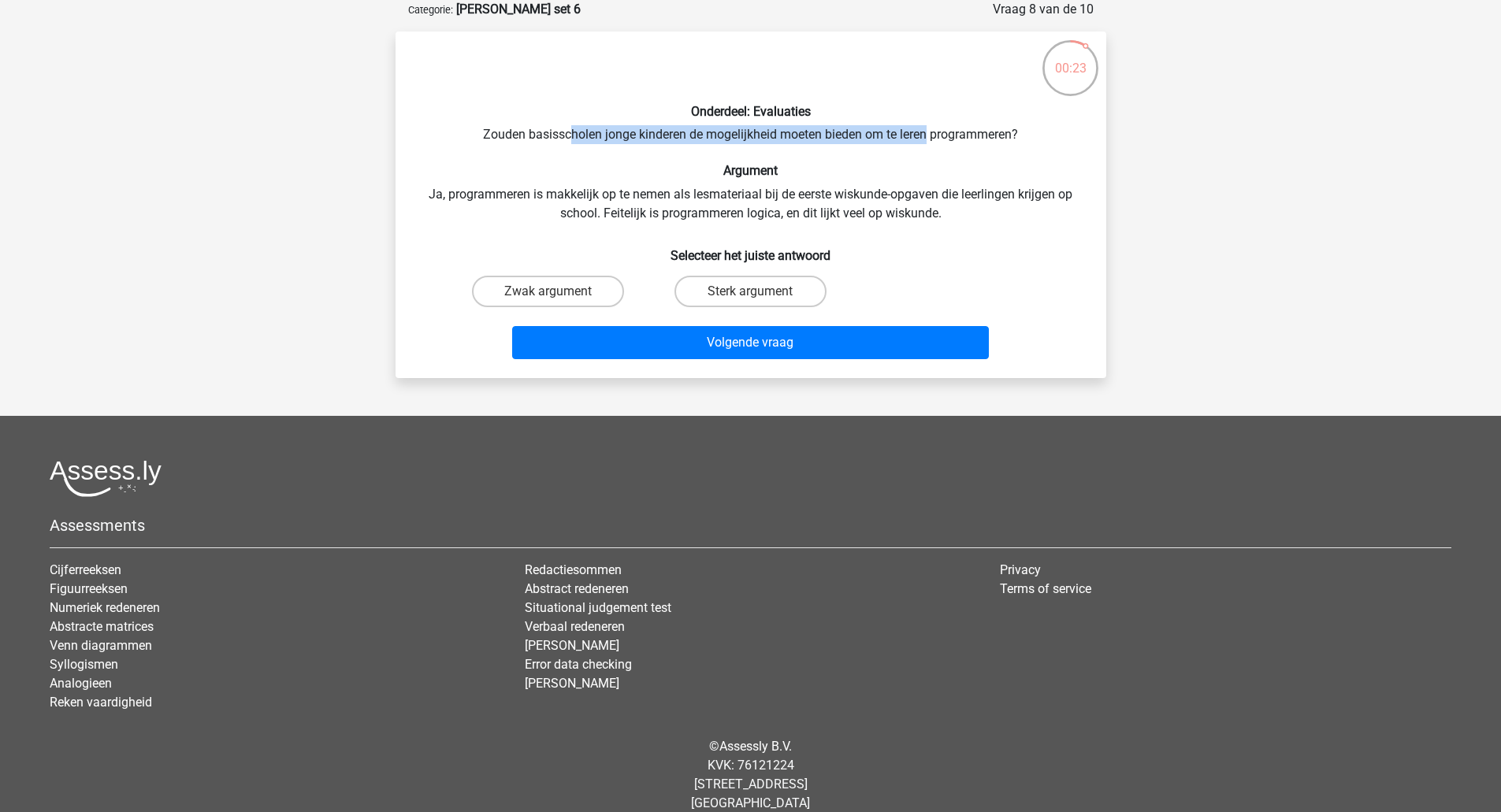
drag, startPoint x: 572, startPoint y: 135, endPoint x: 927, endPoint y: 140, distance: 355.0
click at [927, 140] on div "Onderdeel: Evaluaties Zouden basisscholen jonge kinderen de mogelijkheid moeten…" at bounding box center [750, 205] width 698 height 321
click at [678, 186] on div "Onderdeel: Evaluaties Zouden basisscholen jonge kinderen de mogelijkheid moeten…" at bounding box center [750, 205] width 698 height 321
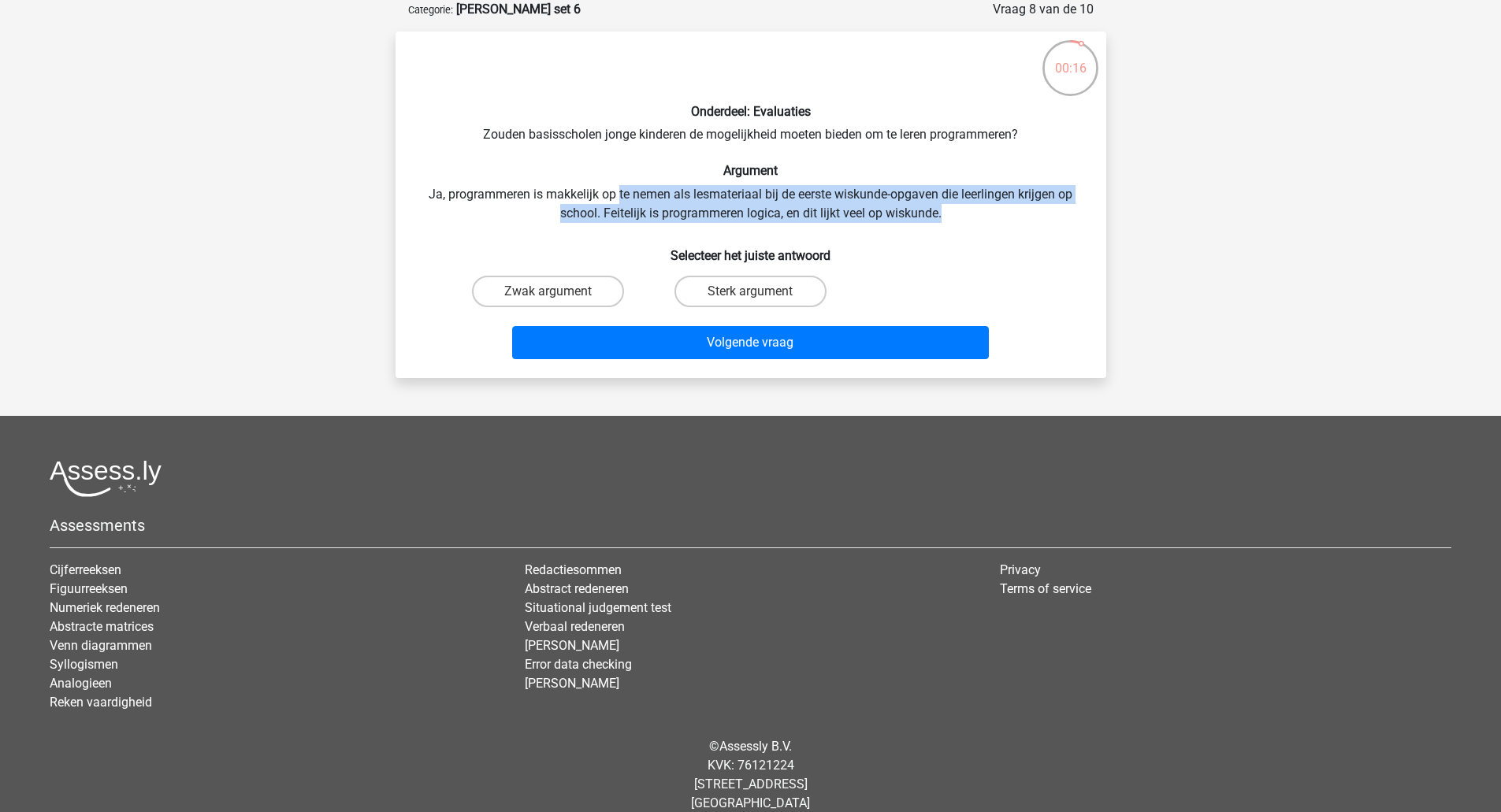
drag, startPoint x: 619, startPoint y: 194, endPoint x: 948, endPoint y: 213, distance: 329.5
click at [948, 213] on div "Onderdeel: Evaluaties Zouden basisscholen jonge kinderen de mogelijkheid moeten…" at bounding box center [750, 205] width 698 height 321
click at [591, 294] on label "Zwak argument" at bounding box center [547, 291] width 152 height 32
click at [558, 294] on input "Zwak argument" at bounding box center [552, 296] width 10 height 10
radio input "true"
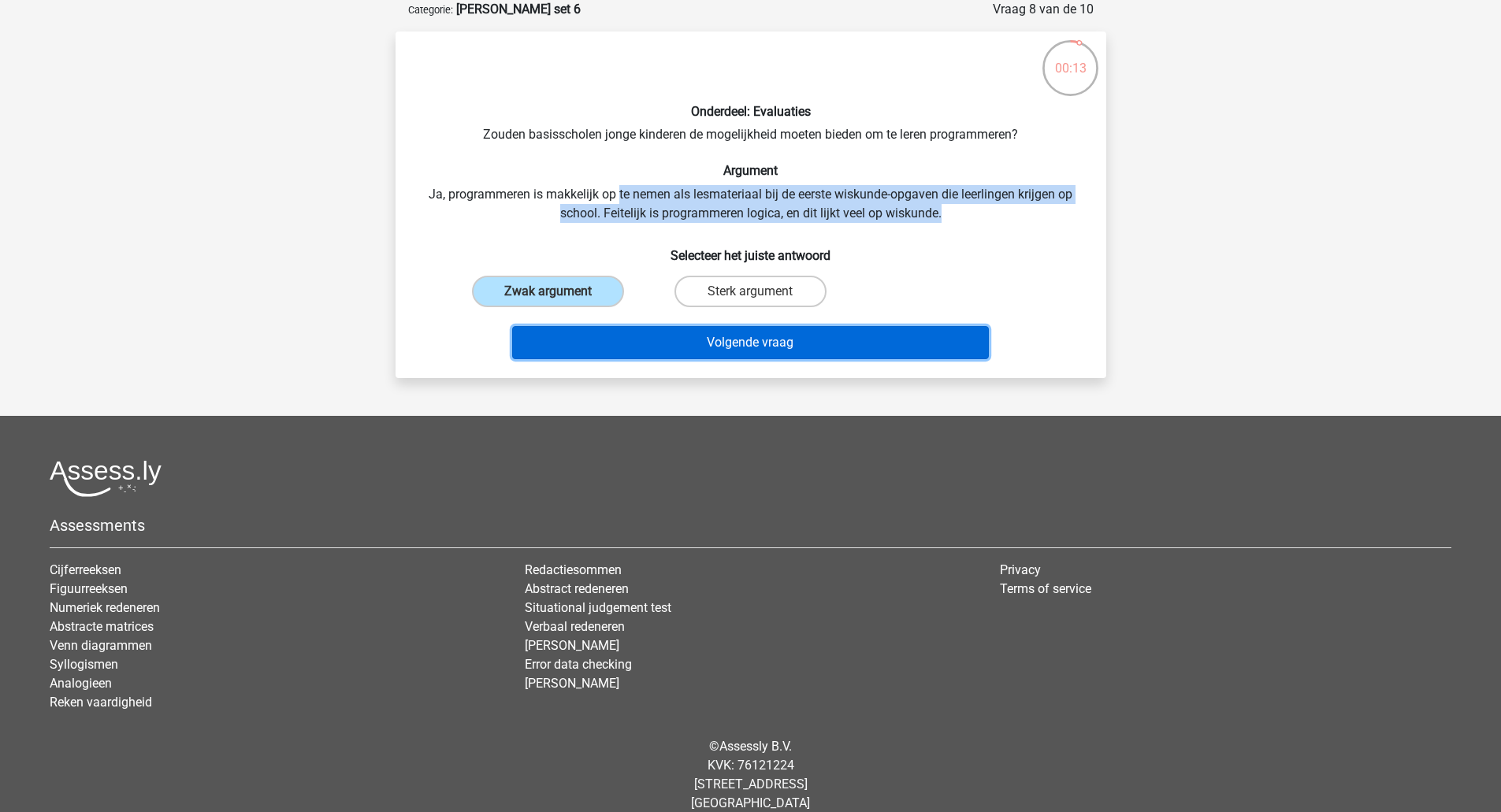
click at [653, 342] on button "Volgende vraag" at bounding box center [750, 343] width 477 height 33
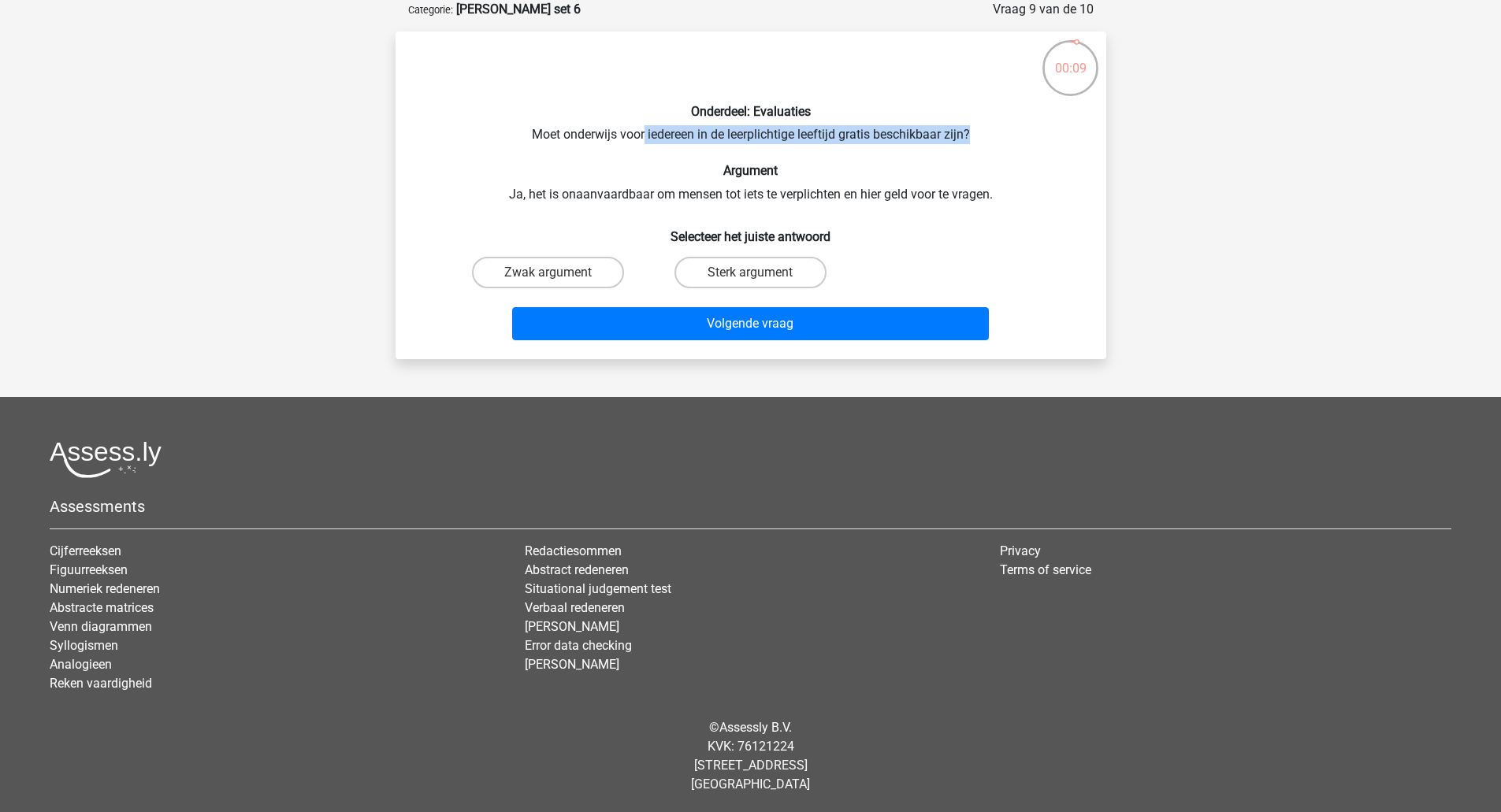
drag, startPoint x: 641, startPoint y: 133, endPoint x: 984, endPoint y: 128, distance: 343.0
click at [984, 128] on div "Onderdeel: Evaluaties Moet onderwijs voor iedereen in de leerplichtige leeftijd…" at bounding box center [750, 195] width 698 height 302
click at [594, 275] on label "Zwak argument" at bounding box center [547, 272] width 152 height 32
click at [558, 275] on input "Zwak argument" at bounding box center [552, 277] width 10 height 10
radio input "true"
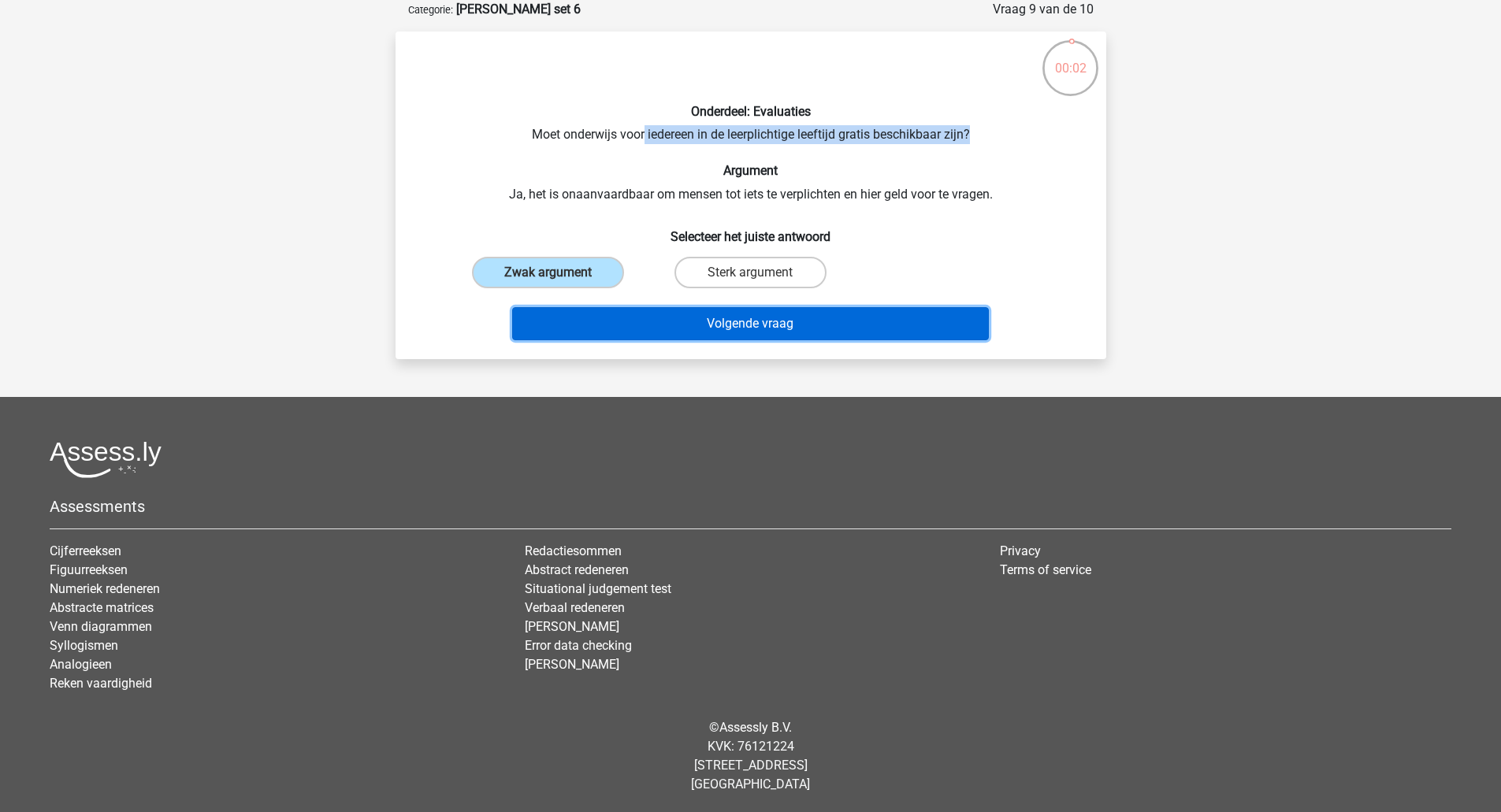
click at [633, 323] on button "Volgende vraag" at bounding box center [750, 324] width 477 height 33
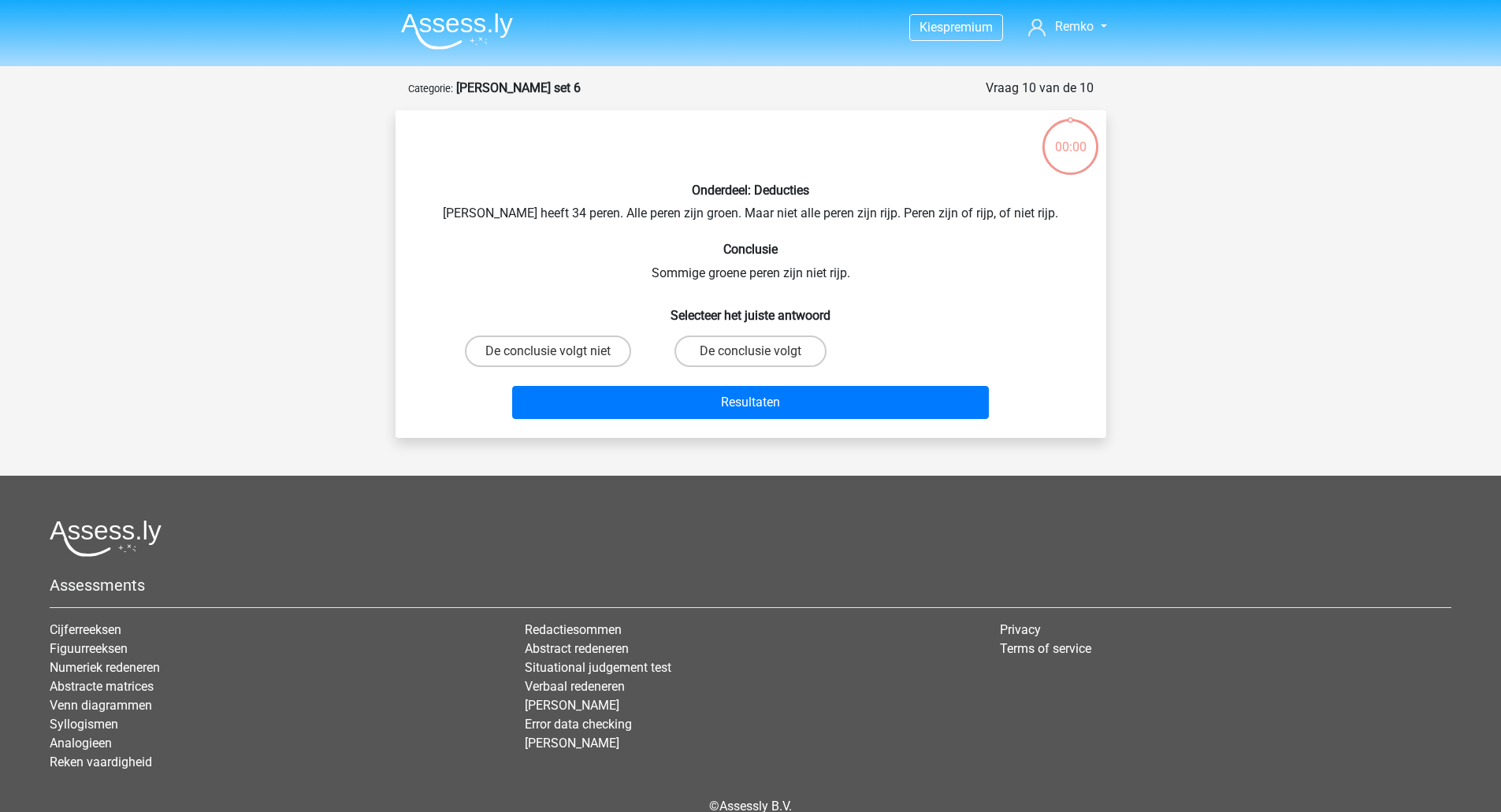
scroll to position [79, 0]
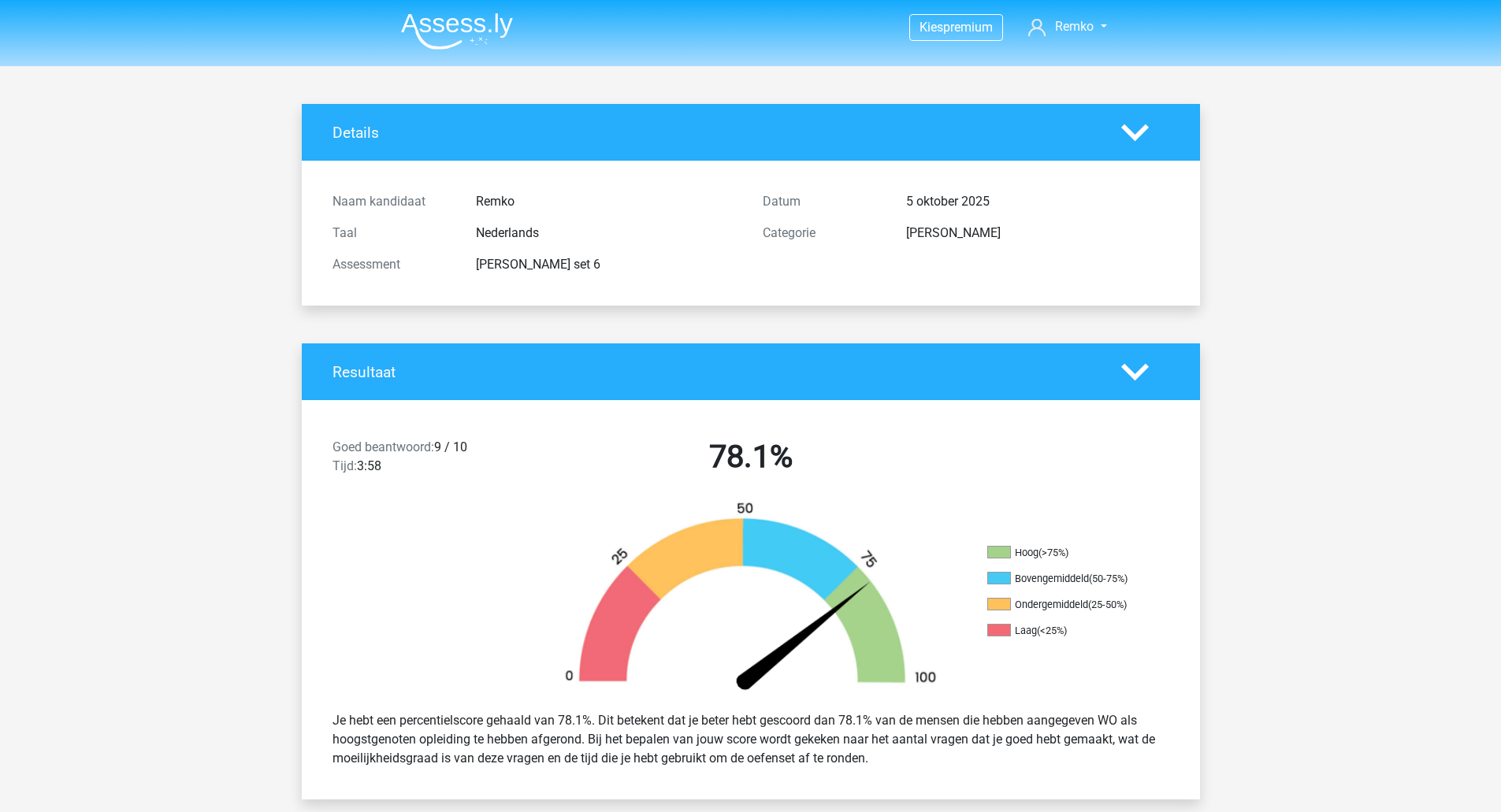
click at [484, 34] on img at bounding box center [457, 31] width 112 height 37
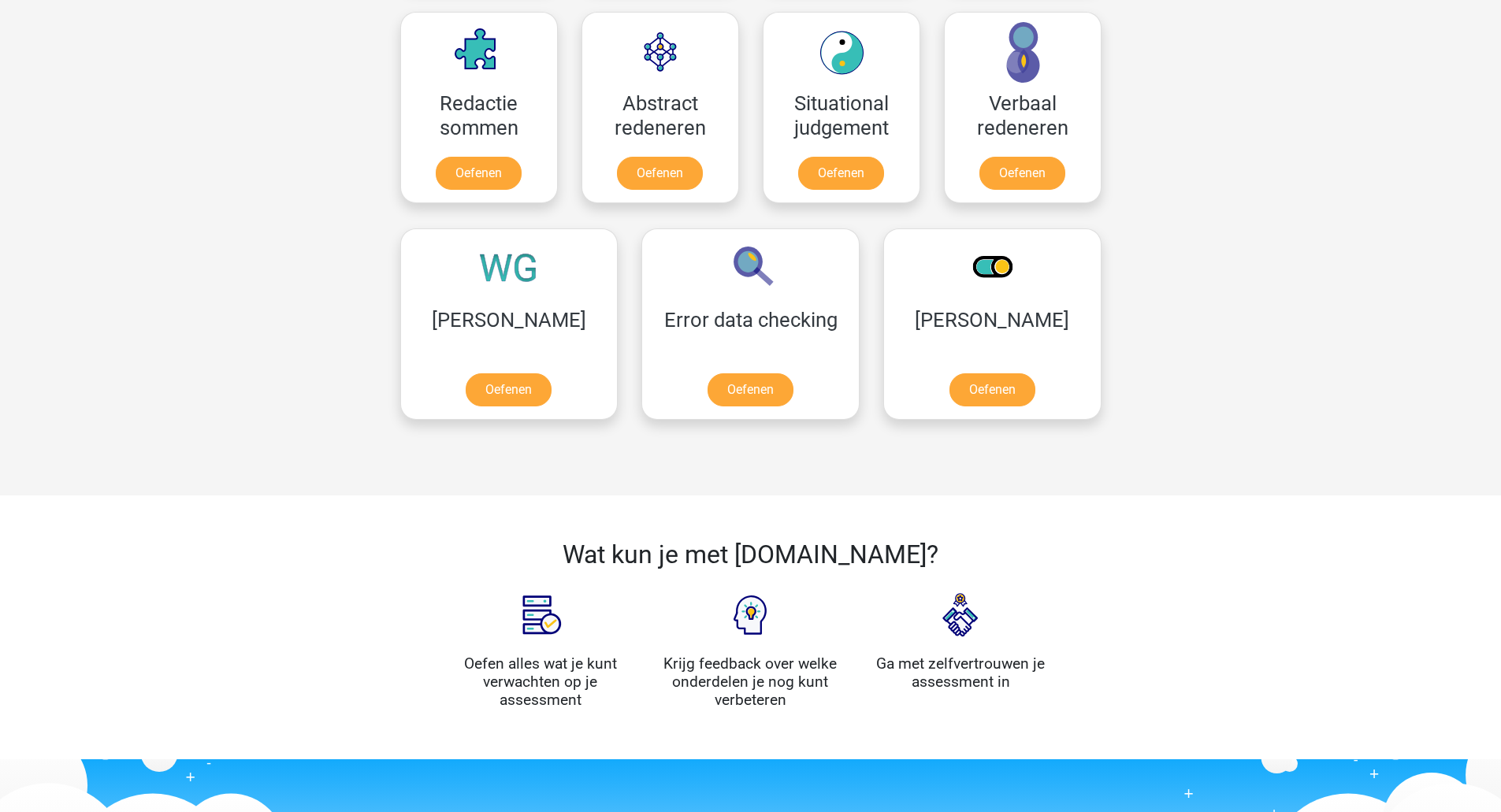
scroll to position [1160, 0]
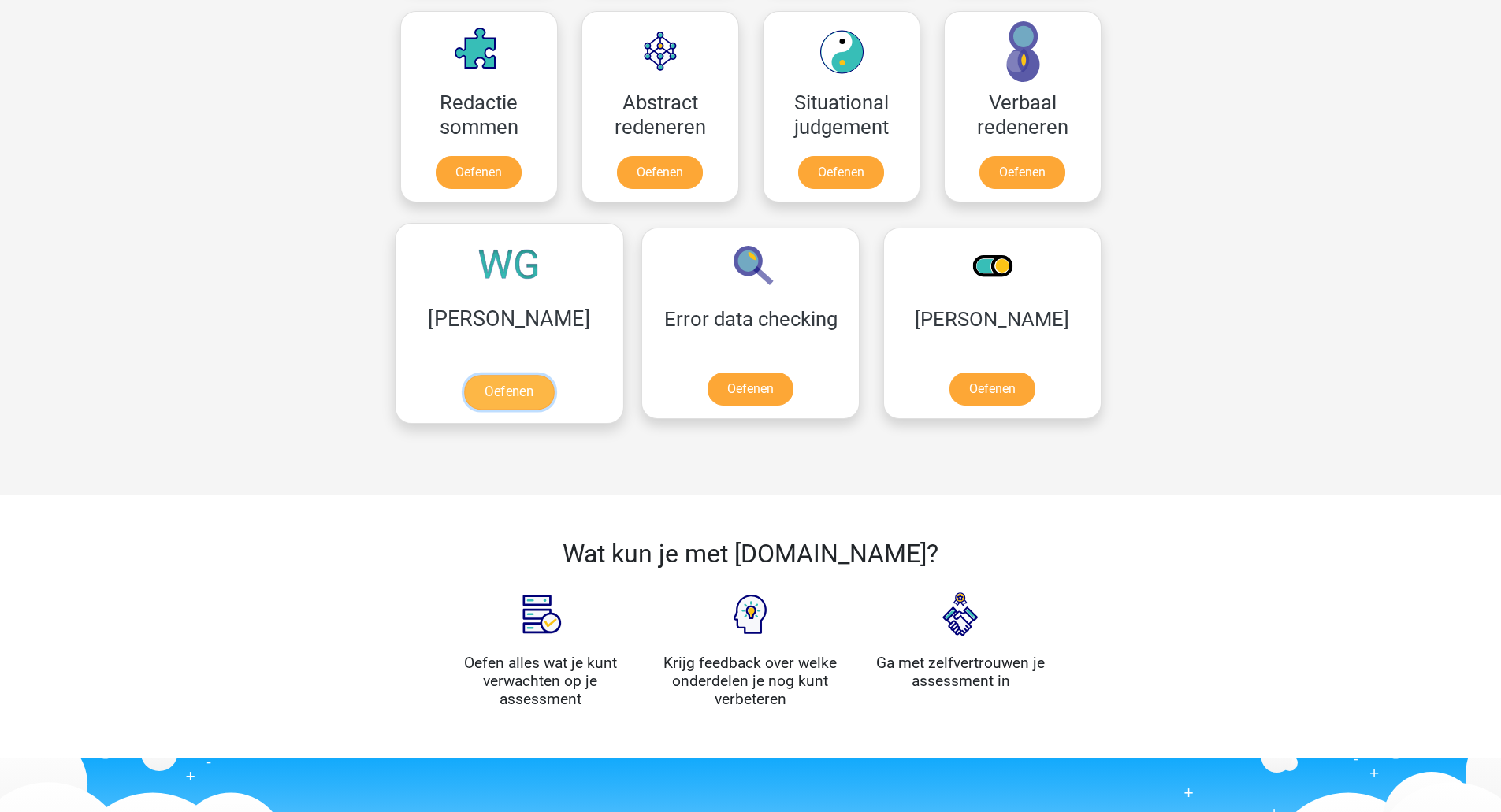
click at [492, 392] on link "Oefenen" at bounding box center [508, 392] width 90 height 35
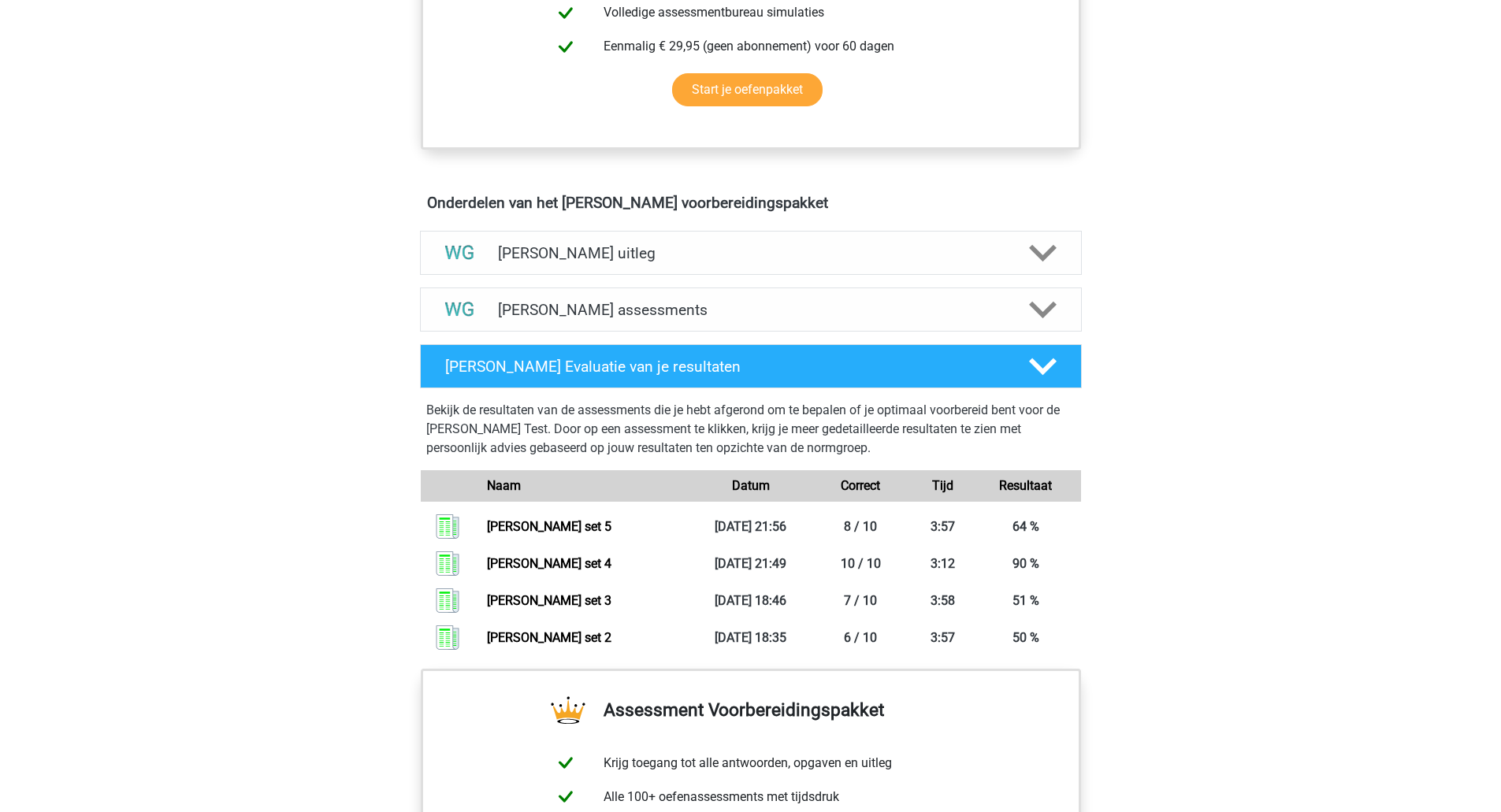
scroll to position [752, 0]
click at [642, 313] on h4 "Watson Glaser assessments" at bounding box center [750, 310] width 506 height 18
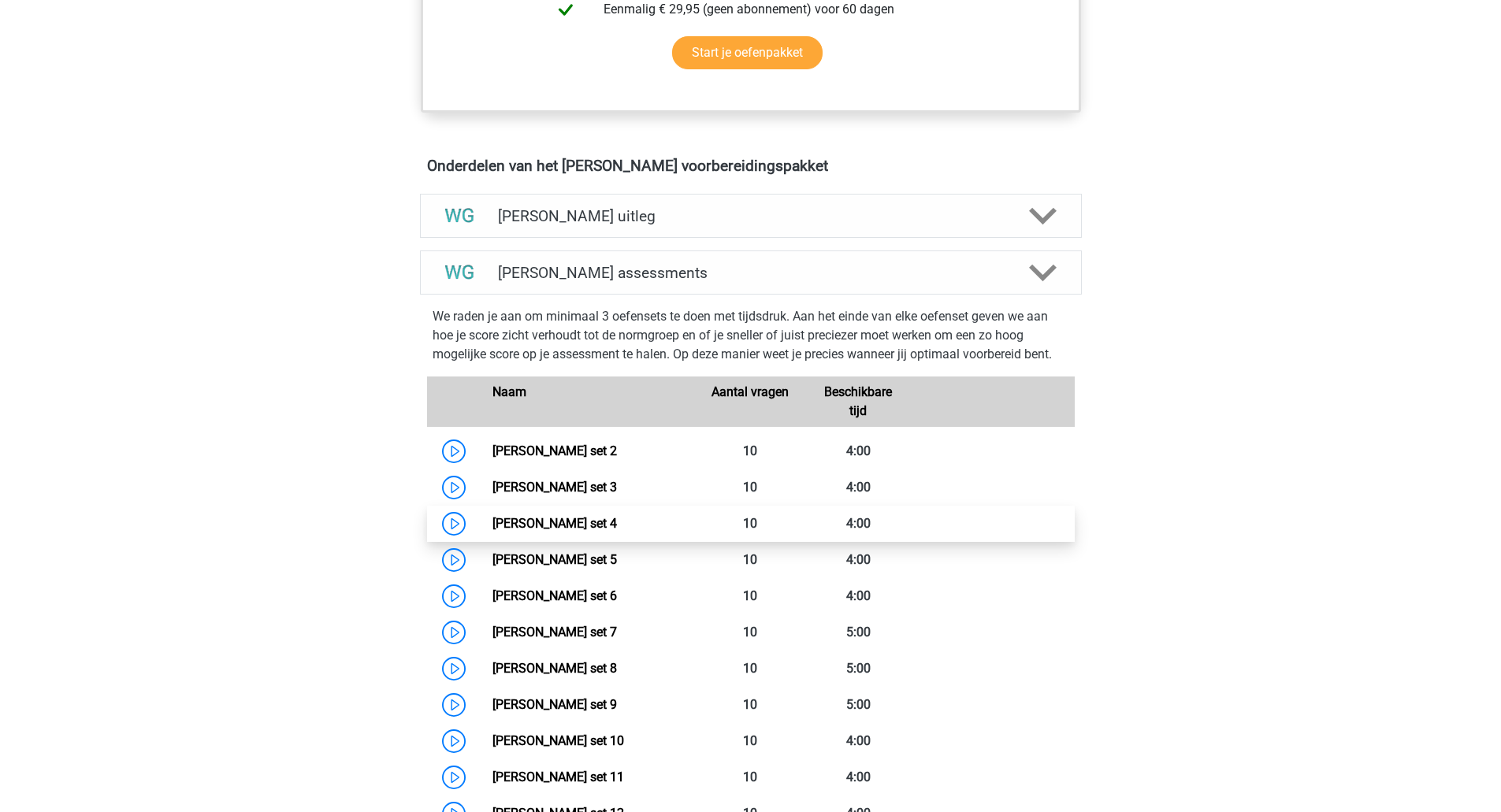
scroll to position [792, 0]
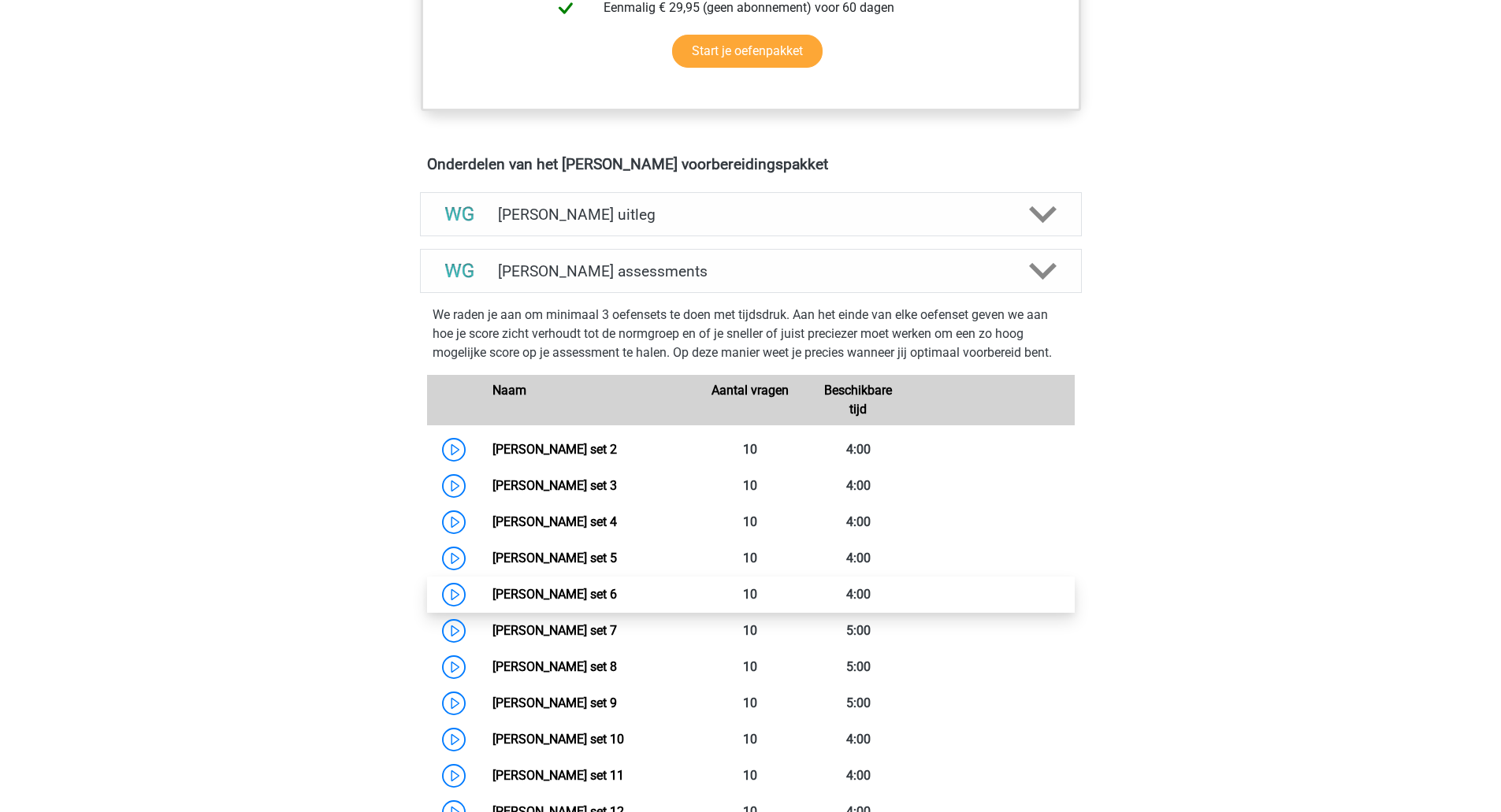
click at [613, 597] on link "Watson Glaser set 6" at bounding box center [554, 594] width 125 height 15
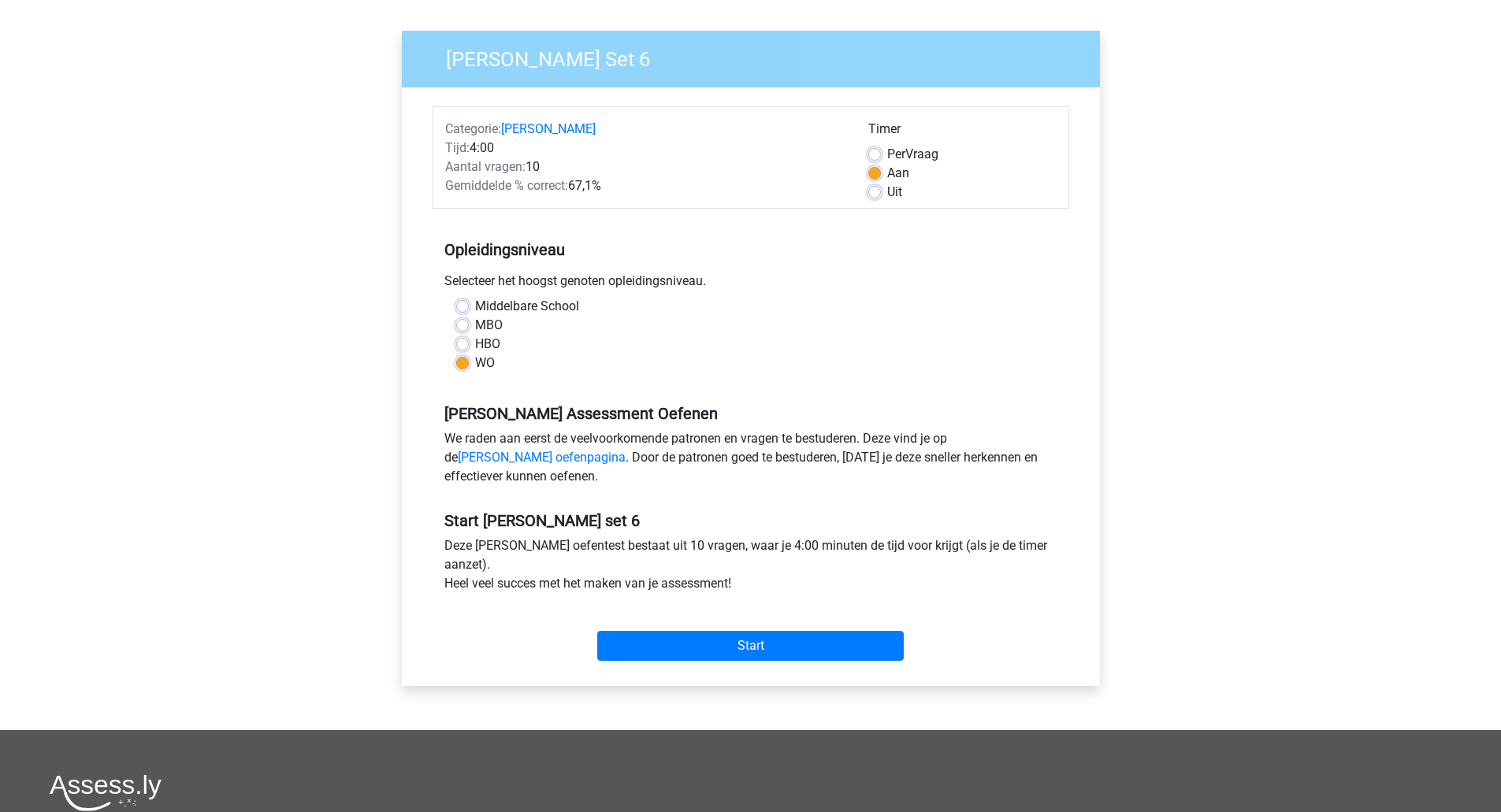
scroll to position [104, 0]
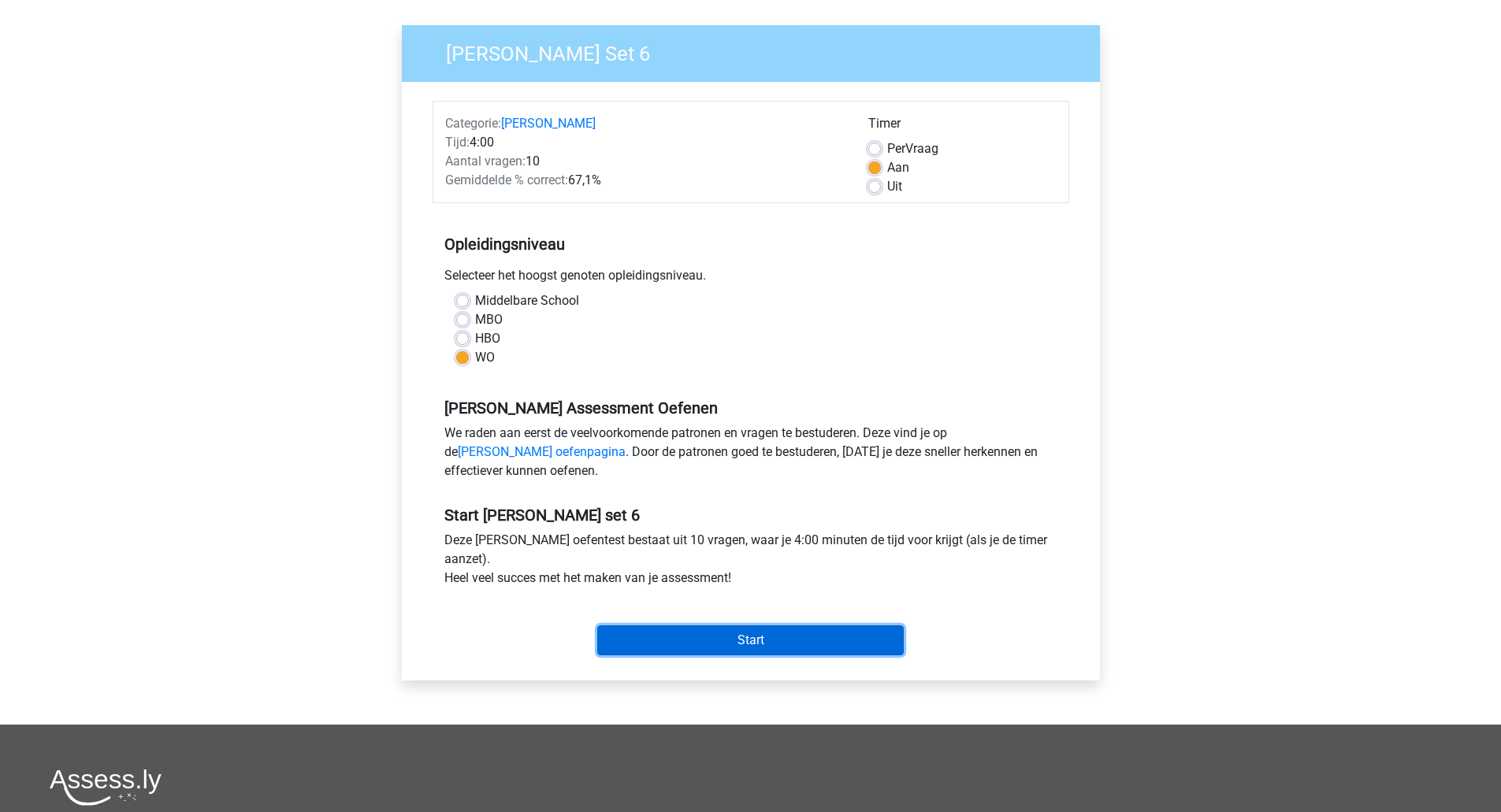
click at [700, 641] on input "Start" at bounding box center [750, 641] width 307 height 30
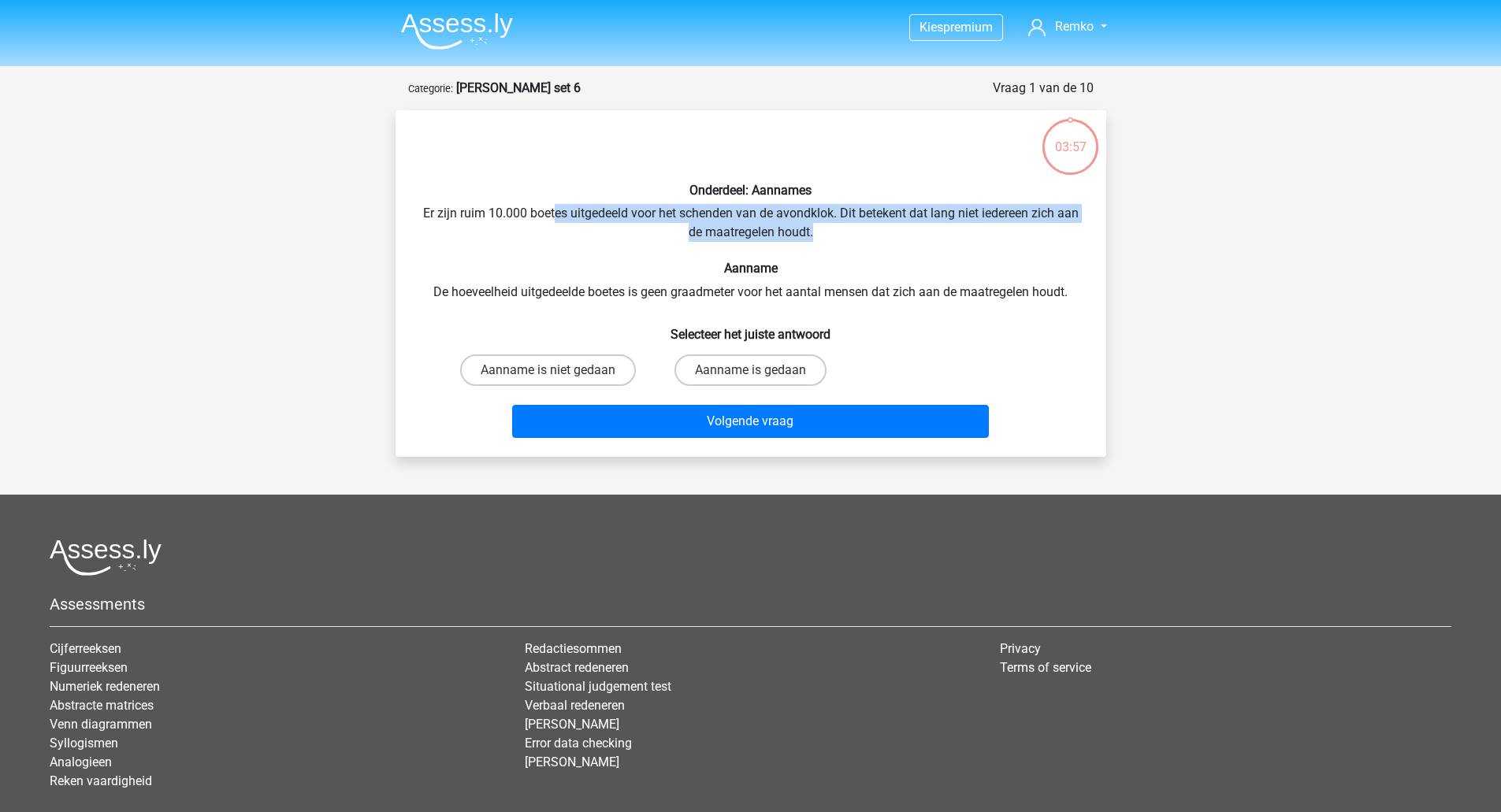
drag, startPoint x: 563, startPoint y: 206, endPoint x: 858, endPoint y: 240, distance: 297.0
click at [858, 240] on div "Onderdeel: Aannames Er zijn ruim 10.000 boetes uitgedeeld voor het schenden van…" at bounding box center [750, 283] width 698 height 321
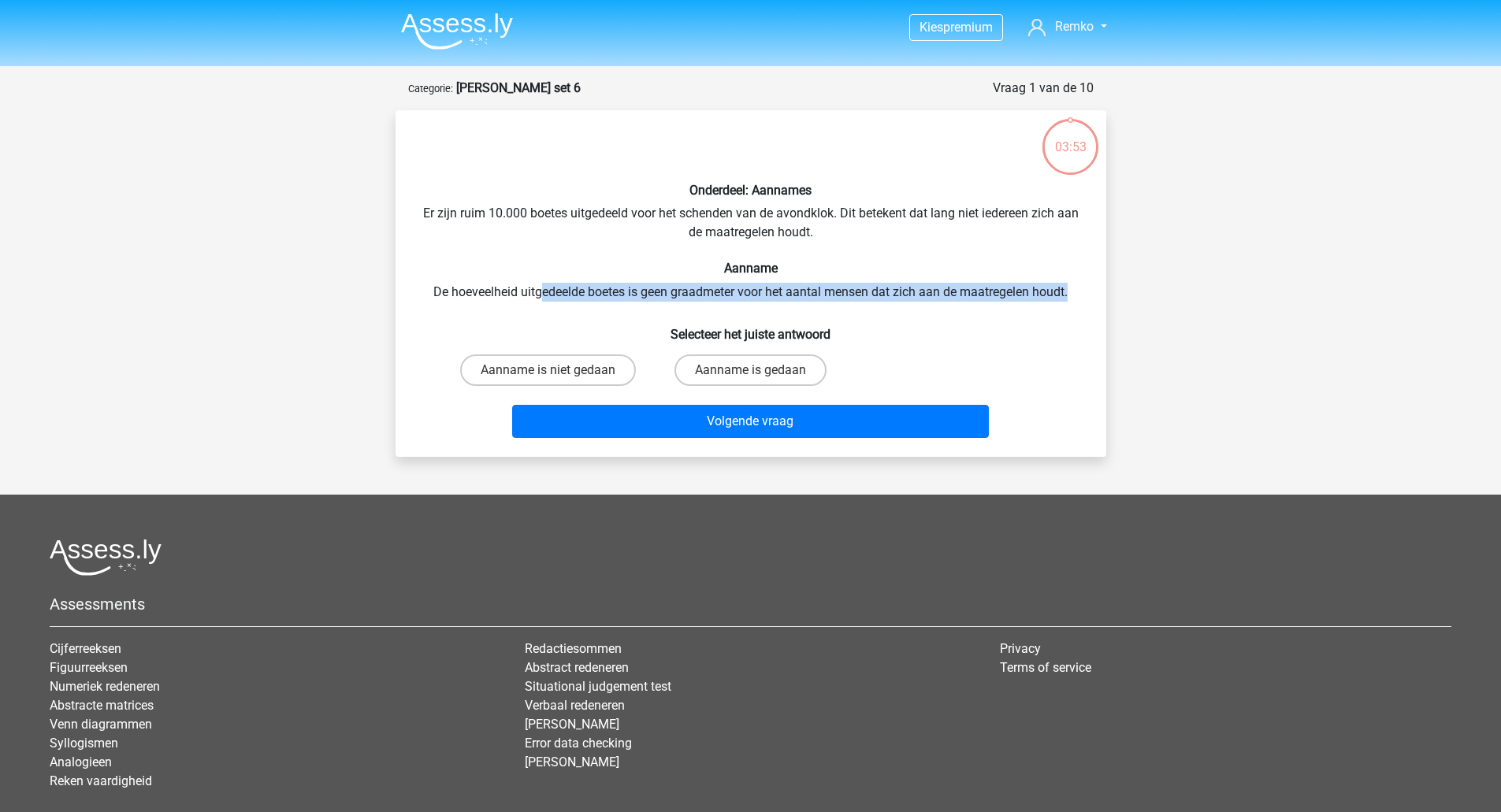
drag, startPoint x: 540, startPoint y: 290, endPoint x: 1080, endPoint y: 297, distance: 540.0
click at [1080, 297] on div "Onderdeel: Aannames Er zijn ruim 10.000 boetes uitgedeeld voor het schenden van…" at bounding box center [750, 283] width 698 height 321
click at [598, 377] on label "Aanname is niet gedaan" at bounding box center [547, 370] width 176 height 32
click at [558, 377] on input "Aanname is niet gedaan" at bounding box center [552, 375] width 10 height 10
radio input "true"
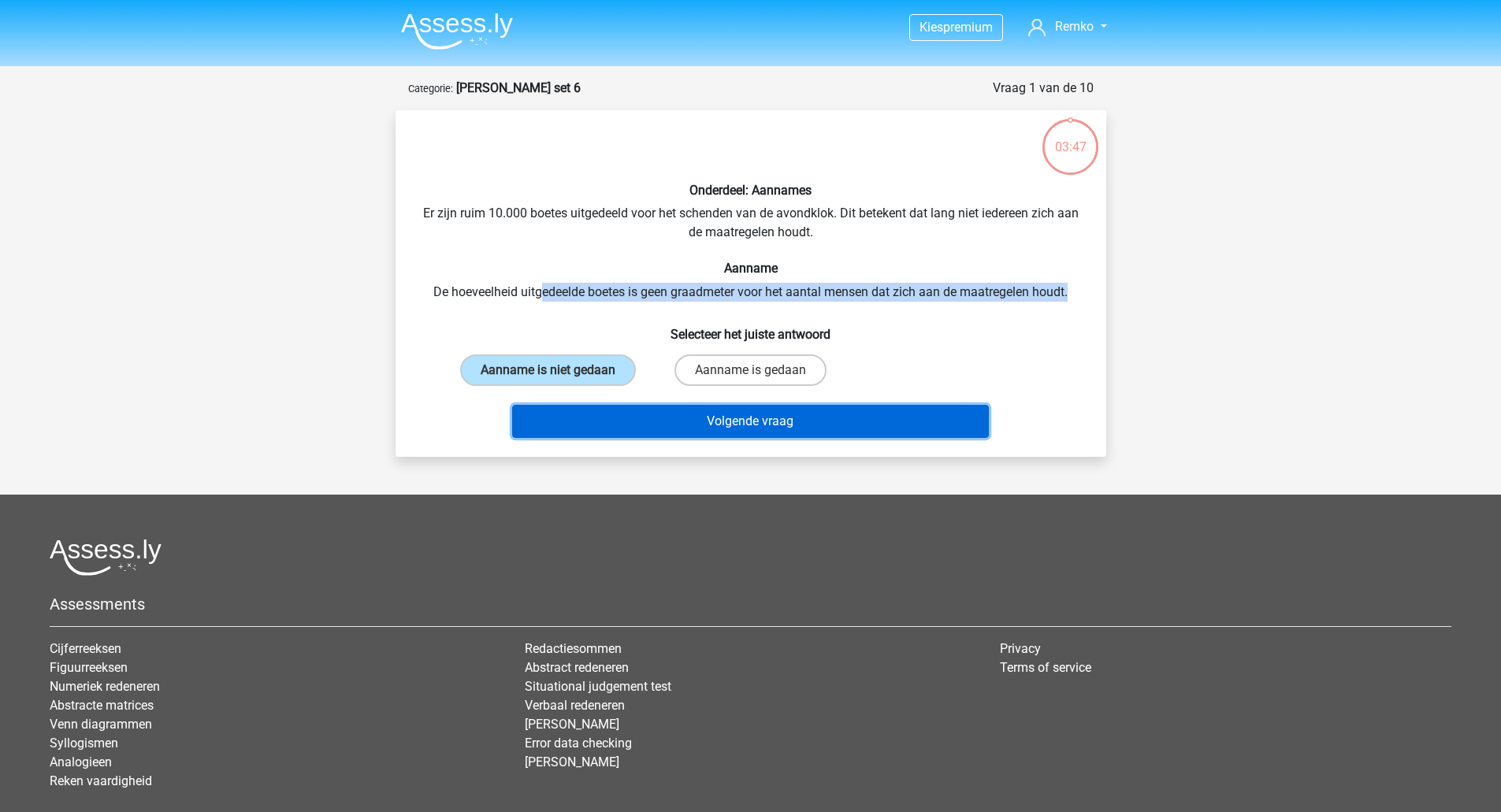
click at [639, 430] on button "Volgende vraag" at bounding box center [750, 421] width 477 height 33
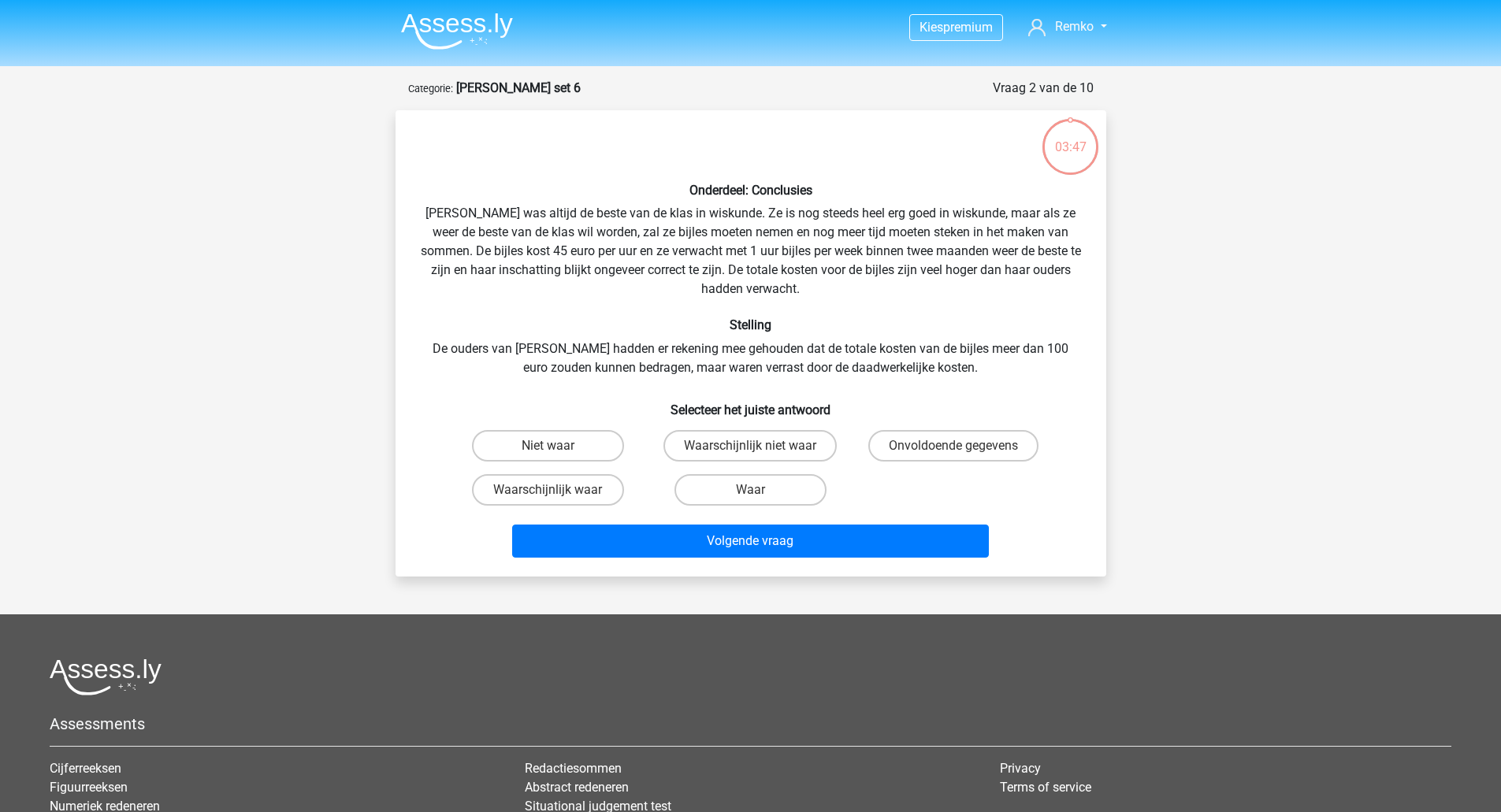
scroll to position [79, 0]
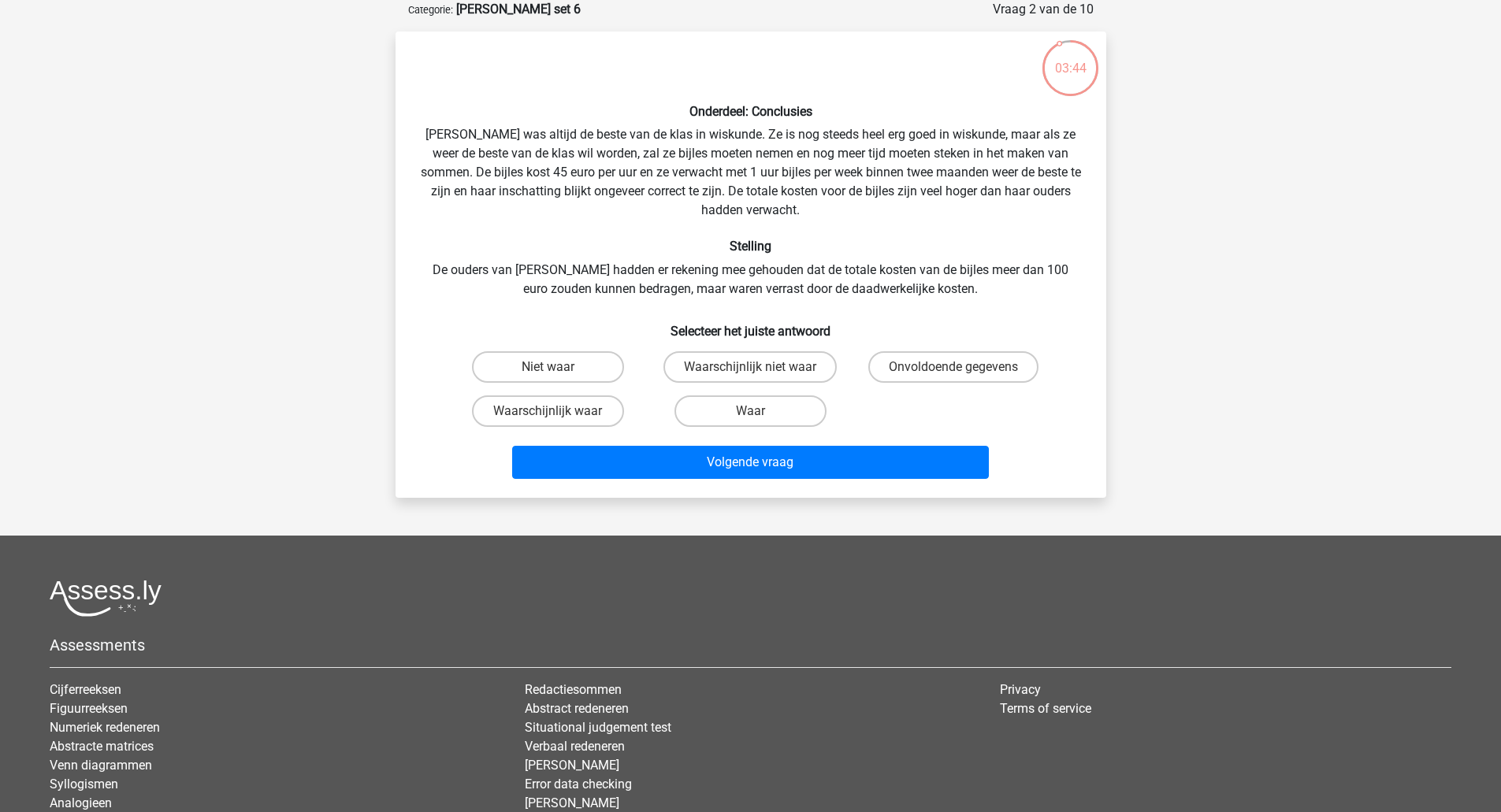
click at [724, 169] on div "Onderdeel: Conclusies Maria was altijd de beste van de klas in wiskunde. Ze is …" at bounding box center [750, 264] width 698 height 441
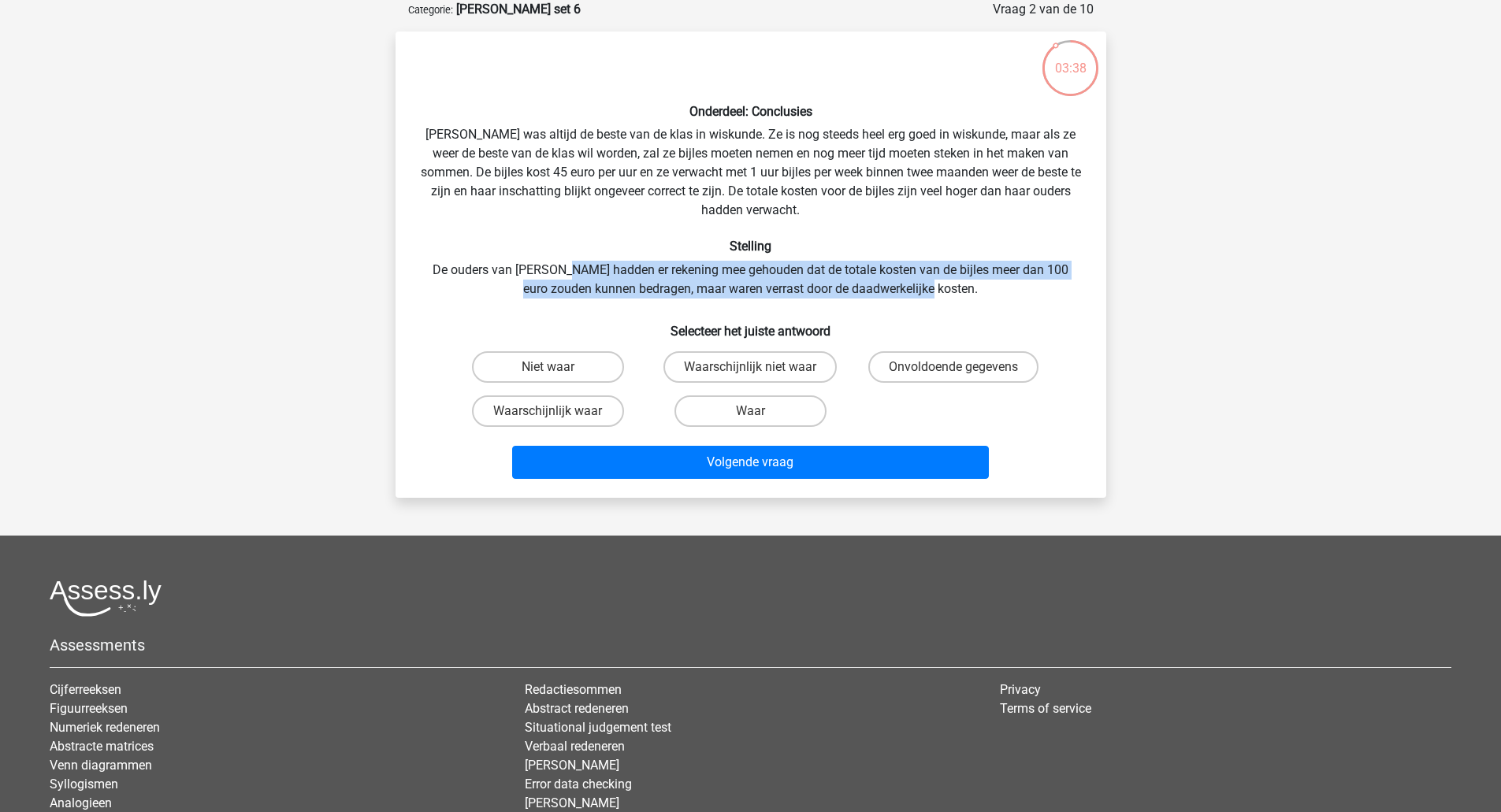
drag, startPoint x: 559, startPoint y: 257, endPoint x: 1012, endPoint y: 283, distance: 453.7
click at [1012, 283] on div "Onderdeel: Conclusies Maria was altijd de beste van de klas in wiskunde. Ze is …" at bounding box center [750, 264] width 698 height 441
drag, startPoint x: 1012, startPoint y: 283, endPoint x: 634, endPoint y: 277, distance: 378.0
click at [634, 277] on div "Onderdeel: Conclusies Maria was altijd de beste van de klas in wiskunde. Ze is …" at bounding box center [750, 264] width 698 height 441
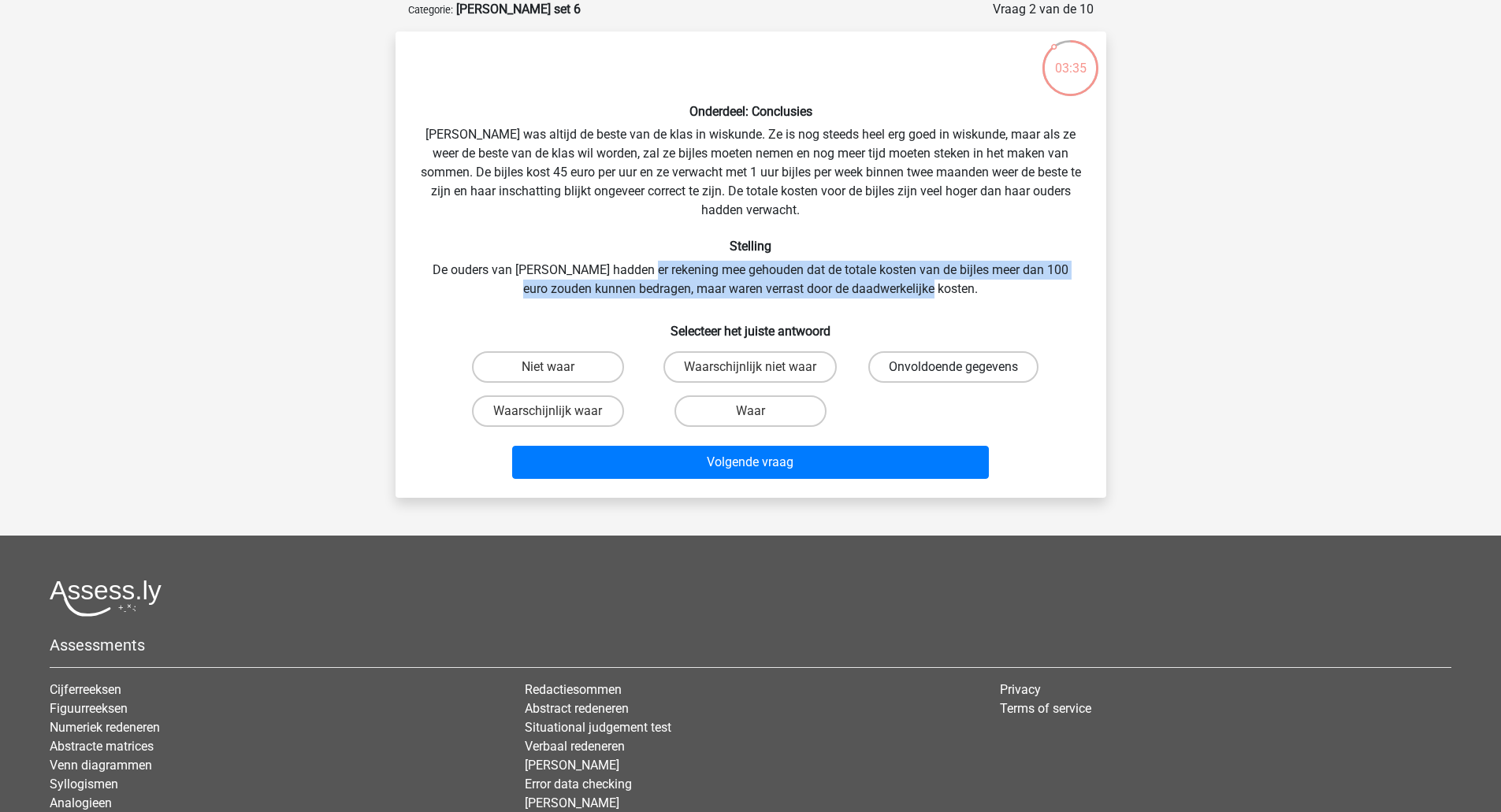
click at [901, 369] on label "Onvoldoende gegevens" at bounding box center [953, 367] width 170 height 32
click at [953, 369] on input "Onvoldoende gegevens" at bounding box center [958, 371] width 10 height 10
radio input "true"
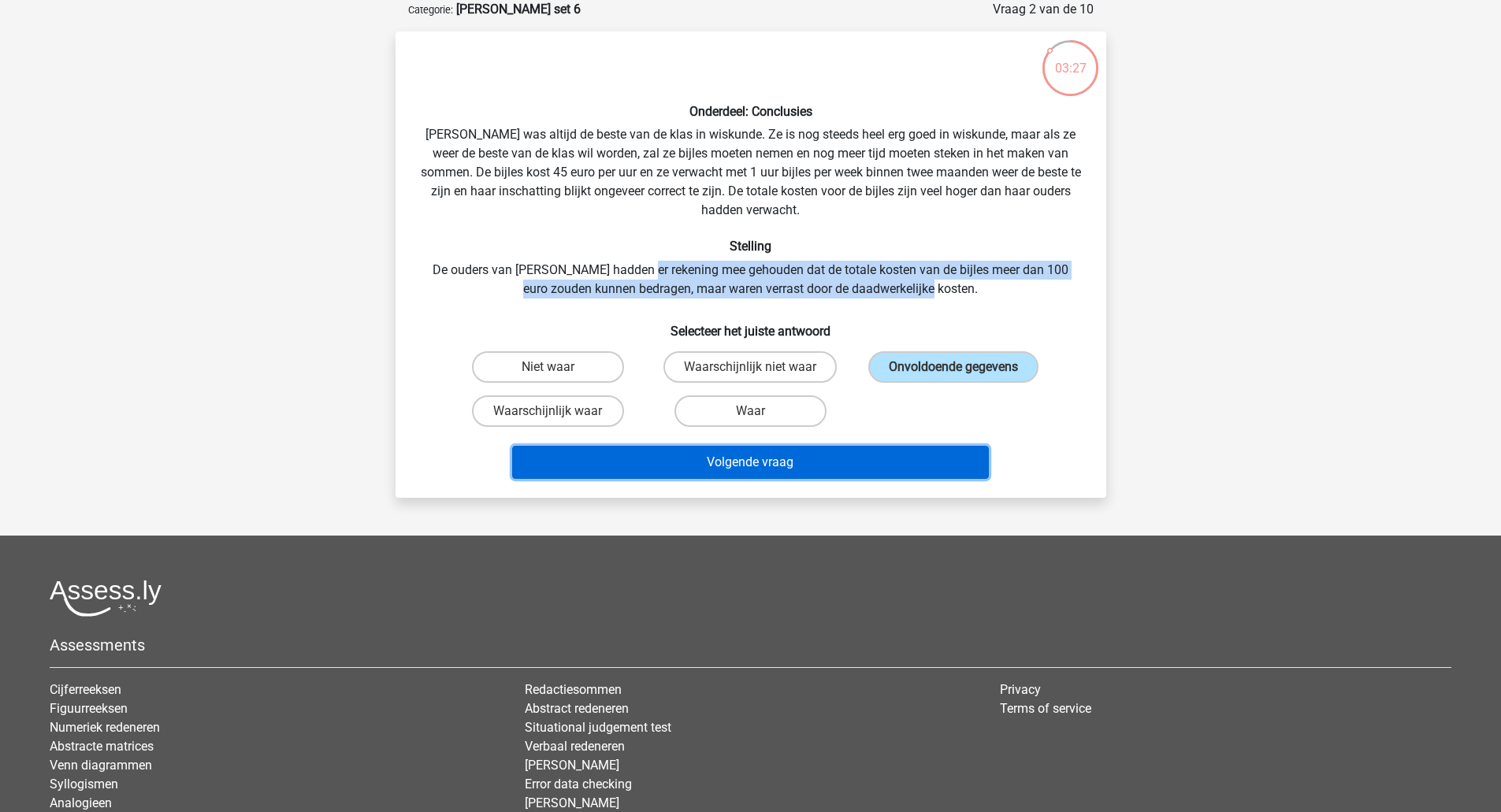
click at [839, 456] on button "Volgende vraag" at bounding box center [750, 462] width 477 height 33
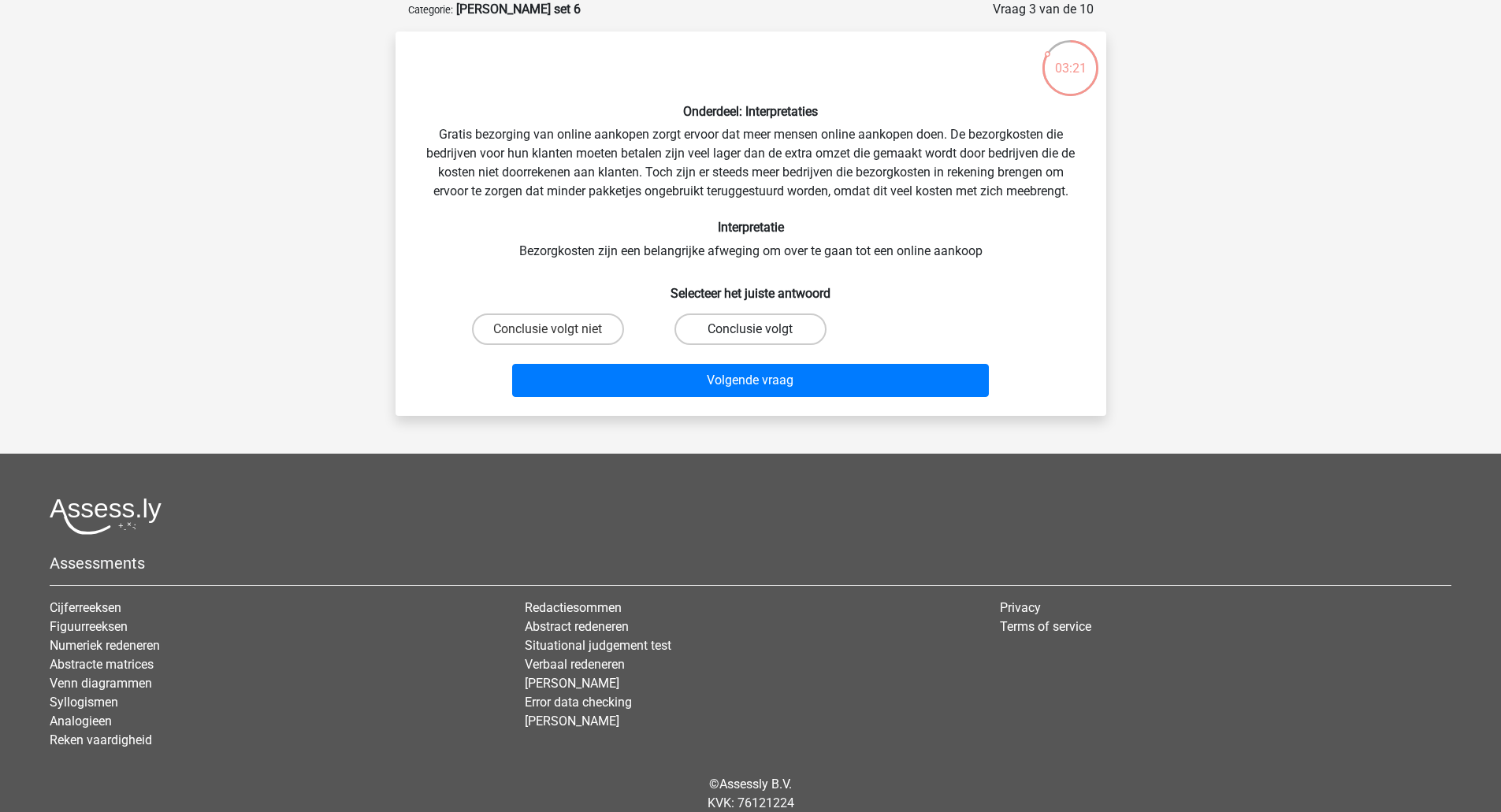
click at [708, 332] on label "Conclusie volgt" at bounding box center [750, 329] width 152 height 32
click at [750, 332] on input "Conclusie volgt" at bounding box center [754, 334] width 10 height 10
radio input "true"
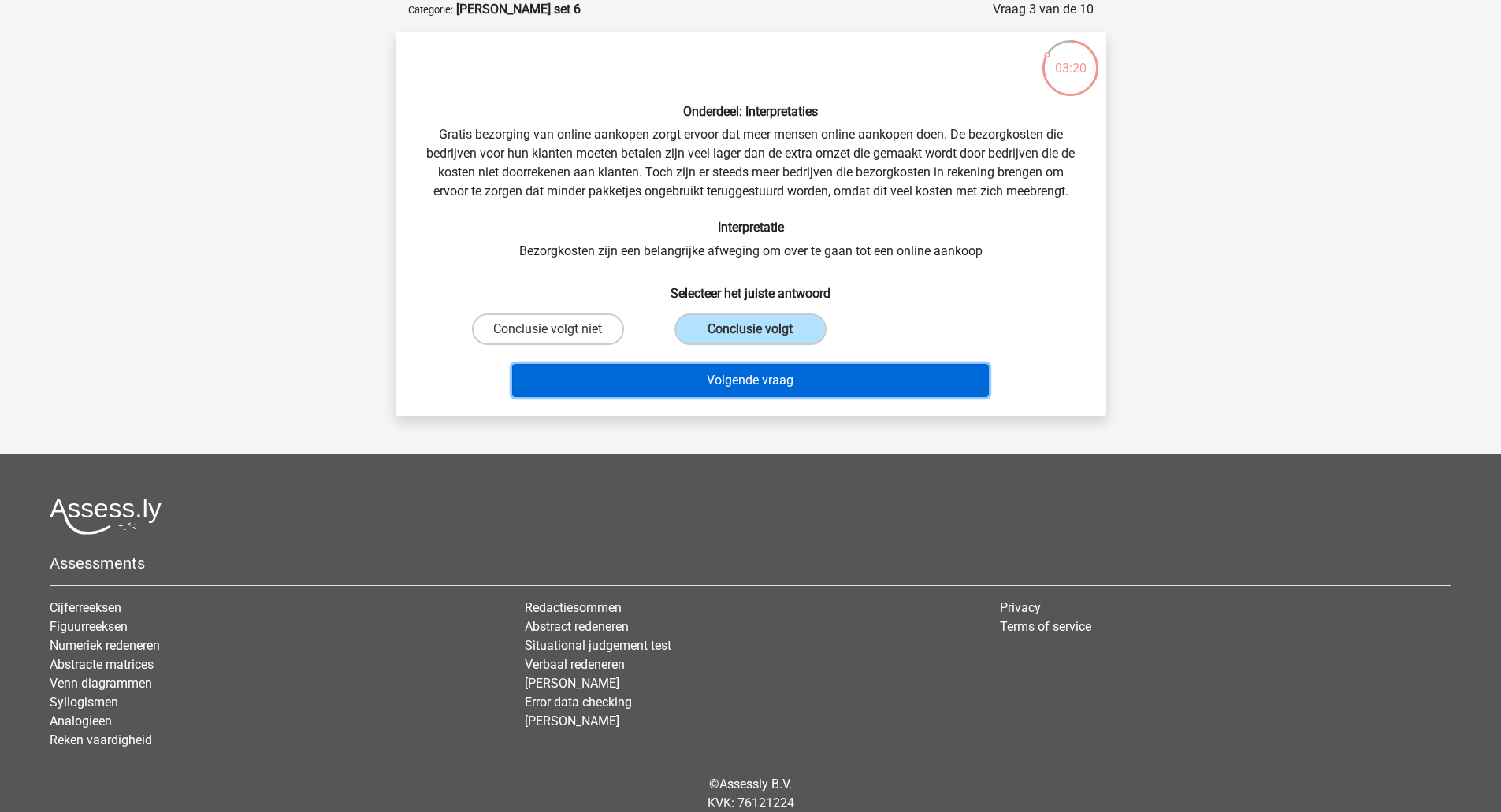
click at [715, 377] on button "Volgende vraag" at bounding box center [750, 380] width 477 height 33
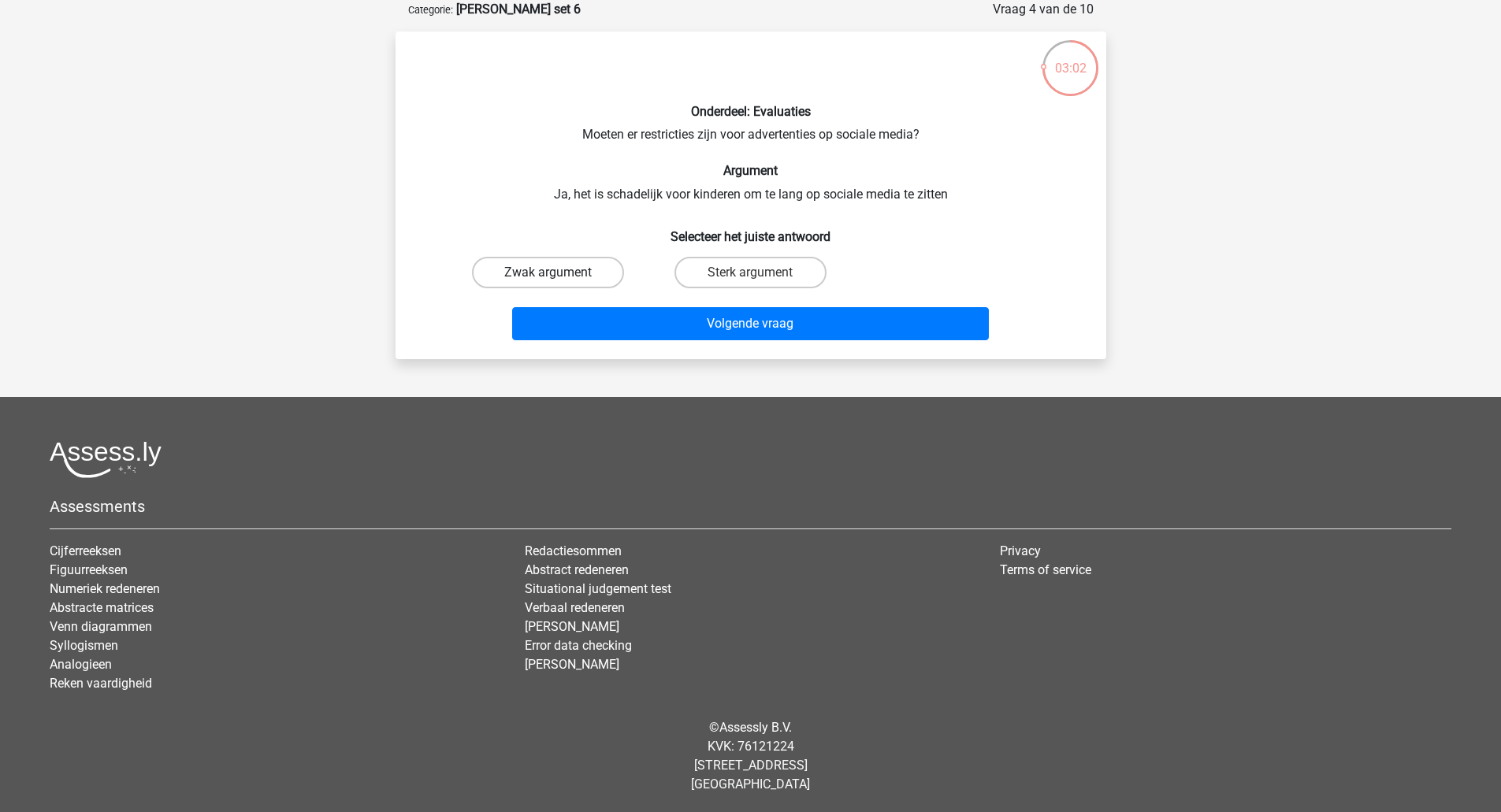
click at [591, 269] on label "Zwak argument" at bounding box center [547, 272] width 152 height 32
click at [558, 272] on input "Zwak argument" at bounding box center [552, 277] width 10 height 10
radio input "true"
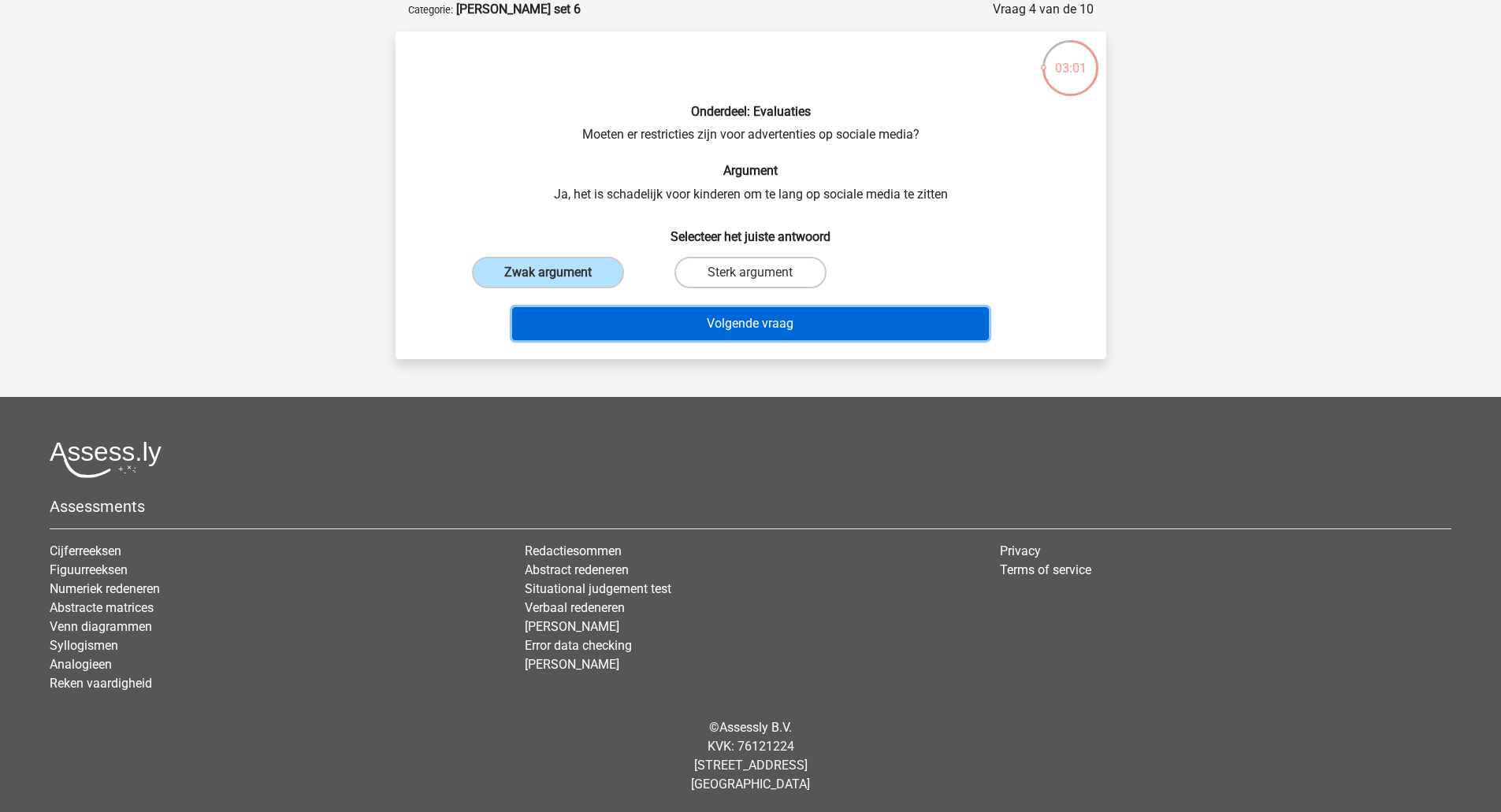
click at [636, 319] on button "Volgende vraag" at bounding box center [750, 324] width 477 height 33
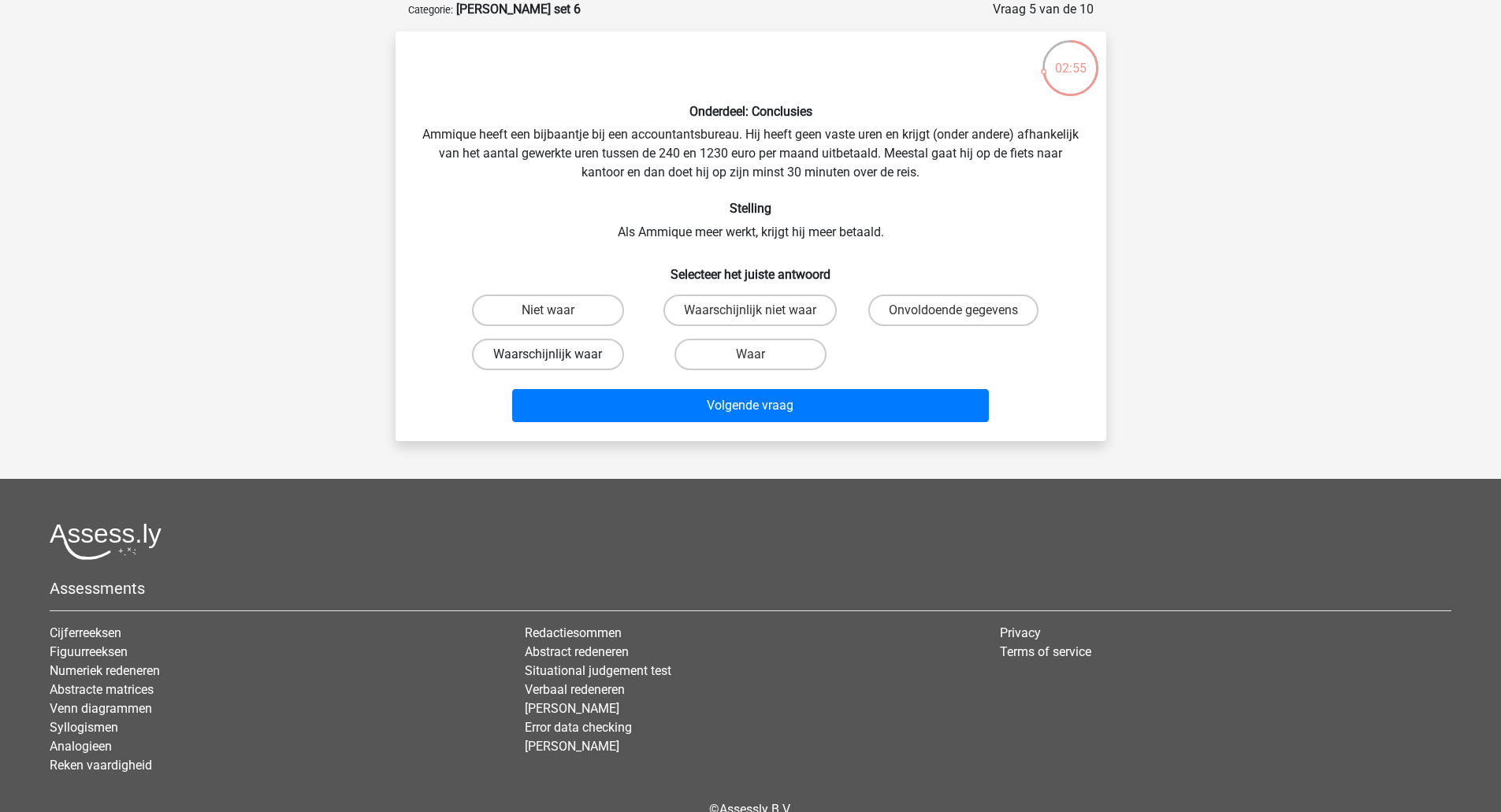
click at [564, 352] on label "Waarschijnlijk waar" at bounding box center [547, 355] width 152 height 32
click at [558, 354] on input "Waarschijnlijk waar" at bounding box center [552, 359] width 10 height 10
radio input "true"
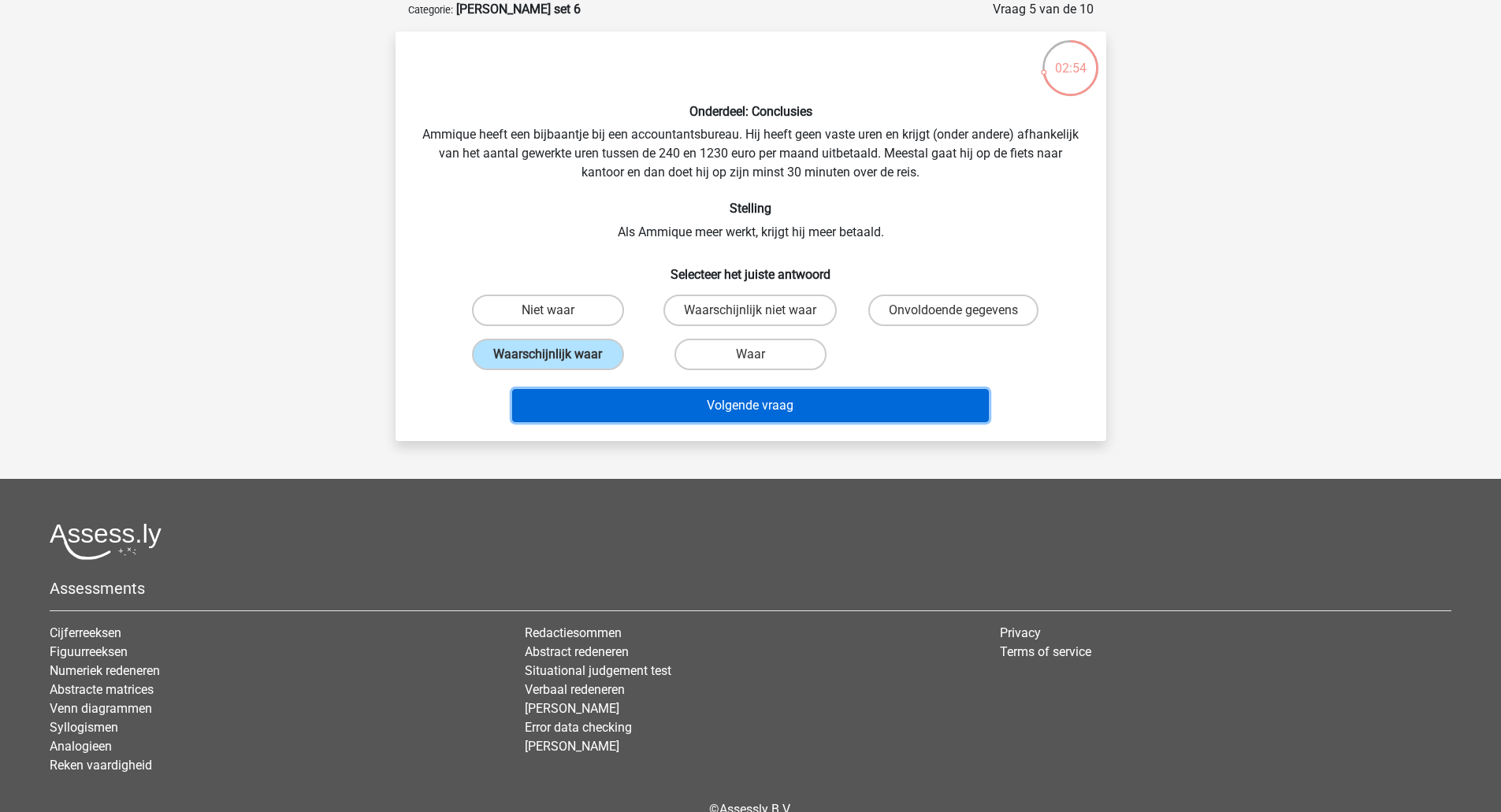
click at [631, 396] on button "Volgende vraag" at bounding box center [750, 406] width 477 height 33
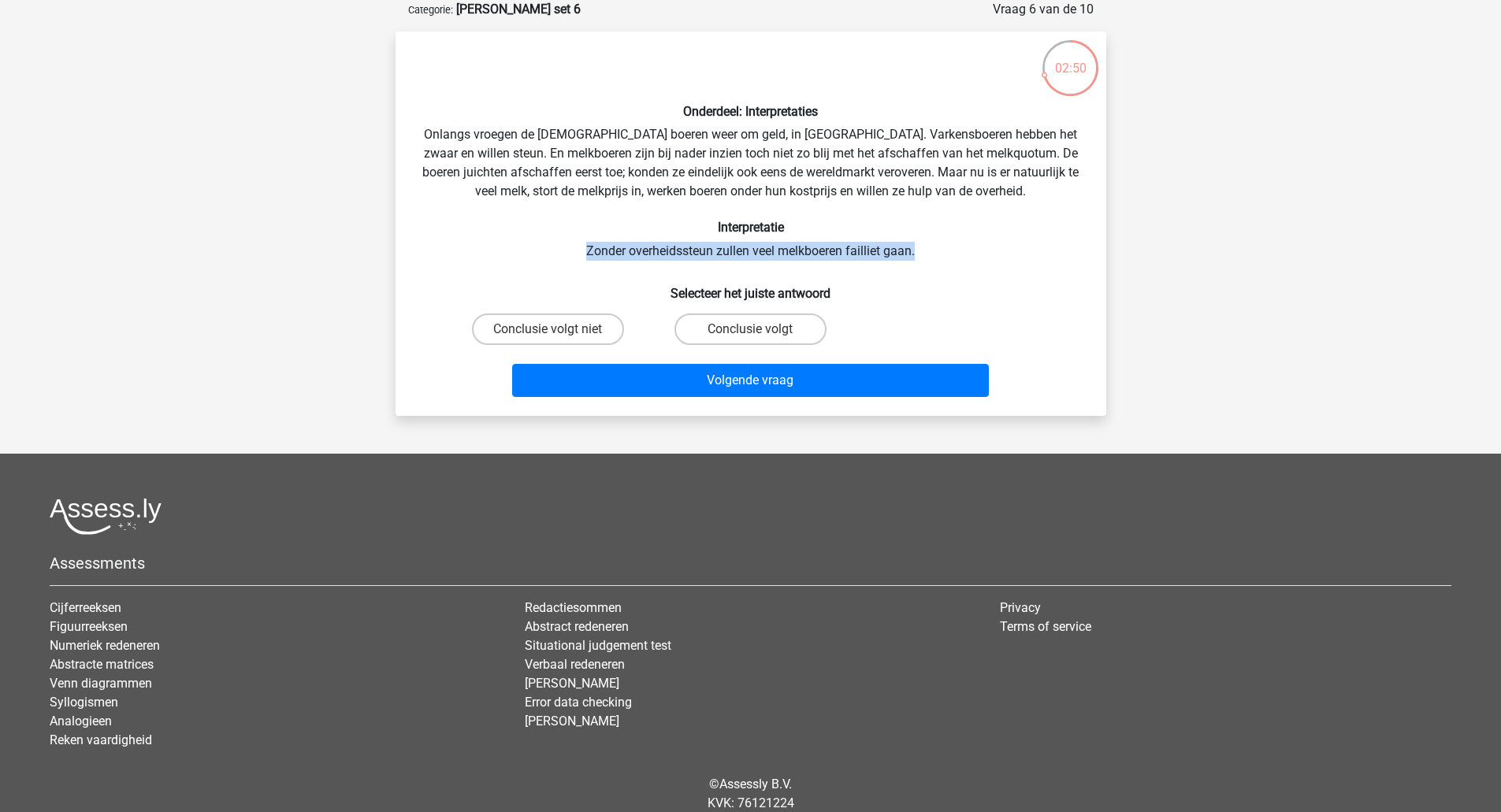
drag, startPoint x: 585, startPoint y: 252, endPoint x: 920, endPoint y: 244, distance: 335.1
click at [920, 244] on div "Onderdeel: Interpretaties Onlangs vroegen de Europese boeren weer om geld, in B…" at bounding box center [750, 224] width 698 height 359
click at [923, 248] on div "Onderdeel: Interpretaties Onlangs vroegen de Europese boeren weer om geld, in B…" at bounding box center [750, 224] width 698 height 359
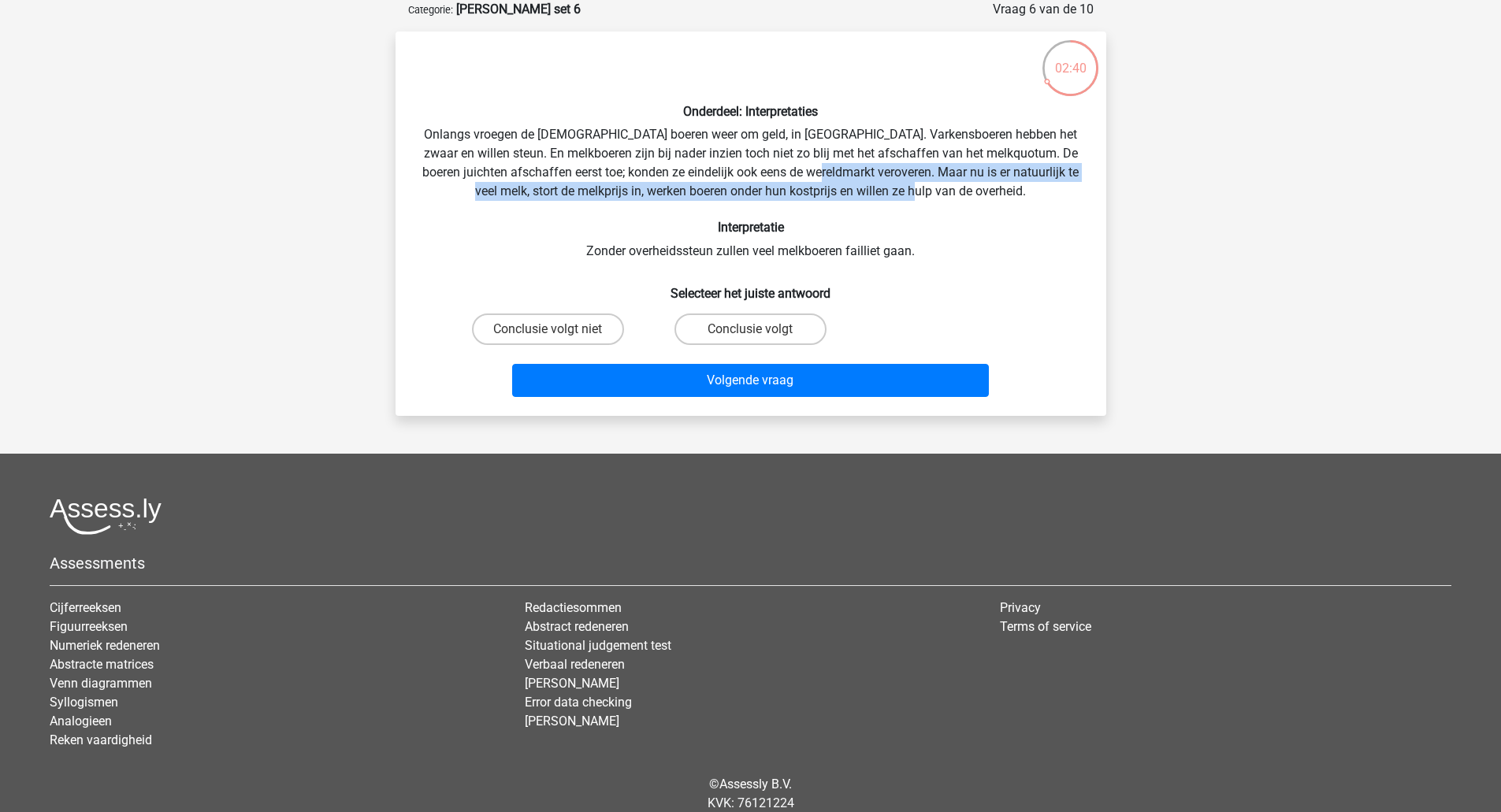
drag, startPoint x: 864, startPoint y: 170, endPoint x: 1009, endPoint y: 186, distance: 145.9
click at [1009, 186] on div "Onderdeel: Interpretaties Onlangs vroegen de Europese boeren weer om geld, in B…" at bounding box center [750, 224] width 698 height 359
click at [1011, 187] on div "Onderdeel: Interpretaties Onlangs vroegen de Europese boeren weer om geld, in B…" at bounding box center [750, 224] width 698 height 359
drag, startPoint x: 869, startPoint y: 171, endPoint x: 1026, endPoint y: 185, distance: 157.6
click at [1026, 185] on div "Onderdeel: Interpretaties Onlangs vroegen de Europese boeren weer om geld, in B…" at bounding box center [750, 224] width 698 height 359
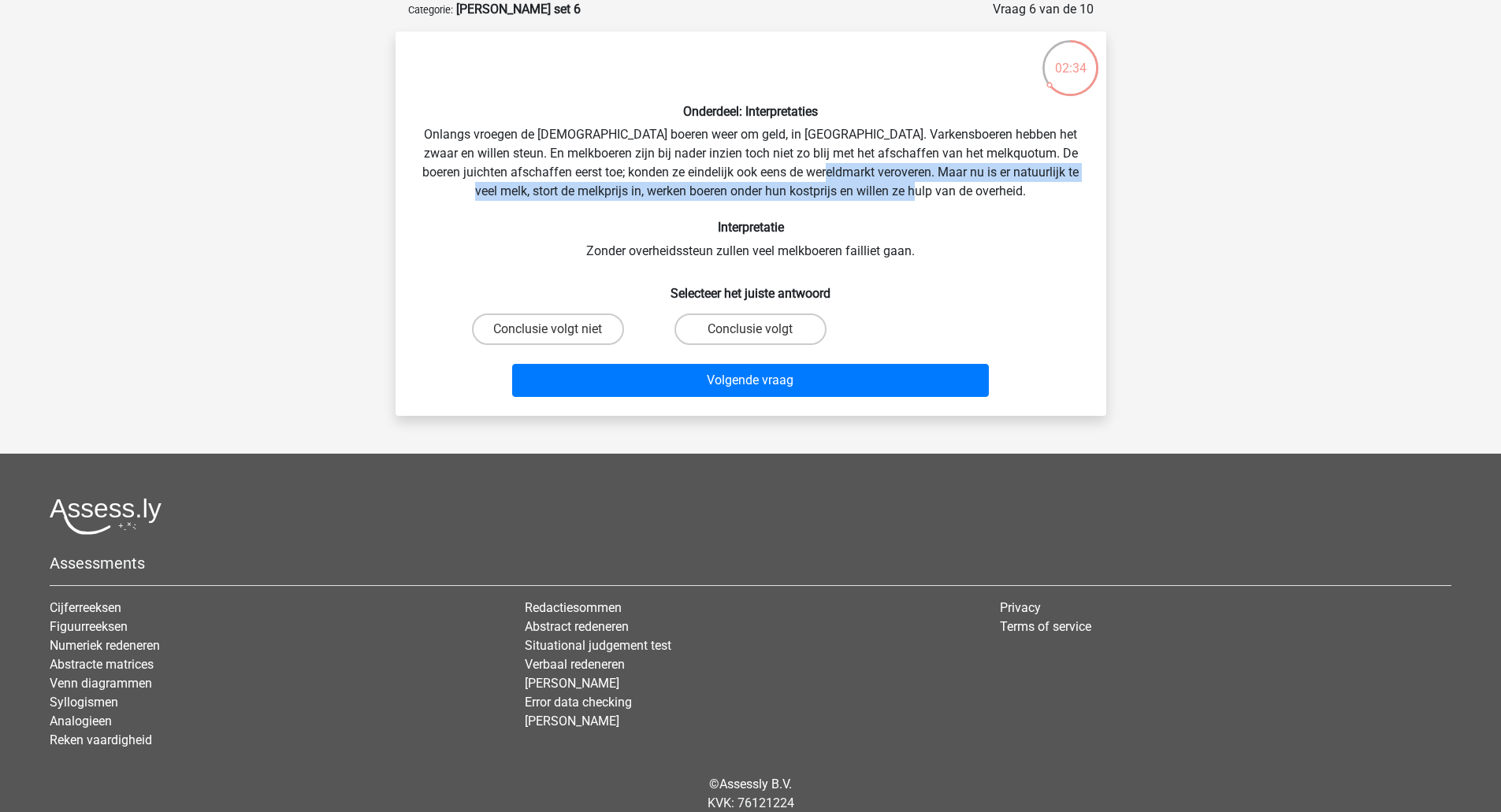
click at [951, 201] on div "Onderdeel: Interpretaties Onlangs vroegen de Europese boeren weer om geld, in B…" at bounding box center [750, 224] width 698 height 359
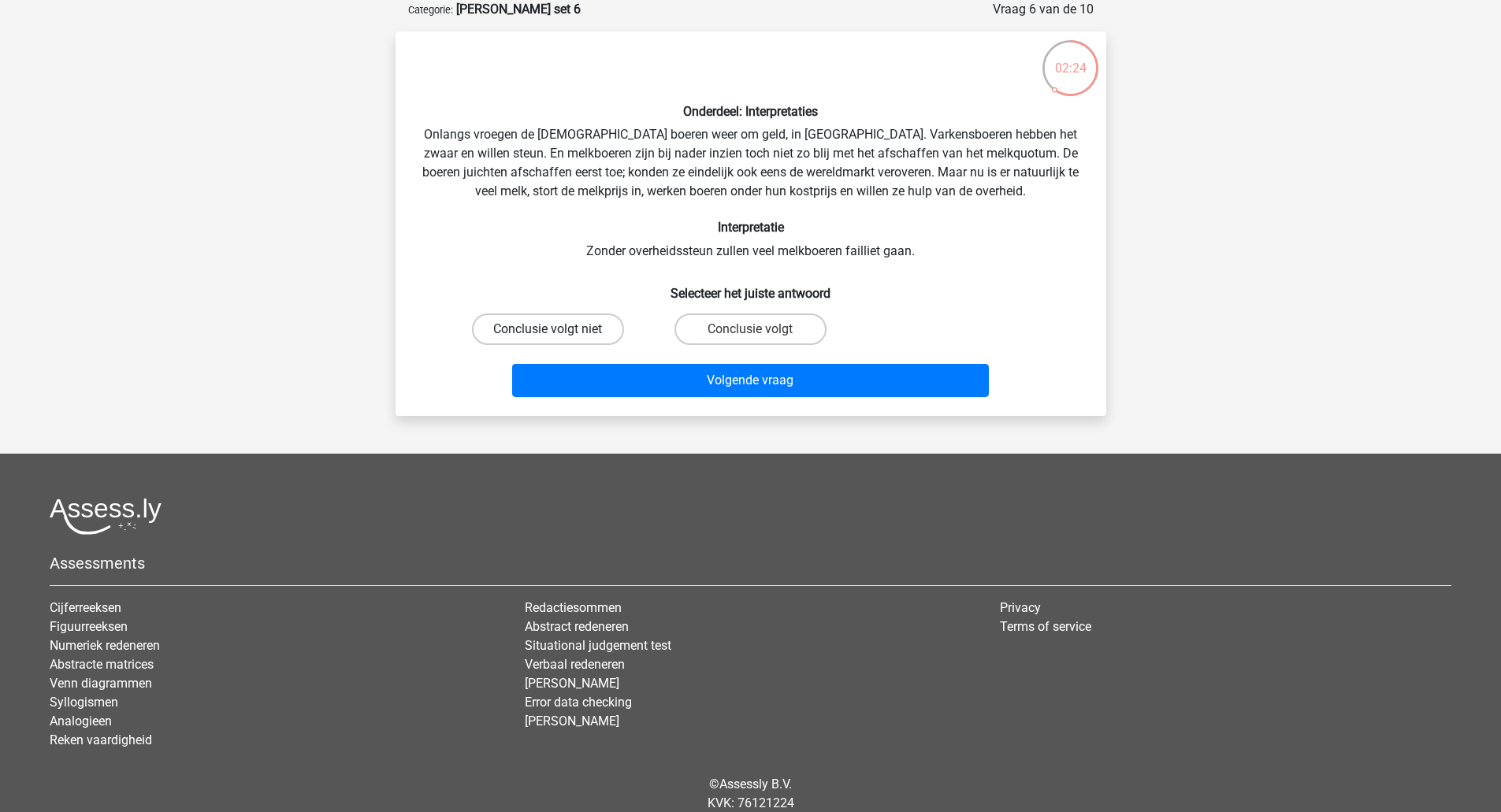
click at [576, 336] on label "Conclusie volgt niet" at bounding box center [547, 329] width 152 height 32
click at [558, 336] on input "Conclusie volgt niet" at bounding box center [552, 334] width 10 height 10
radio input "true"
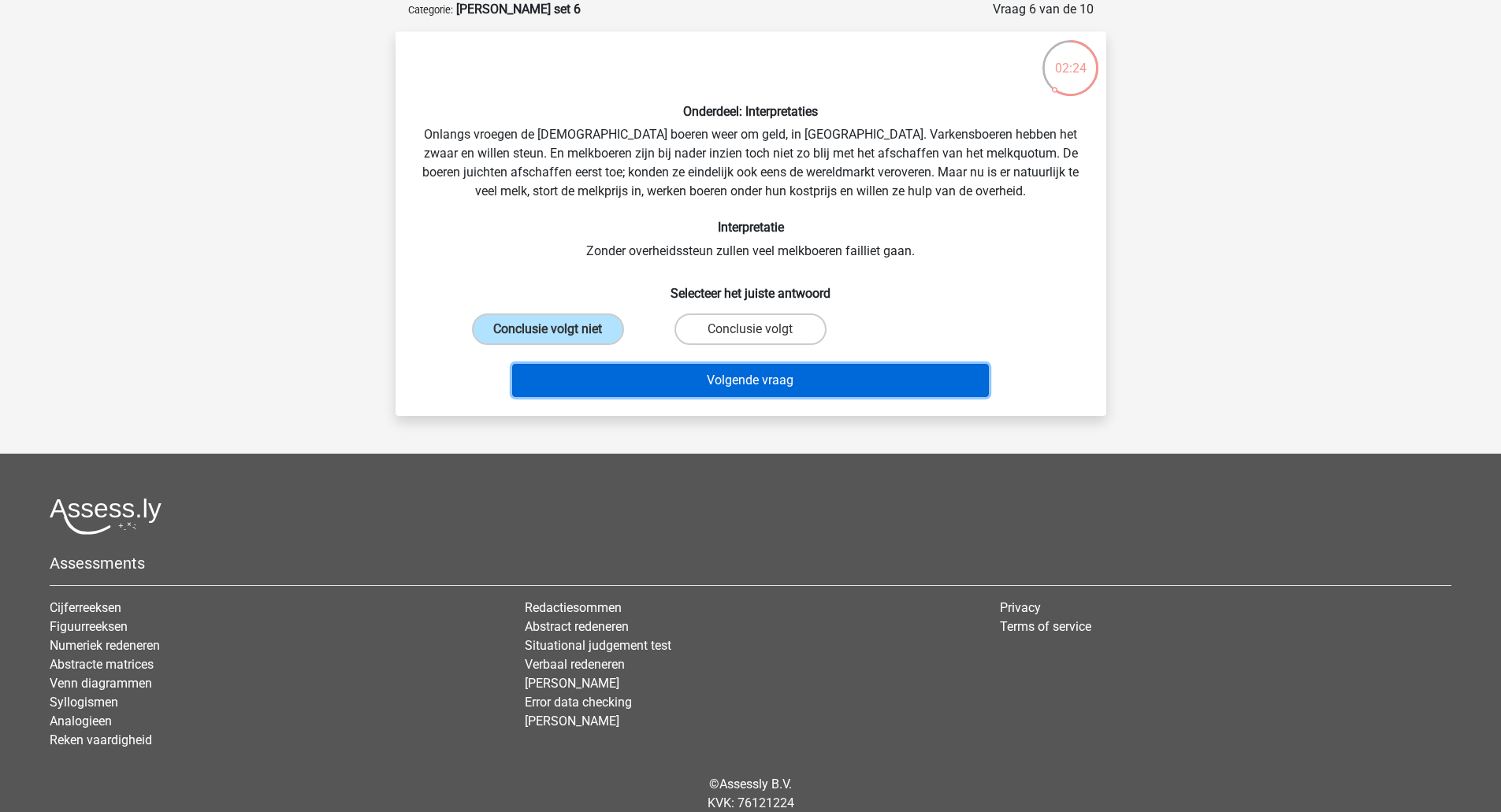
click at [644, 374] on button "Volgende vraag" at bounding box center [750, 380] width 477 height 33
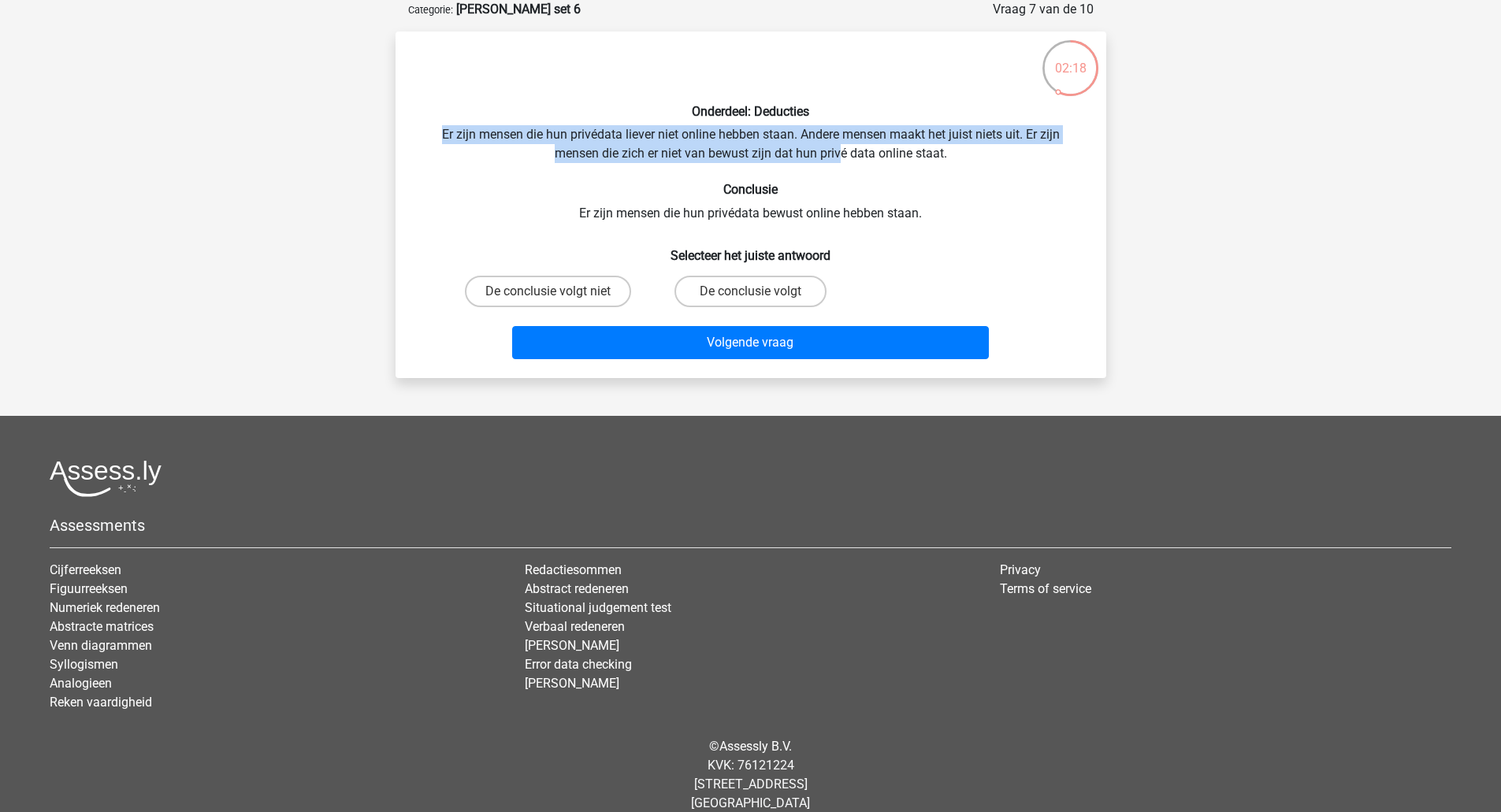
drag, startPoint x: 437, startPoint y: 136, endPoint x: 839, endPoint y: 149, distance: 402.2
click at [839, 149] on div "Onderdeel: Deducties Er zijn mensen die hun privédata liever niet online hebben…" at bounding box center [750, 205] width 698 height 321
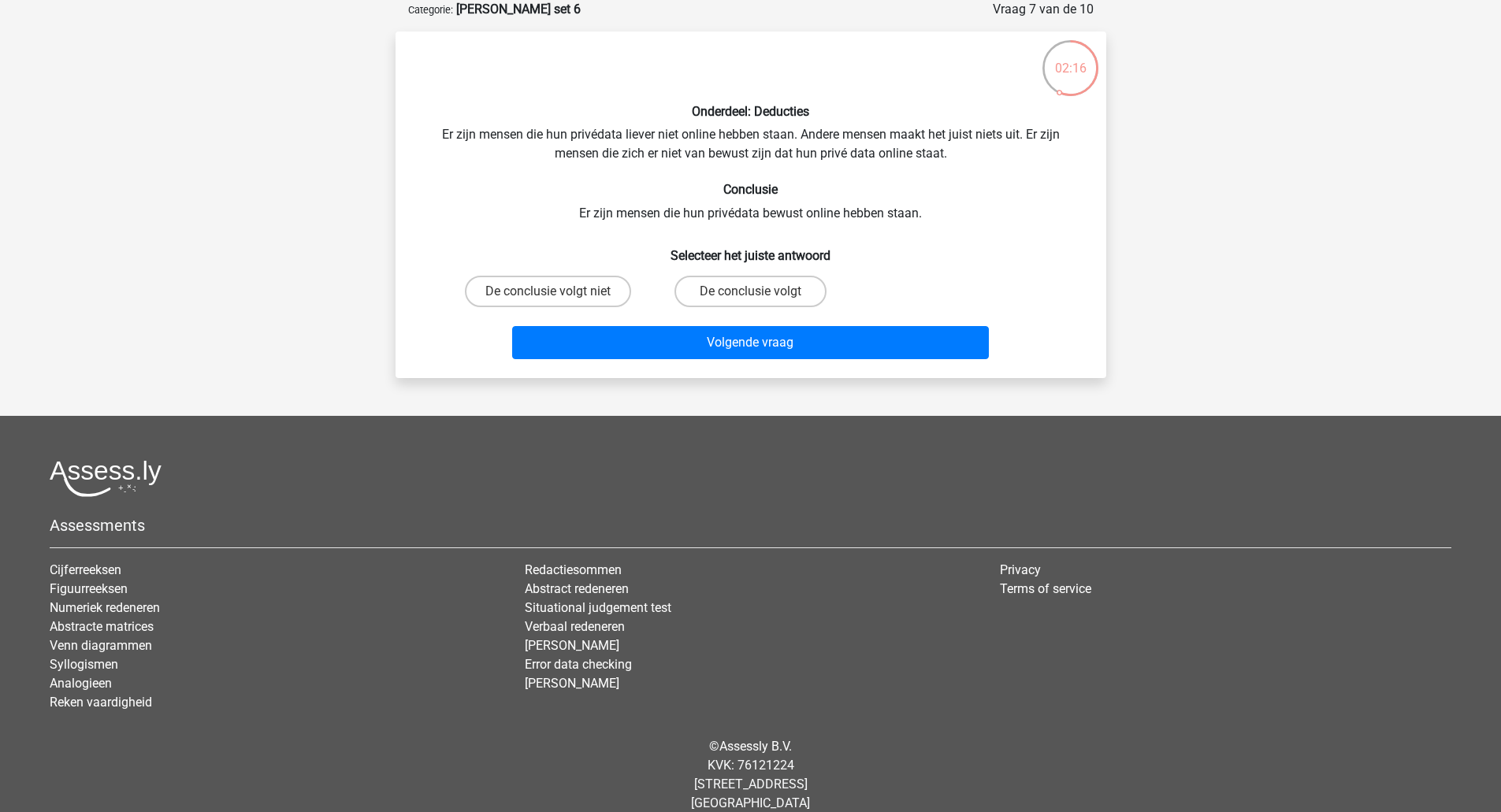
click at [670, 233] on div "Onderdeel: Deducties Er zijn mensen die hun privédata liever niet online hebben…" at bounding box center [750, 205] width 698 height 321
click at [572, 294] on label "De conclusie volgt niet" at bounding box center [547, 291] width 166 height 32
click at [558, 294] on input "De conclusie volgt niet" at bounding box center [552, 296] width 10 height 10
radio input "true"
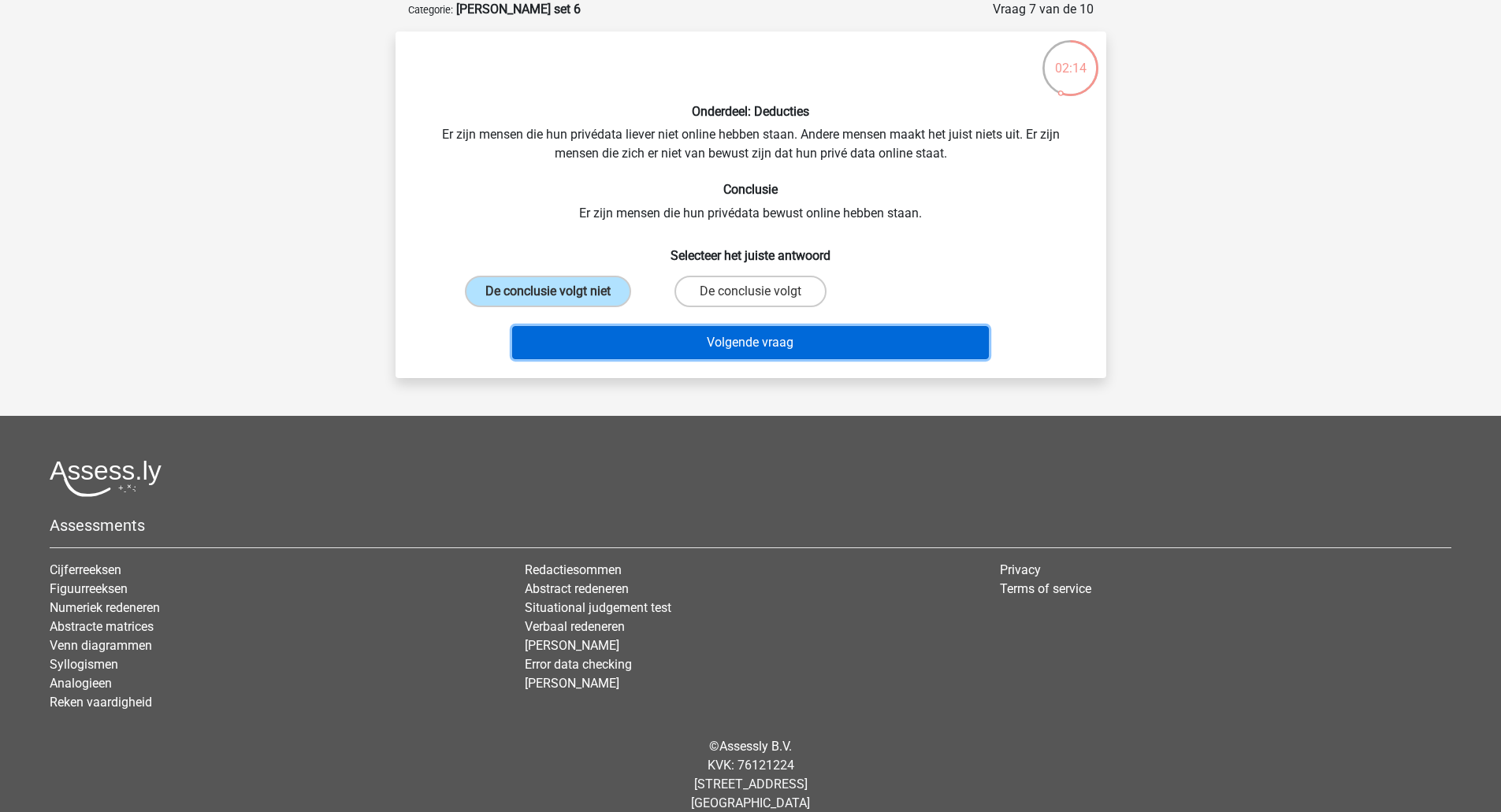
click at [666, 332] on button "Volgende vraag" at bounding box center [750, 343] width 477 height 33
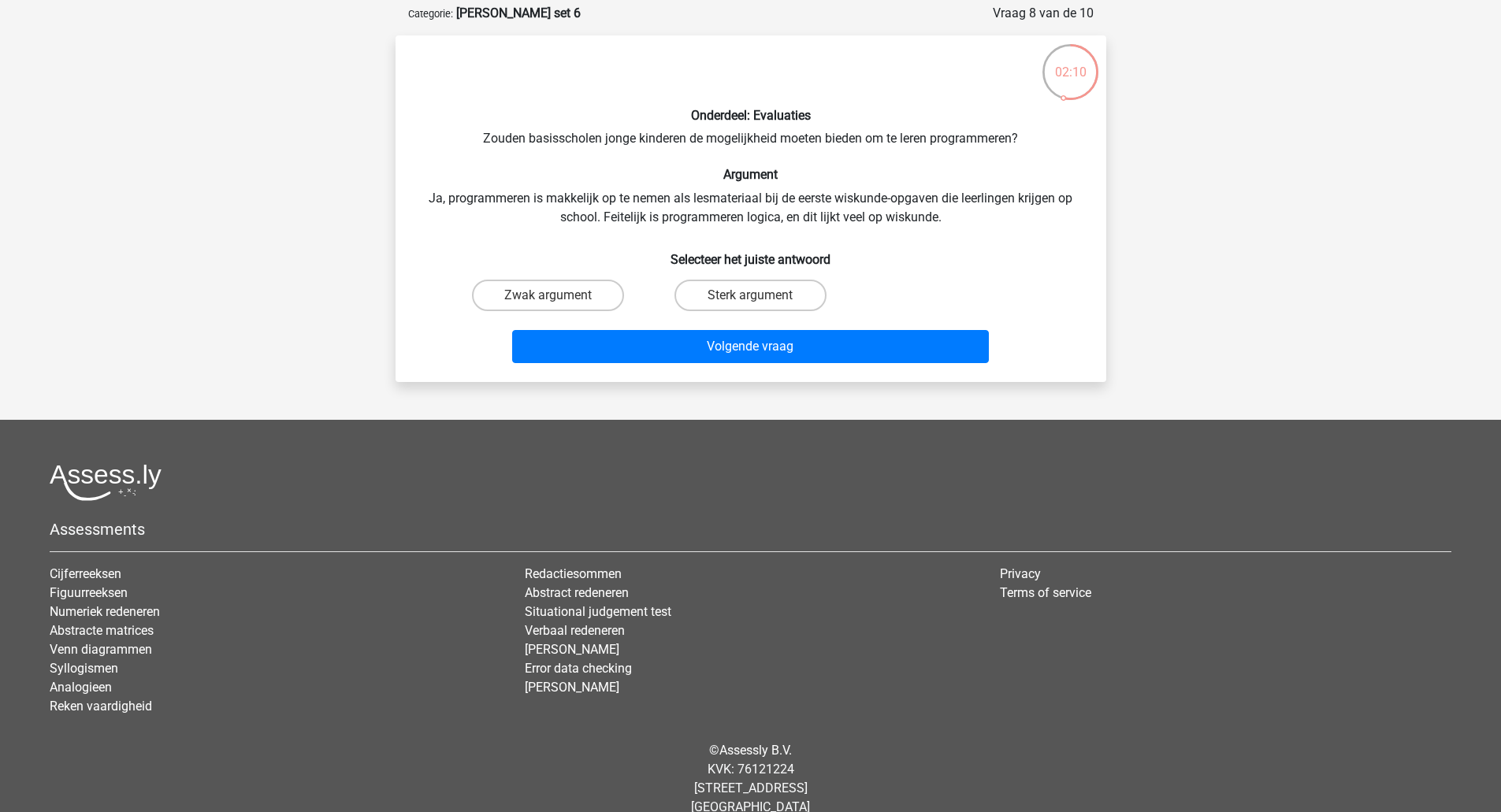
scroll to position [74, 0]
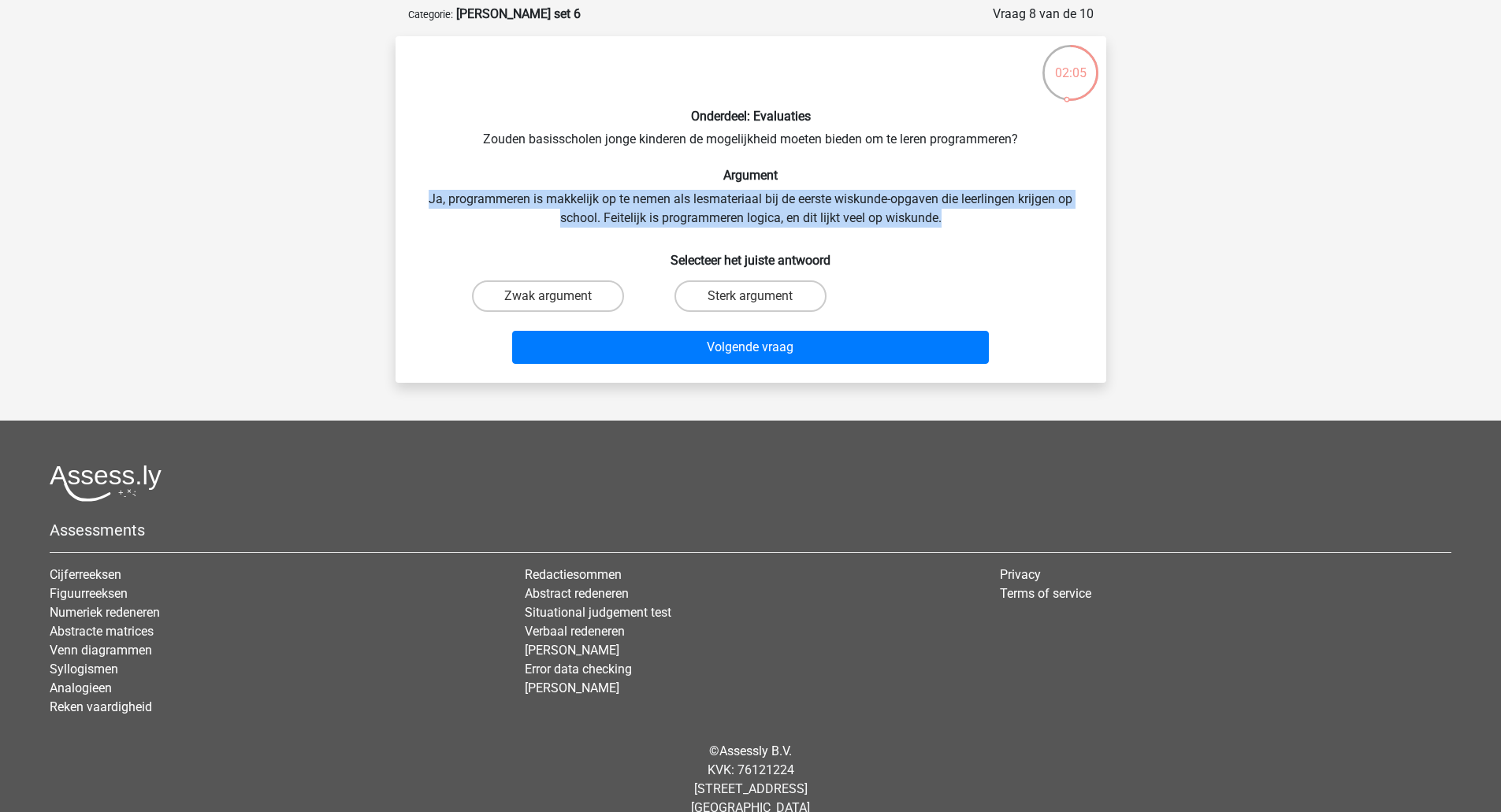
drag, startPoint x: 423, startPoint y: 198, endPoint x: 943, endPoint y: 224, distance: 520.6
click at [943, 224] on div "Onderdeel: Evaluaties Zouden basisscholen jonge kinderen de mogelijkheid moeten…" at bounding box center [750, 209] width 698 height 321
click at [960, 221] on div "Onderdeel: Evaluaties Zouden basisscholen jonge kinderen de mogelijkheid moeten…" at bounding box center [750, 209] width 698 height 321
drag, startPoint x: 978, startPoint y: 218, endPoint x: 417, endPoint y: 198, distance: 561.4
click at [417, 198] on div "Onderdeel: Evaluaties Zouden basisscholen jonge kinderen de mogelijkheid moeten…" at bounding box center [750, 209] width 698 height 321
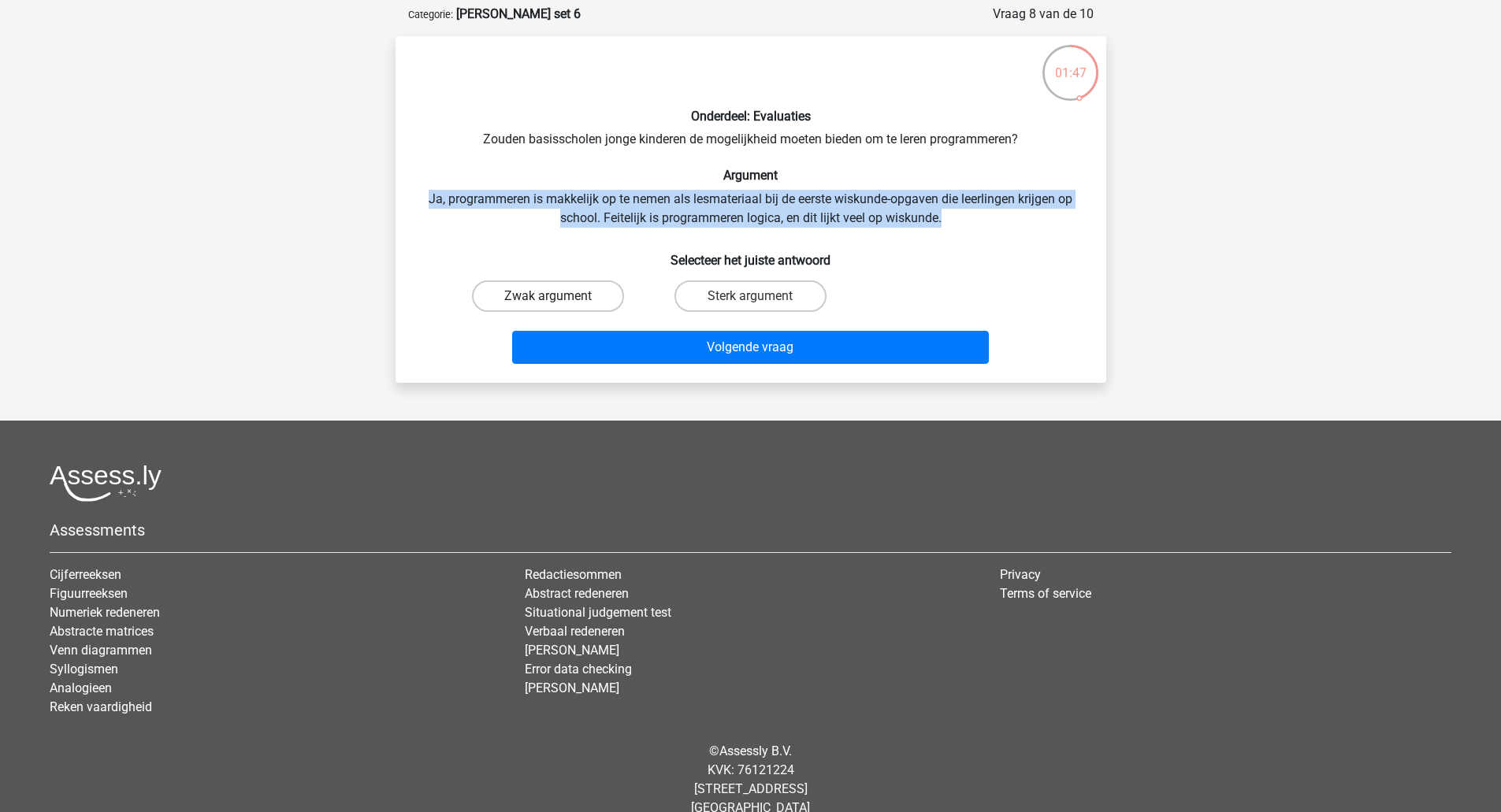
click at [558, 287] on label "Zwak argument" at bounding box center [547, 296] width 152 height 32
click at [558, 296] on input "Zwak argument" at bounding box center [552, 301] width 10 height 10
radio input "true"
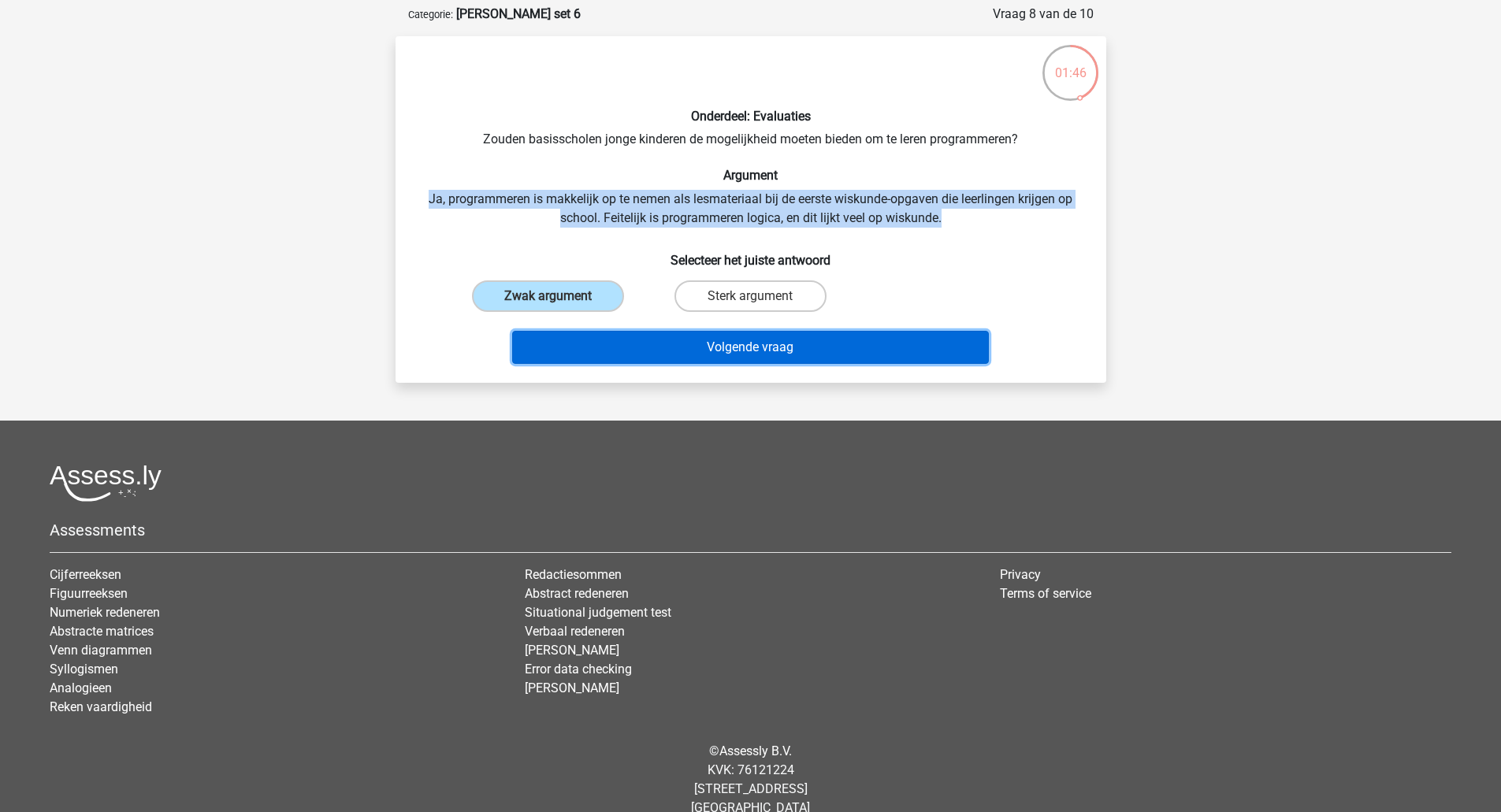
click at [646, 347] on button "Volgende vraag" at bounding box center [750, 348] width 477 height 33
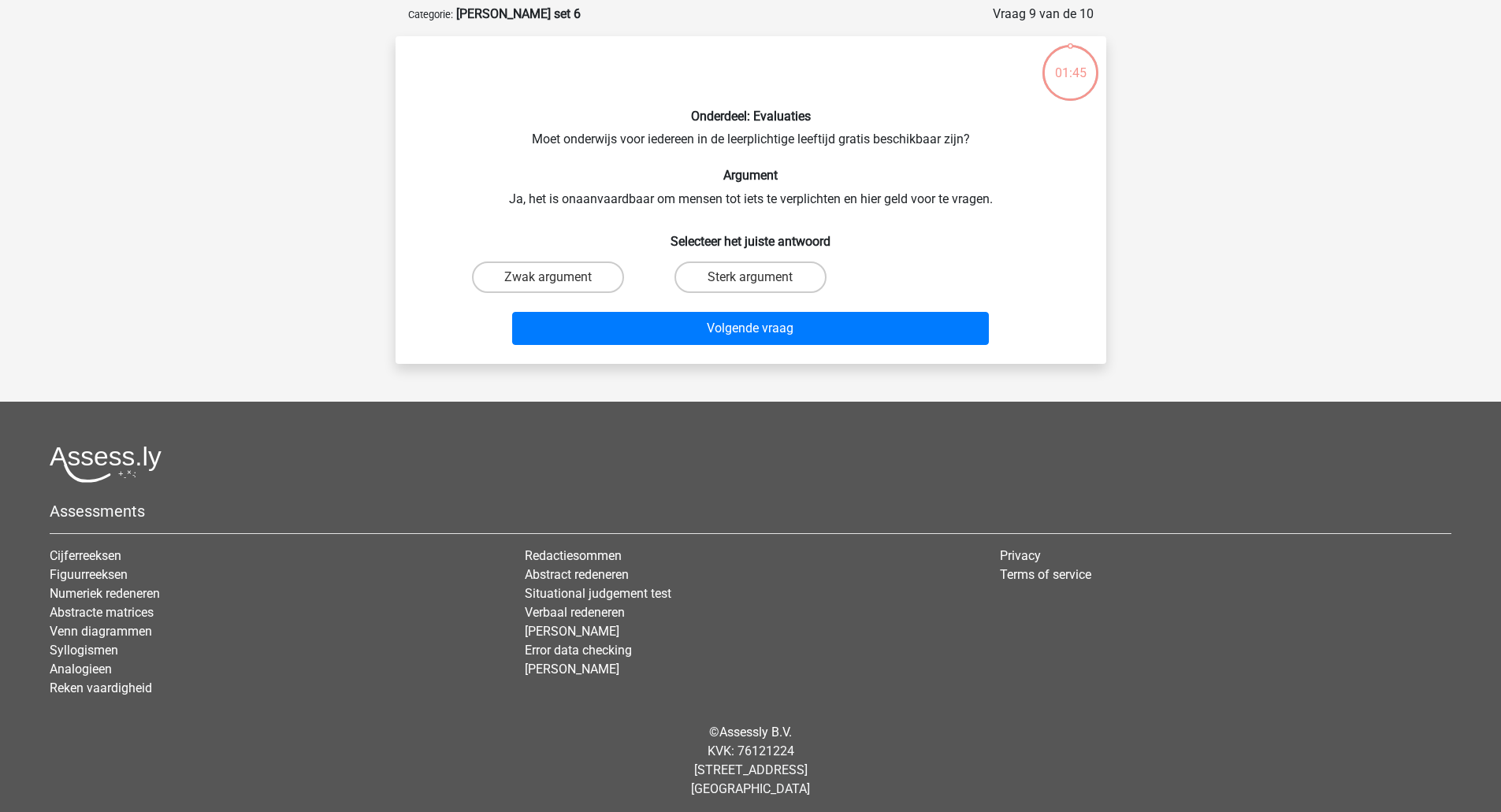
scroll to position [79, 0]
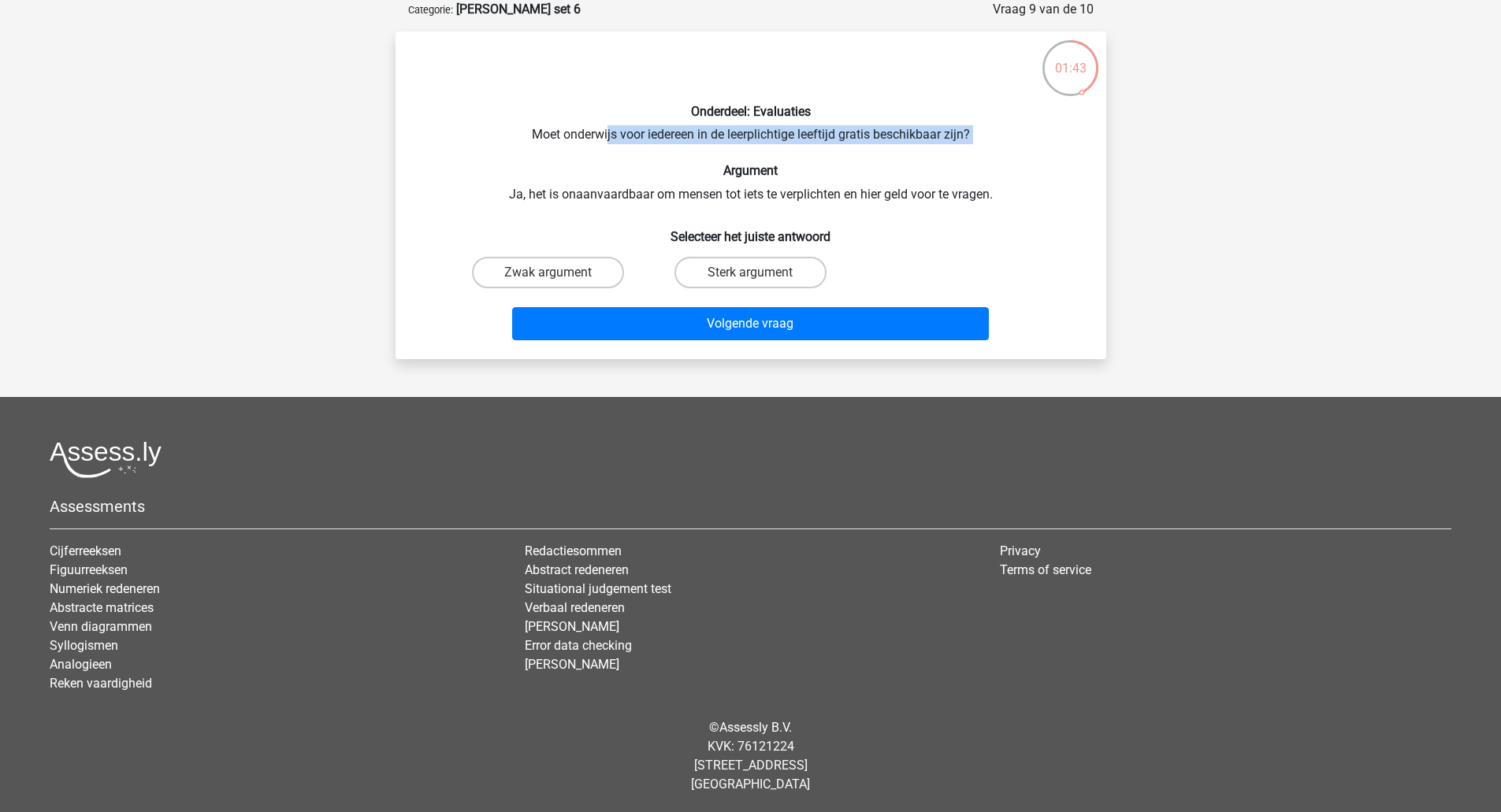
drag, startPoint x: 608, startPoint y: 130, endPoint x: 950, endPoint y: 149, distance: 342.5
click at [950, 149] on div "Onderdeel: Evaluaties Moet onderwijs voor iedereen in de leerplichtige leeftijd…" at bounding box center [750, 195] width 698 height 302
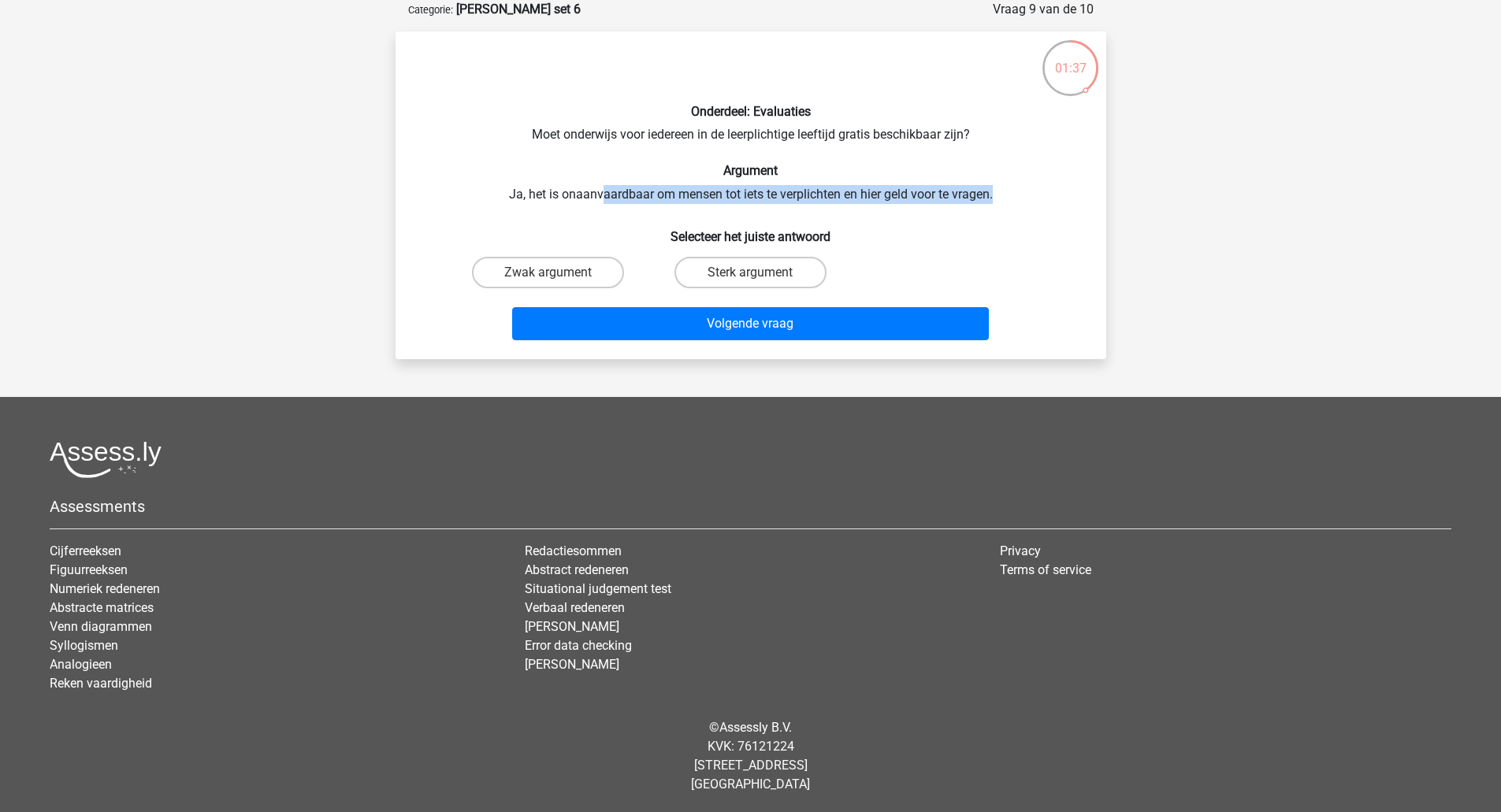
drag, startPoint x: 601, startPoint y: 194, endPoint x: 997, endPoint y: 191, distance: 396.0
click at [997, 191] on div "Onderdeel: Evaluaties Moet onderwijs voor iedereen in de leerplichtige leeftijd…" at bounding box center [750, 195] width 698 height 302
click at [748, 272] on label "Sterk argument" at bounding box center [750, 272] width 152 height 32
click at [750, 272] on input "Sterk argument" at bounding box center [754, 277] width 10 height 10
radio input "true"
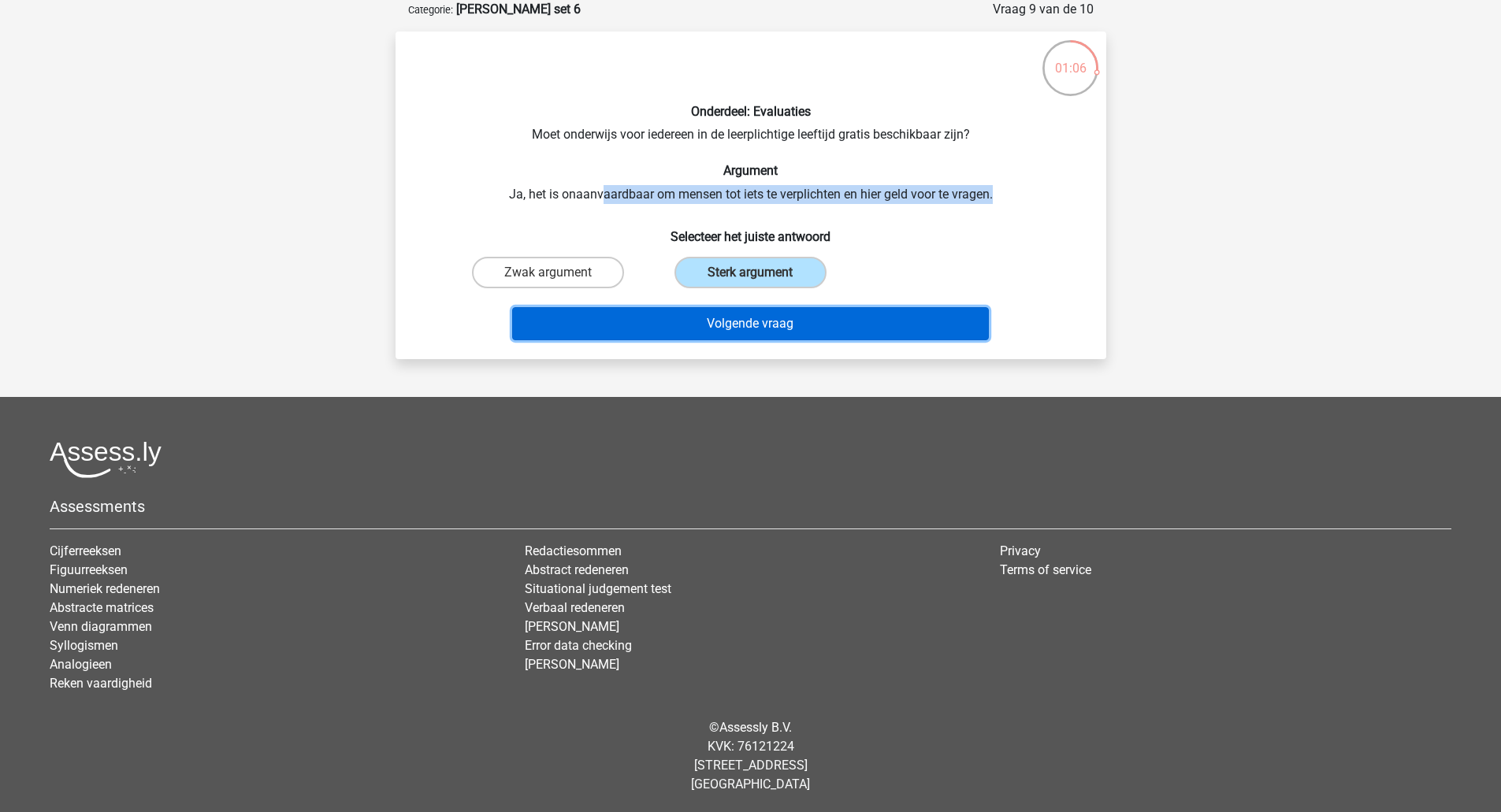
click at [766, 321] on button "Volgende vraag" at bounding box center [750, 324] width 477 height 33
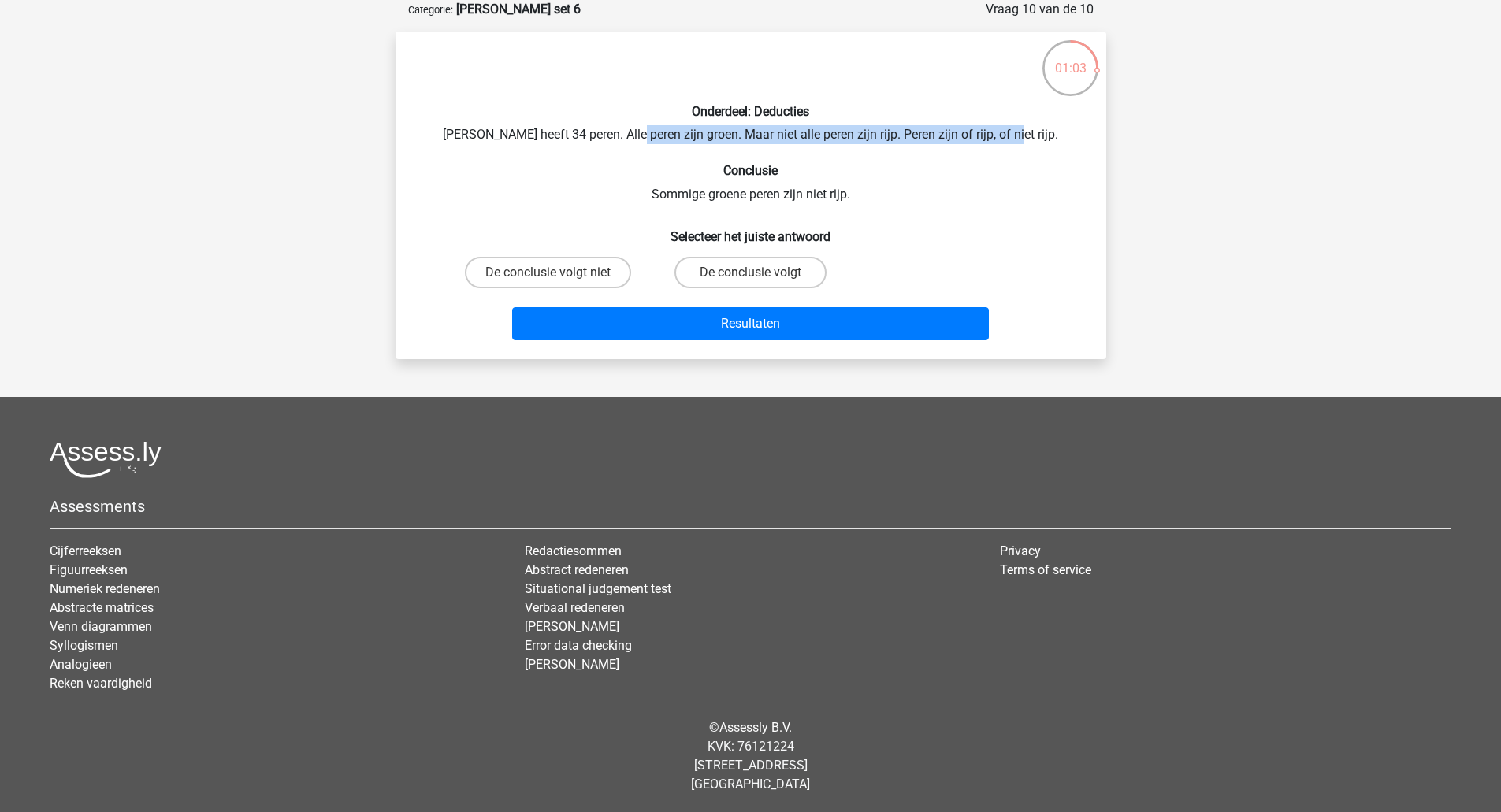
drag, startPoint x: 658, startPoint y: 136, endPoint x: 1032, endPoint y: 137, distance: 374.0
click at [1032, 137] on div "Onderdeel: Deducties Peter heeft 34 peren. Alle peren zijn groen. Maar niet all…" at bounding box center [750, 195] width 698 height 302
click at [759, 274] on input "De conclusie volgt" at bounding box center [754, 277] width 10 height 10
radio input "true"
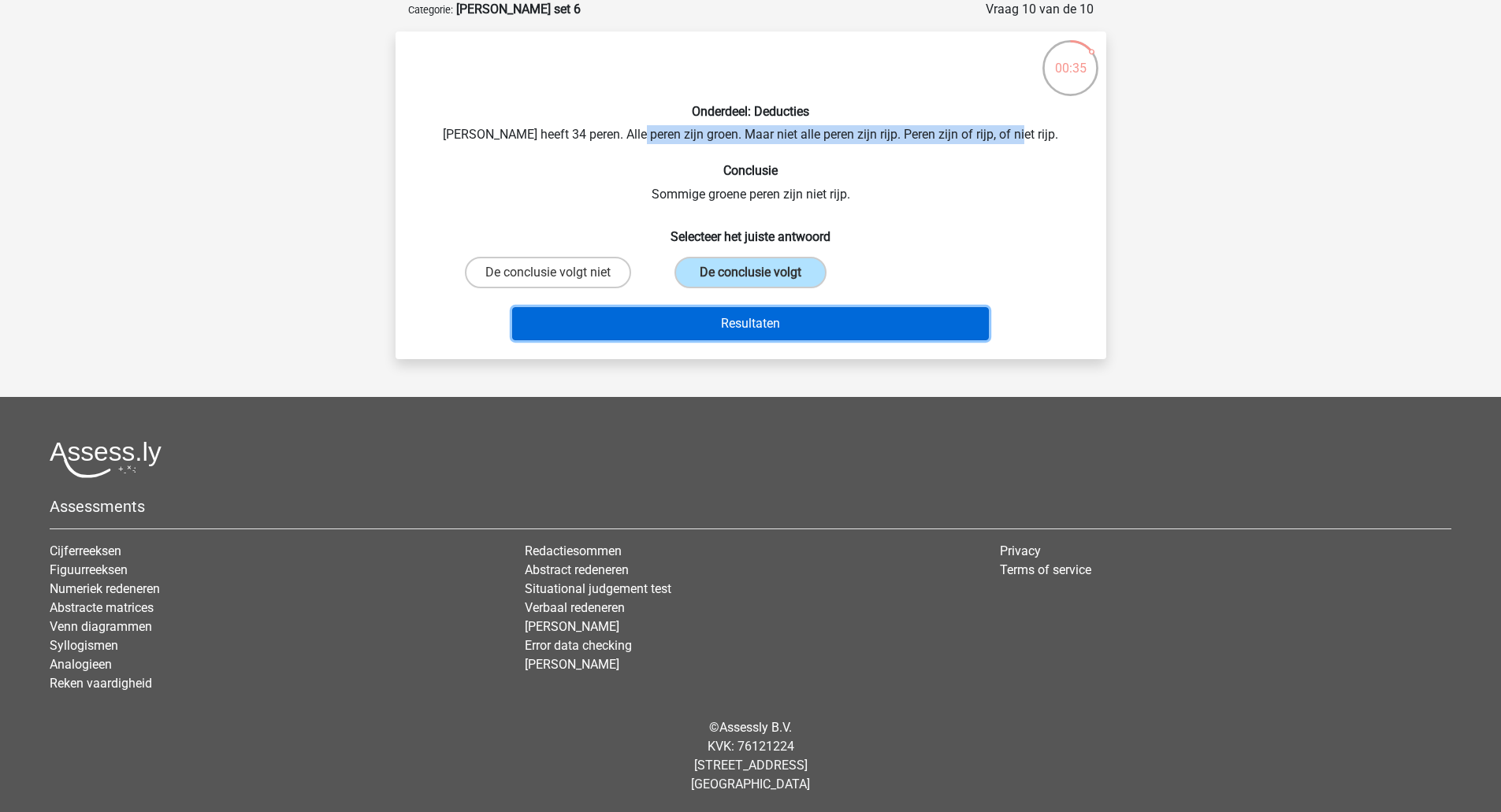
click at [779, 325] on button "Resultaten" at bounding box center [750, 324] width 477 height 33
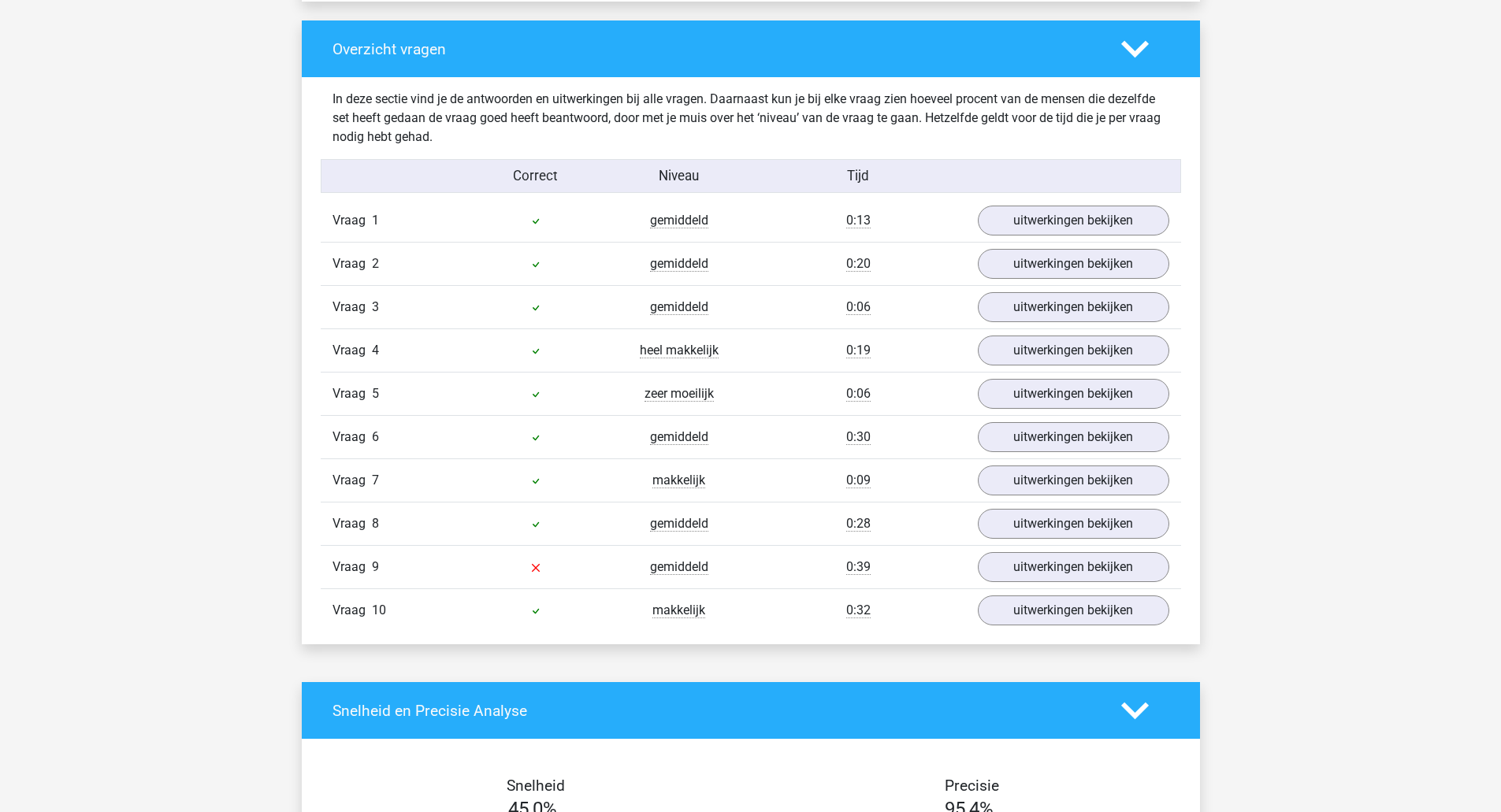
scroll to position [1164, 0]
click at [1002, 549] on div "Vraag 9 gemiddeld 0:39 uitwerkingen bekijken" at bounding box center [750, 565] width 860 height 44
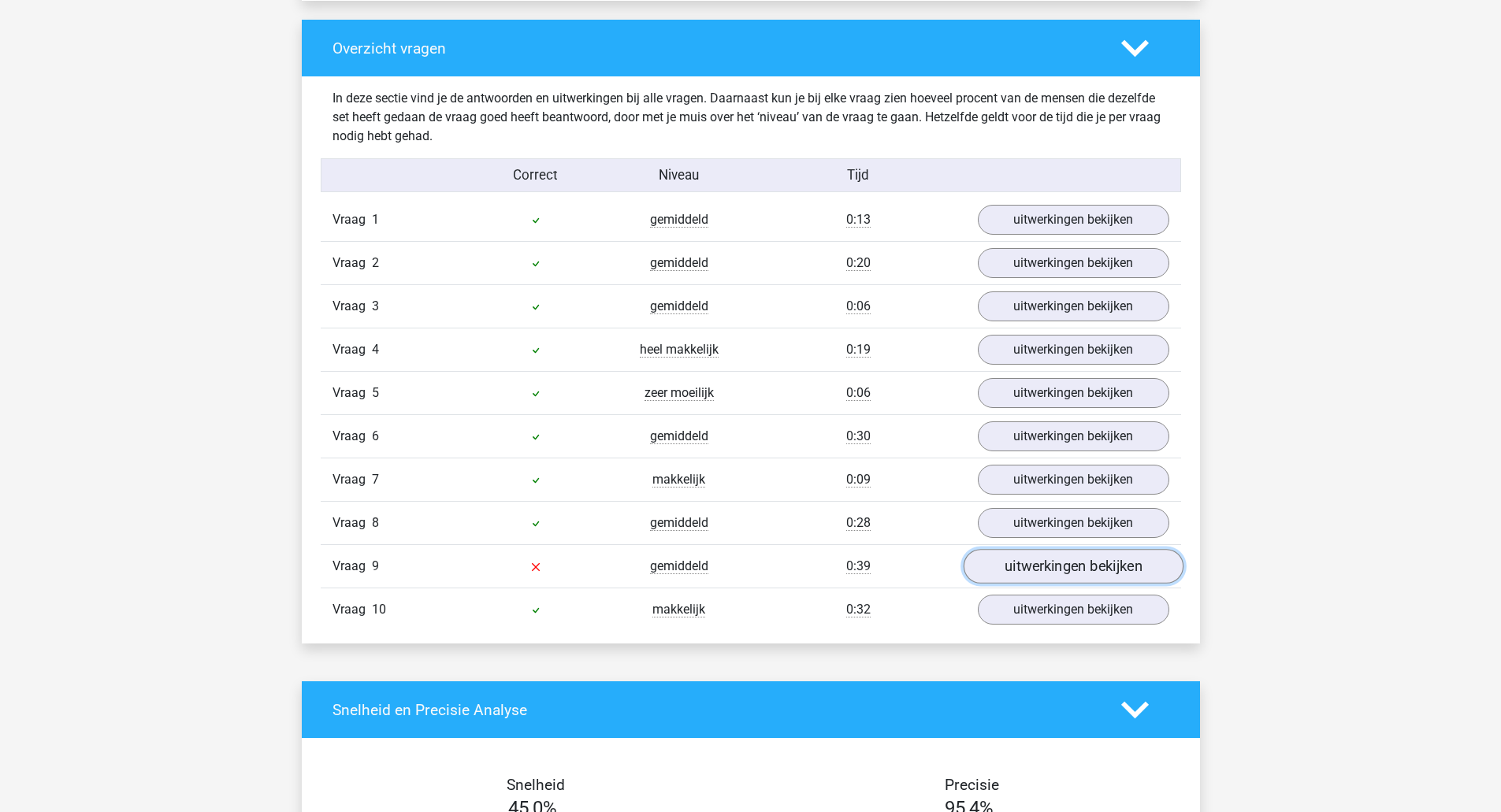
click at [1016, 564] on link "uitwerkingen bekijken" at bounding box center [1072, 567] width 220 height 35
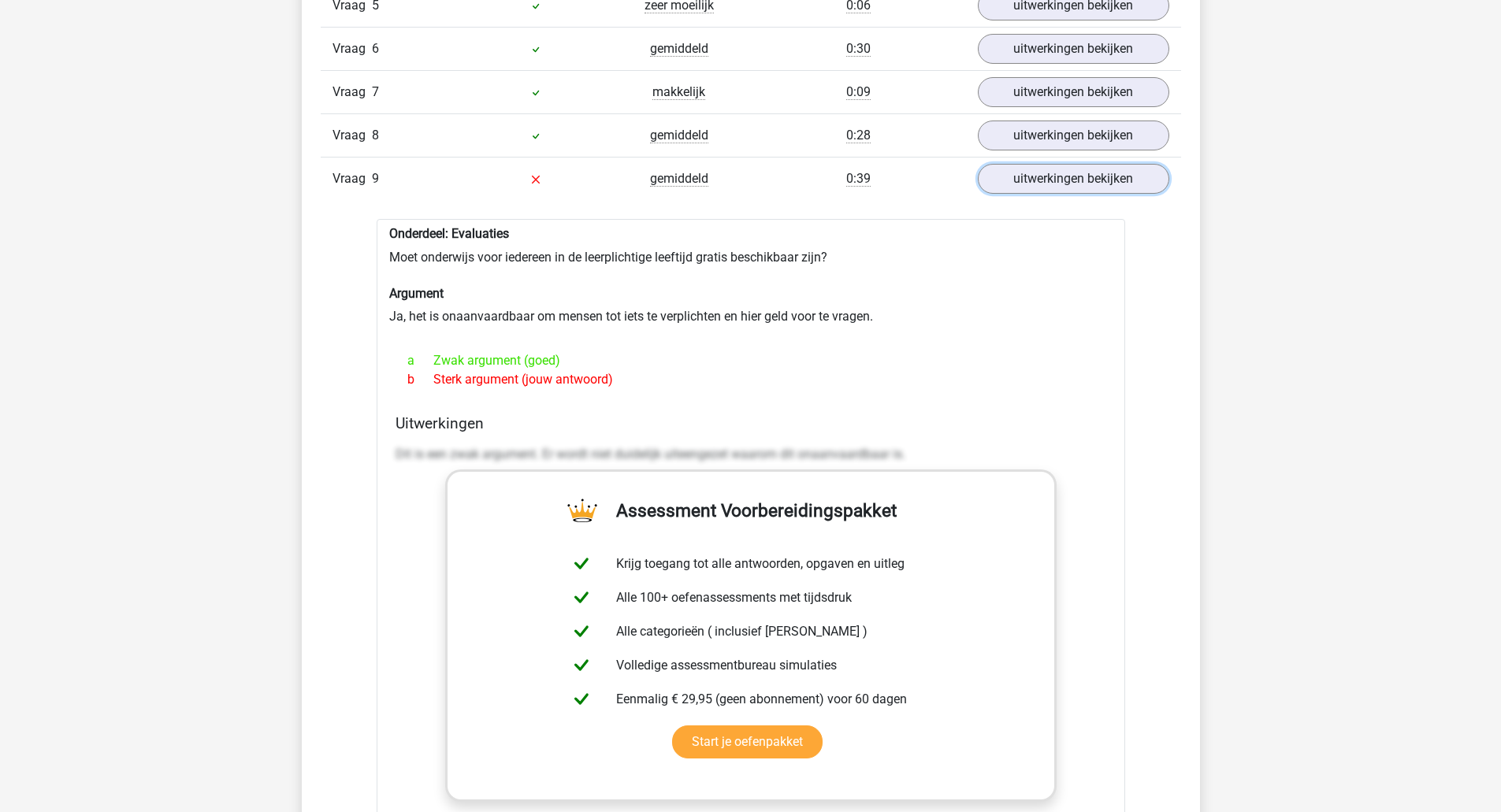
scroll to position [1558, 0]
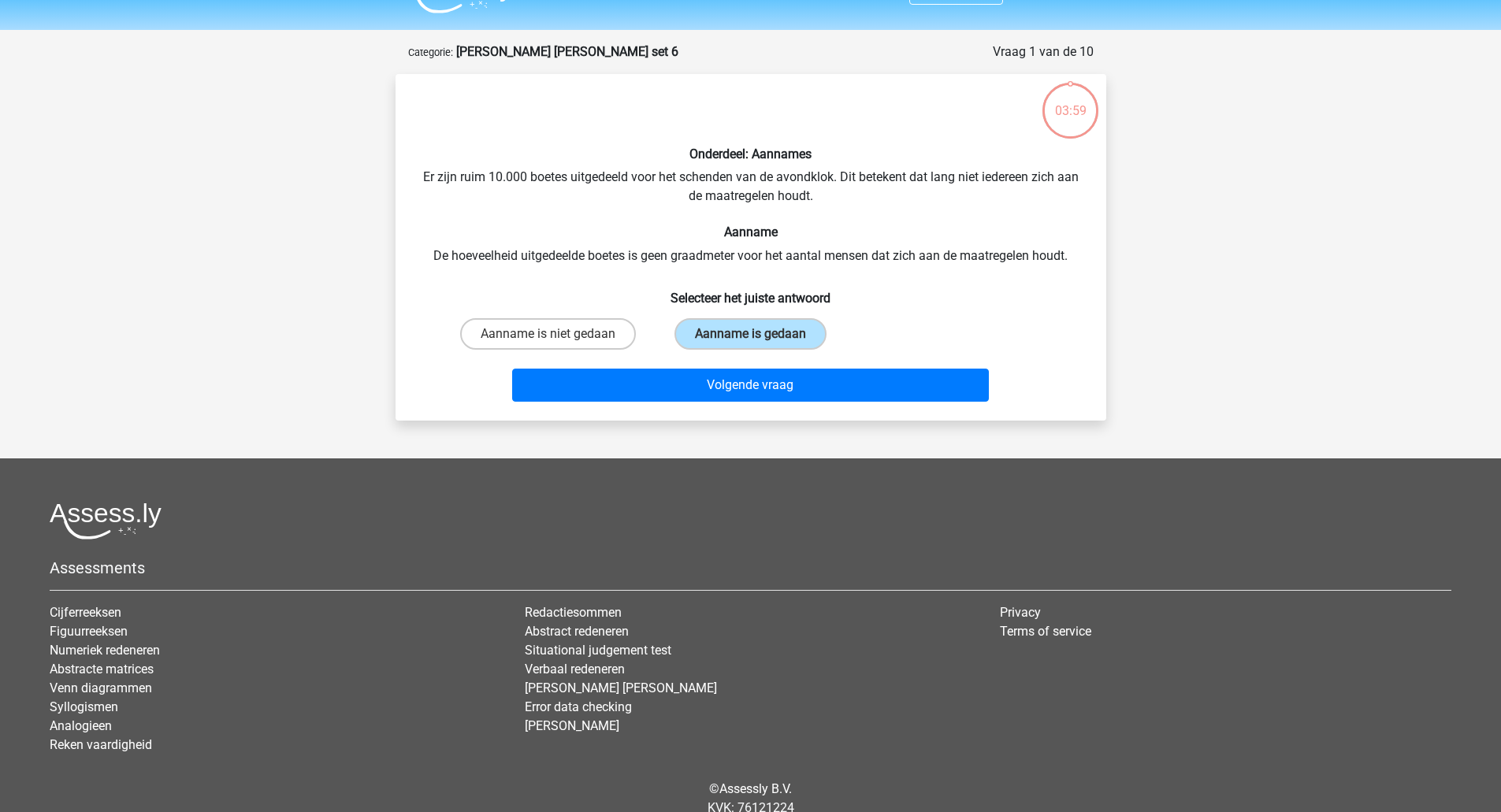
scroll to position [36, 0]
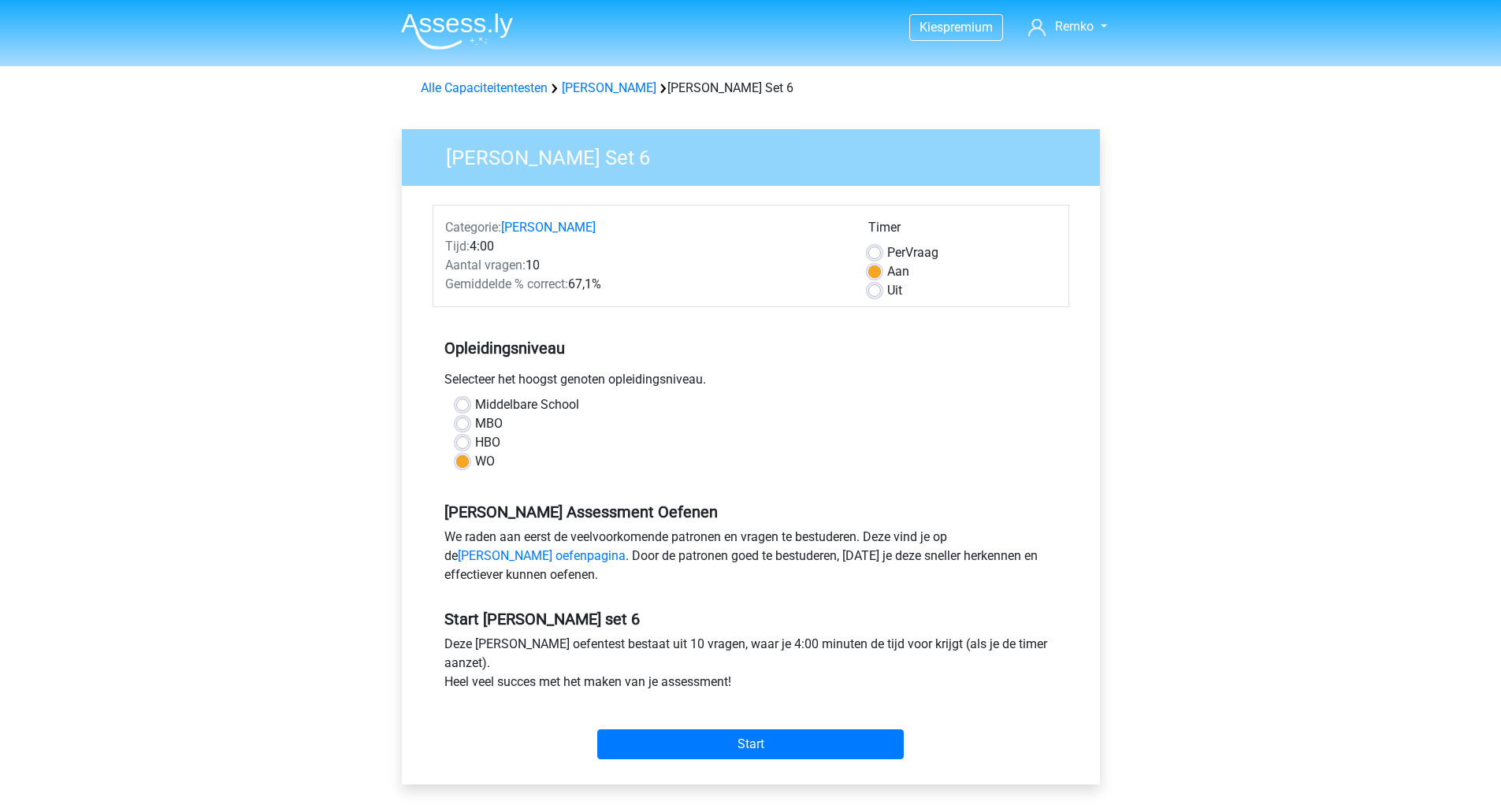
scroll to position [104, 0]
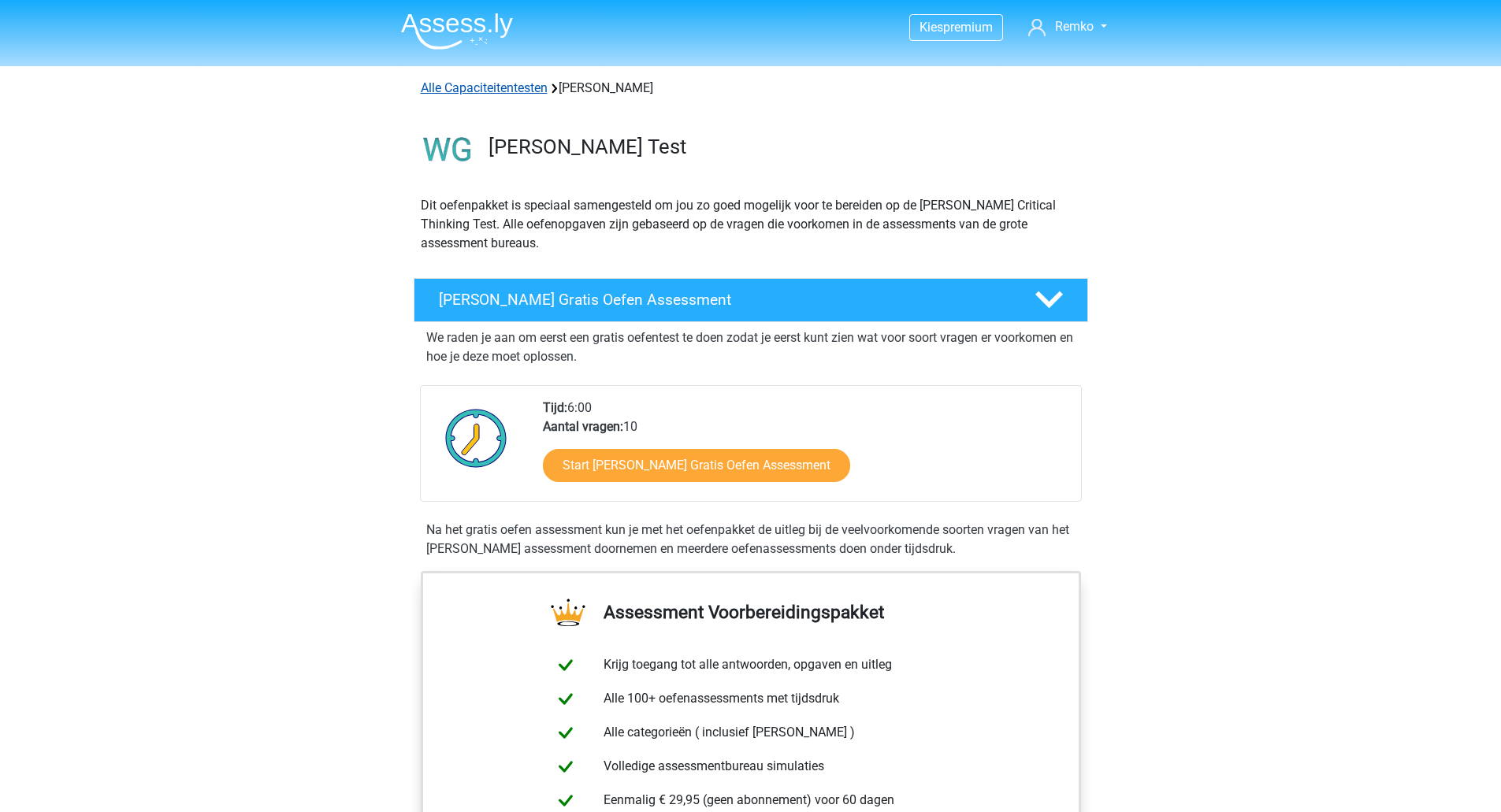
click at [510, 87] on link "Alle Capaciteitentesten" at bounding box center [484, 87] width 127 height 15
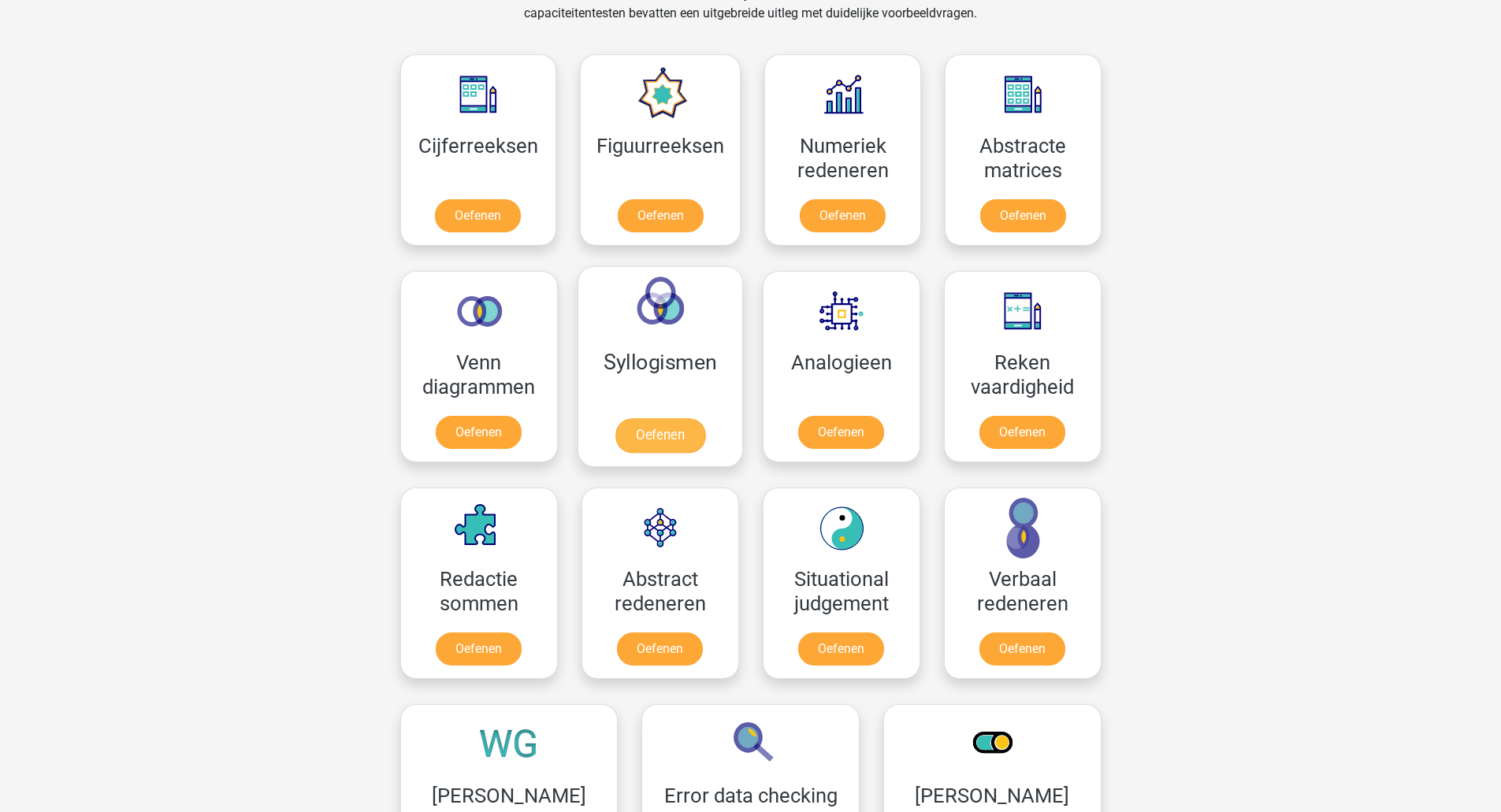
scroll to position [685, 0]
click at [665, 431] on link "Oefenen" at bounding box center [659, 435] width 90 height 35
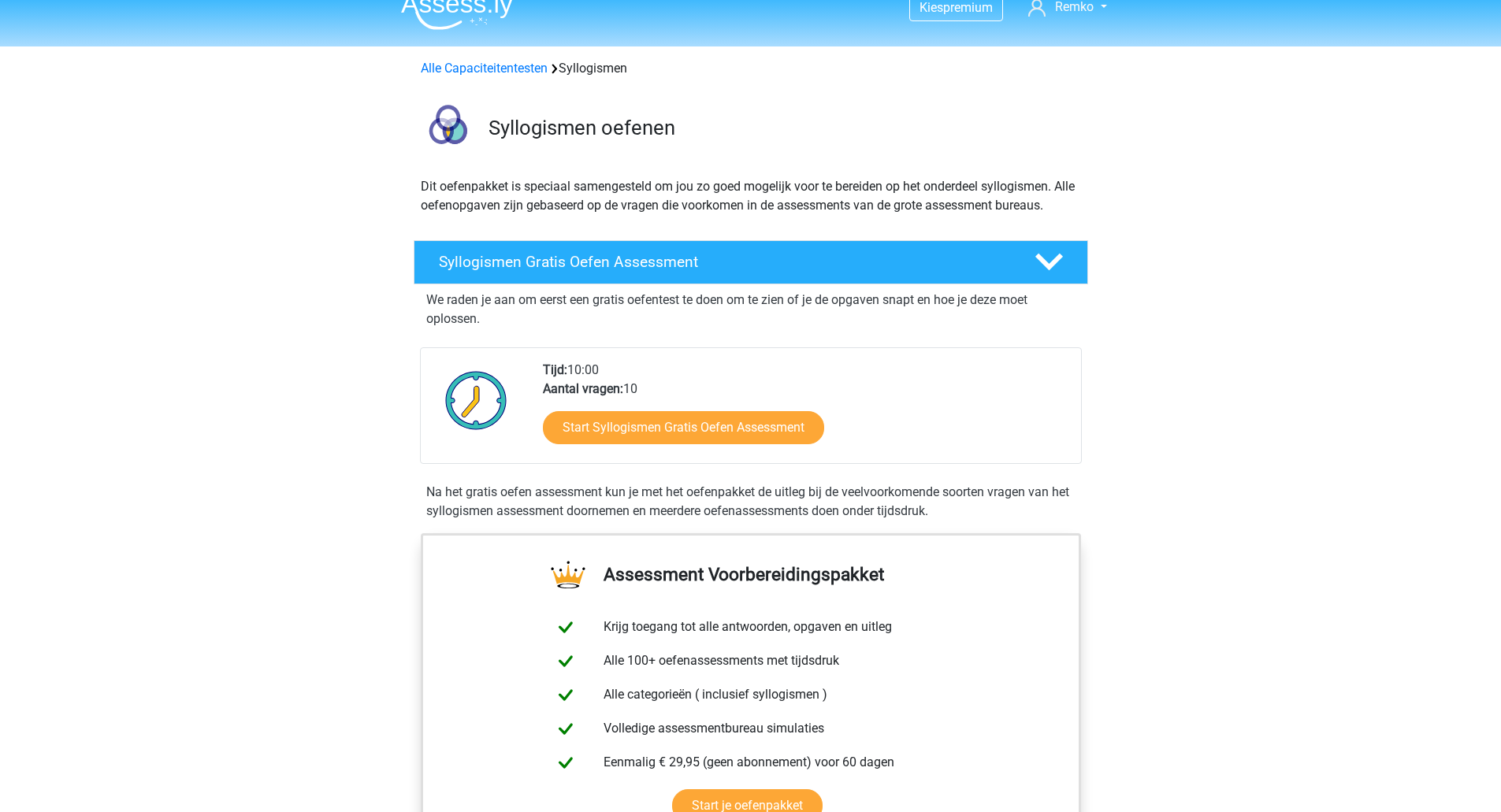
scroll to position [23, 0]
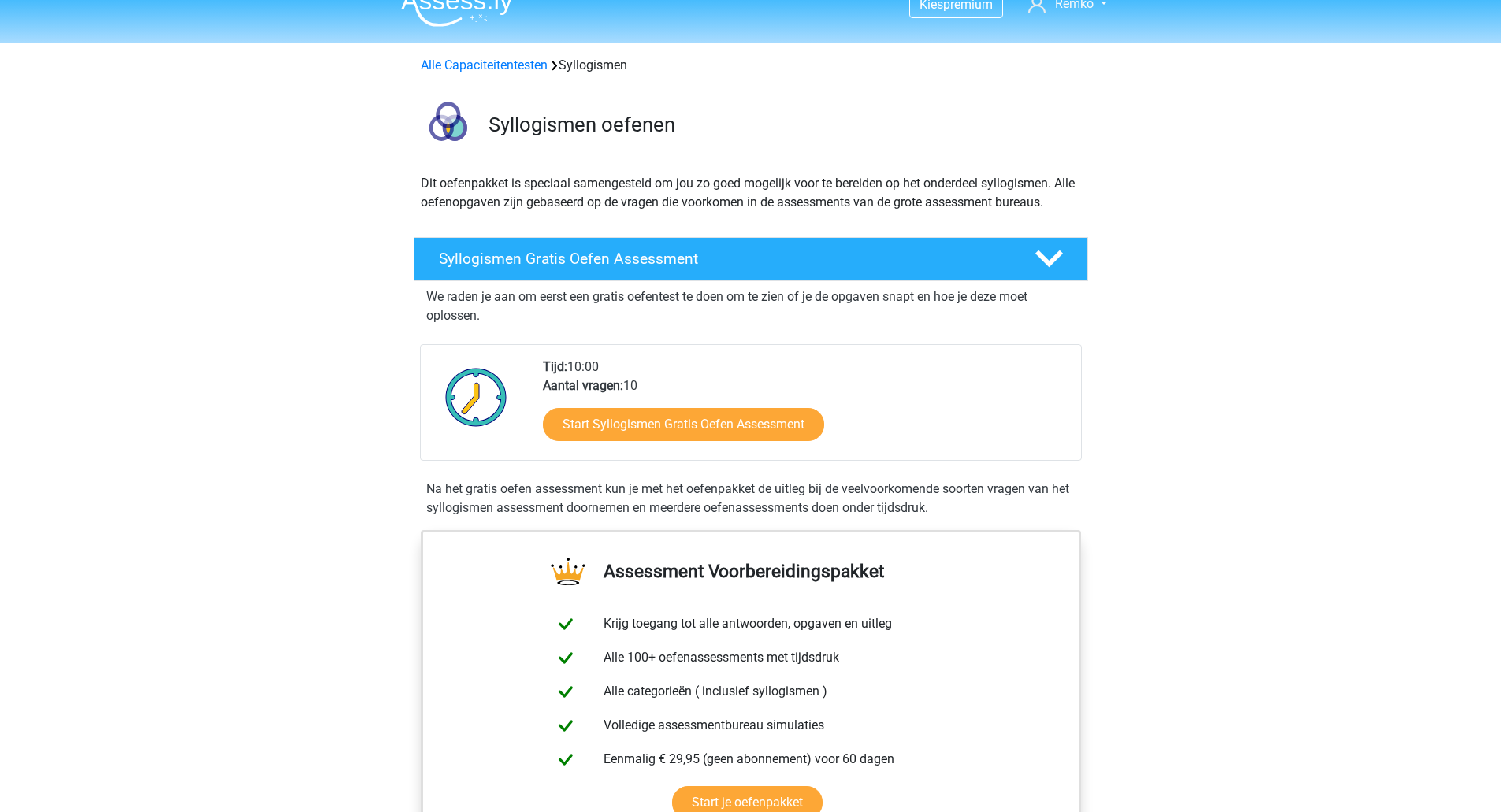
click at [711, 282] on div "We raden je aan om eerst een gratis oefentest te doen om te zien of je de opgav…" at bounding box center [750, 303] width 662 height 44
click at [718, 264] on h4 "Syllogismen Gratis Oefen Assessment" at bounding box center [723, 258] width 570 height 18
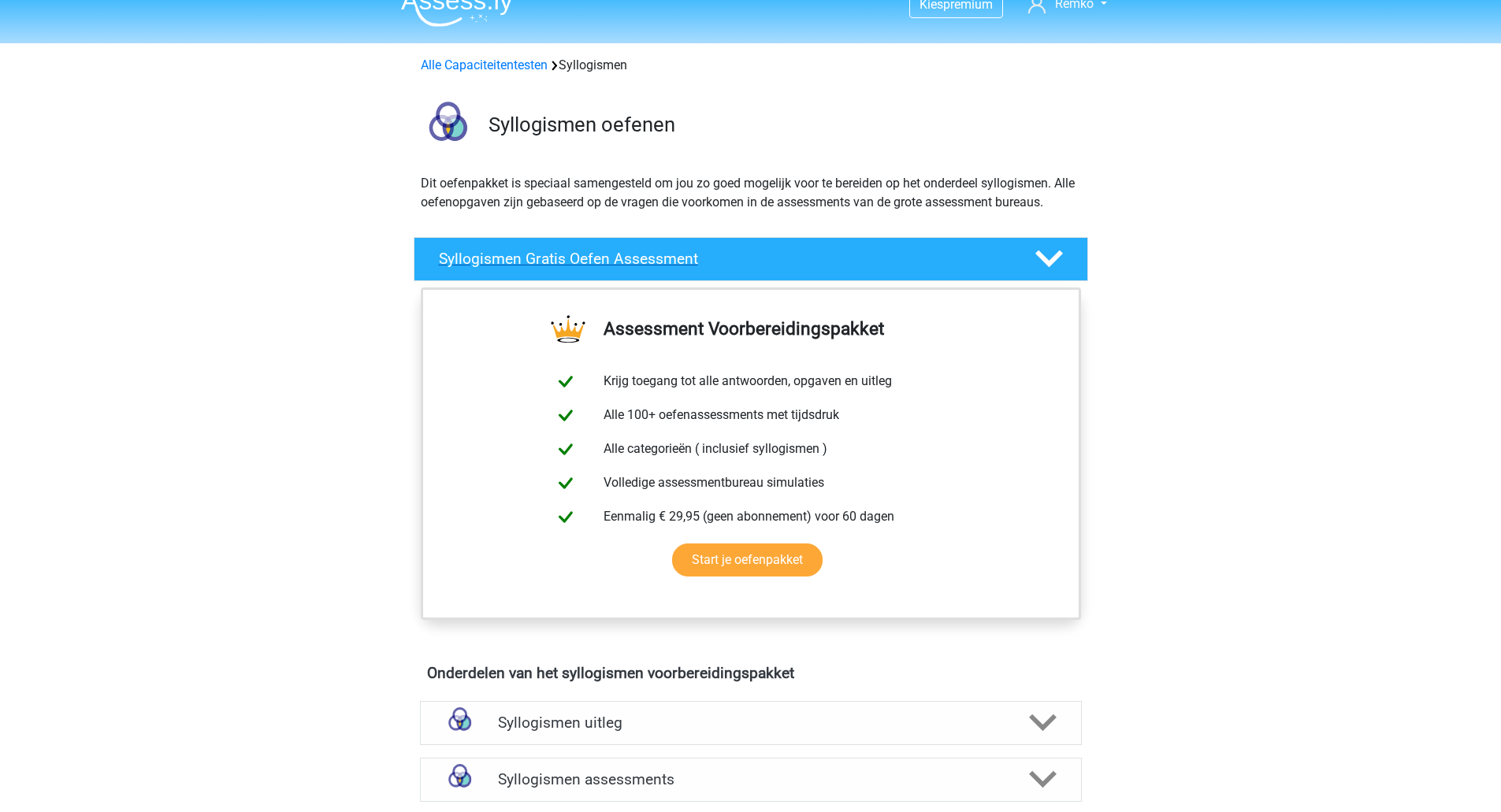
click at [718, 264] on h4 "Syllogismen Gratis Oefen Assessment" at bounding box center [723, 258] width 570 height 18
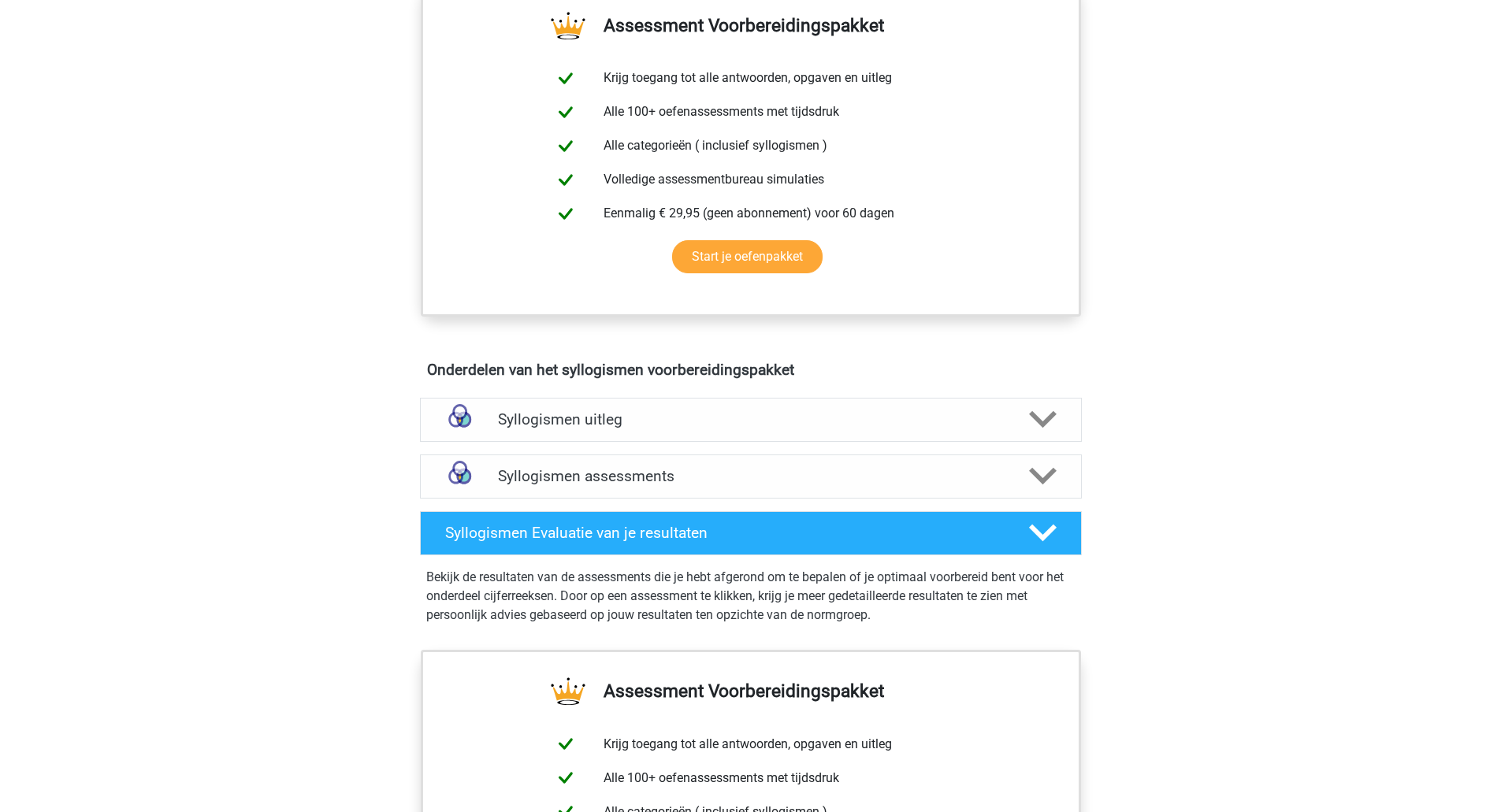
scroll to position [569, 0]
click at [732, 423] on h4 "Syllogismen uitleg" at bounding box center [750, 418] width 506 height 18
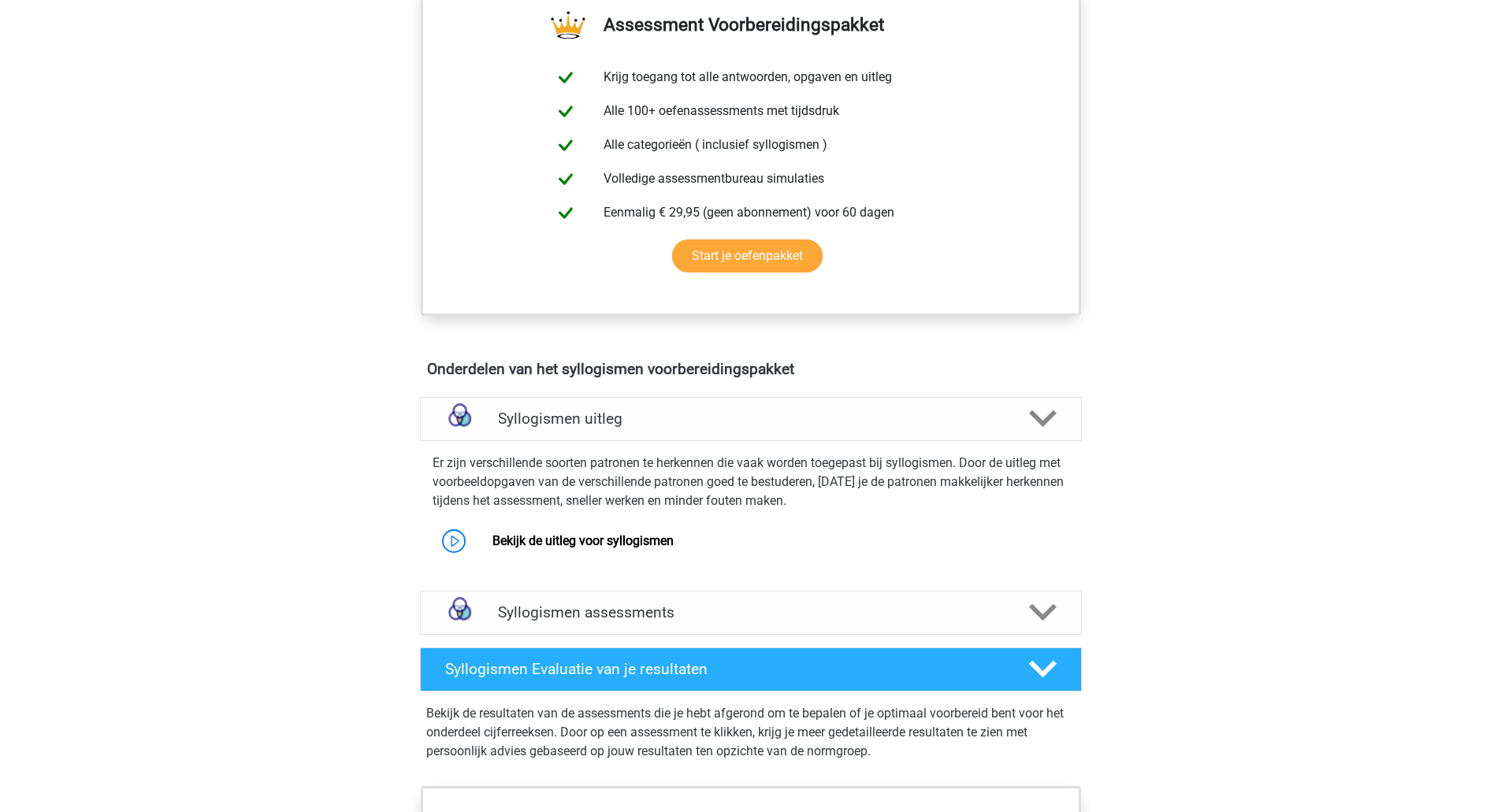
click at [732, 423] on h4 "Syllogismen uitleg" at bounding box center [750, 418] width 506 height 18
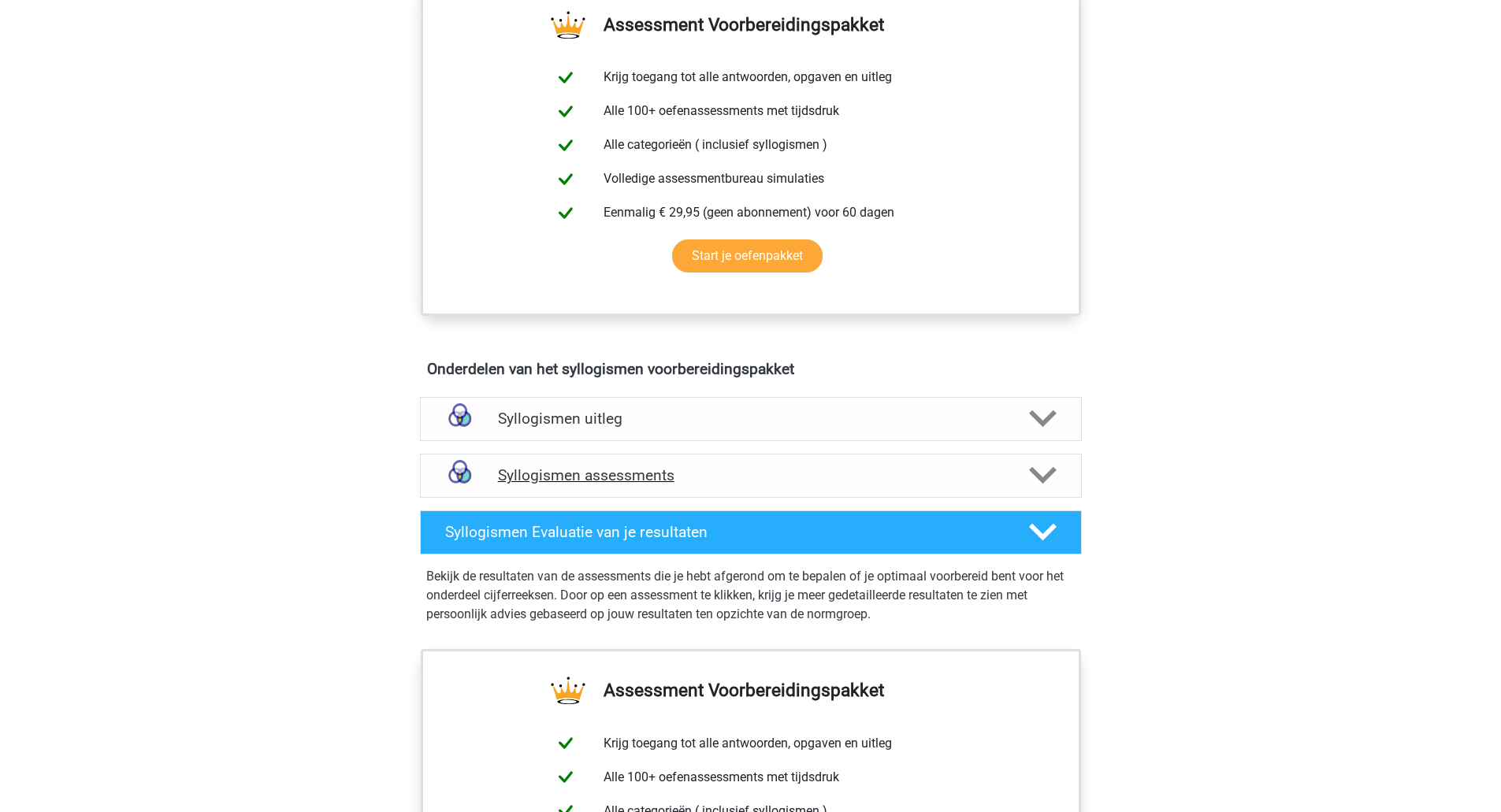
click at [698, 471] on h4 "Syllogismen assessments" at bounding box center [750, 475] width 506 height 18
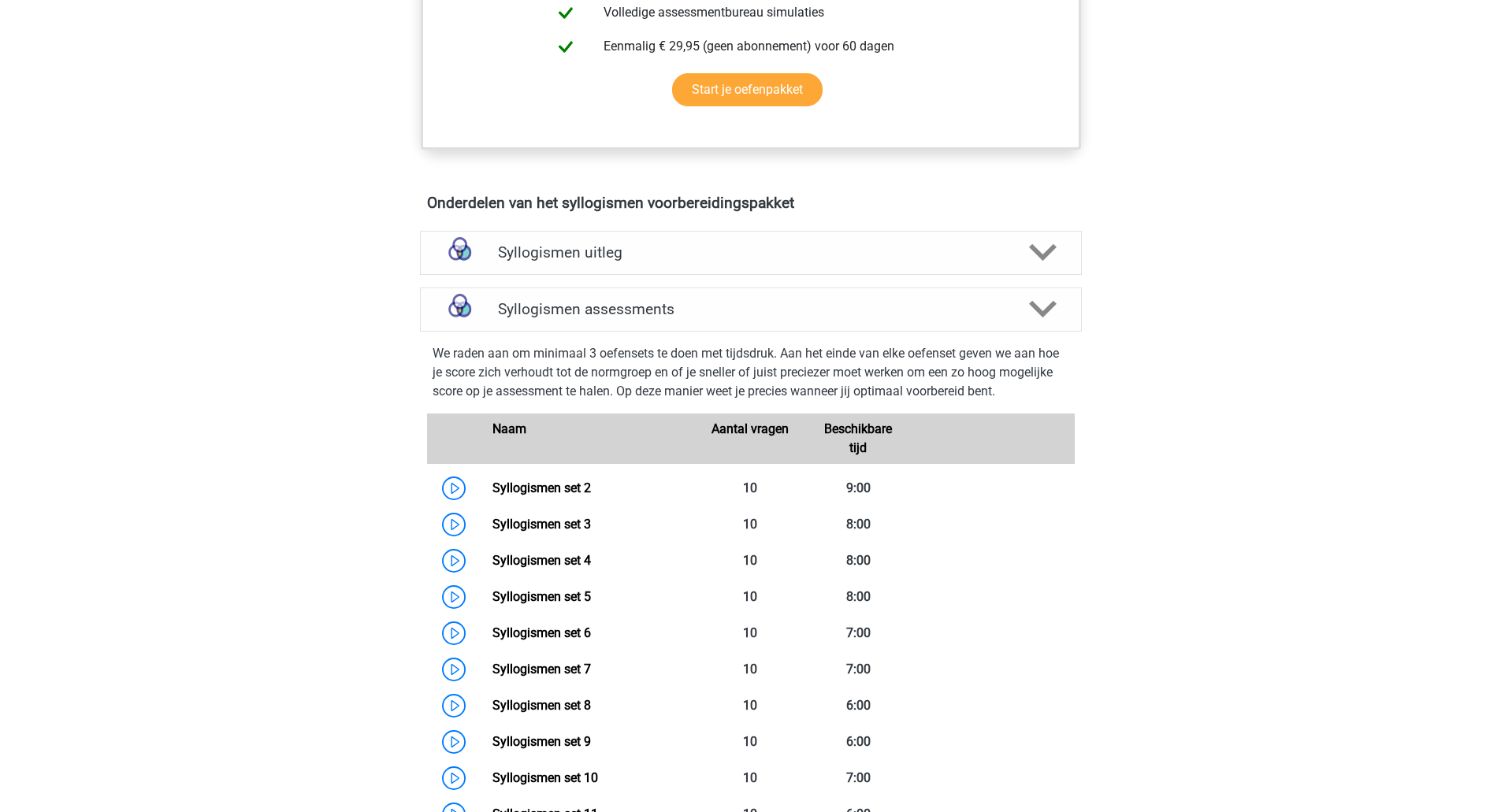
scroll to position [729, 0]
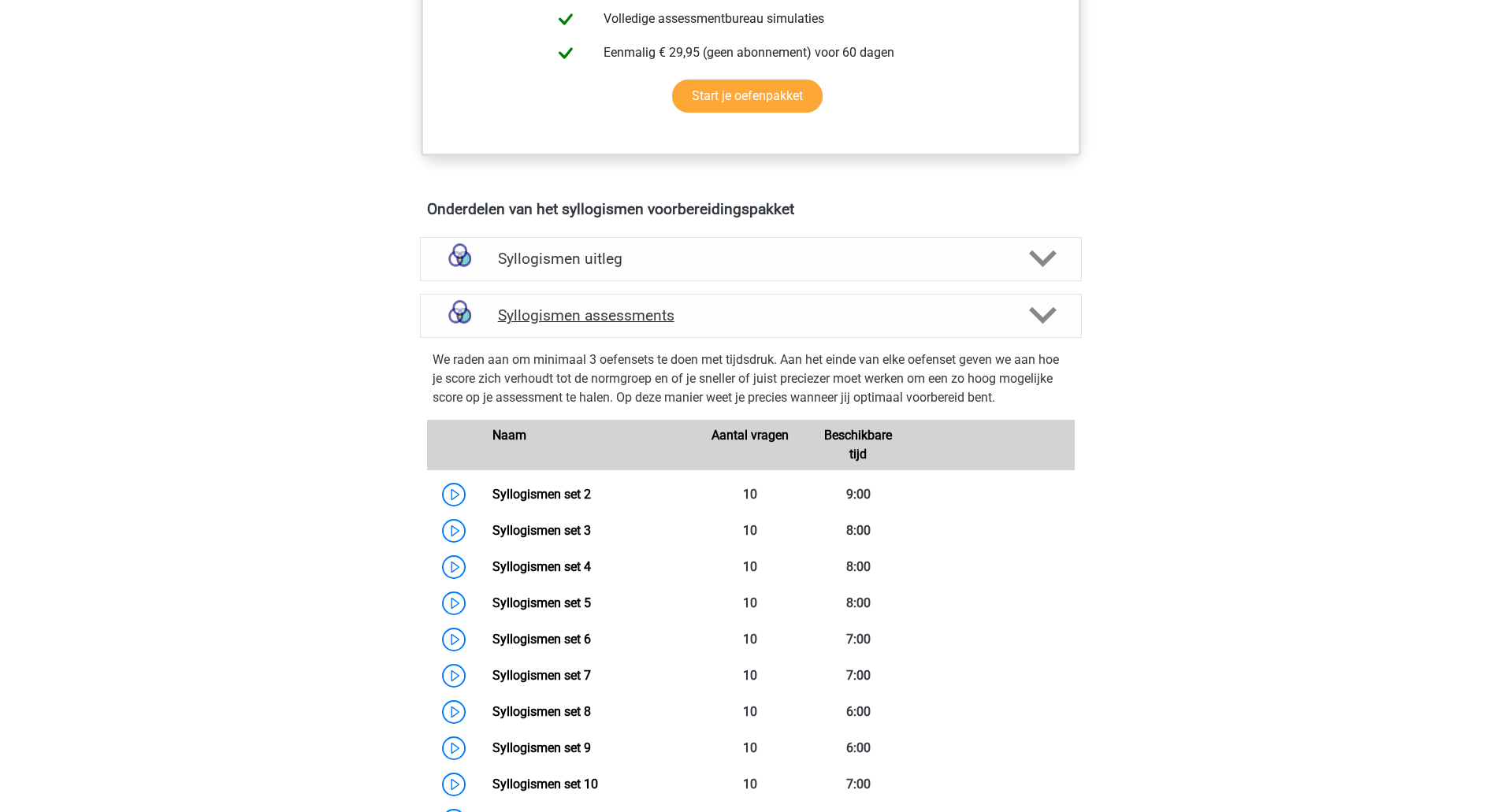
click at [616, 327] on div "Syllogismen assessments" at bounding box center [750, 316] width 662 height 44
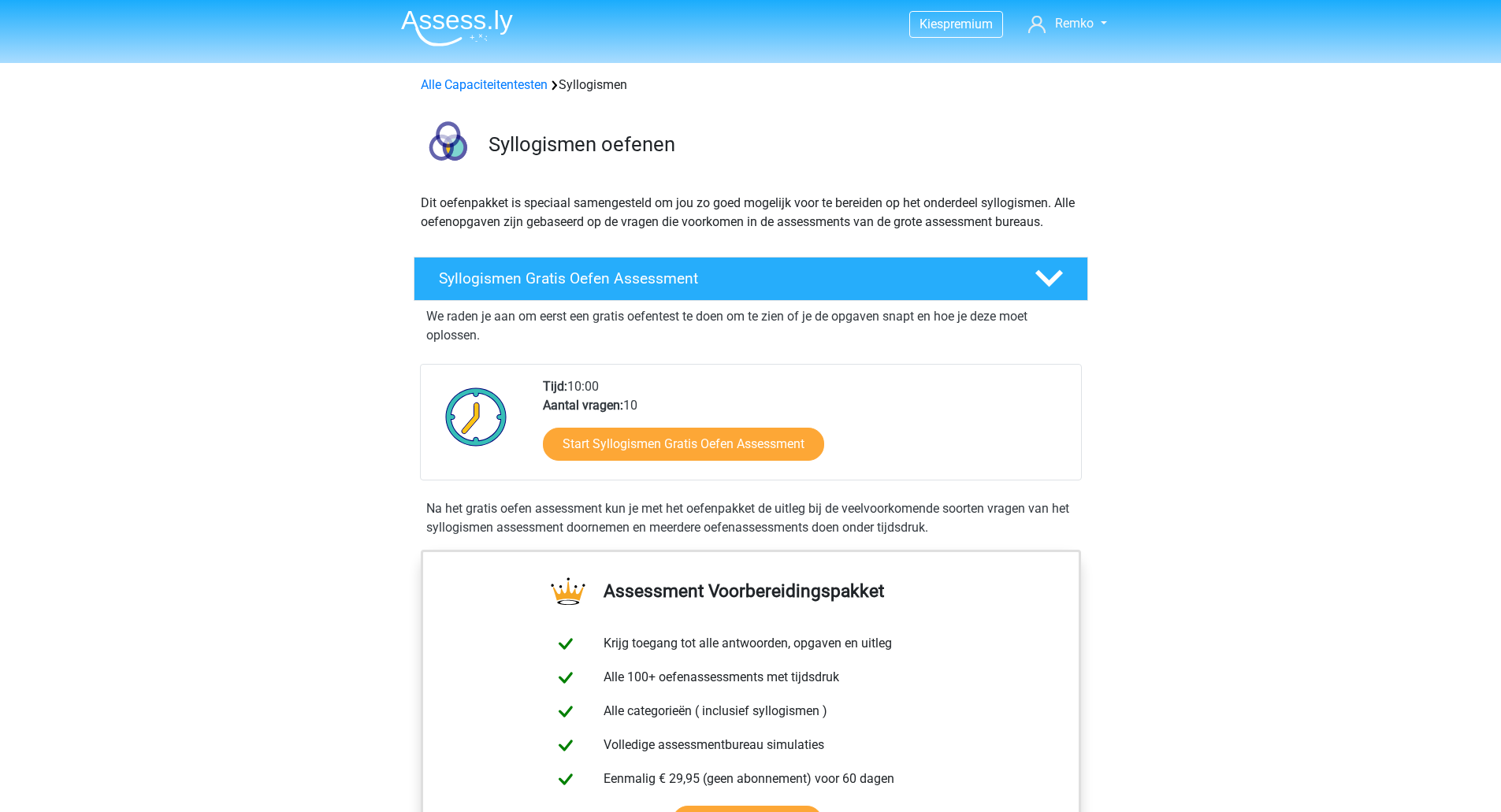
scroll to position [0, 0]
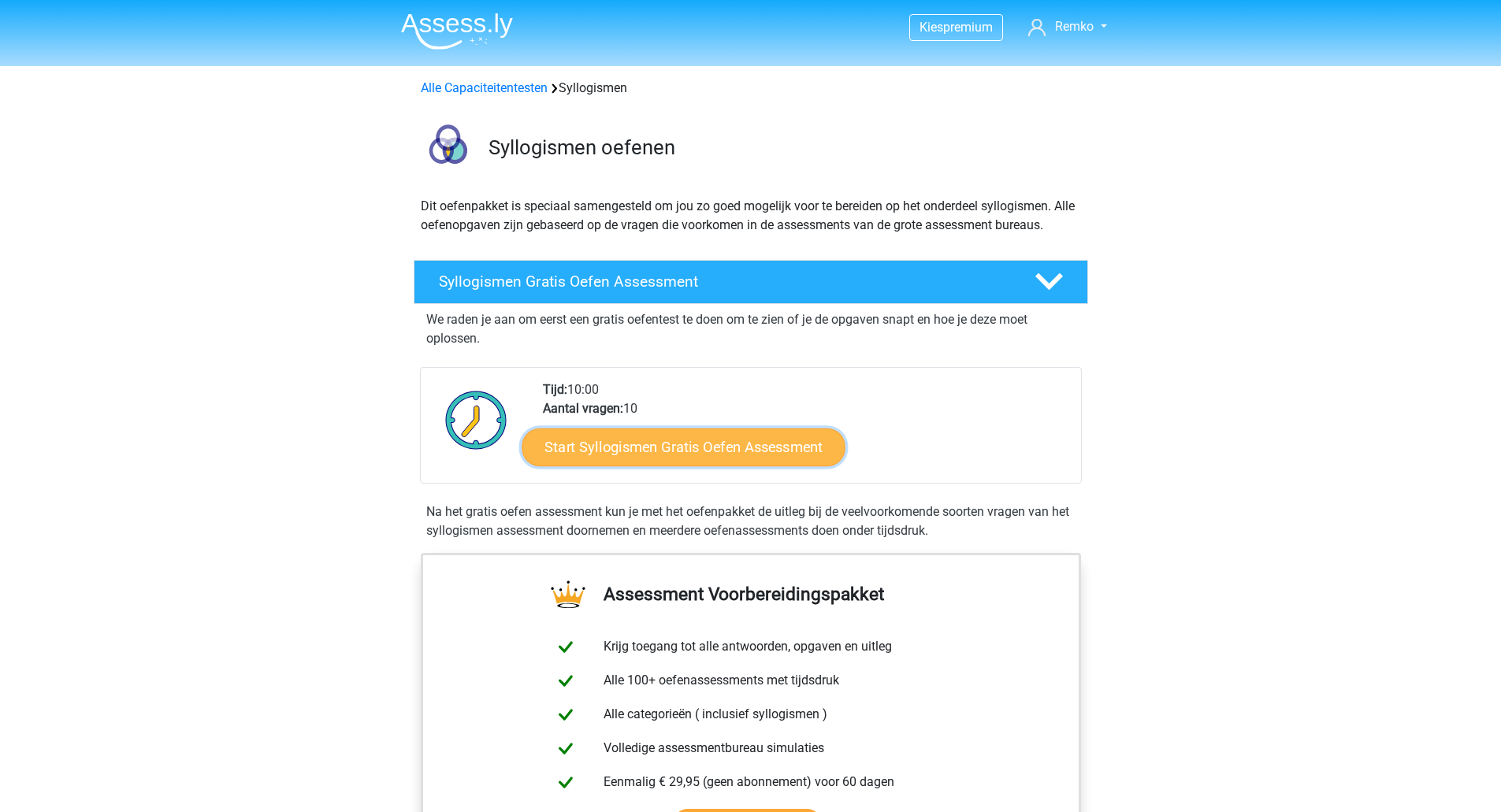
click at [707, 441] on link "Start Syllogismen Gratis Oefen Assessment" at bounding box center [684, 447] width 324 height 38
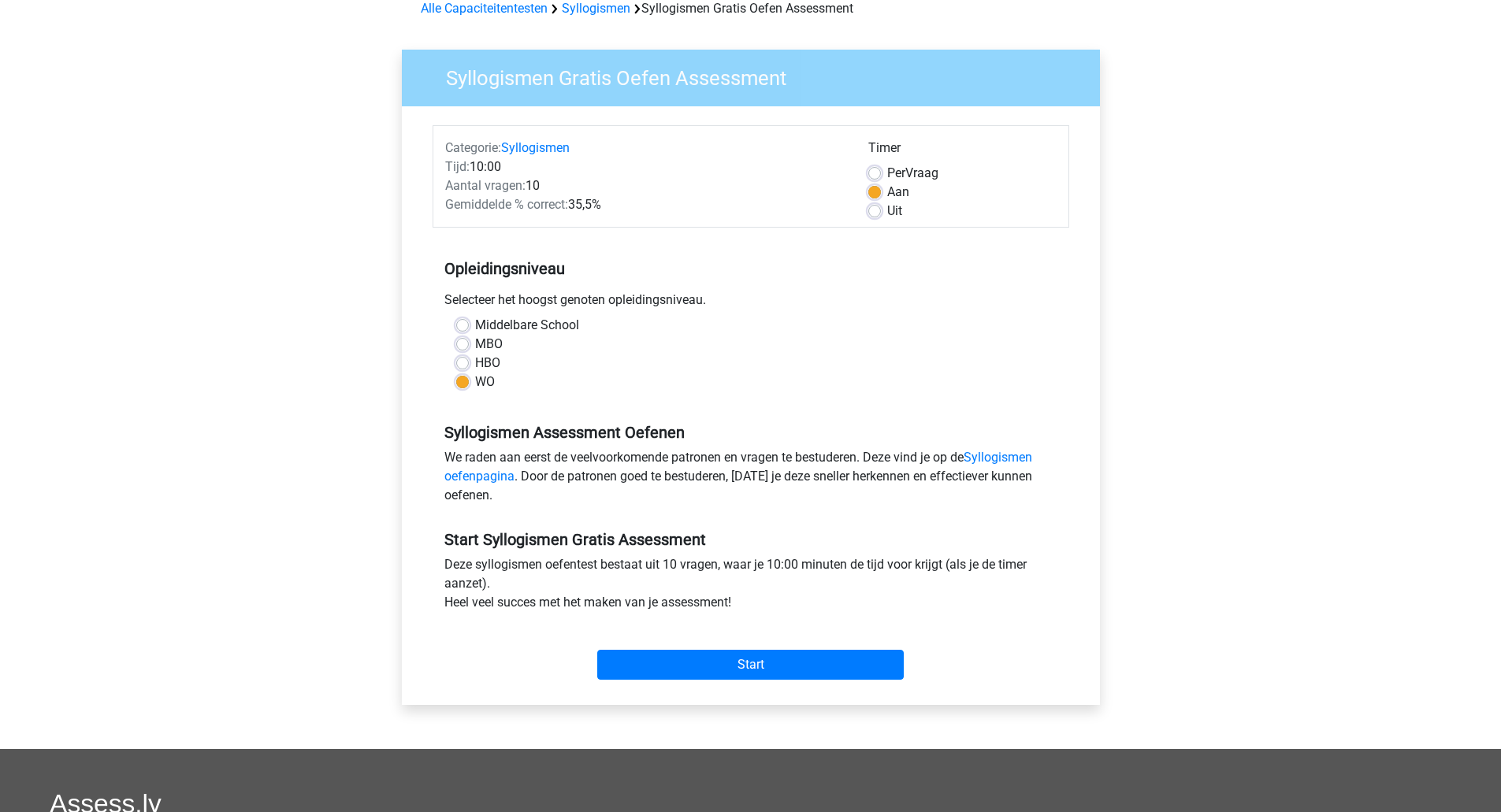
scroll to position [82, 0]
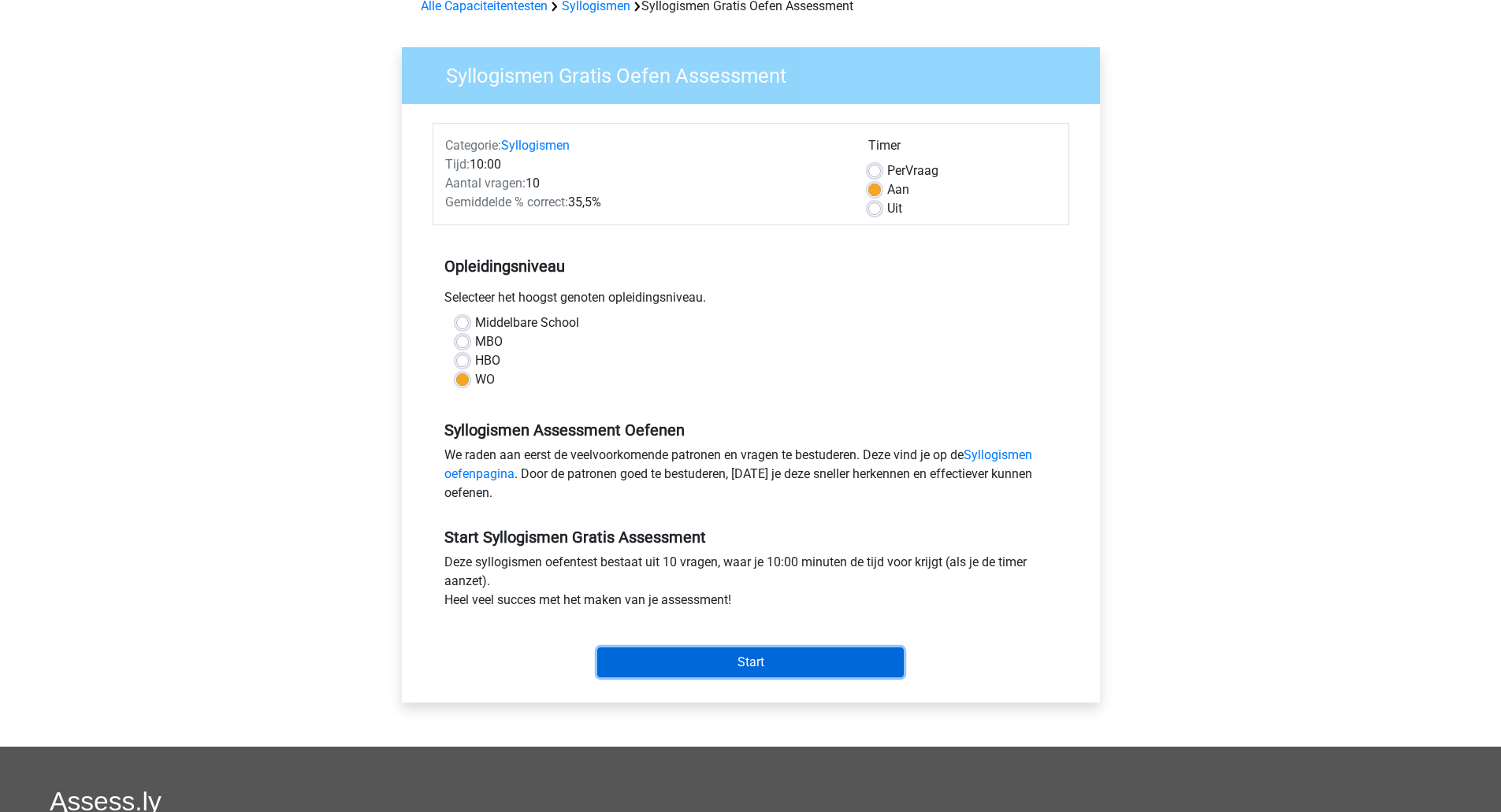
click at [716, 658] on input "Start" at bounding box center [750, 662] width 307 height 30
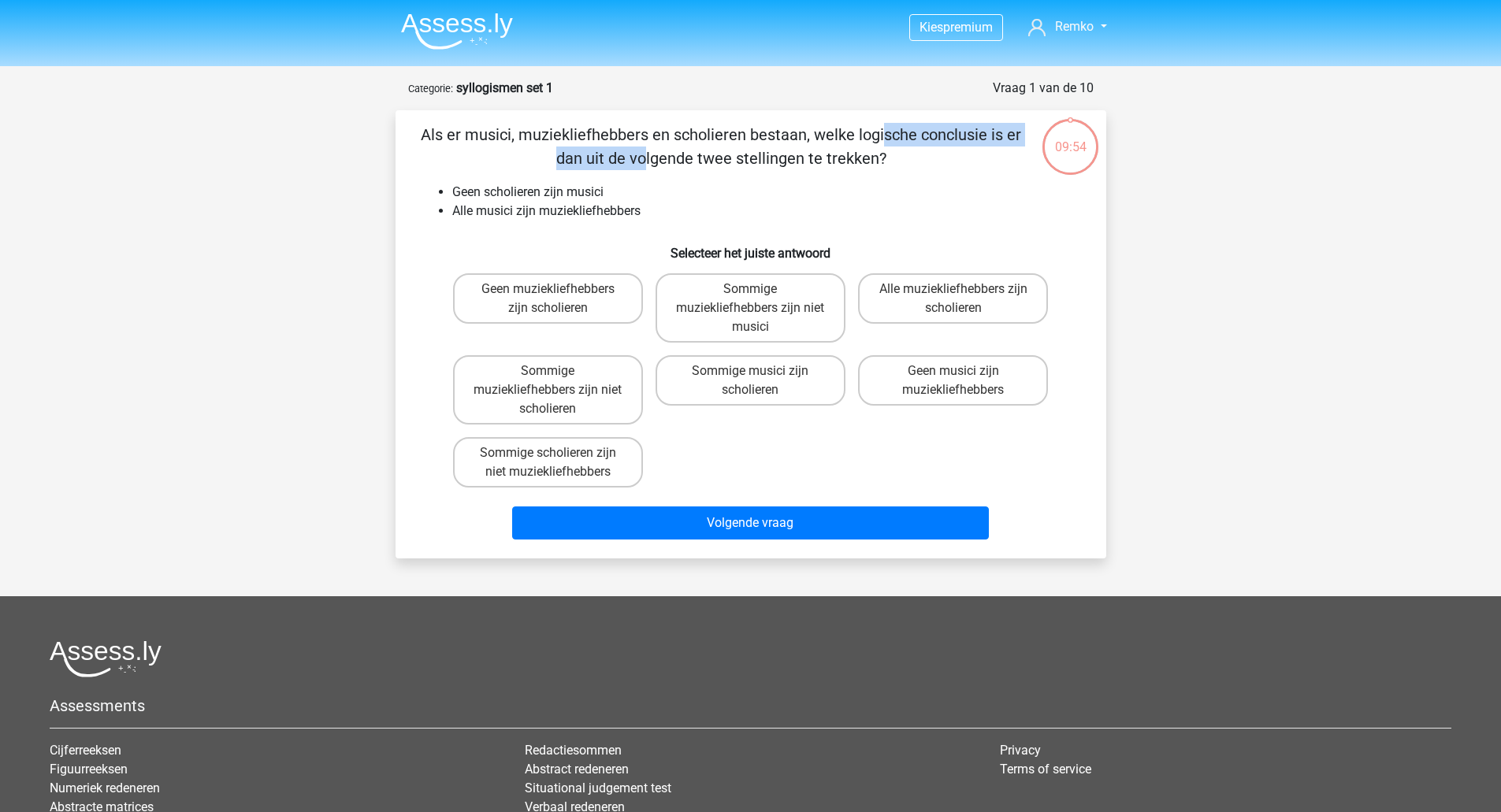
drag, startPoint x: 558, startPoint y: 132, endPoint x: 801, endPoint y: 129, distance: 243.0
click at [801, 129] on p "Als er musici, muziekliefhebbers en scholieren bestaan, welke logische conclusi…" at bounding box center [721, 147] width 601 height 48
drag, startPoint x: 848, startPoint y: 129, endPoint x: 940, endPoint y: 156, distance: 95.9
click at [940, 156] on p "Als er musici, muziekliefhebbers en scholieren bestaan, welke logische conclusi…" at bounding box center [721, 147] width 601 height 48
drag, startPoint x: 523, startPoint y: 187, endPoint x: 634, endPoint y: 190, distance: 111.0
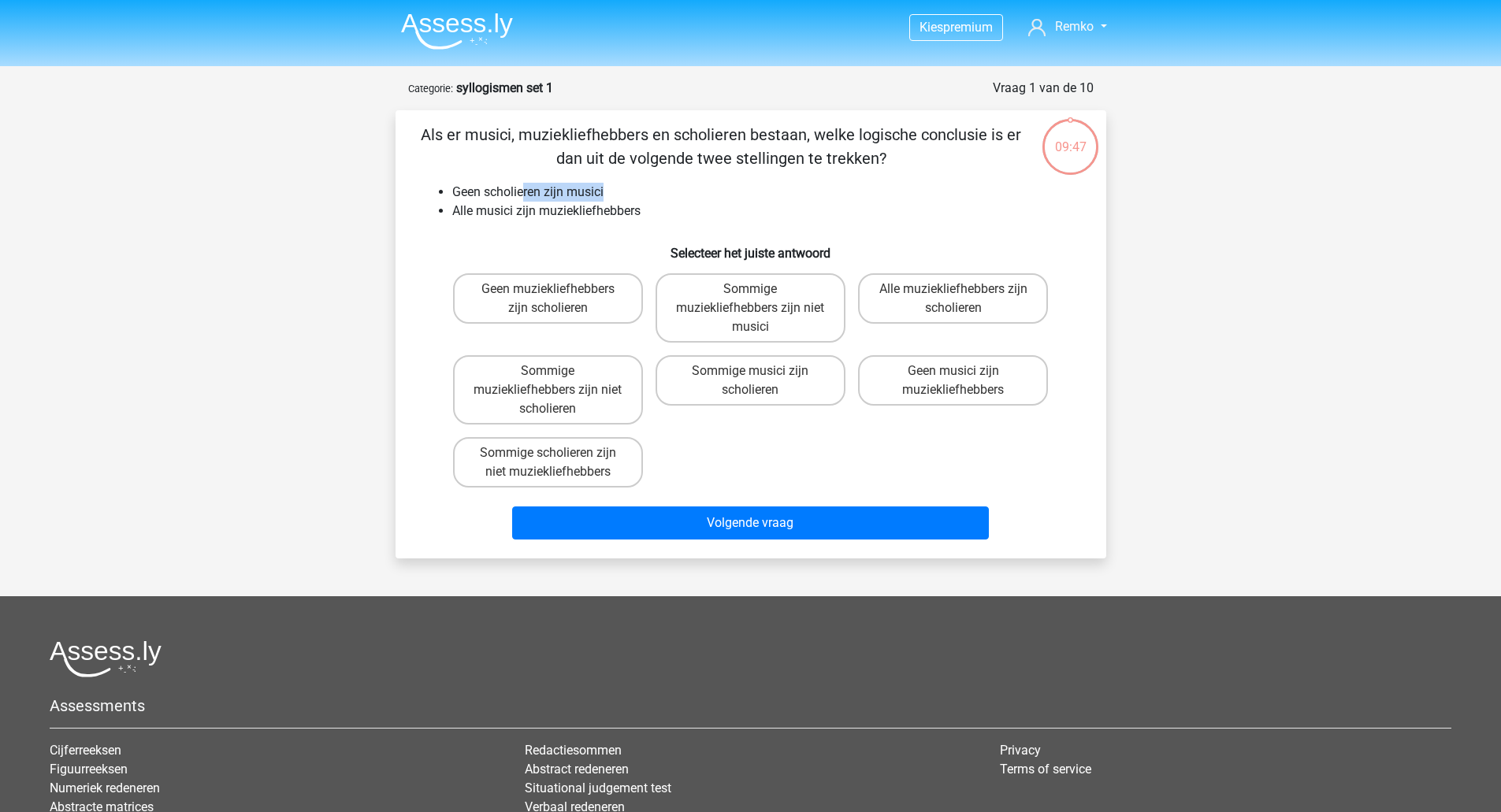
click at [634, 190] on li "Geen scholieren zijn musici" at bounding box center [766, 192] width 629 height 19
drag, startPoint x: 485, startPoint y: 212, endPoint x: 661, endPoint y: 214, distance: 176.0
click at [661, 214] on li "Alle musici zijn muziekliefhebbers" at bounding box center [766, 211] width 629 height 19
click at [582, 363] on label "Sommige muziekliefhebbers zijn niet scholieren" at bounding box center [547, 389] width 190 height 69
click at [558, 371] on input "Sommige muziekliefhebbers zijn niet scholieren" at bounding box center [552, 375] width 10 height 10
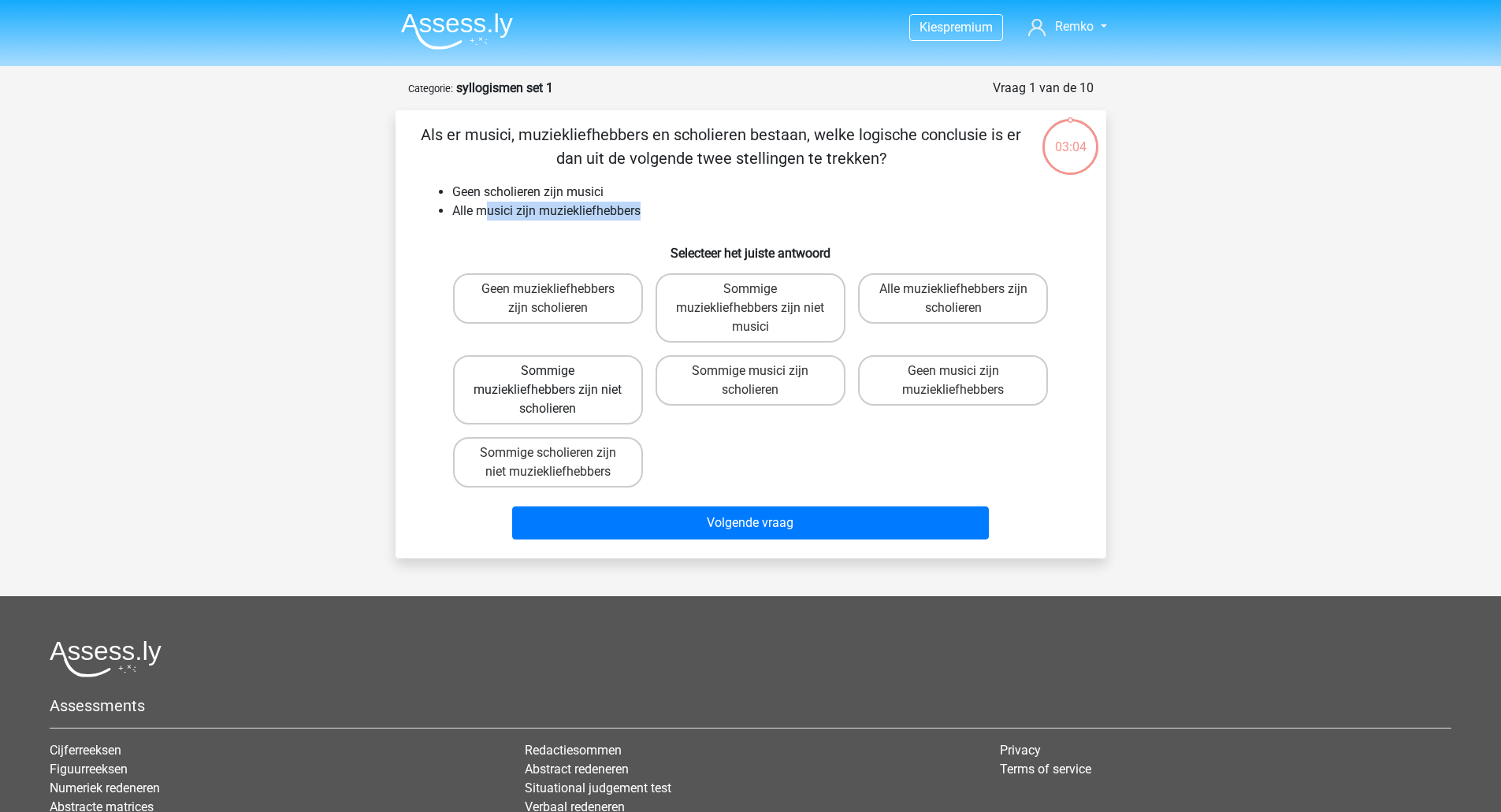
radio input "true"
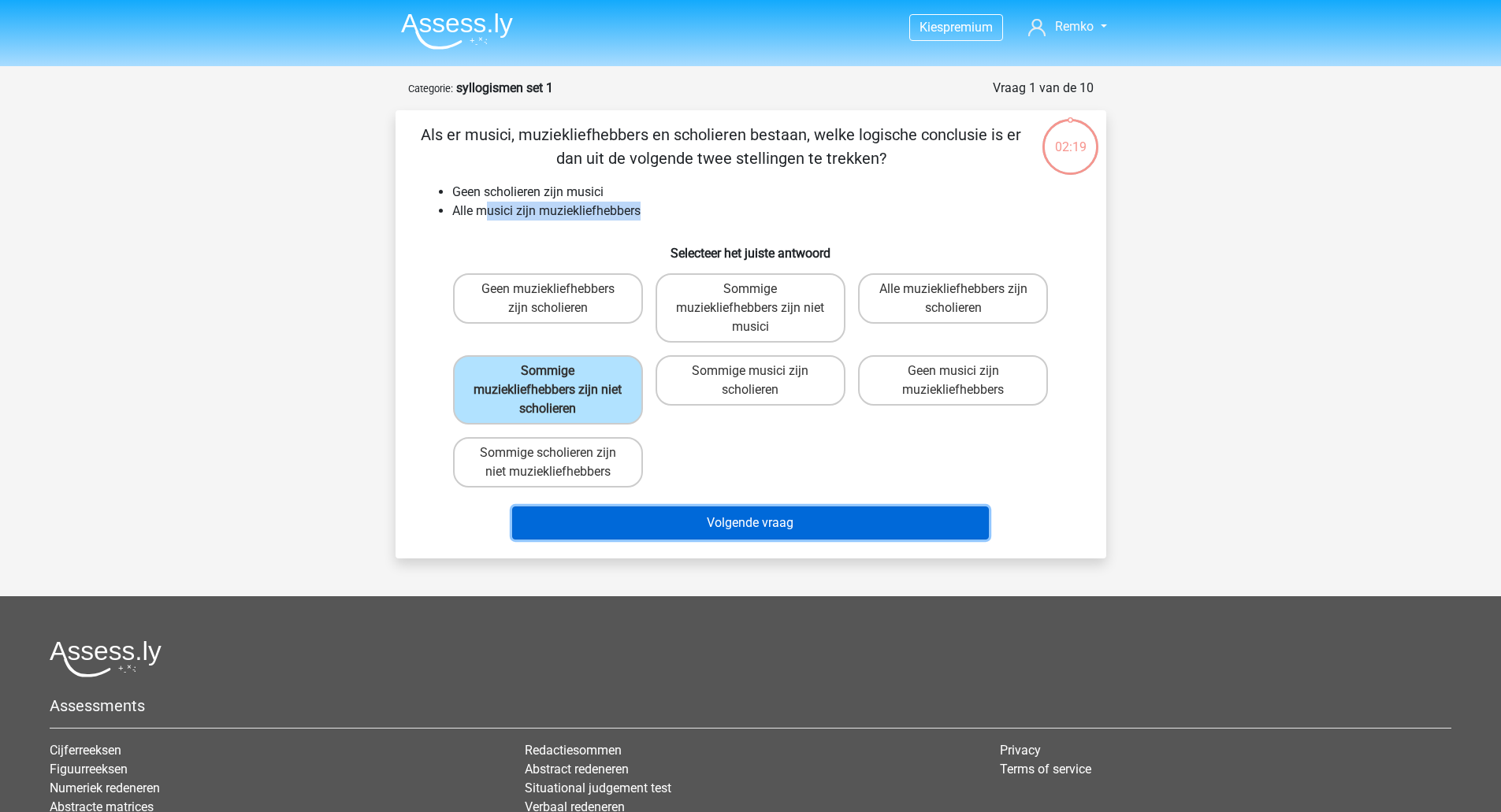
click at [636, 514] on button "Volgende vraag" at bounding box center [750, 523] width 477 height 33
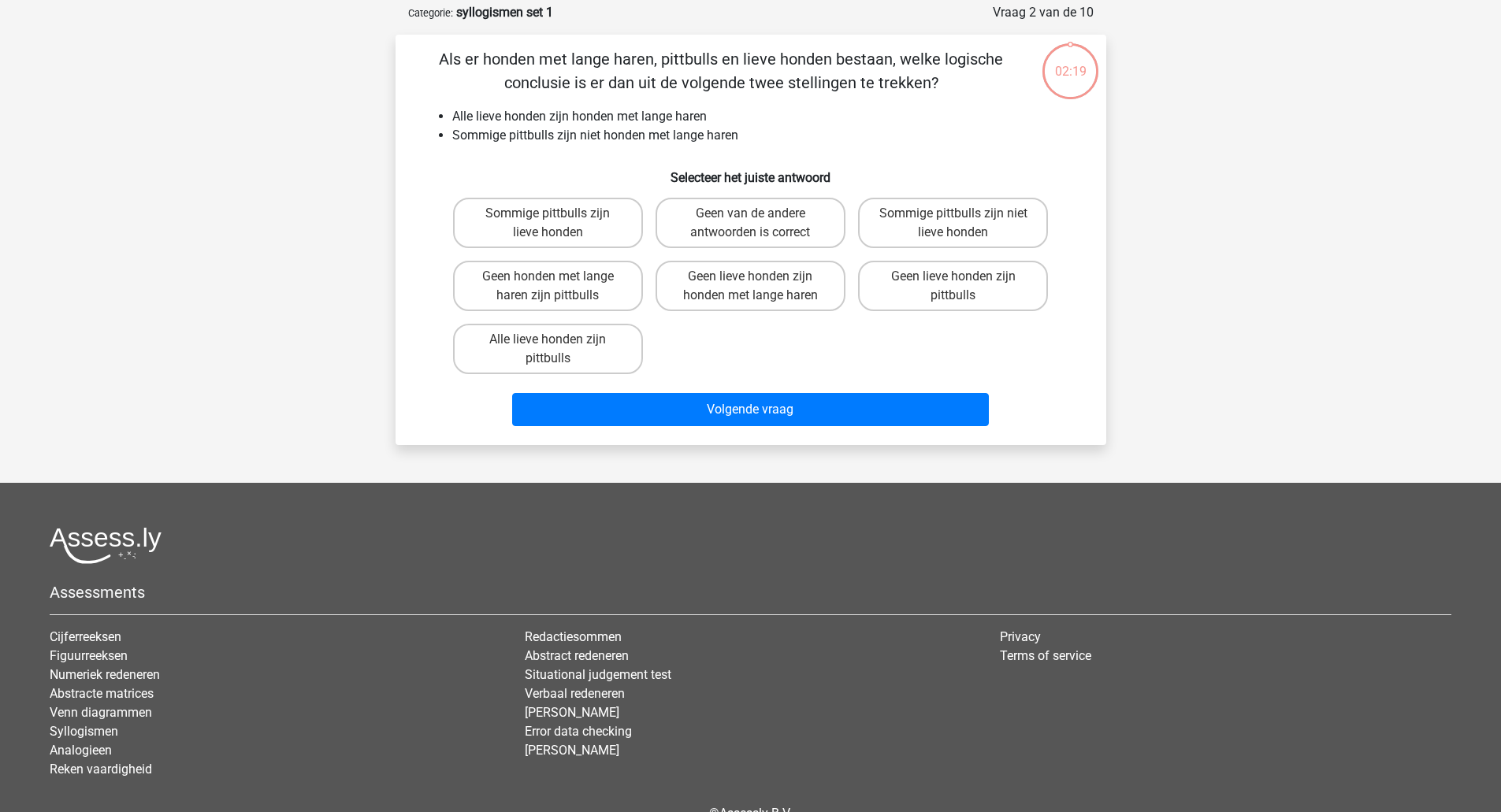
scroll to position [79, 0]
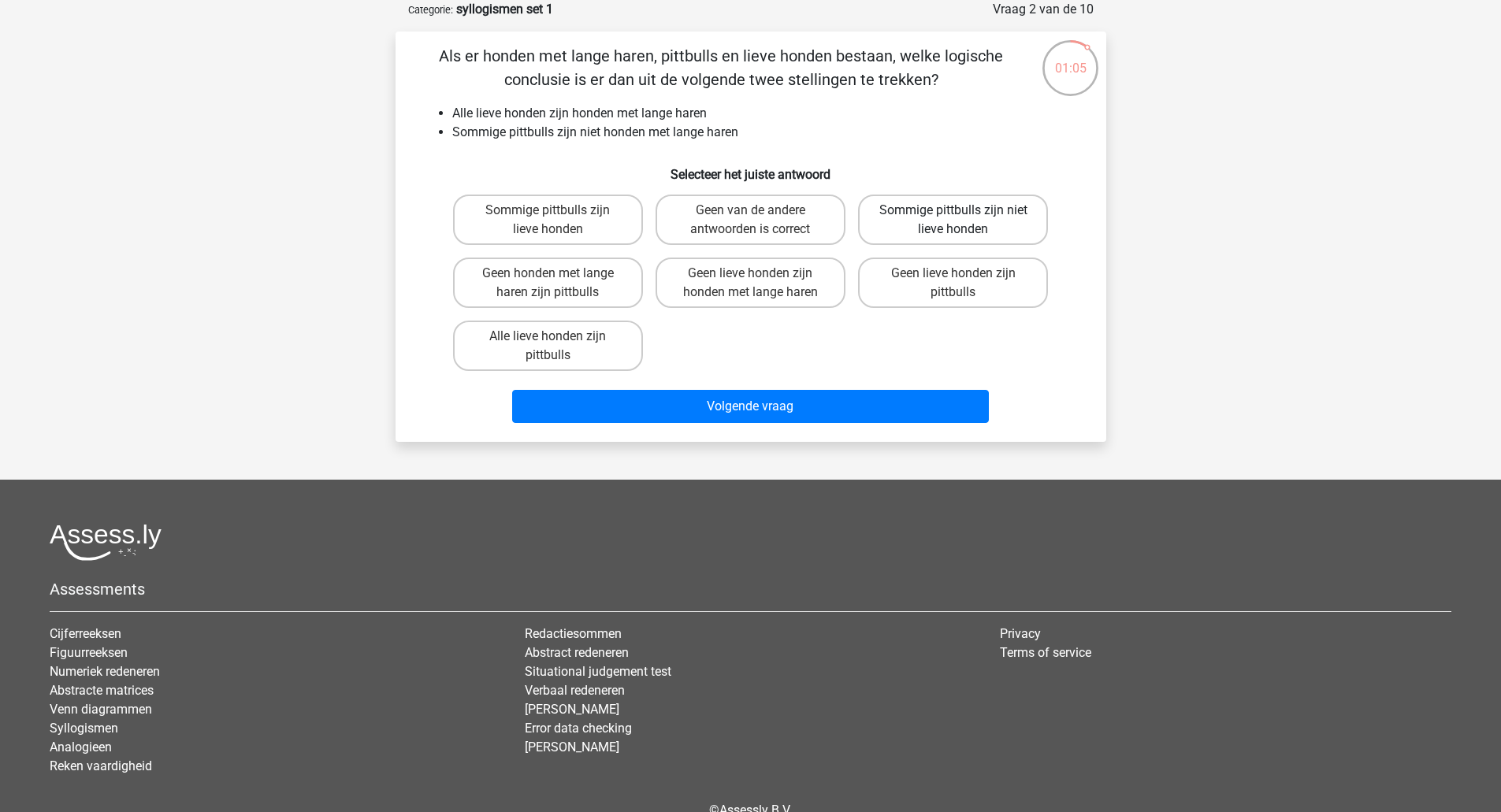
click at [947, 218] on label "Sommige pittbulls zijn niet lieve honden" at bounding box center [952, 219] width 190 height 50
click at [953, 218] on input "Sommige pittbulls zijn niet lieve honden" at bounding box center [958, 215] width 10 height 10
radio input "true"
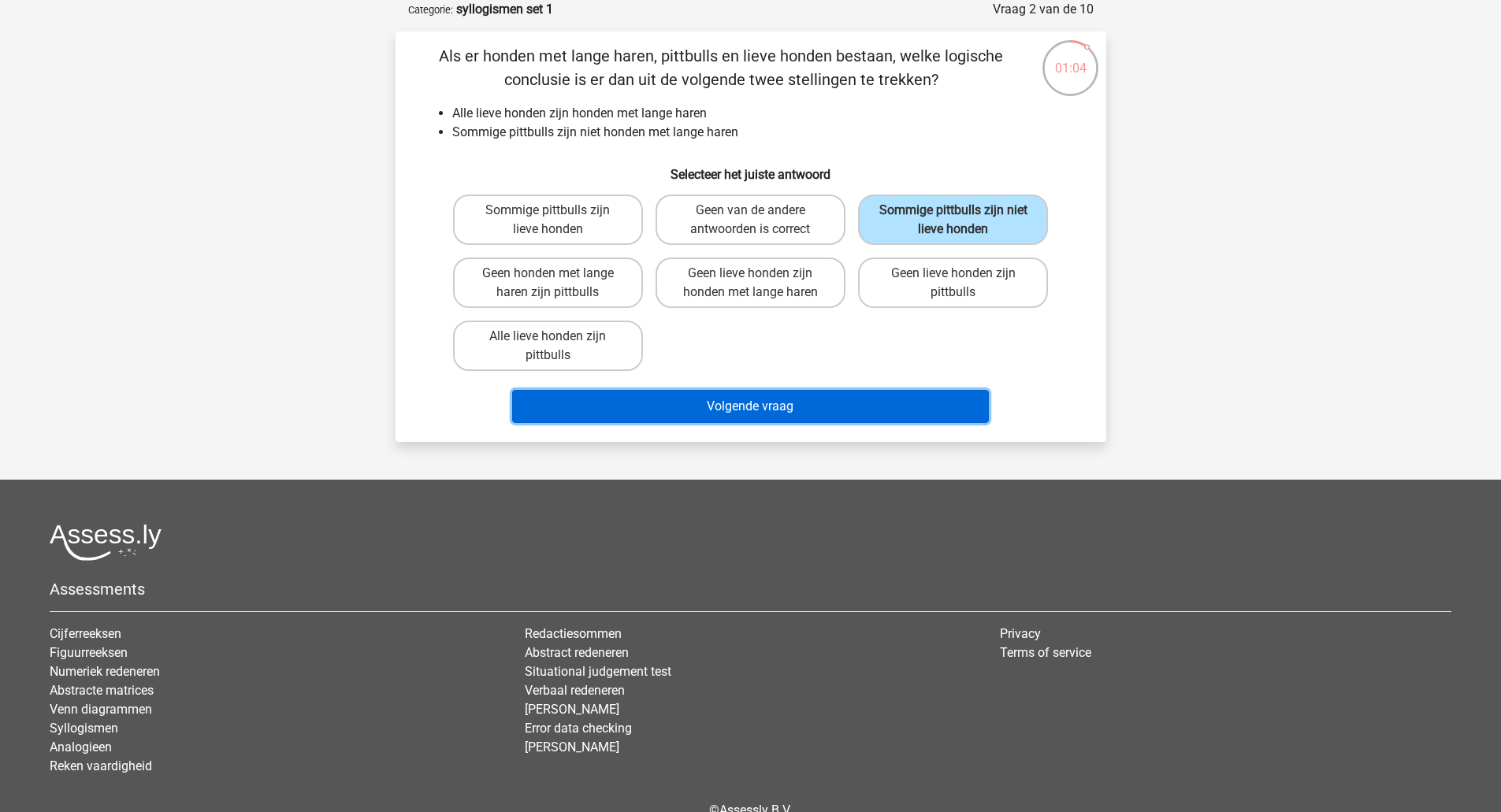
click at [825, 409] on button "Volgende vraag" at bounding box center [750, 406] width 477 height 33
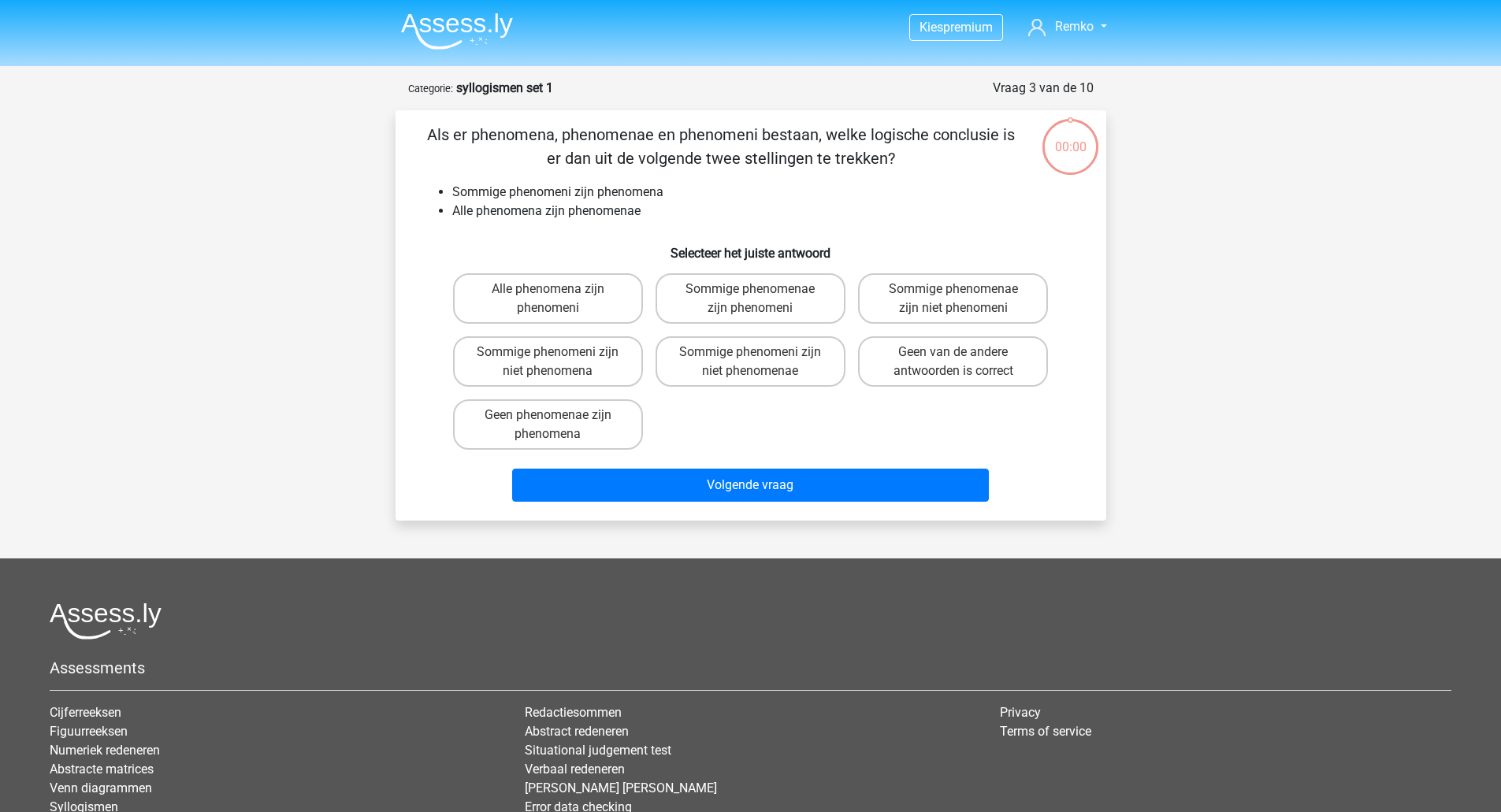
scroll to position [79, 0]
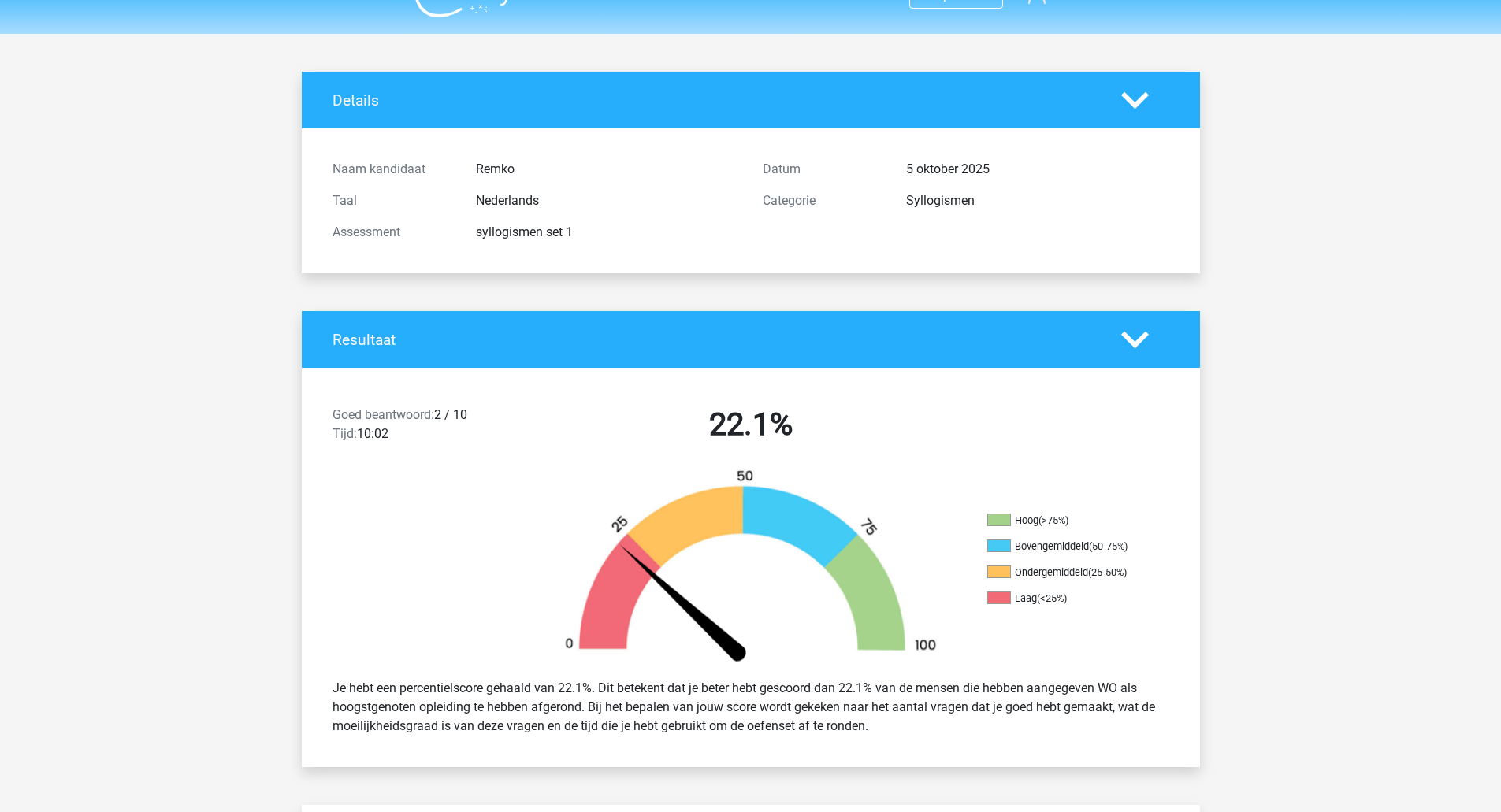
scroll to position [32, 0]
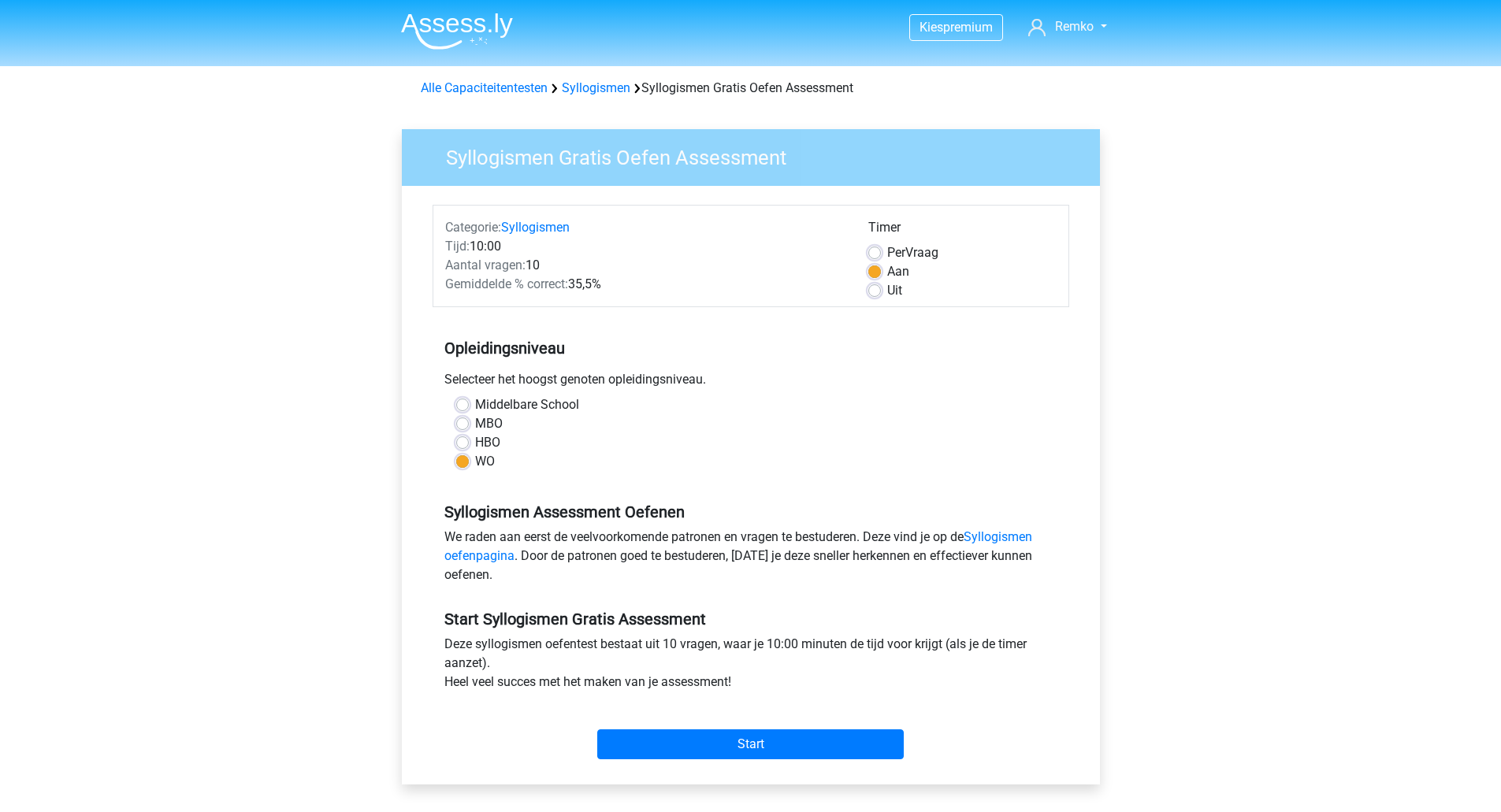
scroll to position [82, 0]
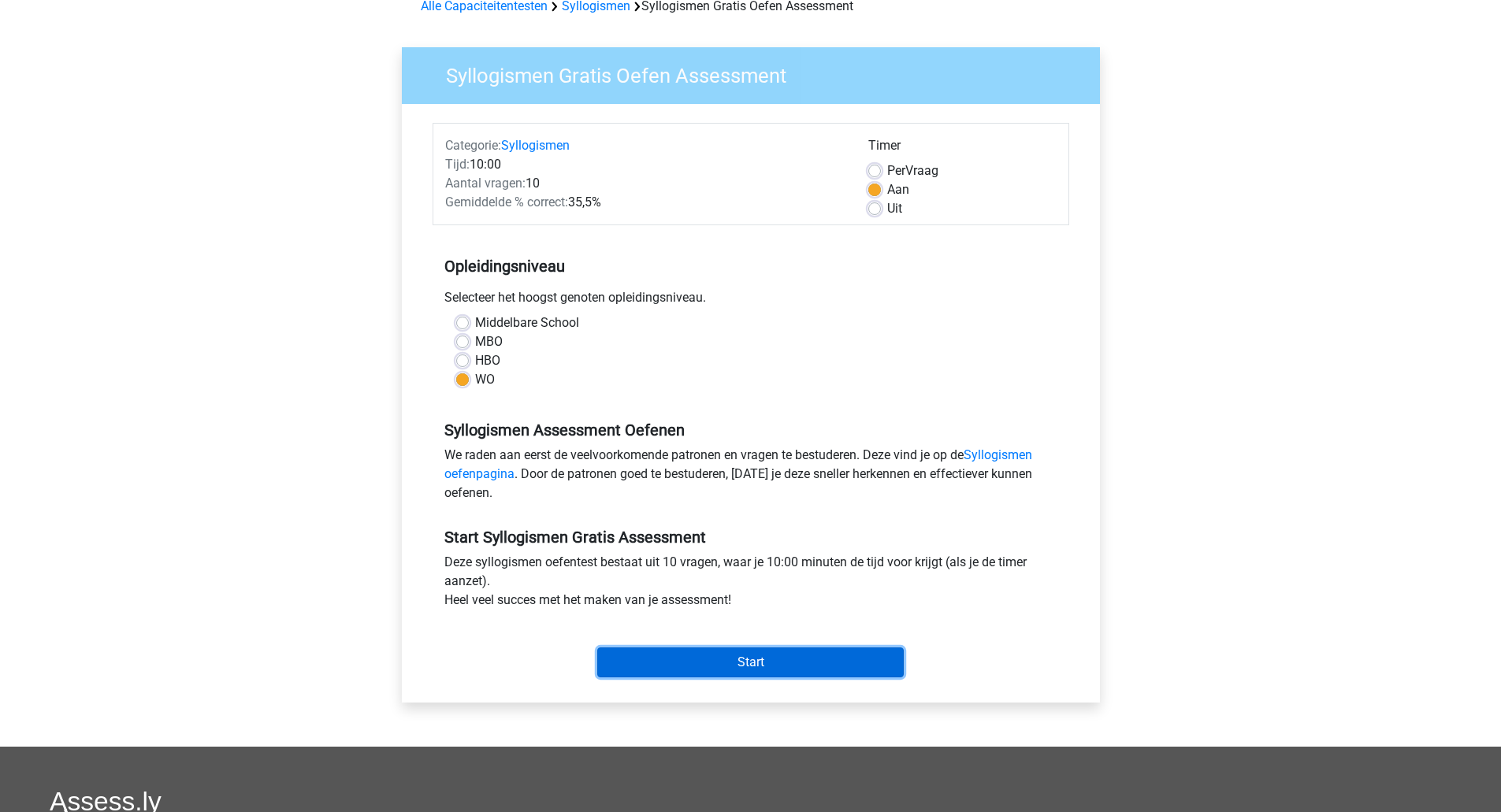
click at [734, 657] on input "Start" at bounding box center [750, 662] width 307 height 30
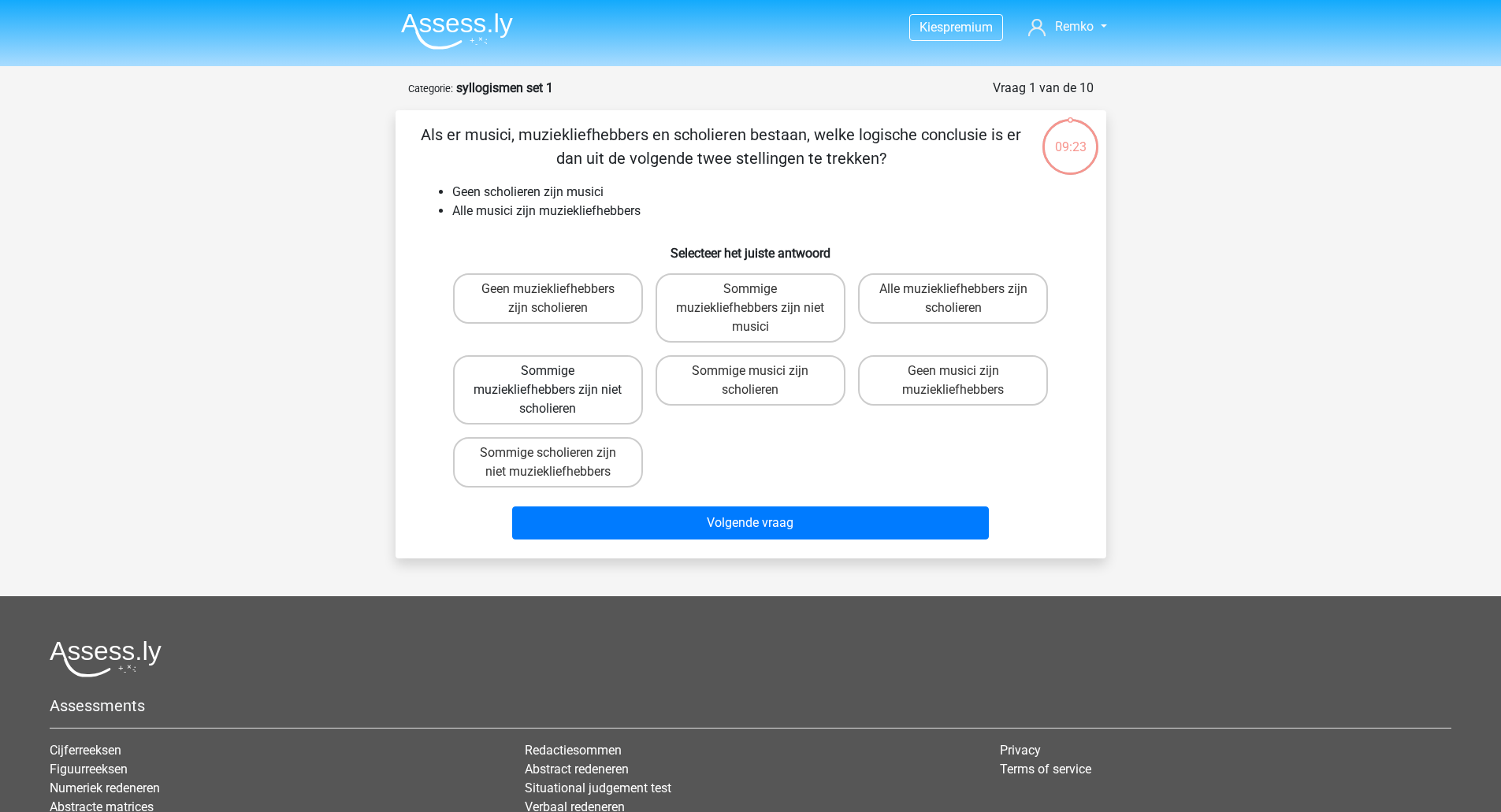
click at [593, 399] on label "Sommige muziekliefhebbers zijn niet scholieren" at bounding box center [547, 389] width 190 height 69
click at [558, 381] on input "Sommige muziekliefhebbers zijn niet scholieren" at bounding box center [552, 375] width 10 height 10
radio input "true"
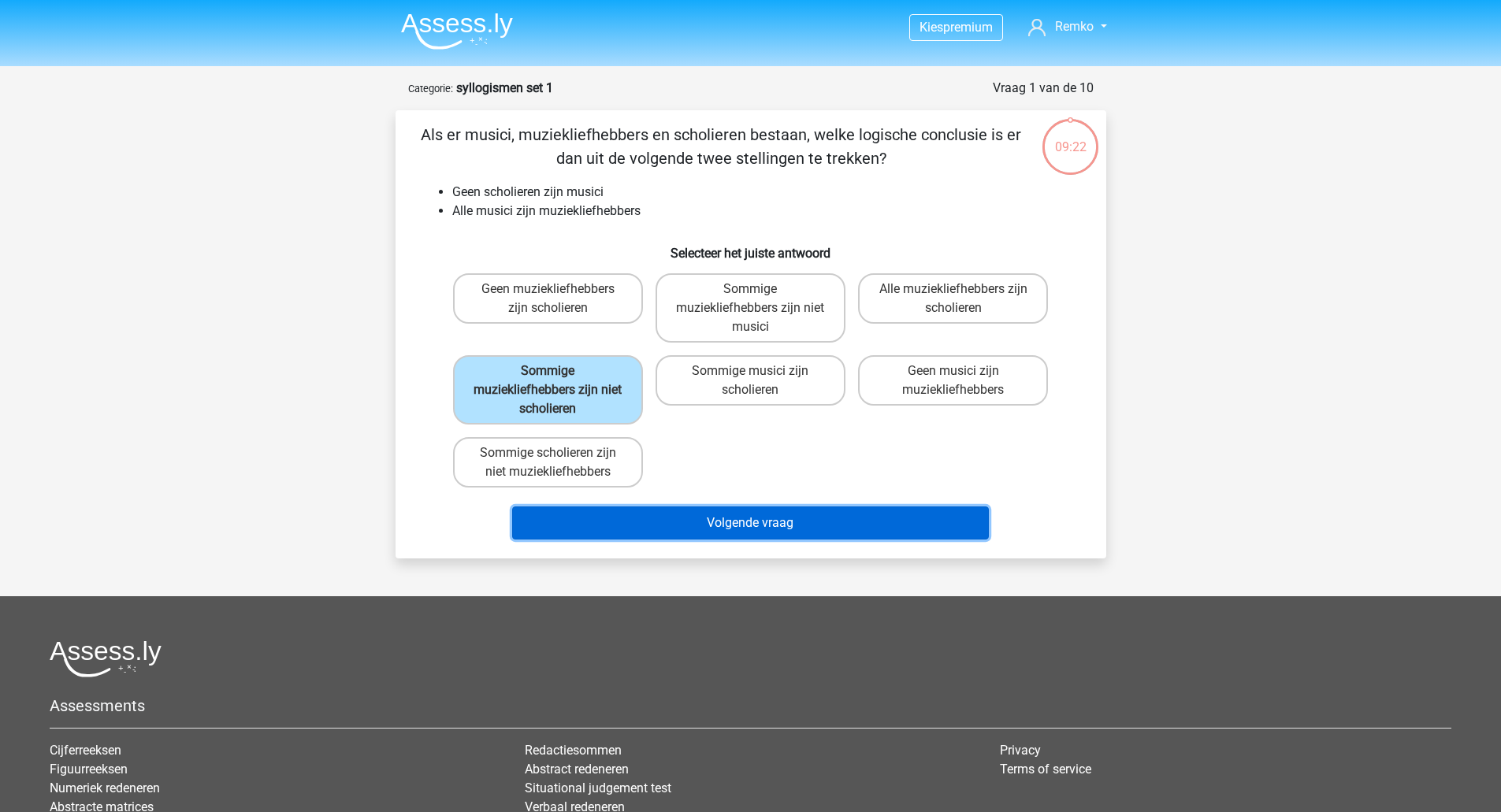
click at [672, 523] on button "Volgende vraag" at bounding box center [750, 523] width 477 height 33
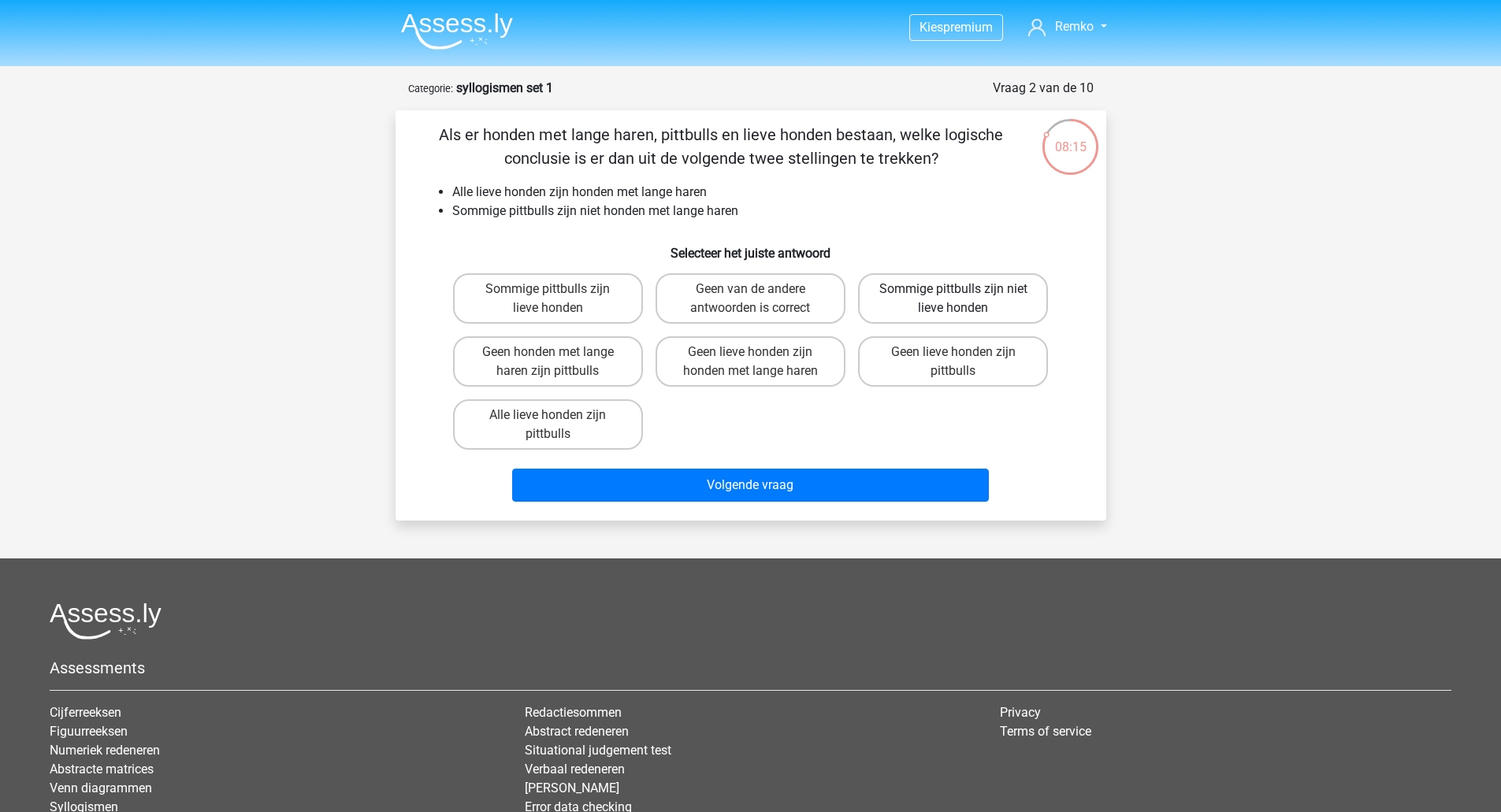
click at [951, 302] on label "Sommige pittbulls zijn niet lieve honden" at bounding box center [952, 298] width 190 height 50
click at [953, 299] on input "Sommige pittbulls zijn niet lieve honden" at bounding box center [958, 294] width 10 height 10
radio input "true"
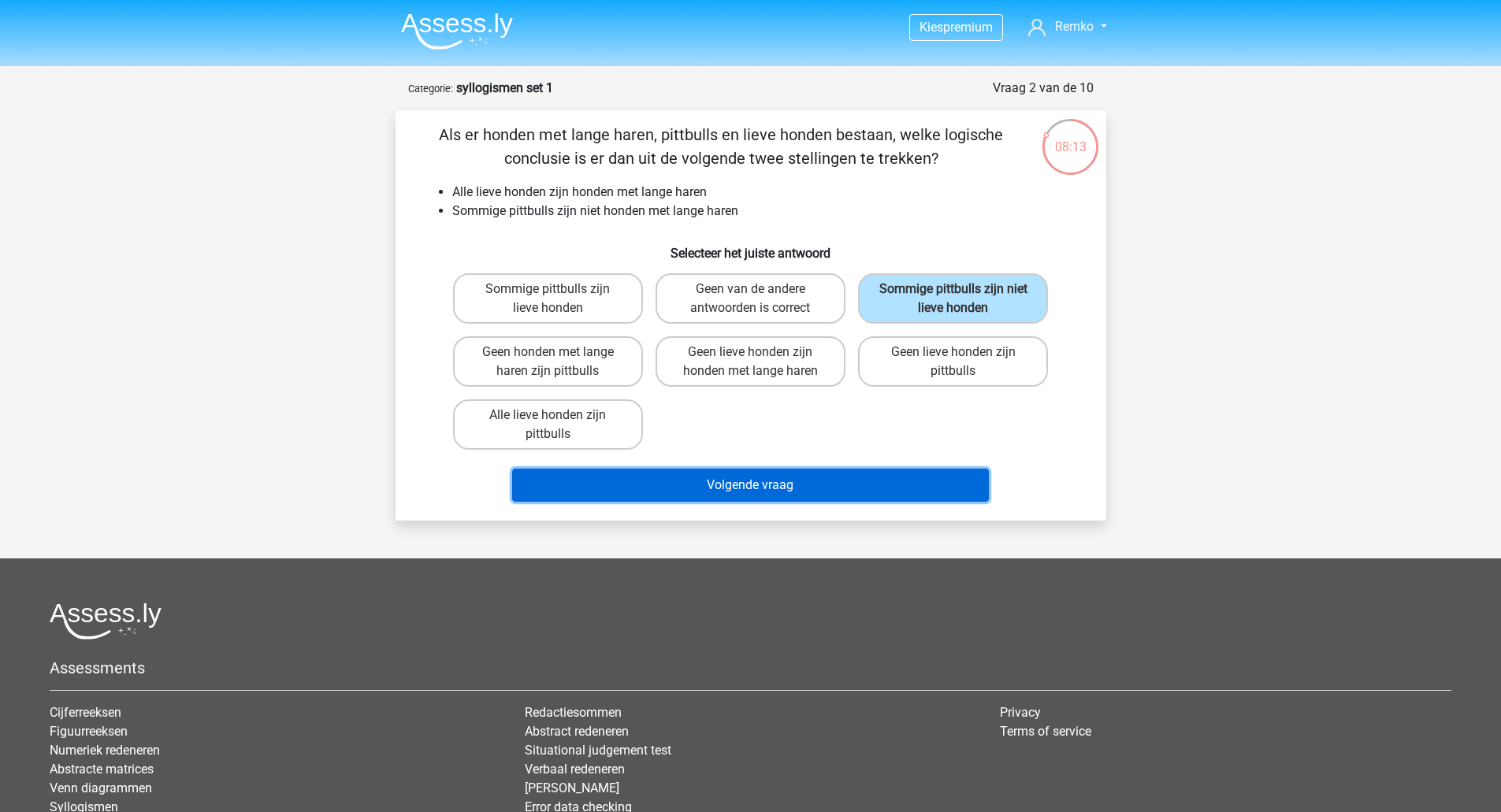
click at [906, 495] on button "Volgende vraag" at bounding box center [750, 485] width 477 height 33
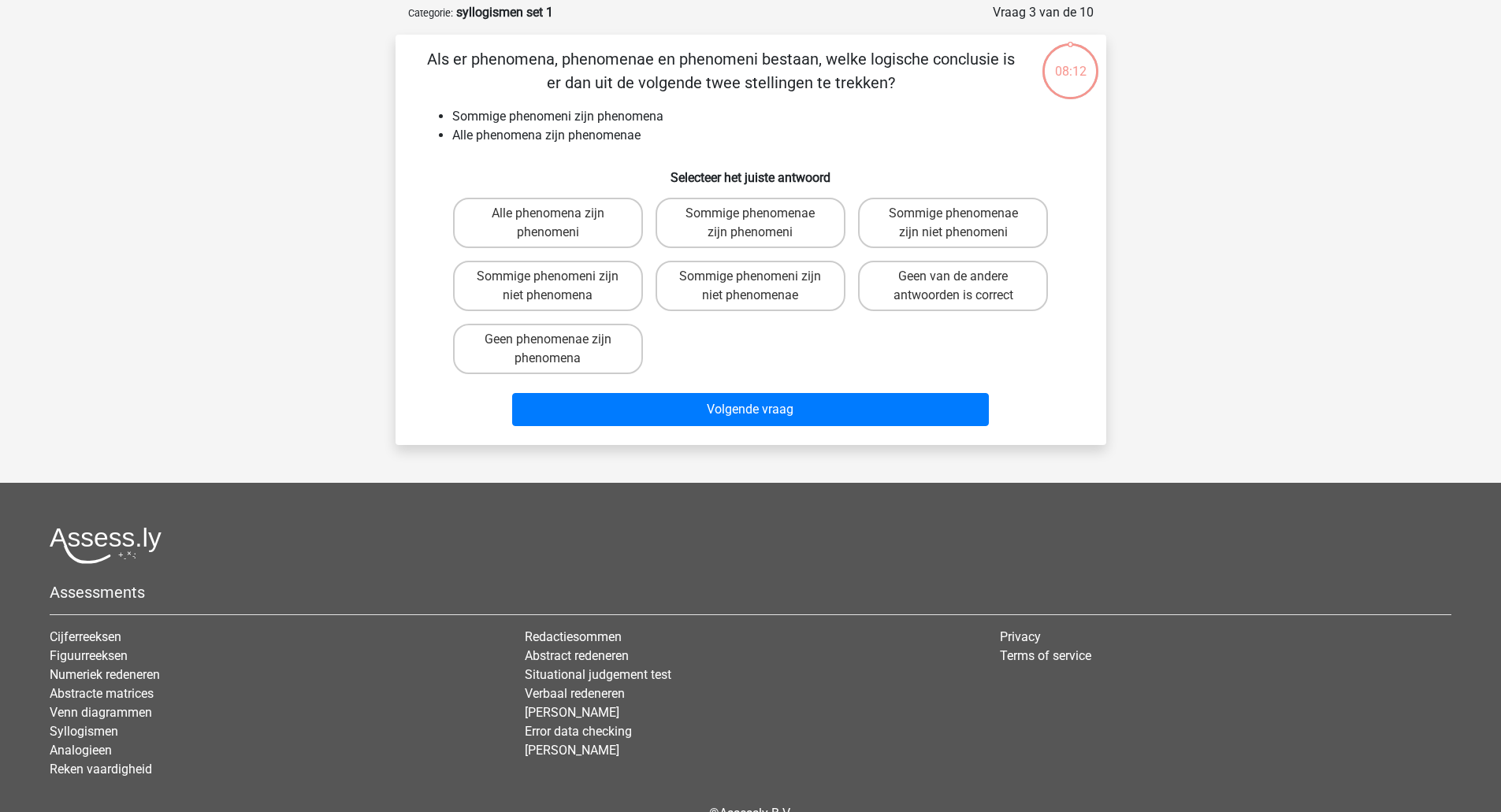
scroll to position [79, 0]
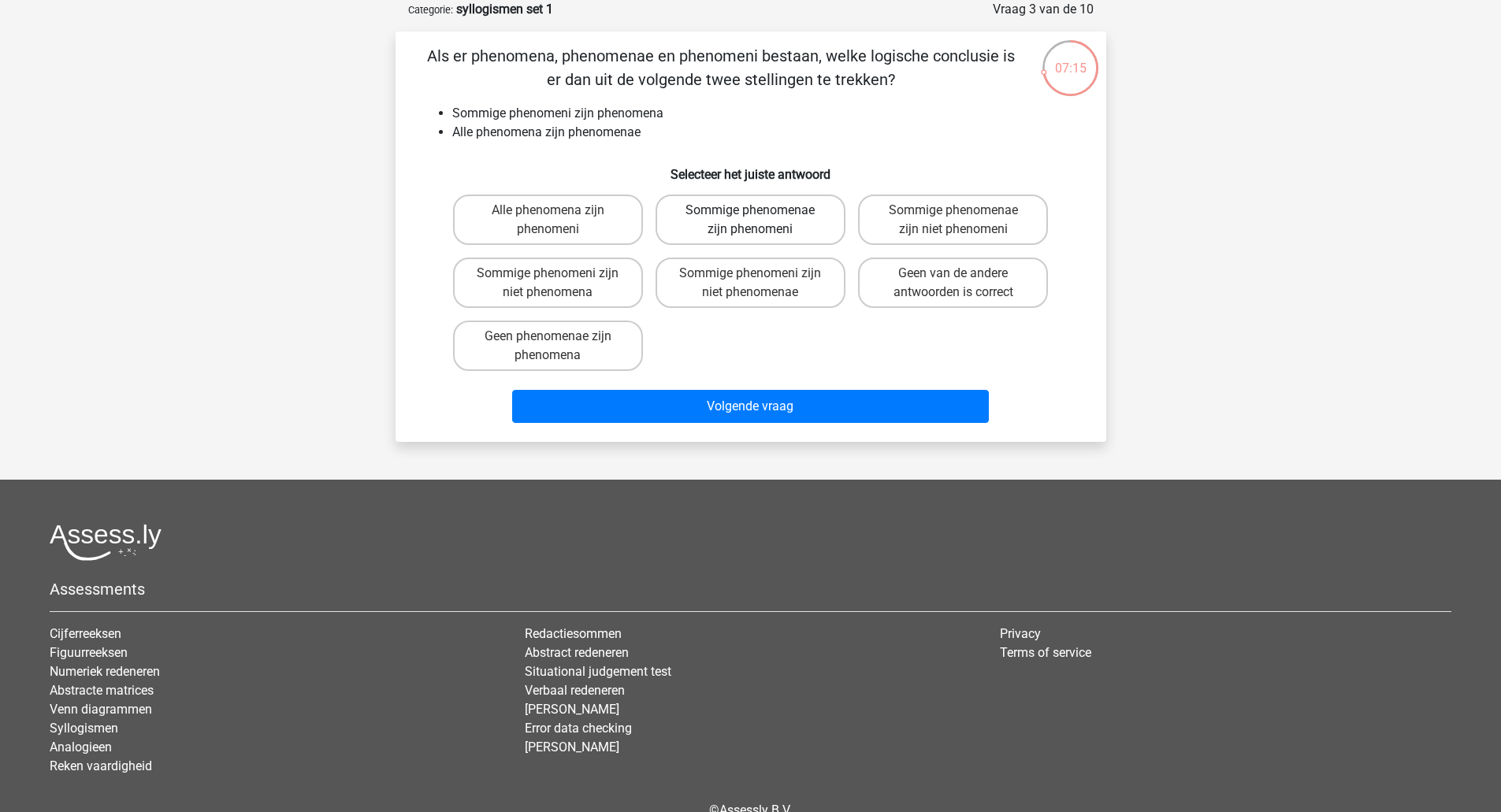
click at [767, 214] on label "Sommige phenomenae zijn phenomeni" at bounding box center [750, 219] width 190 height 50
click at [760, 214] on input "Sommige phenomenae zijn phenomeni" at bounding box center [754, 215] width 10 height 10
radio input "true"
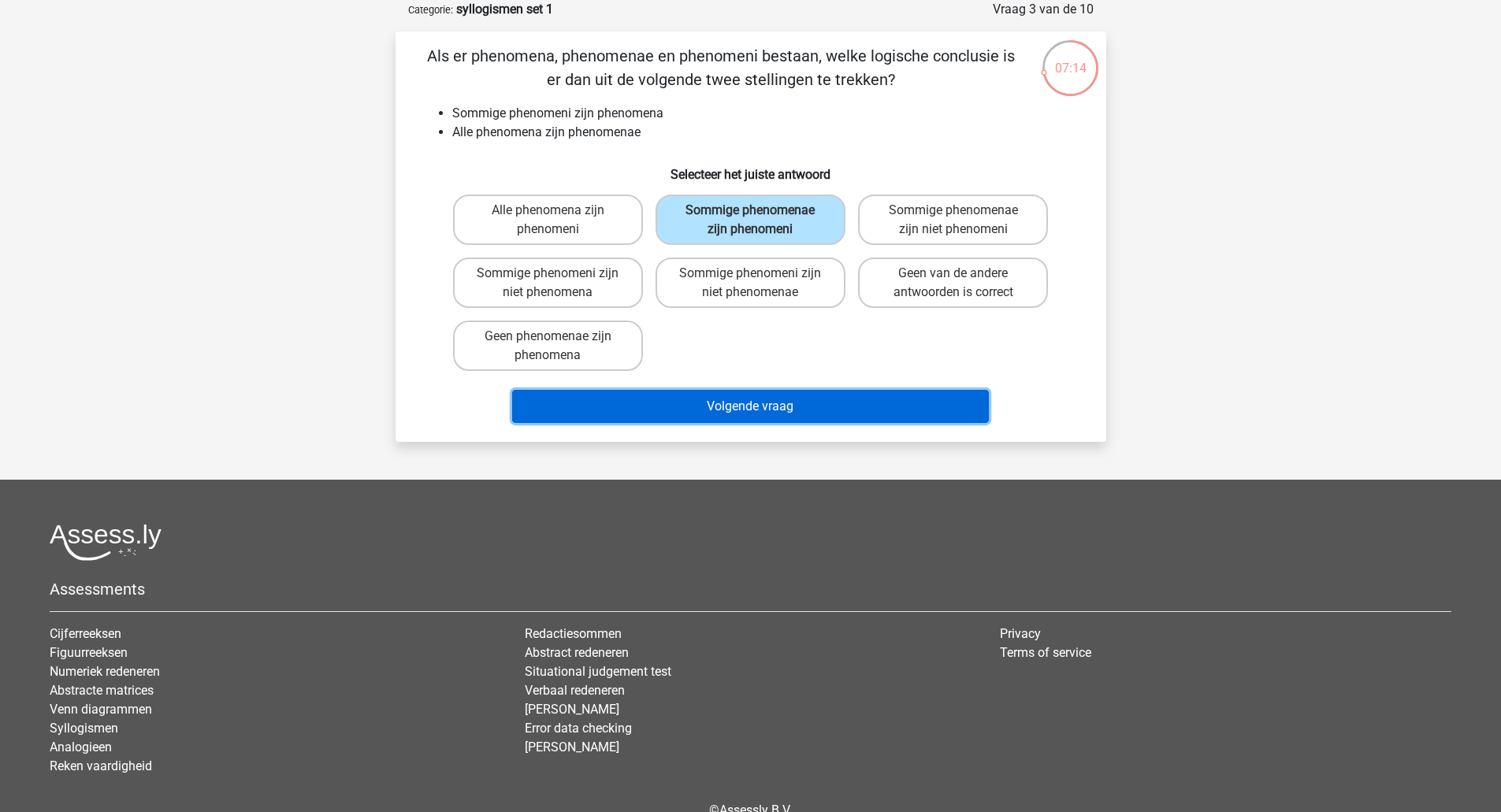
click at [780, 398] on button "Volgende vraag" at bounding box center [750, 406] width 477 height 33
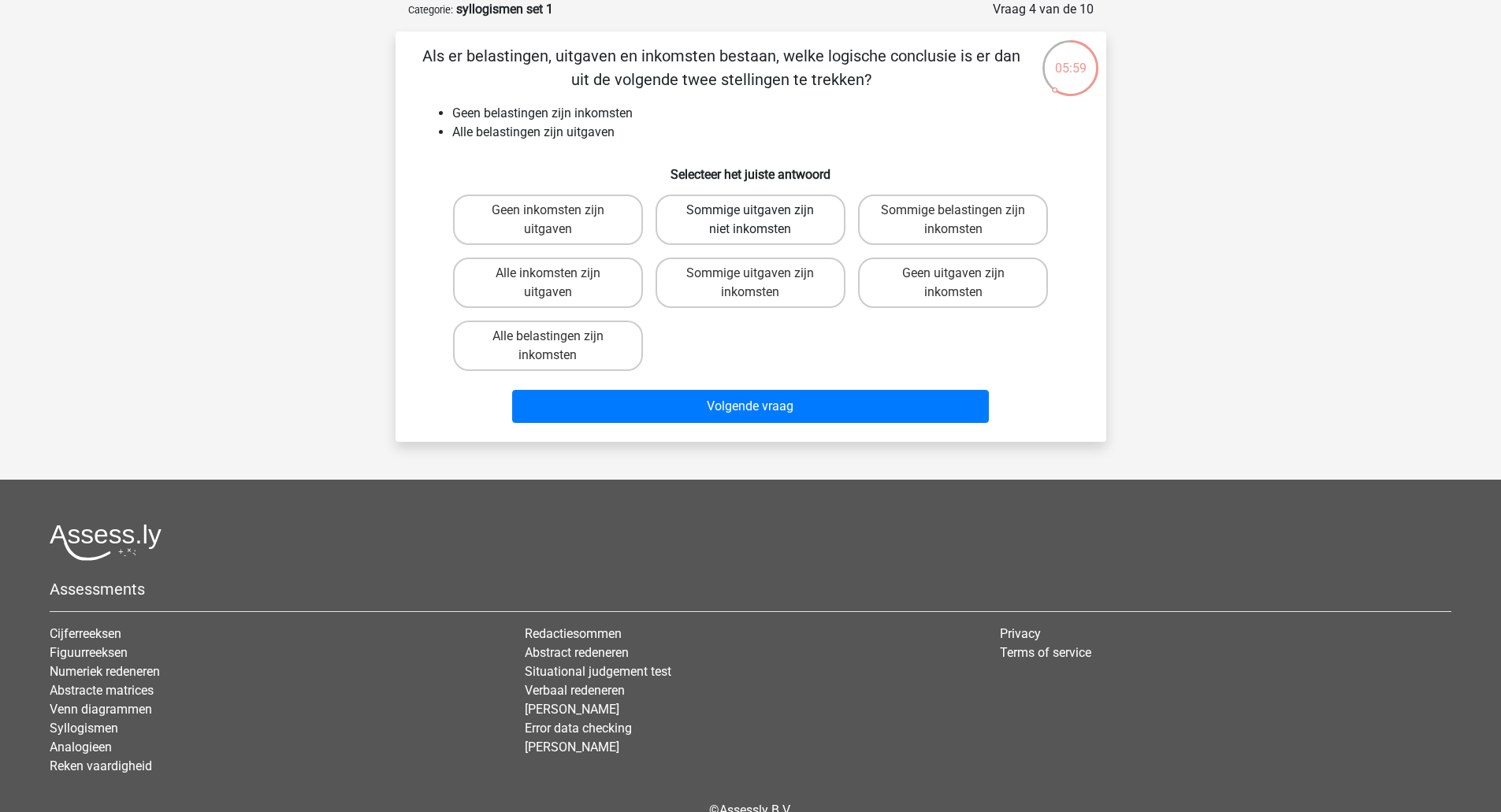
click at [712, 213] on label "Sommige uitgaven zijn niet inkomsten" at bounding box center [750, 219] width 190 height 50
click at [750, 213] on input "Sommige uitgaven zijn niet inkomsten" at bounding box center [754, 215] width 10 height 10
radio input "true"
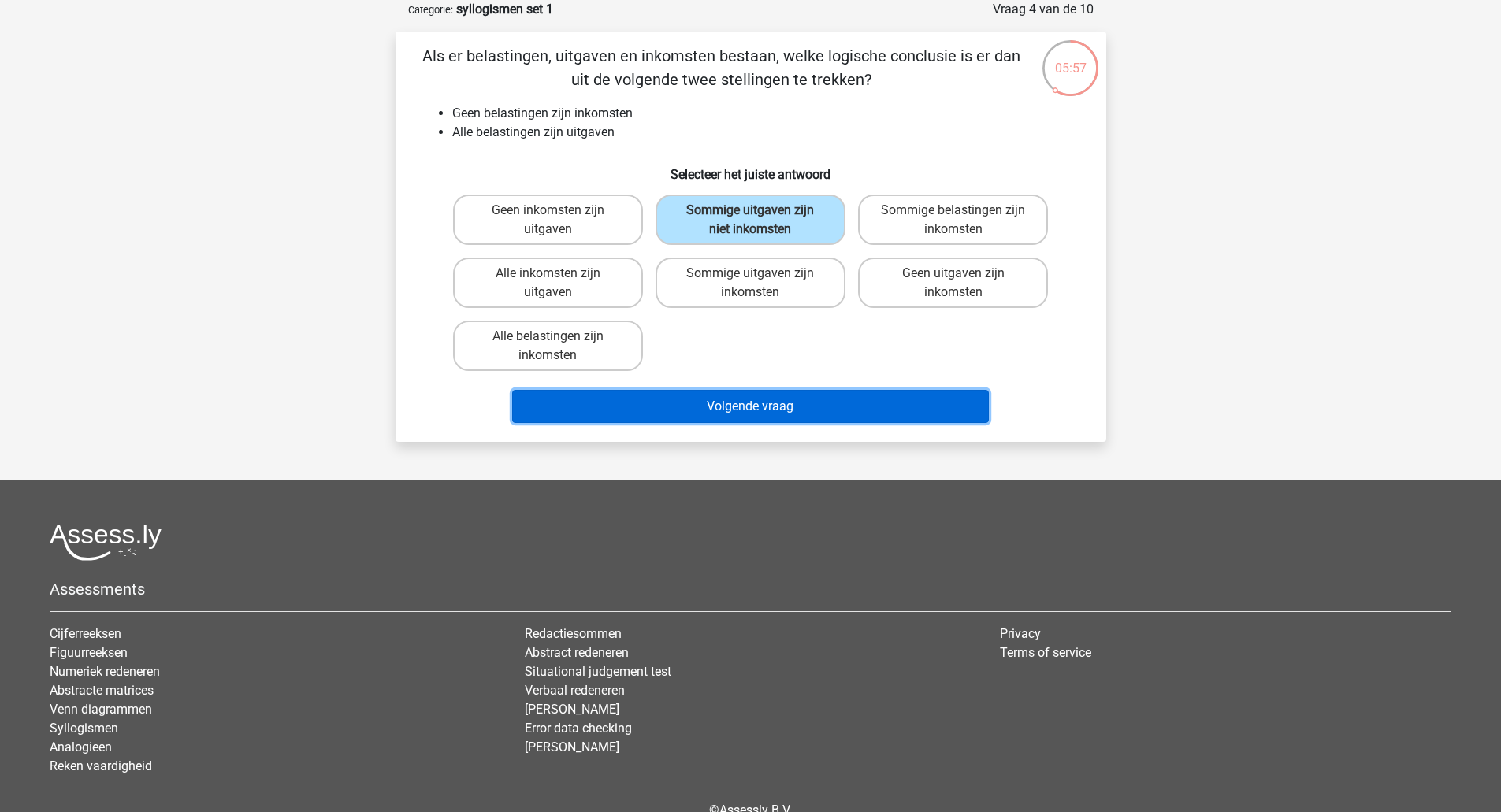
click at [754, 402] on button "Volgende vraag" at bounding box center [750, 406] width 477 height 33
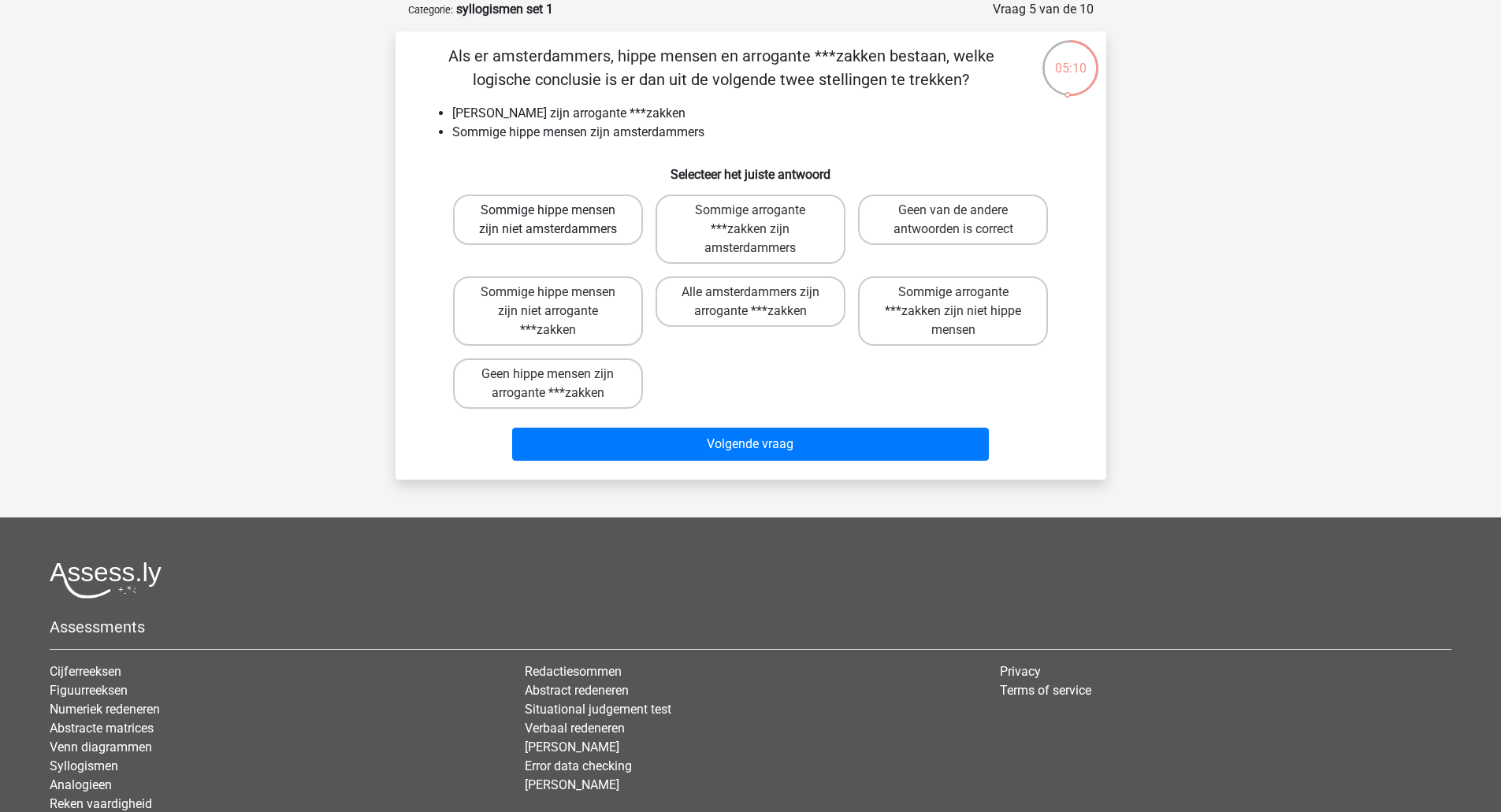
click at [561, 221] on label "Sommige hippe mensen zijn niet amsterdammers" at bounding box center [547, 219] width 190 height 50
click at [558, 221] on input "Sommige hippe mensen zijn niet amsterdammers" at bounding box center [552, 215] width 10 height 10
radio input "true"
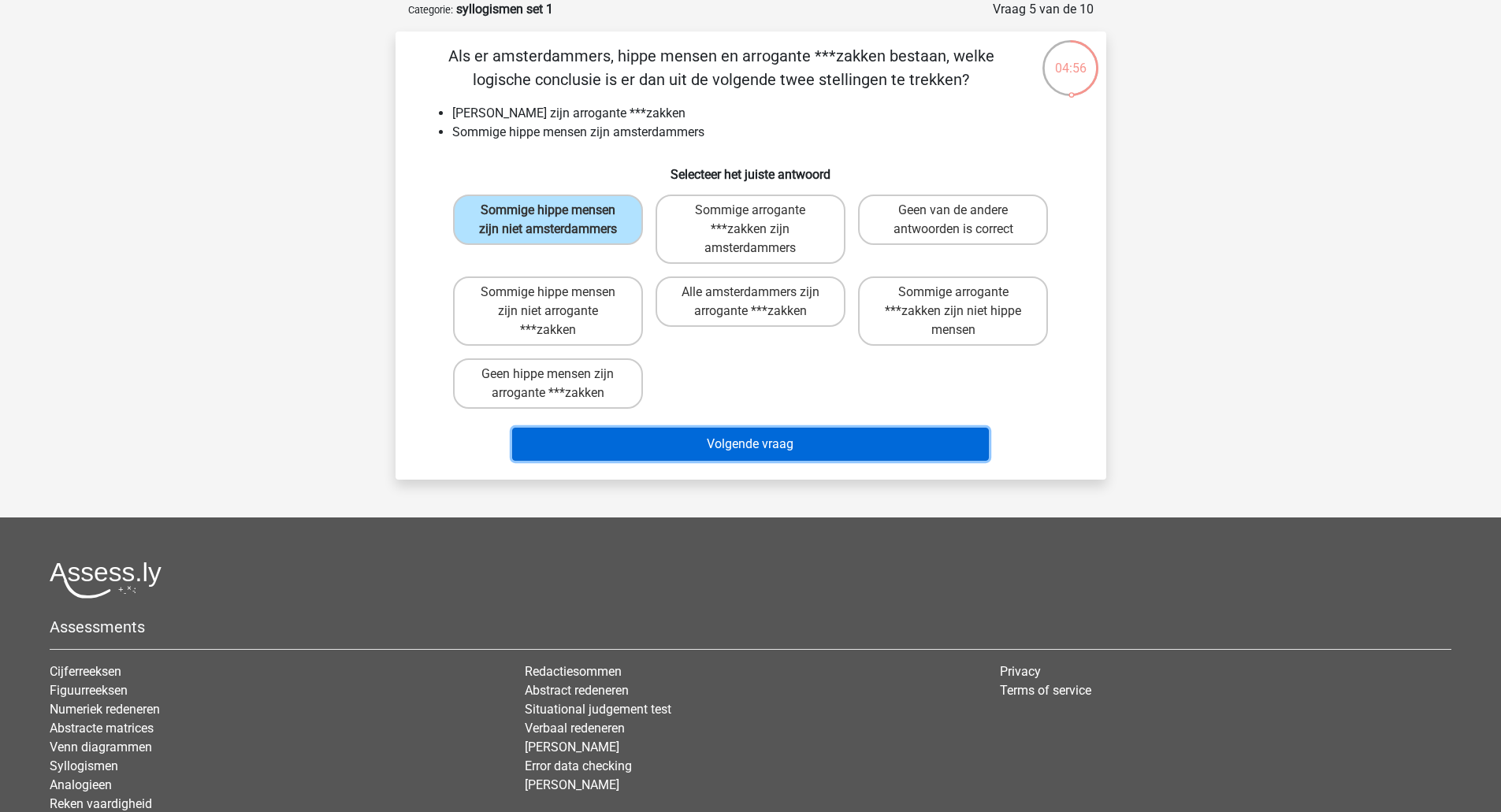
click at [737, 437] on button "Volgende vraag" at bounding box center [750, 444] width 477 height 33
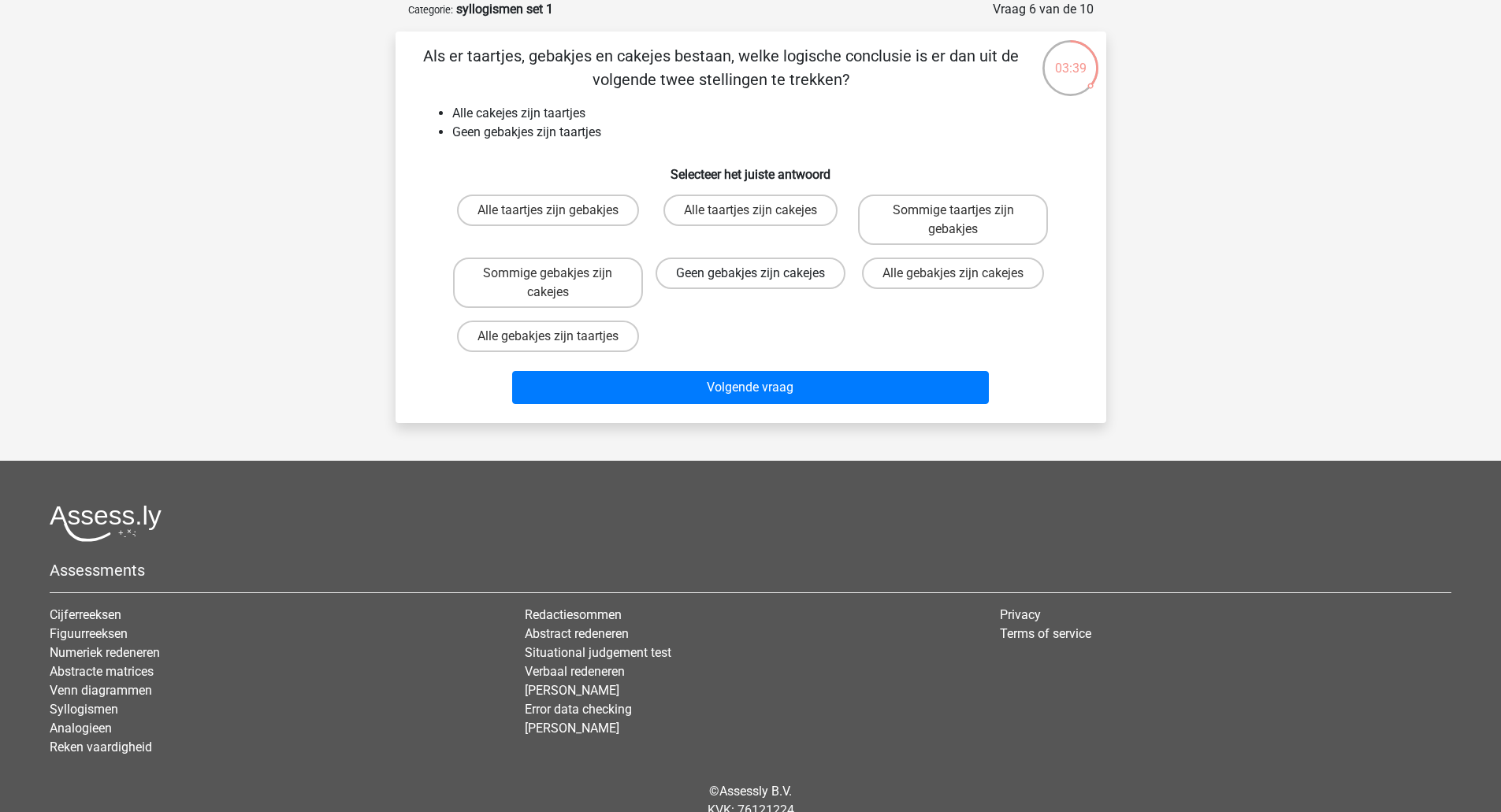
click at [749, 289] on label "Geen gebakjes zijn cakejes" at bounding box center [750, 273] width 190 height 32
click at [750, 283] on input "Geen gebakjes zijn cakejes" at bounding box center [754, 278] width 10 height 10
radio input "true"
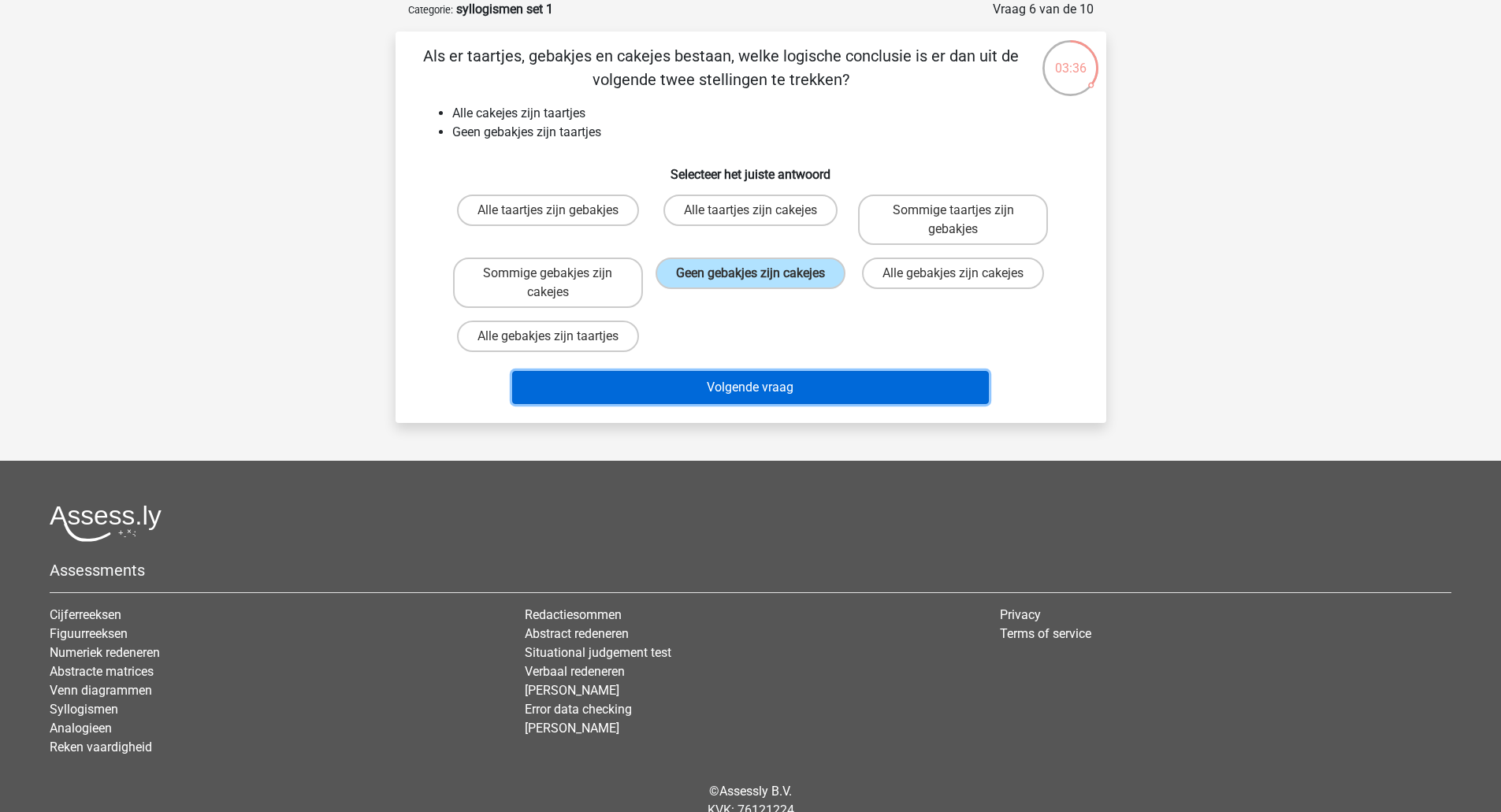
click at [790, 386] on button "Volgende vraag" at bounding box center [750, 387] width 477 height 33
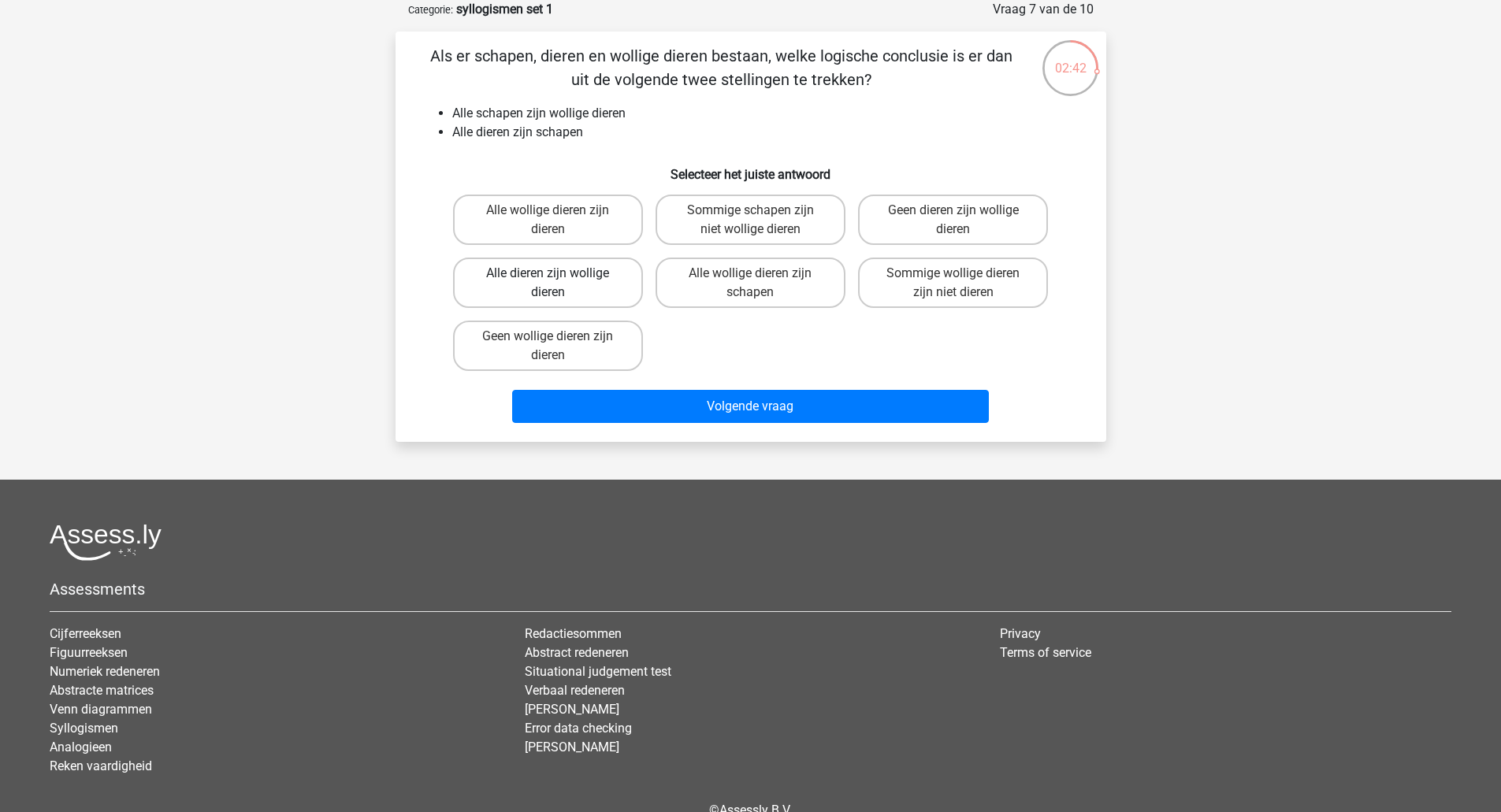
click at [596, 289] on label "Alle dieren zijn wollige dieren" at bounding box center [547, 282] width 190 height 50
click at [558, 283] on input "Alle dieren zijn wollige dieren" at bounding box center [552, 278] width 10 height 10
radio input "true"
drag, startPoint x: 475, startPoint y: 135, endPoint x: 583, endPoint y: 132, distance: 108.0
click at [583, 132] on li "Alle dieren zijn schapen" at bounding box center [766, 133] width 629 height 19
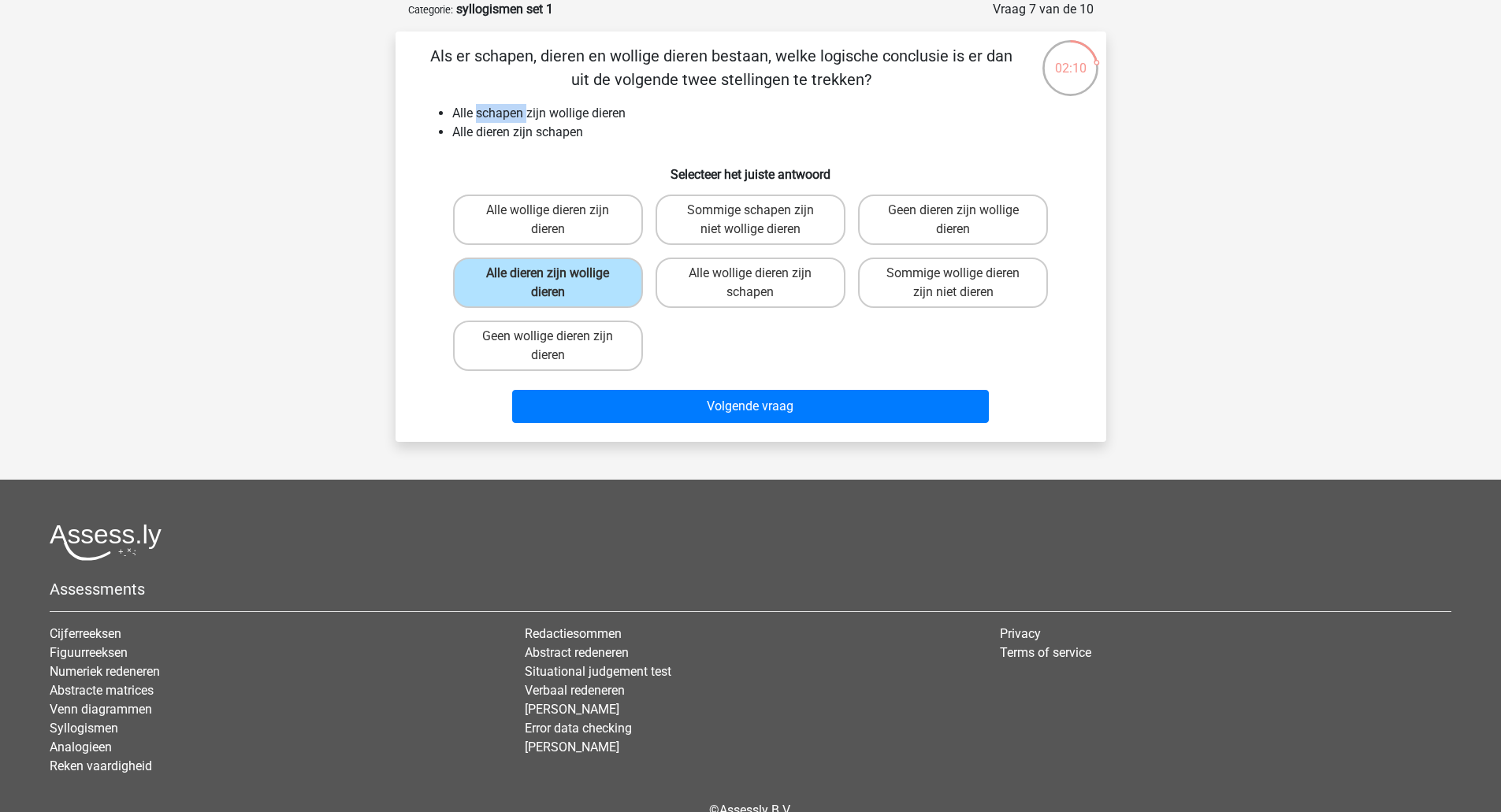
drag, startPoint x: 477, startPoint y: 117, endPoint x: 527, endPoint y: 116, distance: 50.0
click at [527, 116] on li "Alle schapen zijn wollige dieren" at bounding box center [766, 114] width 629 height 19
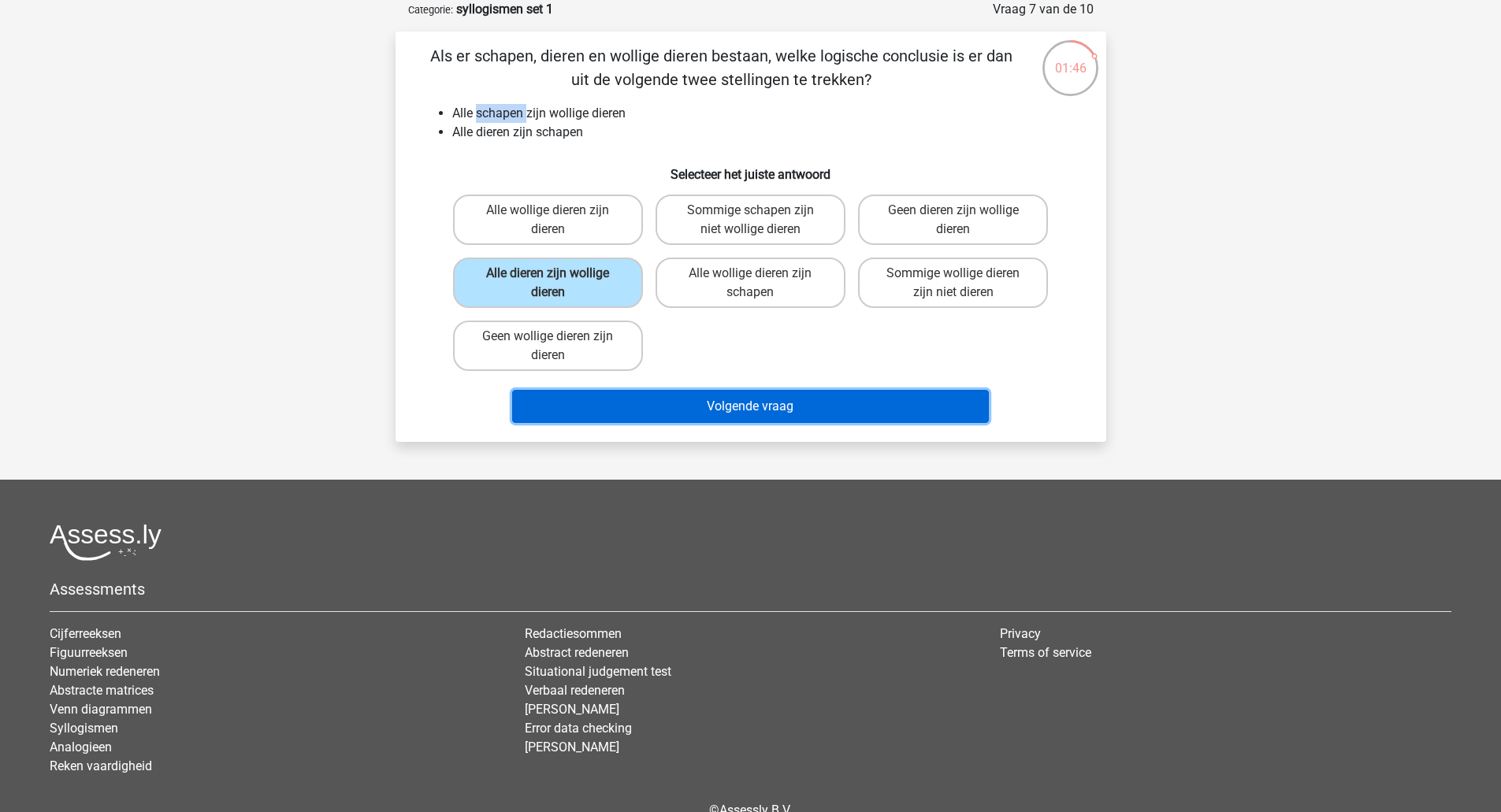
click at [833, 414] on button "Volgende vraag" at bounding box center [750, 406] width 477 height 33
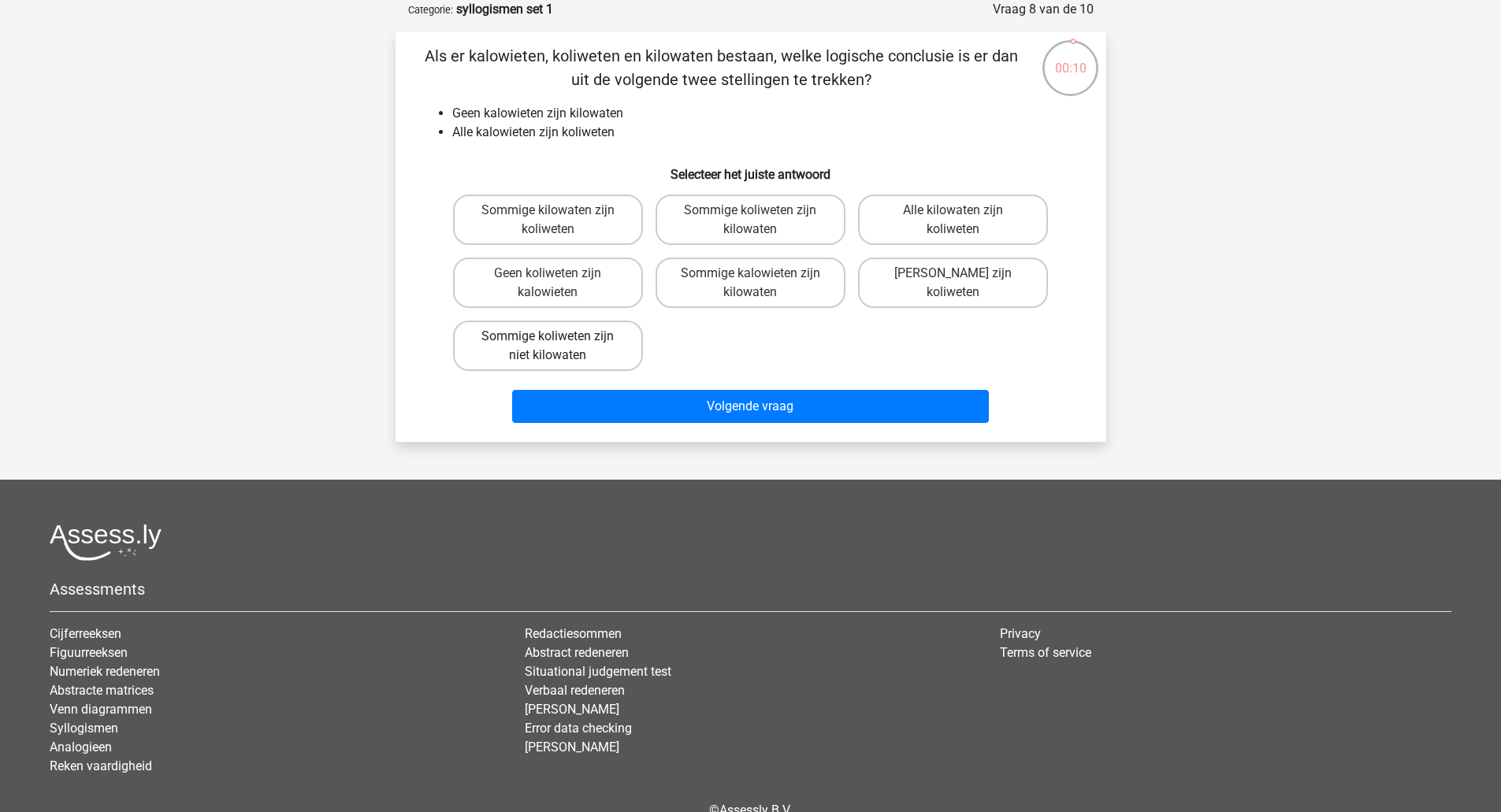
click at [600, 353] on label "Sommige koliweten zijn niet kilowaten" at bounding box center [547, 345] width 190 height 50
click at [558, 346] on input "Sommige koliweten zijn niet kilowaten" at bounding box center [552, 341] width 10 height 10
radio input "true"
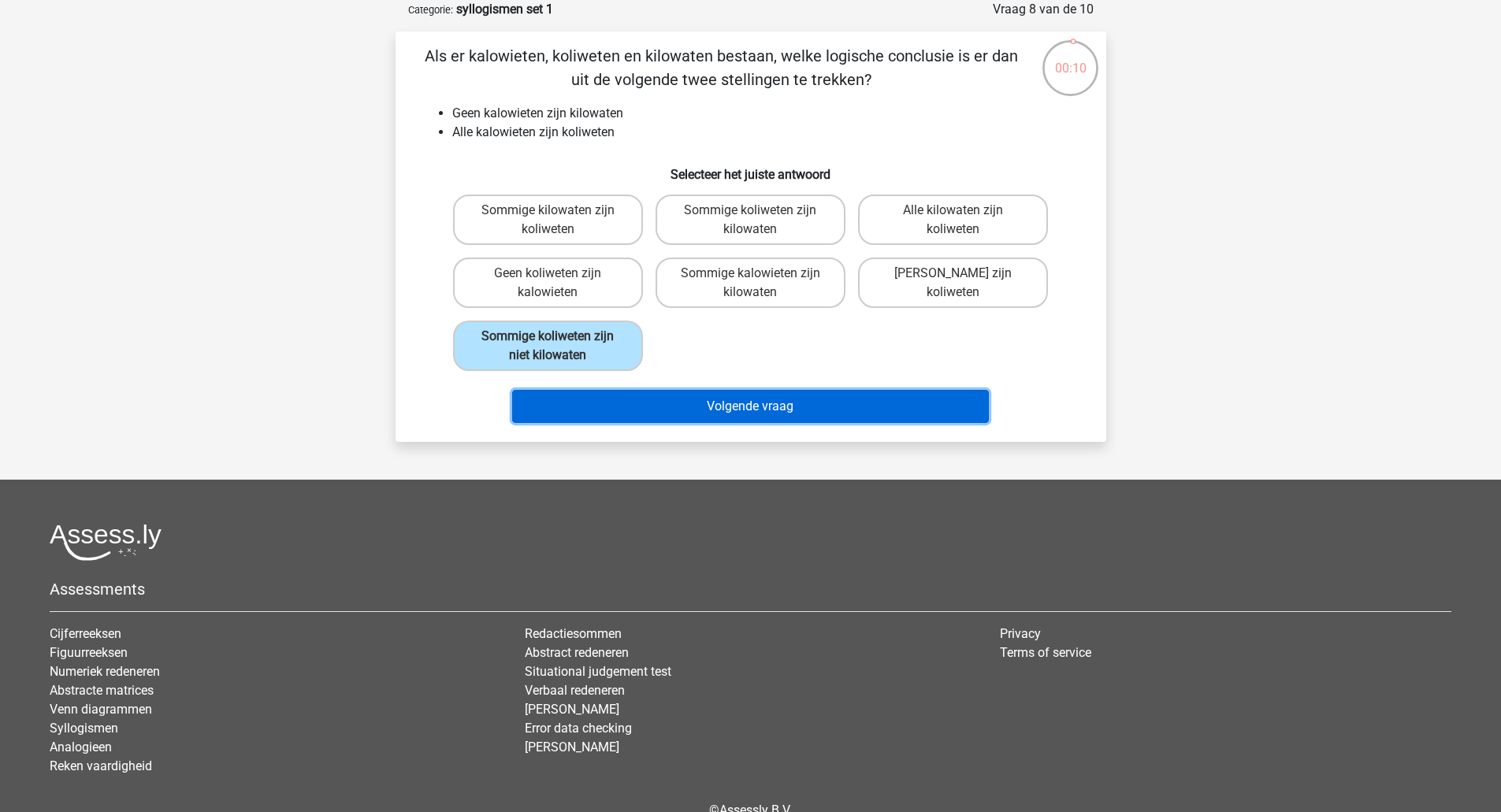
click at [677, 421] on button "Volgende vraag" at bounding box center [750, 406] width 477 height 33
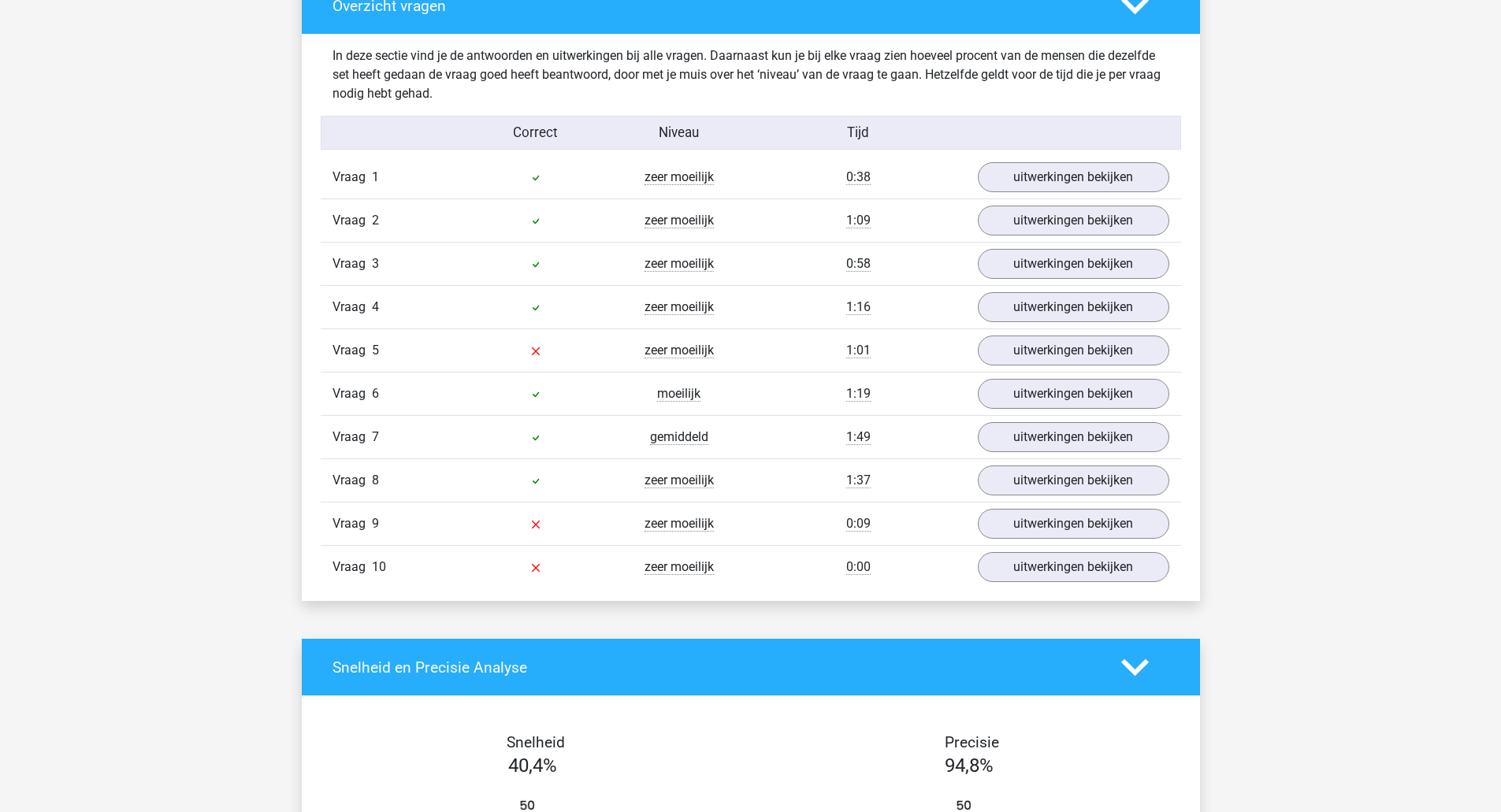
scroll to position [1195, 0]
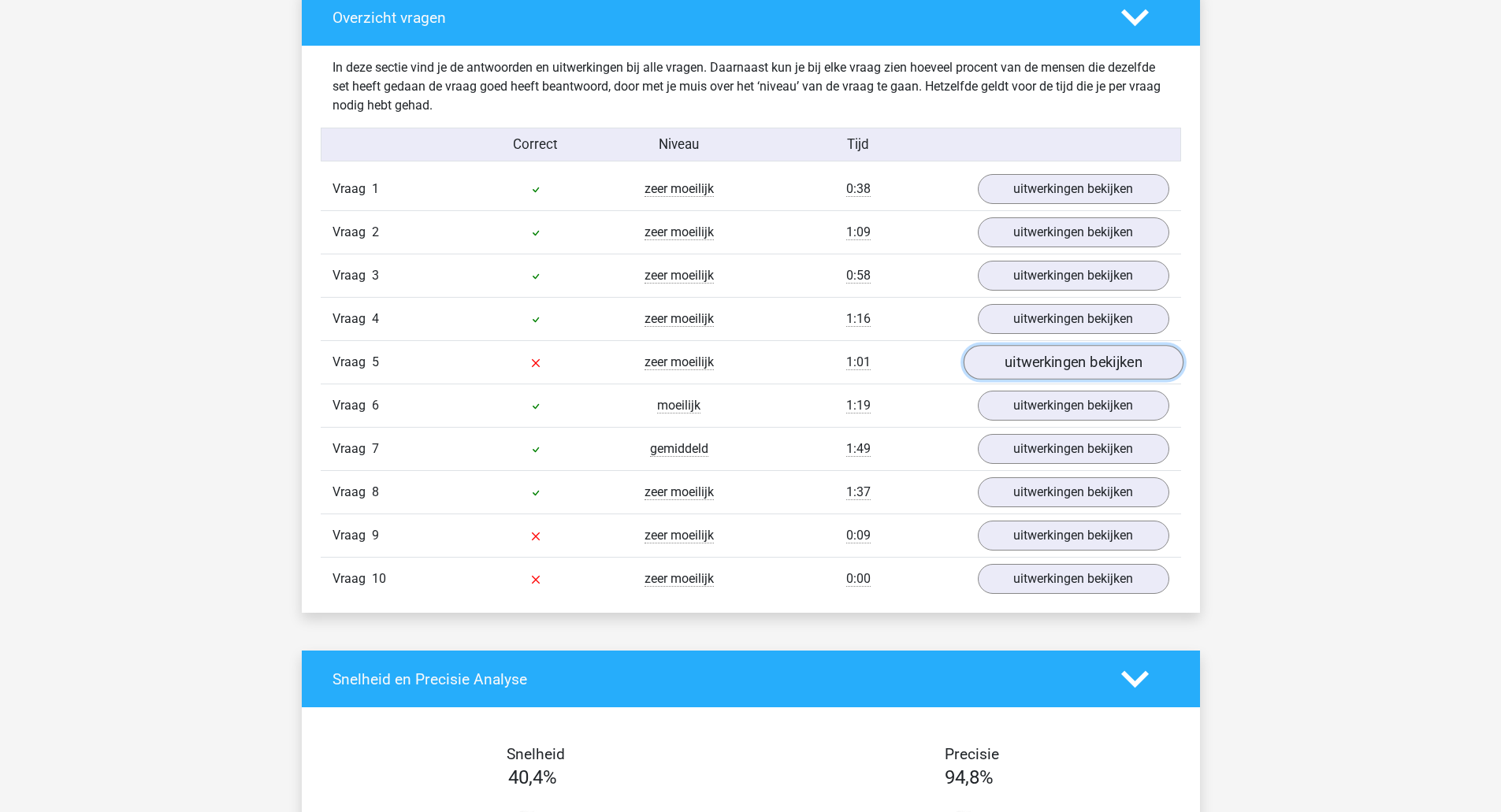
click at [1040, 369] on link "uitwerkingen bekijken" at bounding box center [1072, 363] width 220 height 35
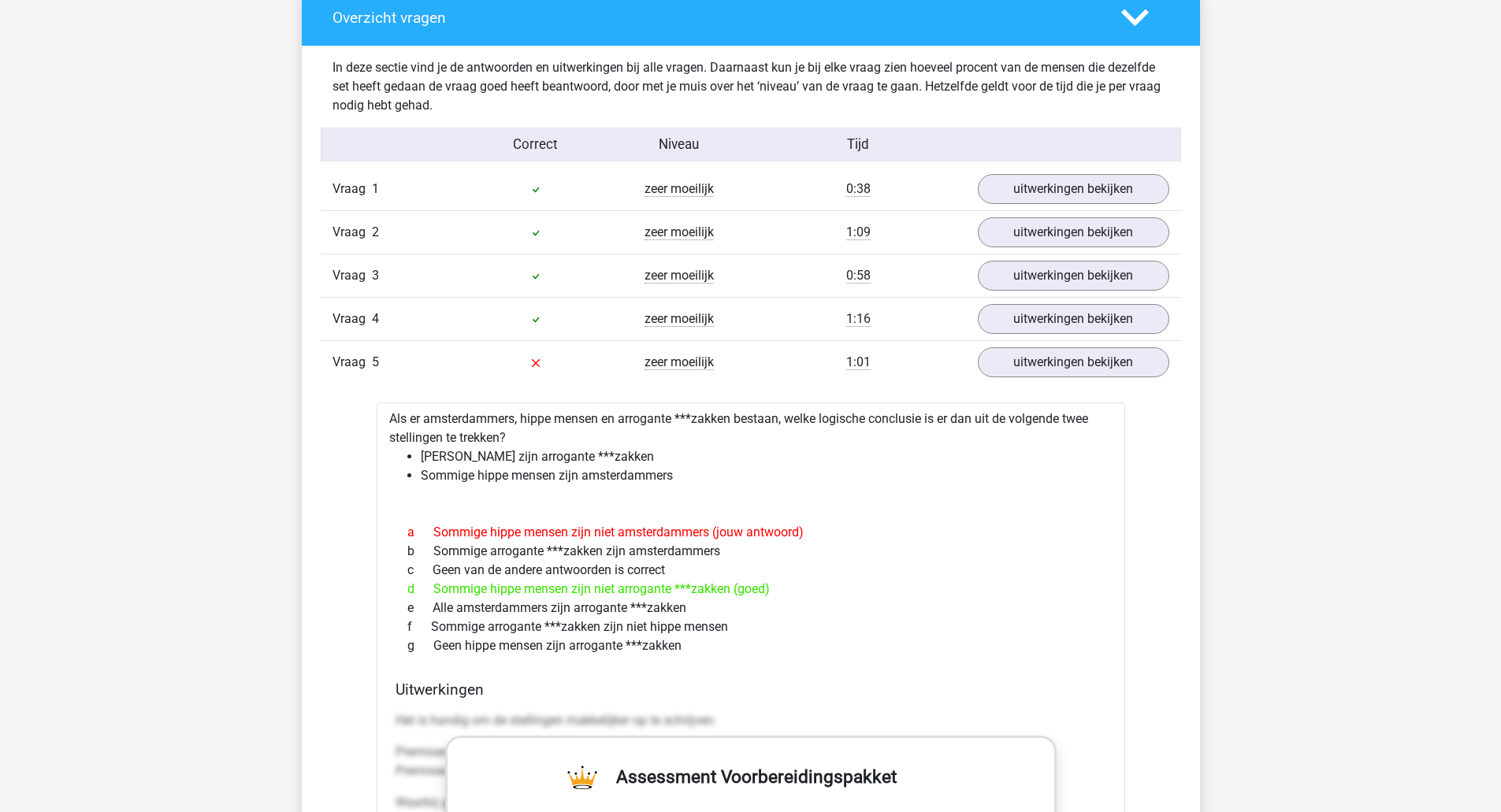
drag, startPoint x: 536, startPoint y: 539, endPoint x: 808, endPoint y: 534, distance: 272.0
click at [808, 534] on div "a Sommige hippe mensen zijn niet amsterdammers (jouw antwoord)" at bounding box center [750, 533] width 711 height 19
drag, startPoint x: 440, startPoint y: 450, endPoint x: 704, endPoint y: 463, distance: 264.3
click at [704, 463] on li "[PERSON_NAME] zijn arrogante ***zakken" at bounding box center [766, 456] width 692 height 19
